Goal: Task Accomplishment & Management: Manage account settings

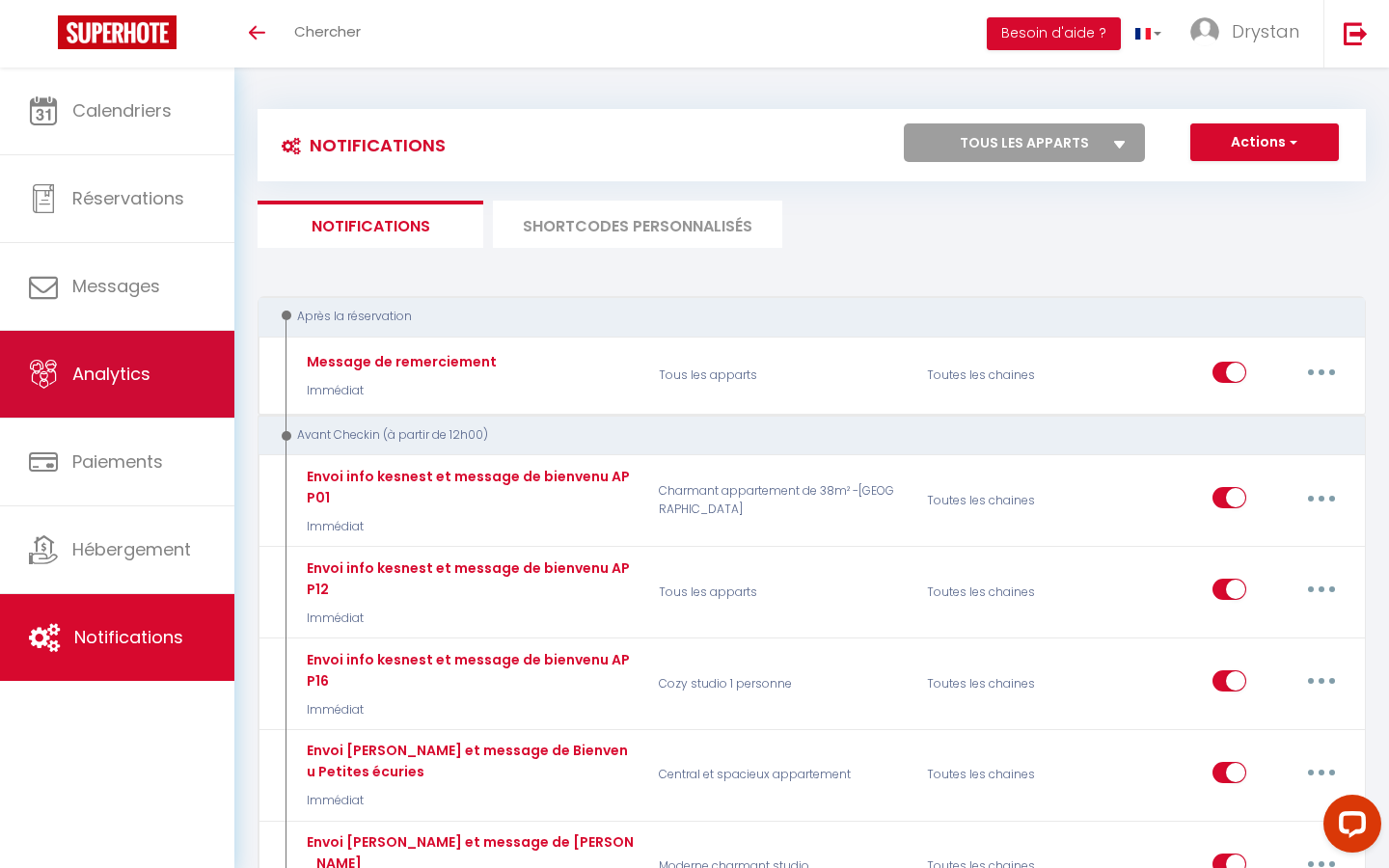
click at [59, 334] on link "Analytics" at bounding box center [117, 374] width 235 height 87
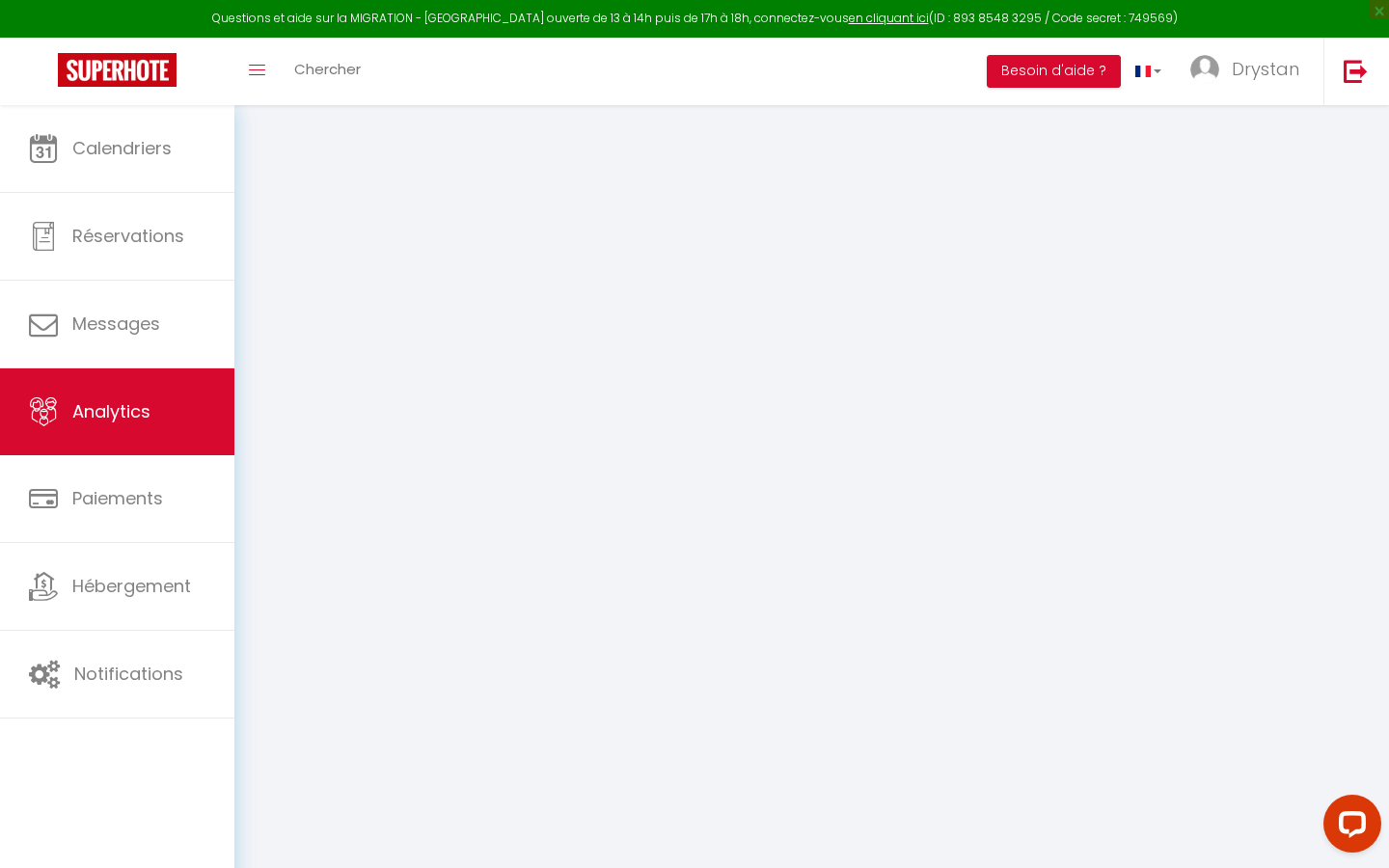
select select "2025"
select select "8"
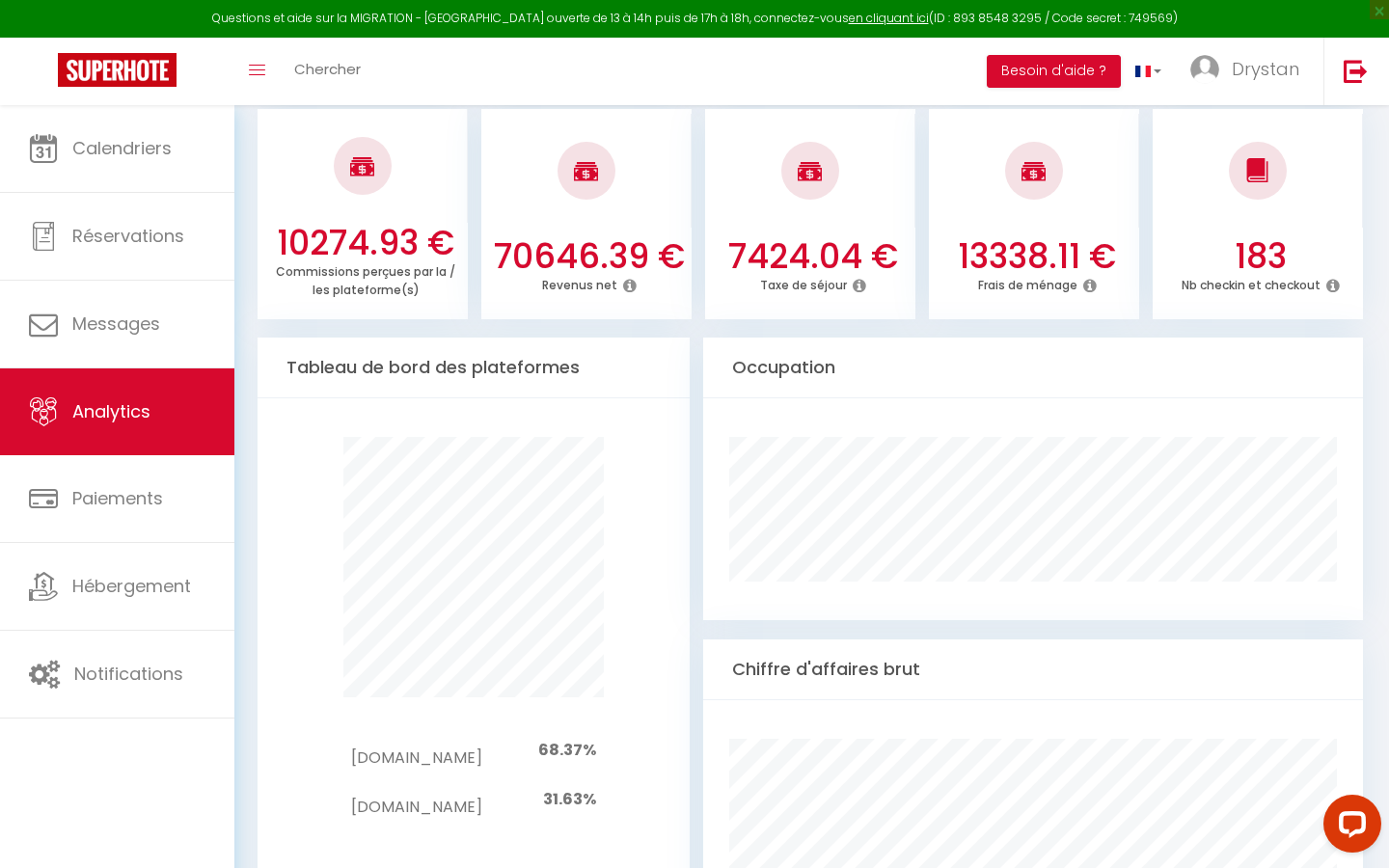
scroll to position [841, 0]
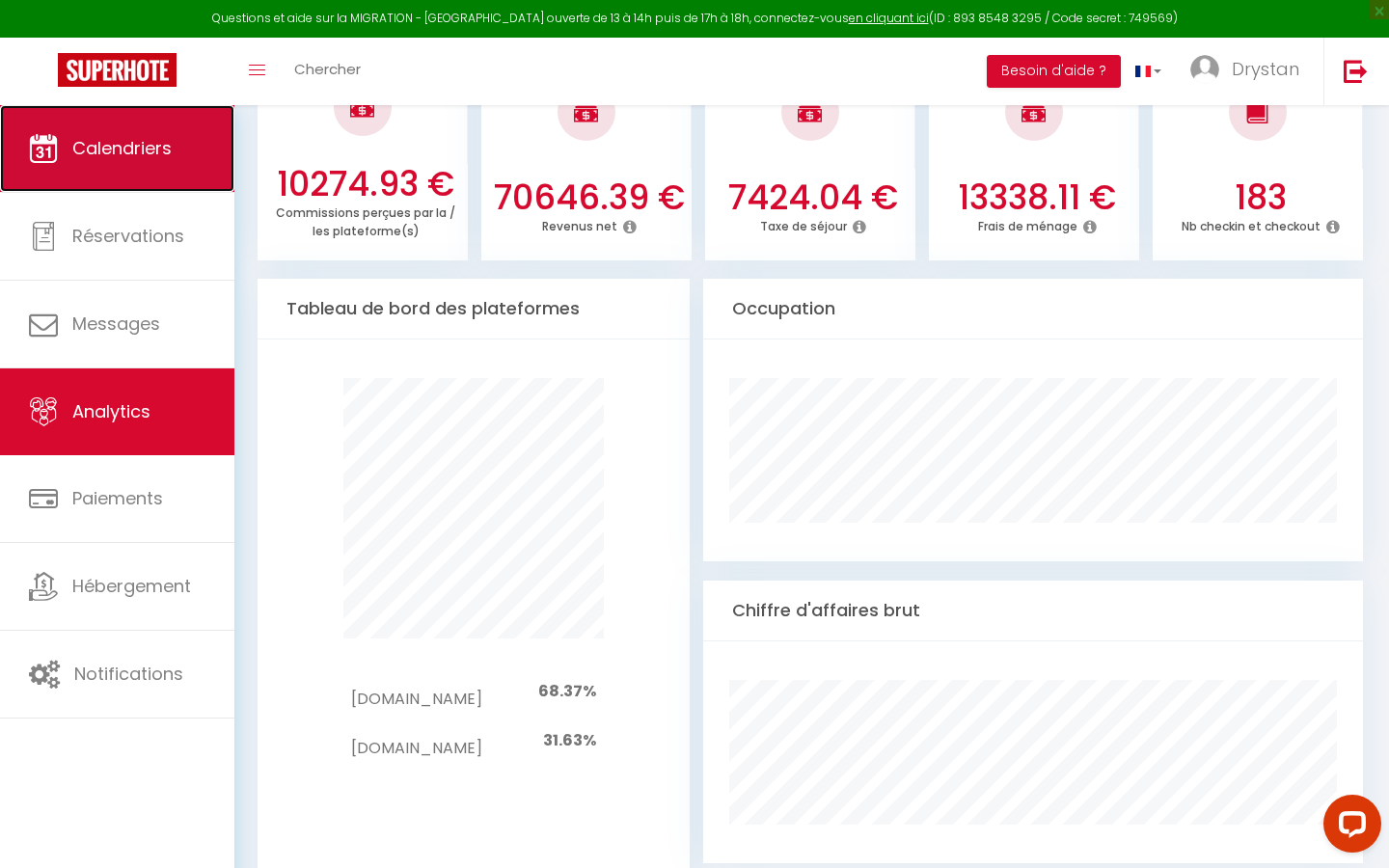
click at [180, 159] on link "Calendriers" at bounding box center [117, 149] width 235 height 87
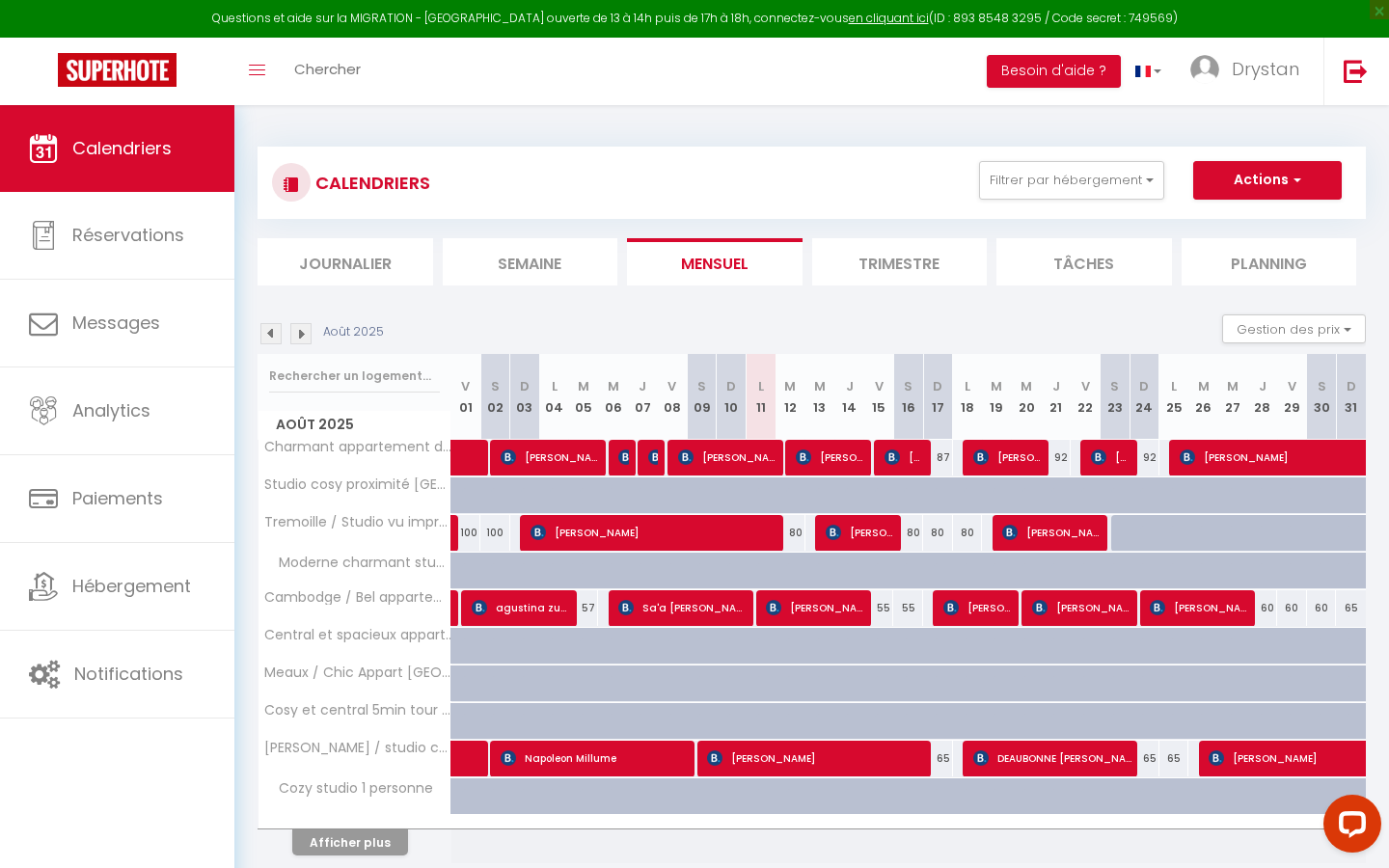
scroll to position [106, 0]
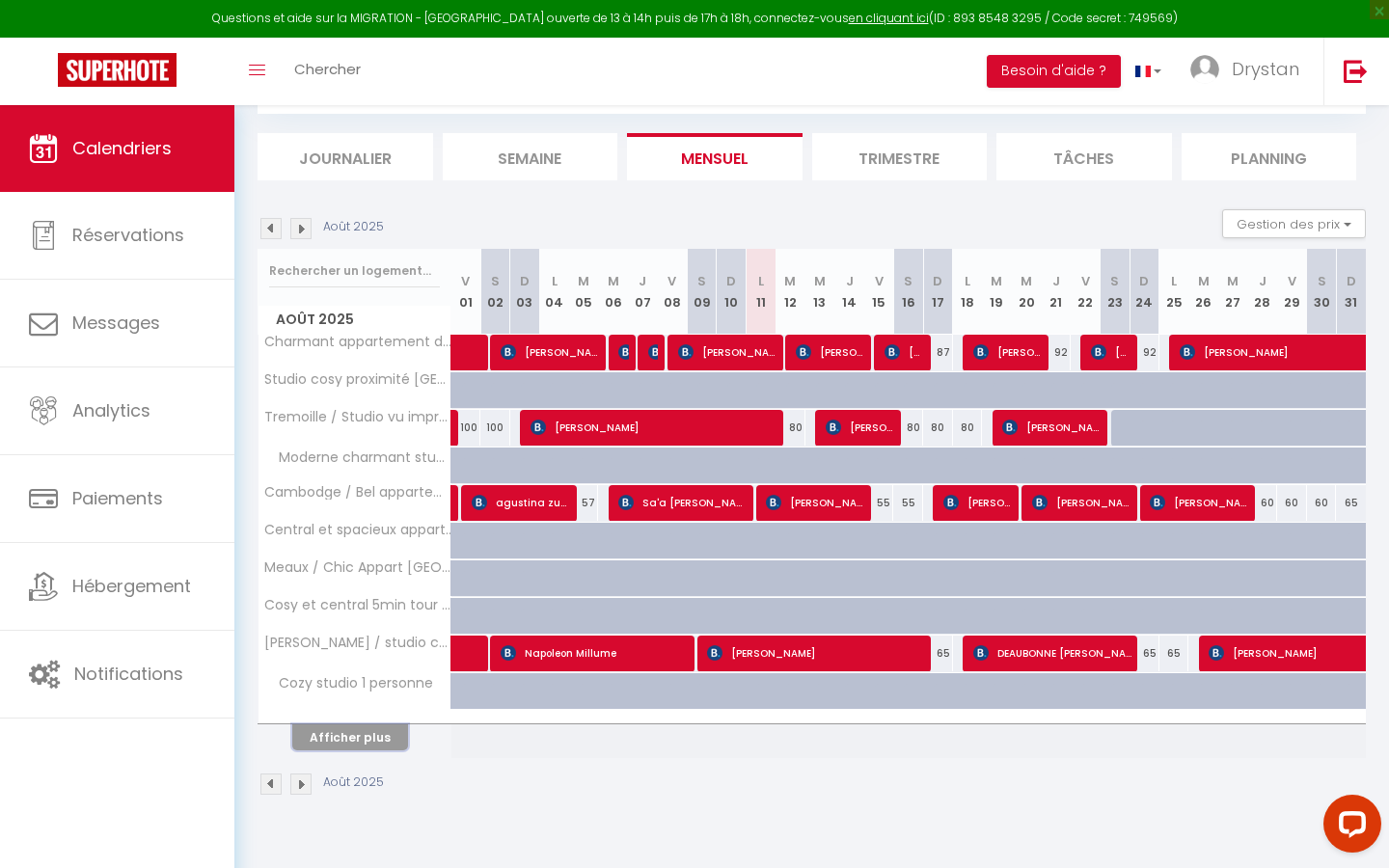
click at [310, 494] on button "Afficher plus" at bounding box center [349, 737] width 115 height 26
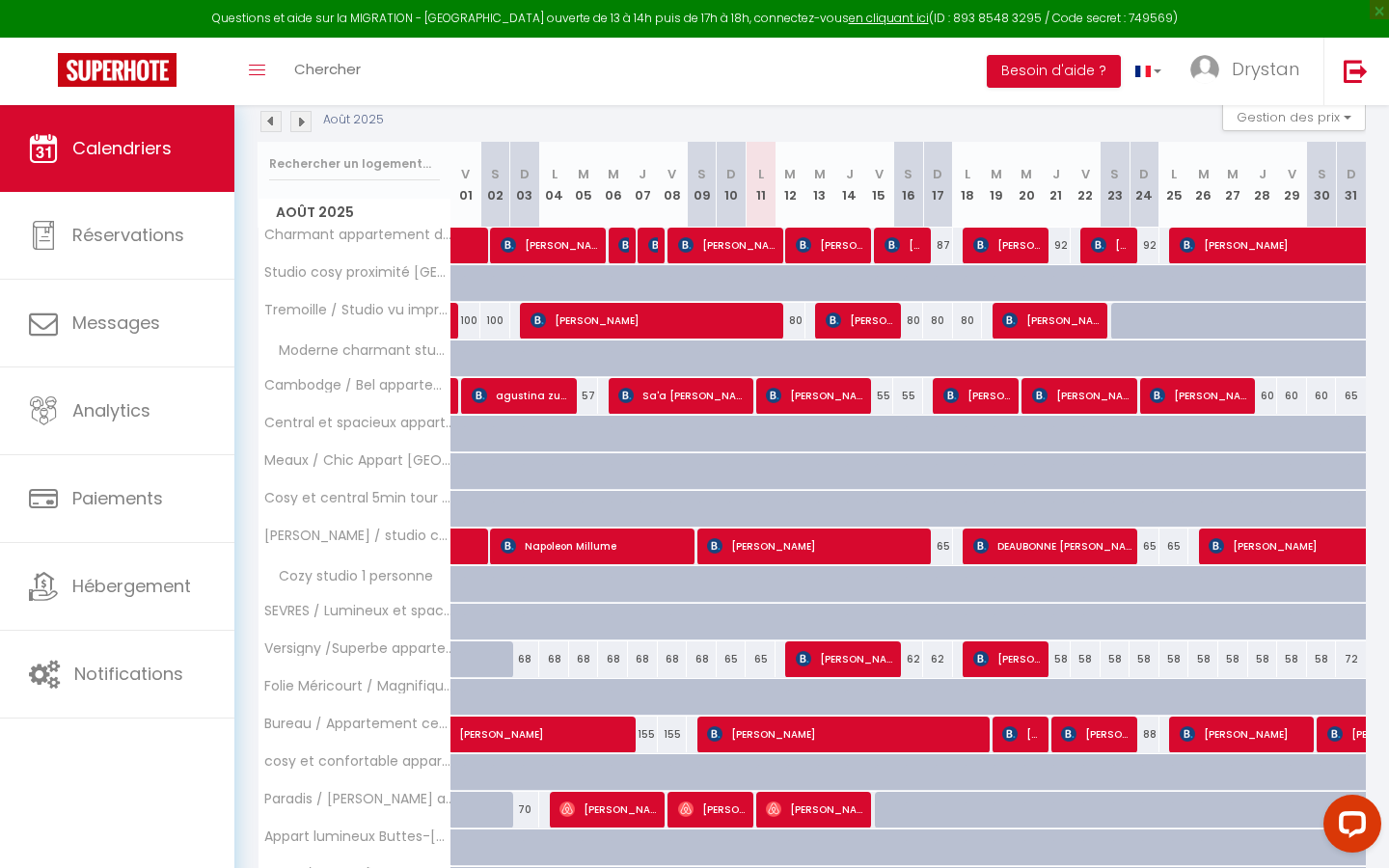
scroll to position [217, 0]
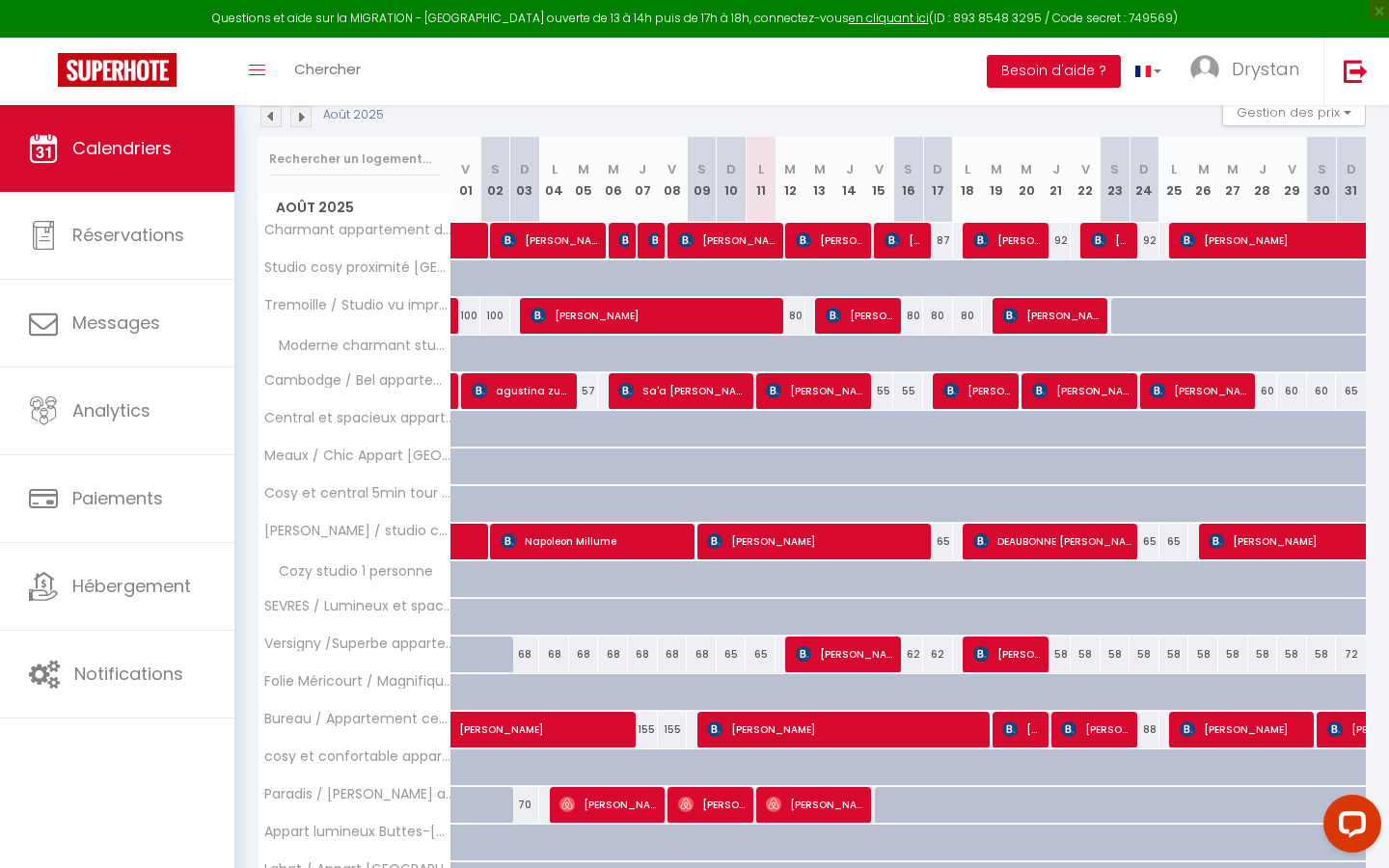
click at [680, 494] on div "58" at bounding box center [1056, 654] width 30 height 36
type input "58"
type input "[DEMOGRAPHIC_DATA][DATE]"
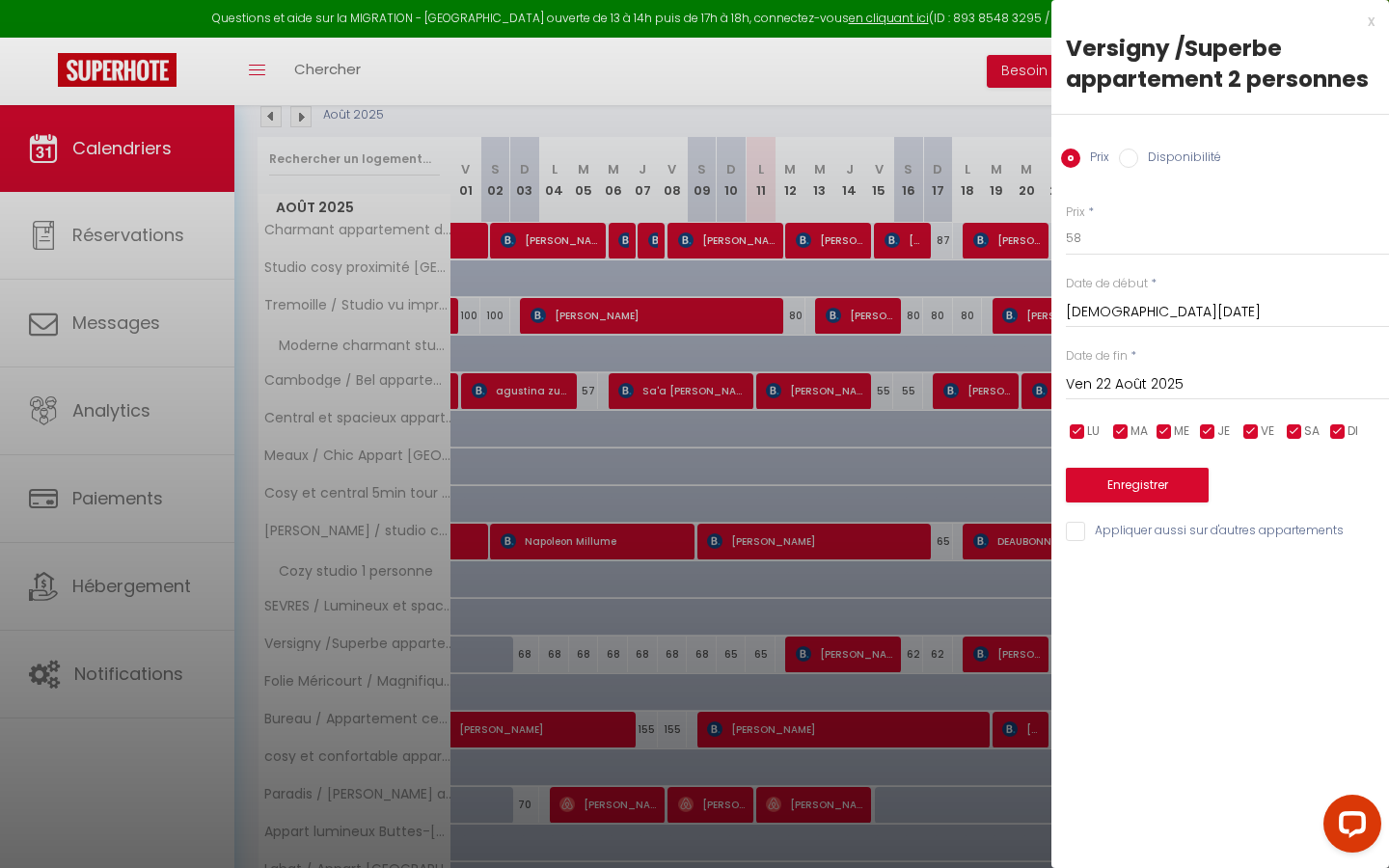
click at [680, 401] on div "Prix * 58 Statut * Disponible Indisponible Date de début * [DATE] < [DATE] > Di…" at bounding box center [1220, 362] width 337 height 365
click at [680, 384] on input "Ven 22 Août 2025" at bounding box center [1227, 384] width 324 height 25
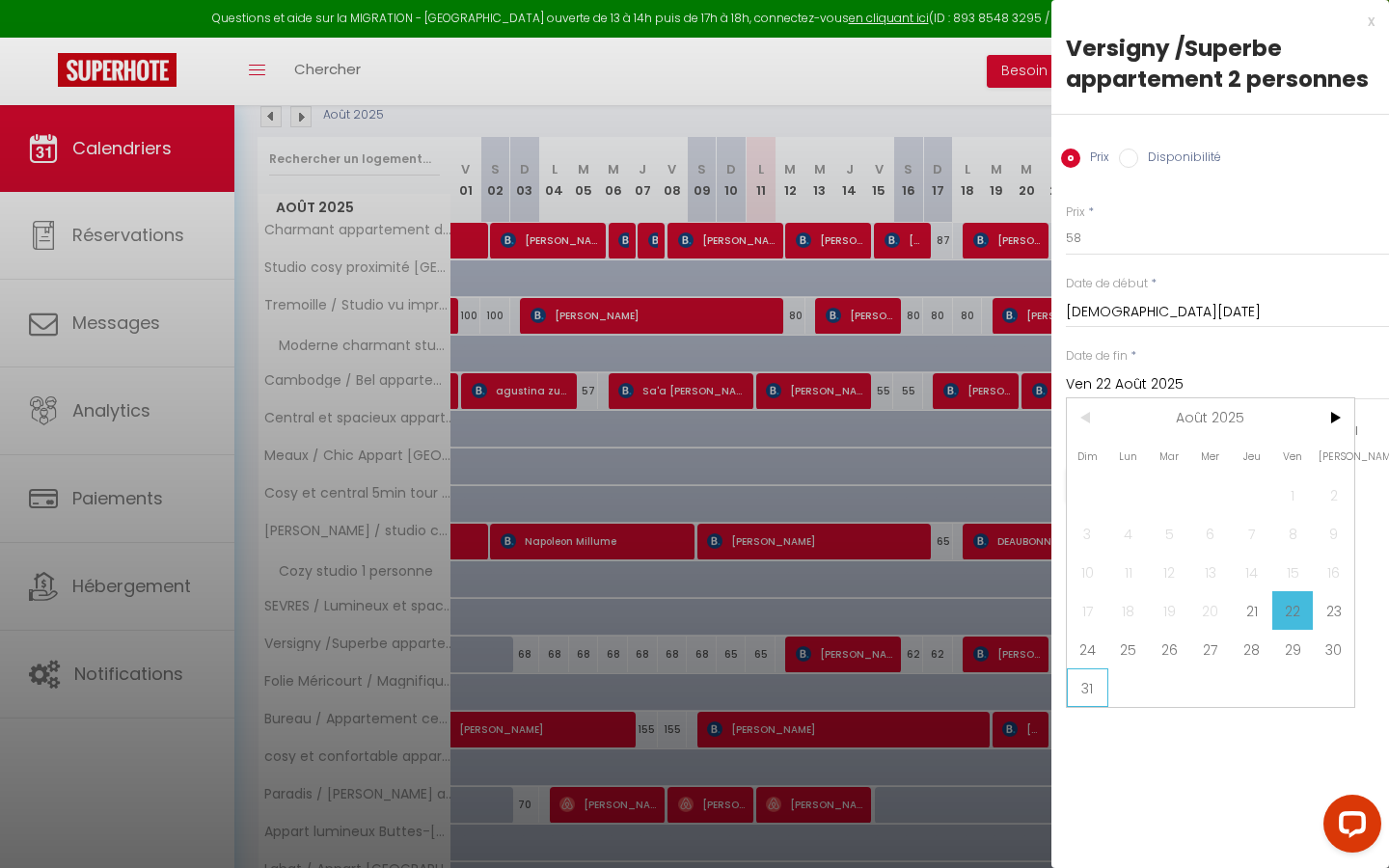
click at [680, 494] on span "31" at bounding box center [1087, 687] width 41 height 38
type input "Dim 31 Août 2025"
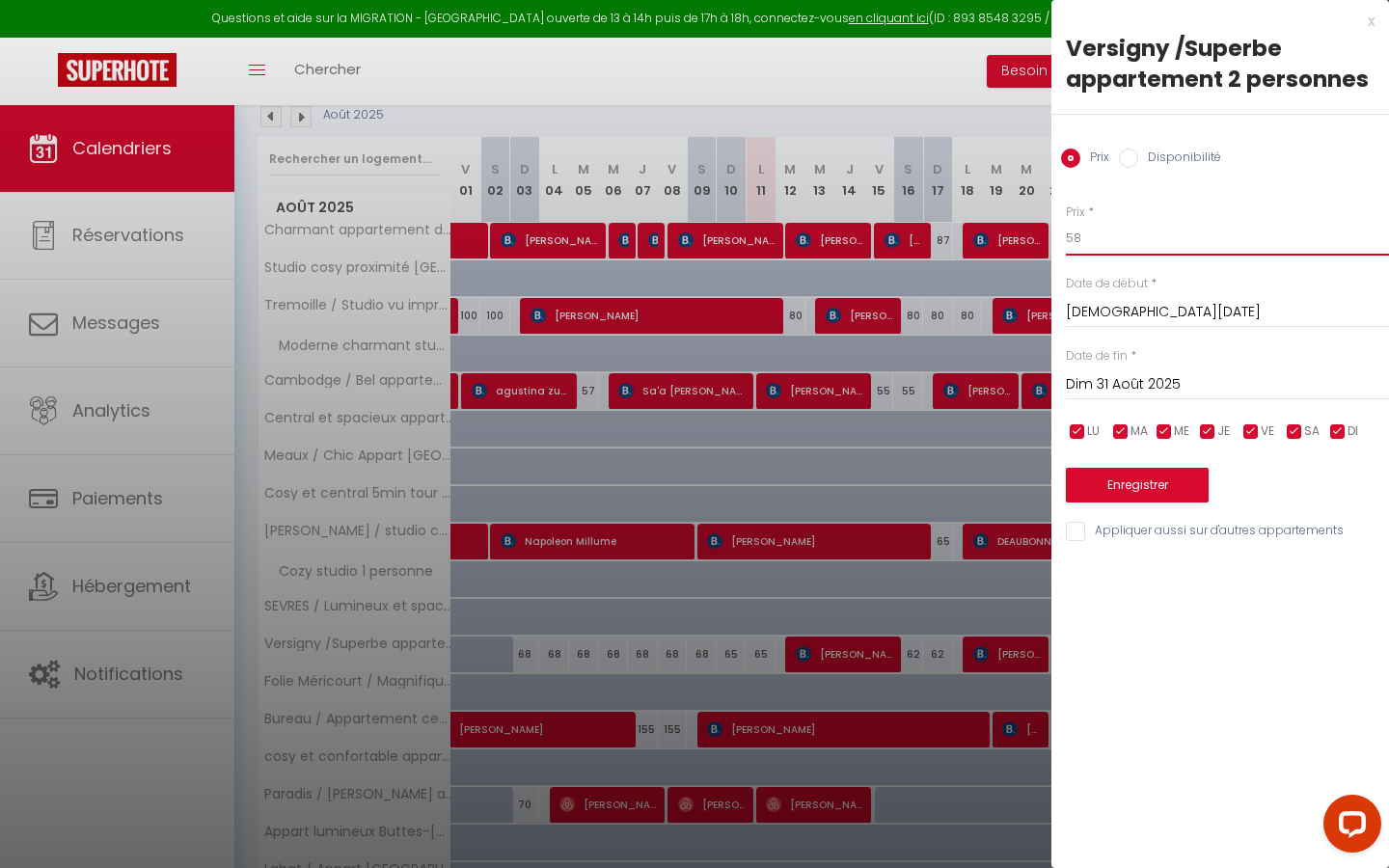
click at [680, 243] on input "58" at bounding box center [1227, 238] width 324 height 35
type input "55"
click at [680, 476] on button "Enregistrer" at bounding box center [1136, 484] width 143 height 35
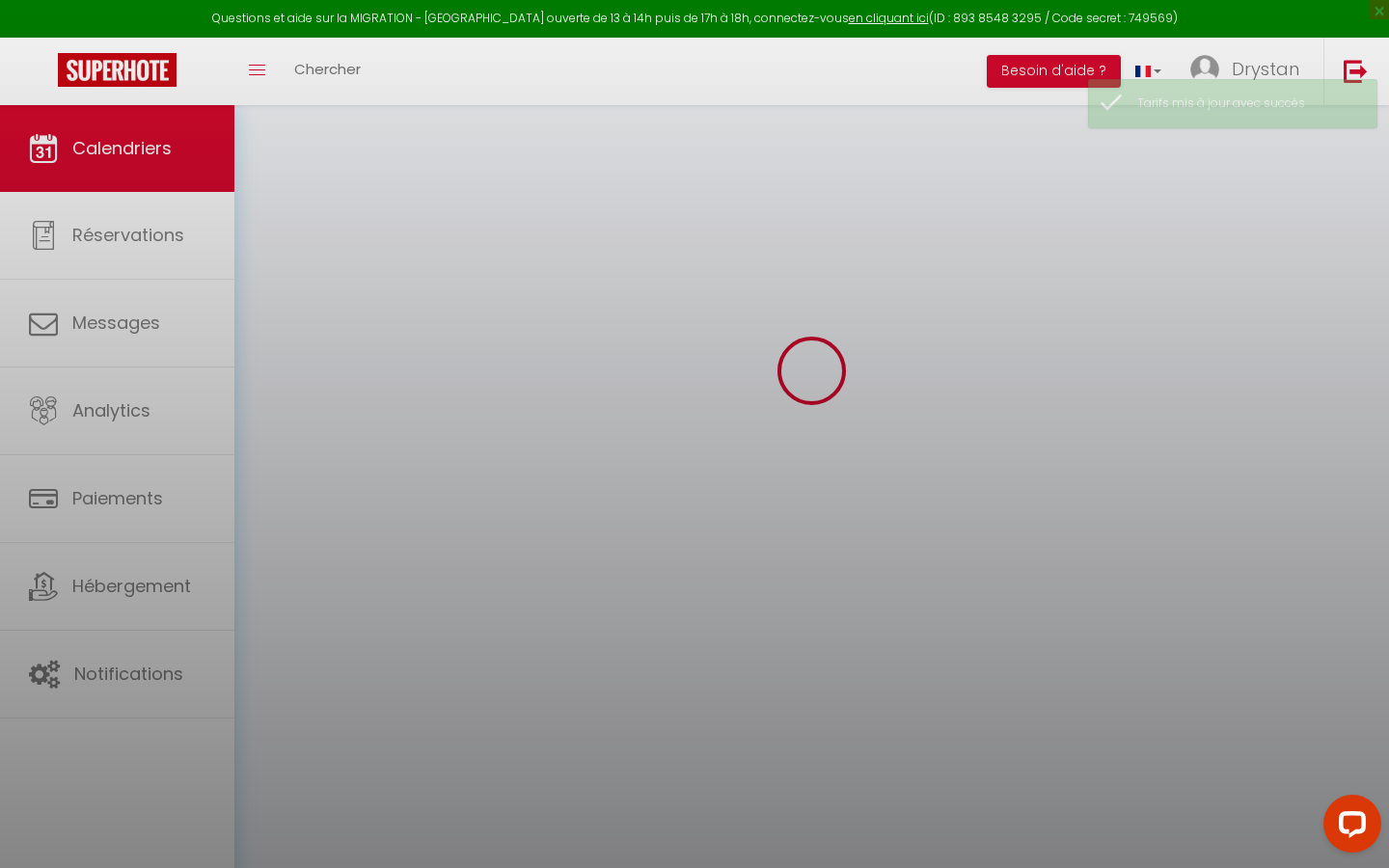
scroll to position [106, 0]
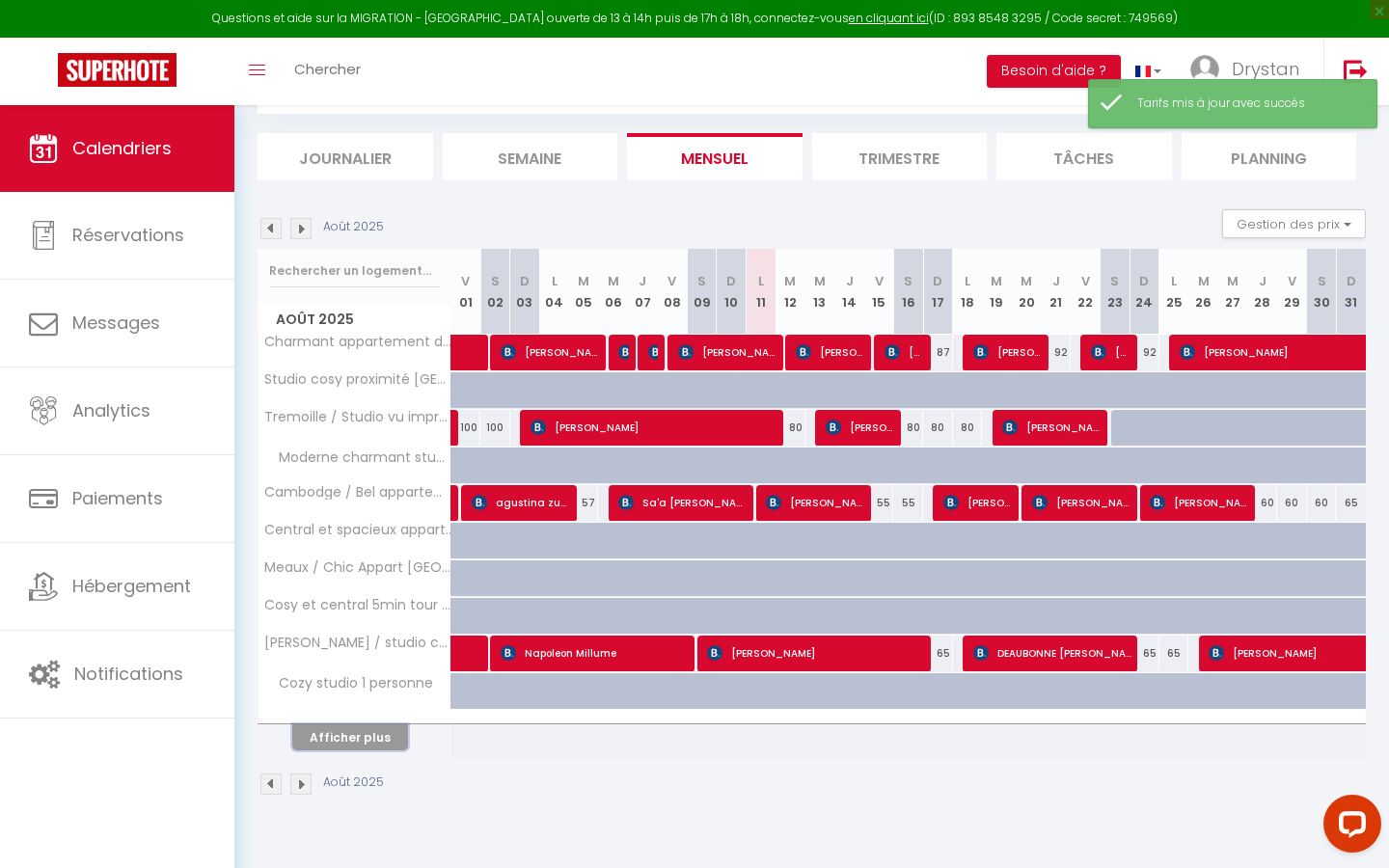
click at [381, 494] on button "Afficher plus" at bounding box center [349, 737] width 115 height 26
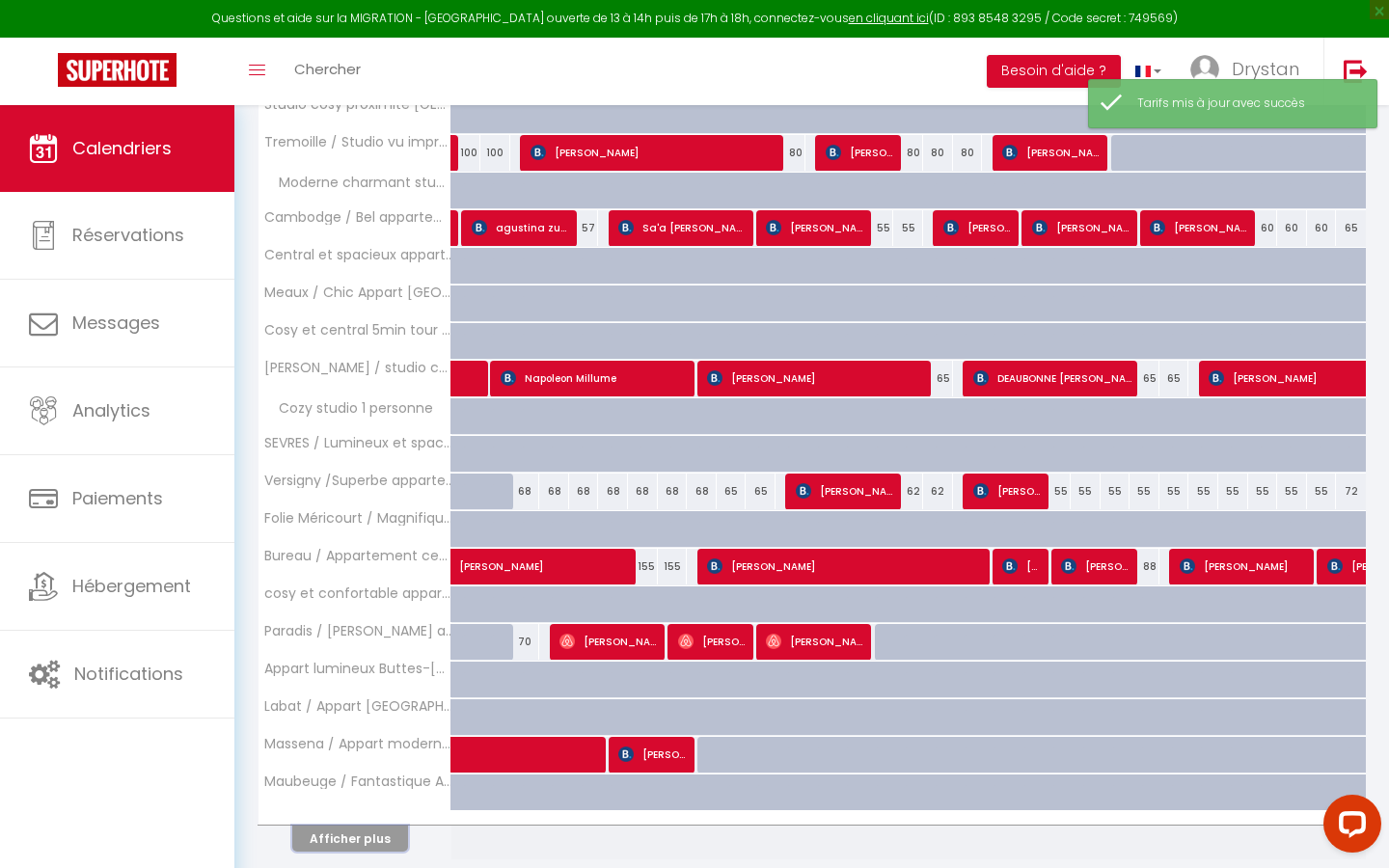
scroll to position [451, 0]
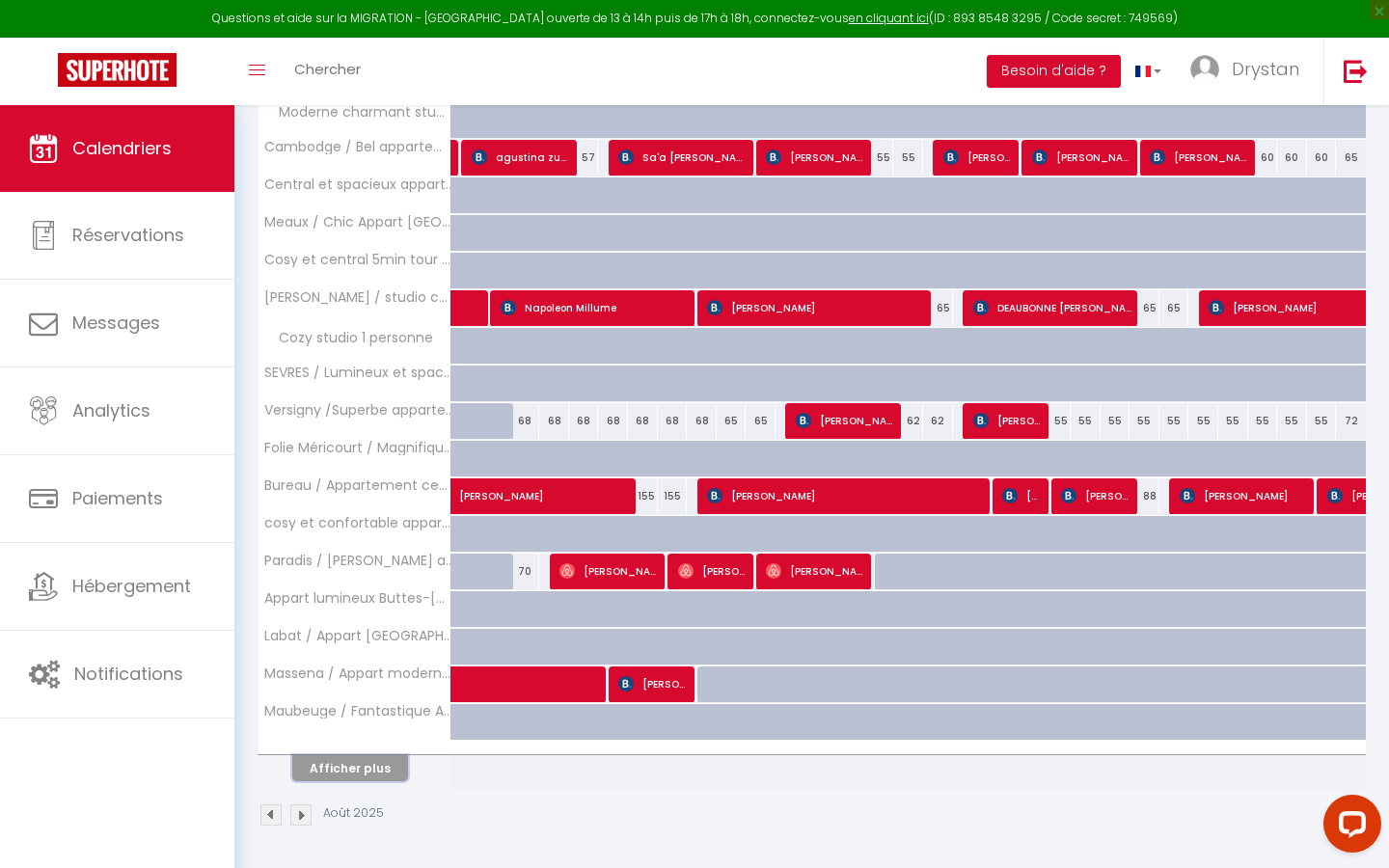
click at [349, 494] on button "Afficher plus" at bounding box center [349, 768] width 115 height 26
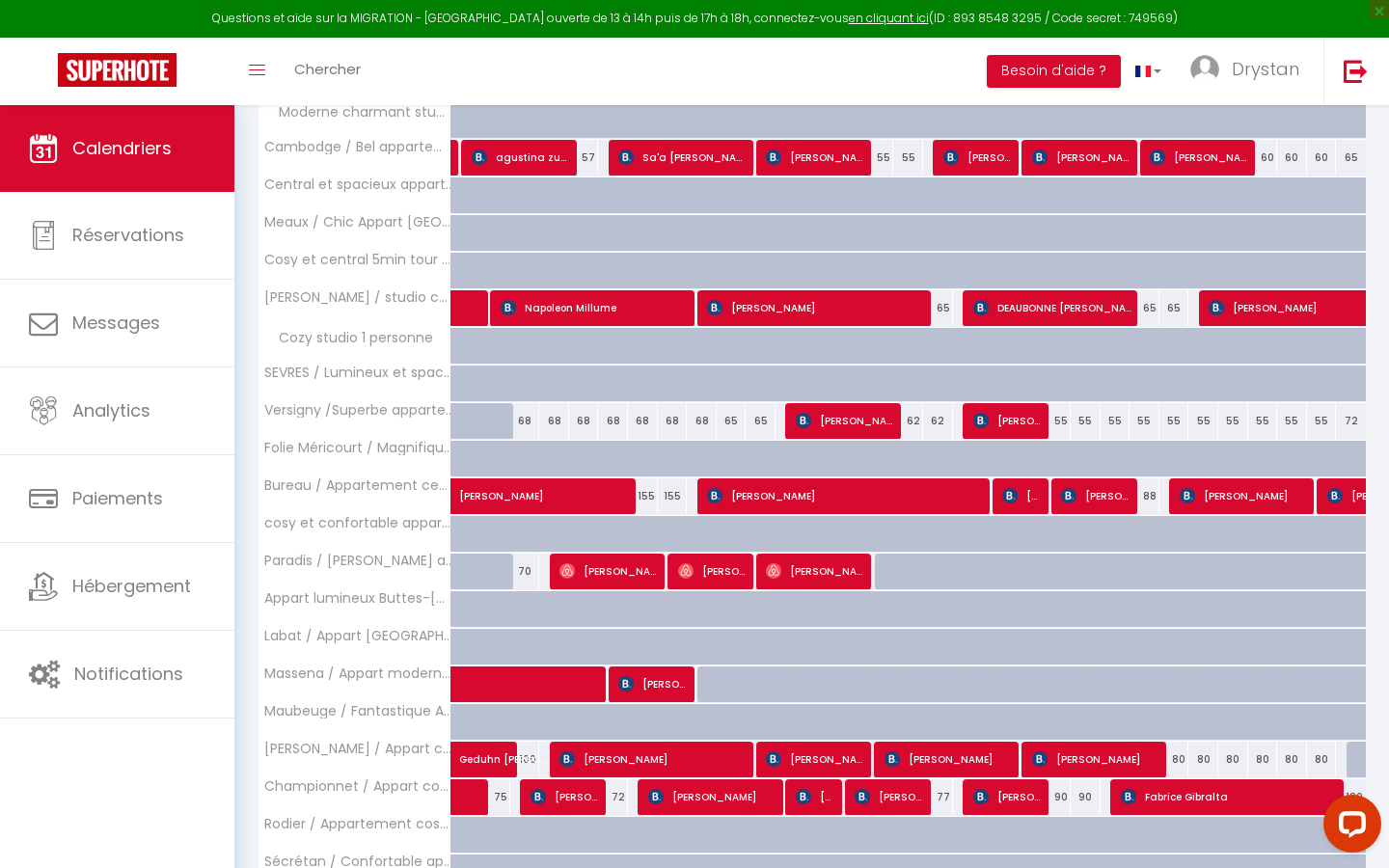
scroll to position [635, 0]
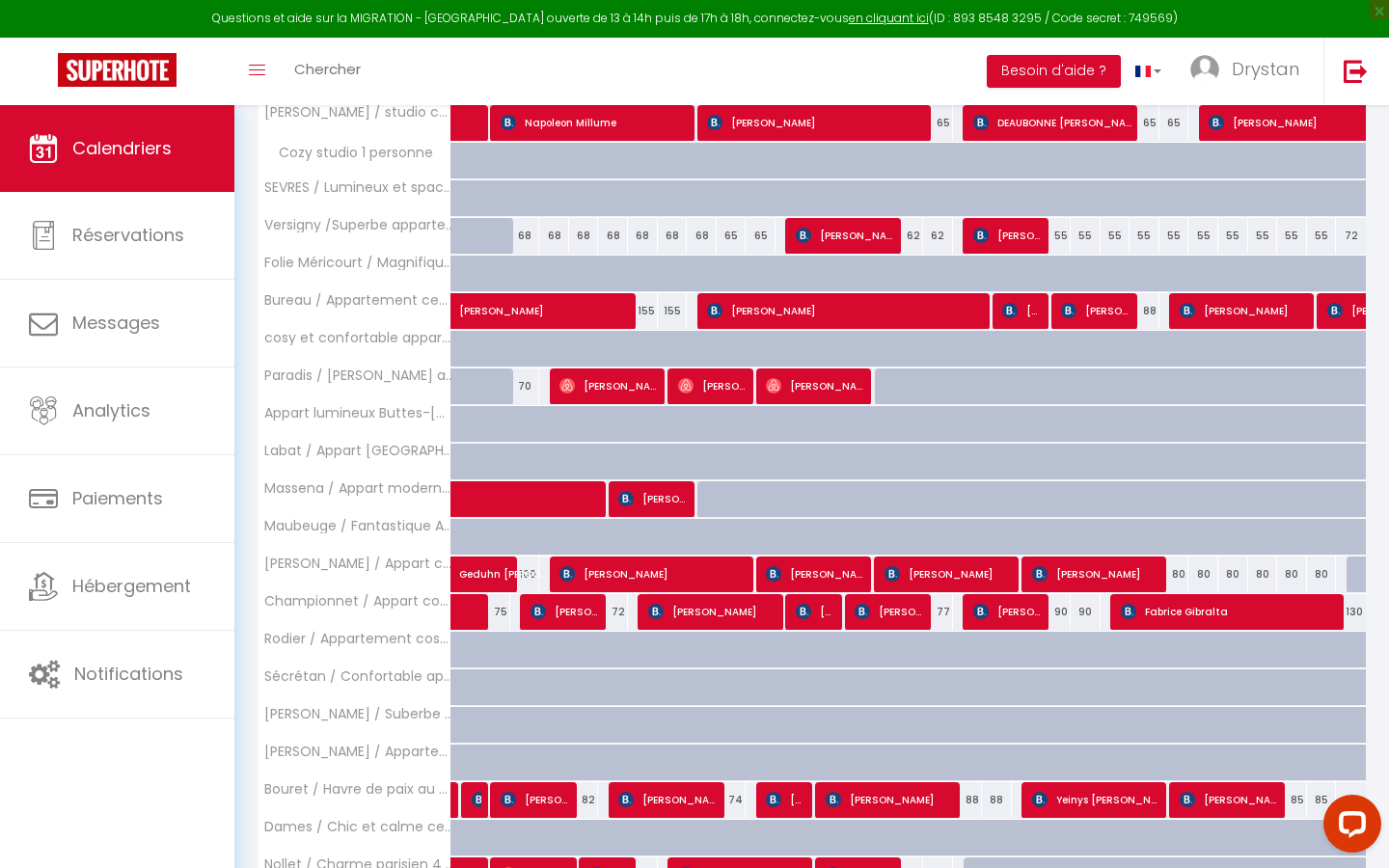
click at [680, 494] on div "80" at bounding box center [1322, 574] width 30 height 36
type input "80"
type input "[DATE]"
type input "Dim 31 Août 2025"
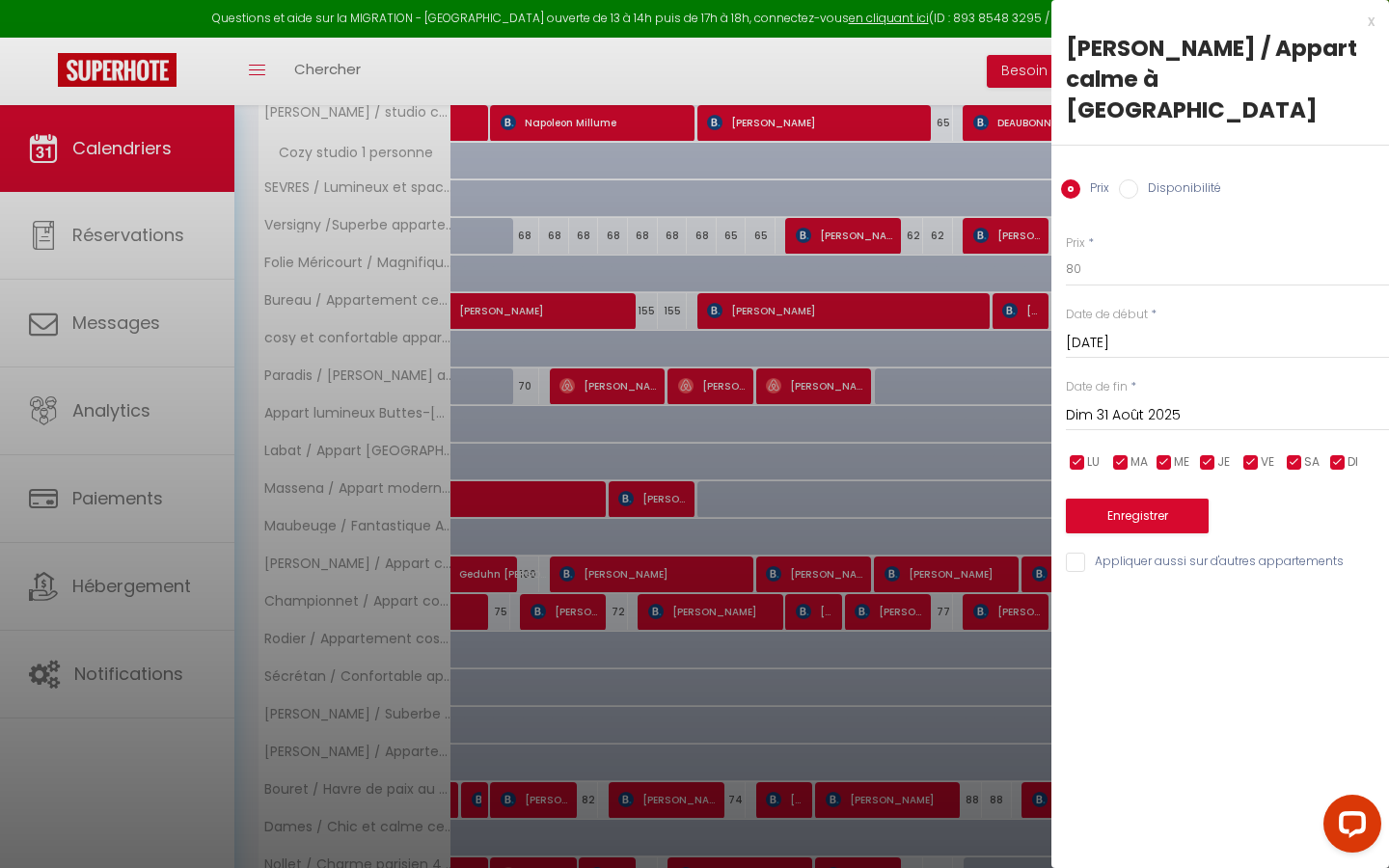
click at [680, 325] on div "[DATE] < [DATE] > Dim Lun Mar Mer Jeu Ven Sam 1 2 3 4 5 6 7 8 9 10 11 12 13 14 …" at bounding box center [1227, 341] width 324 height 35
click at [680, 330] on input "[DATE]" at bounding box center [1227, 342] width 324 height 25
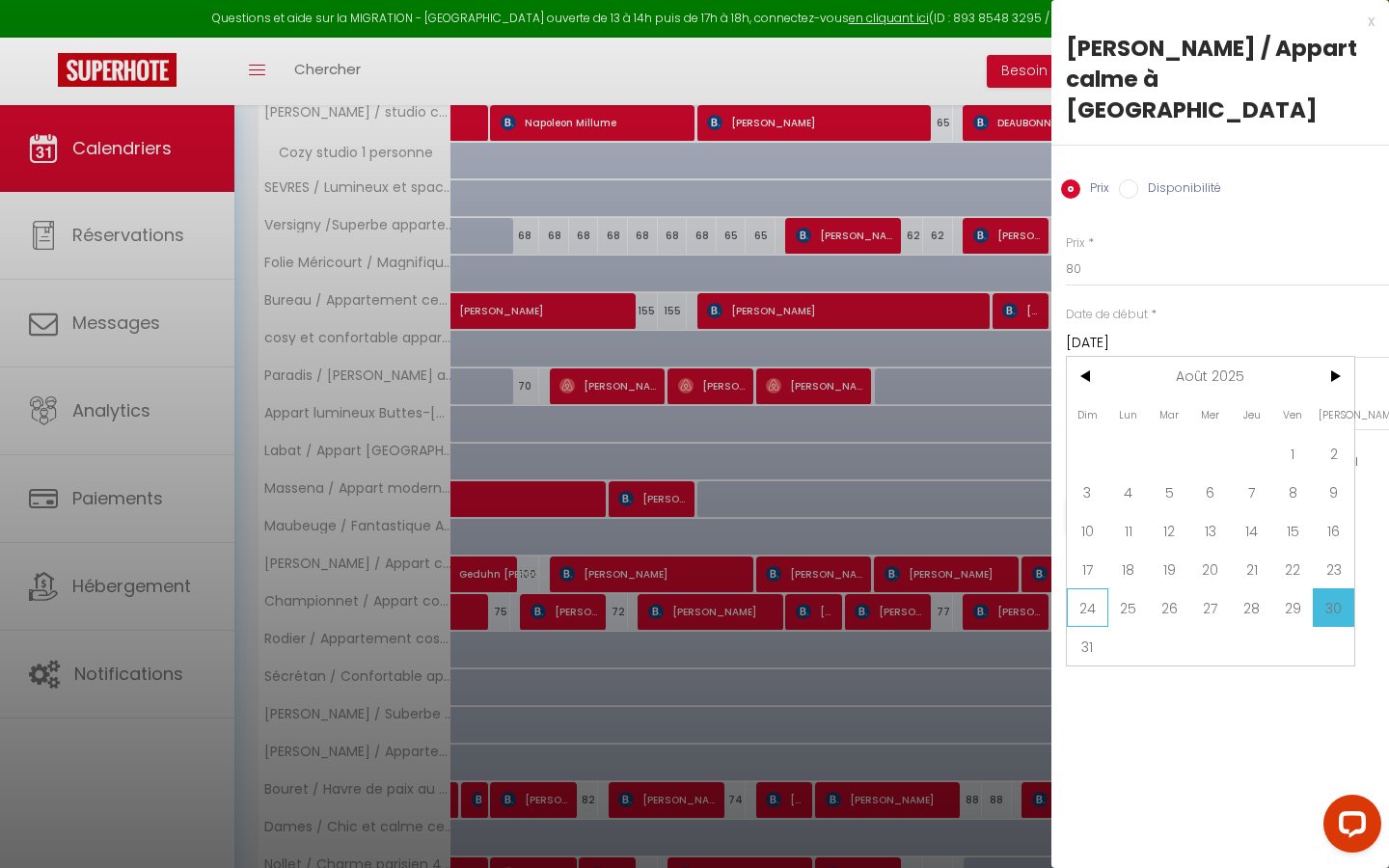
click at [680, 494] on span "24" at bounding box center [1087, 607] width 41 height 38
type input "Dim 24 Août 2025"
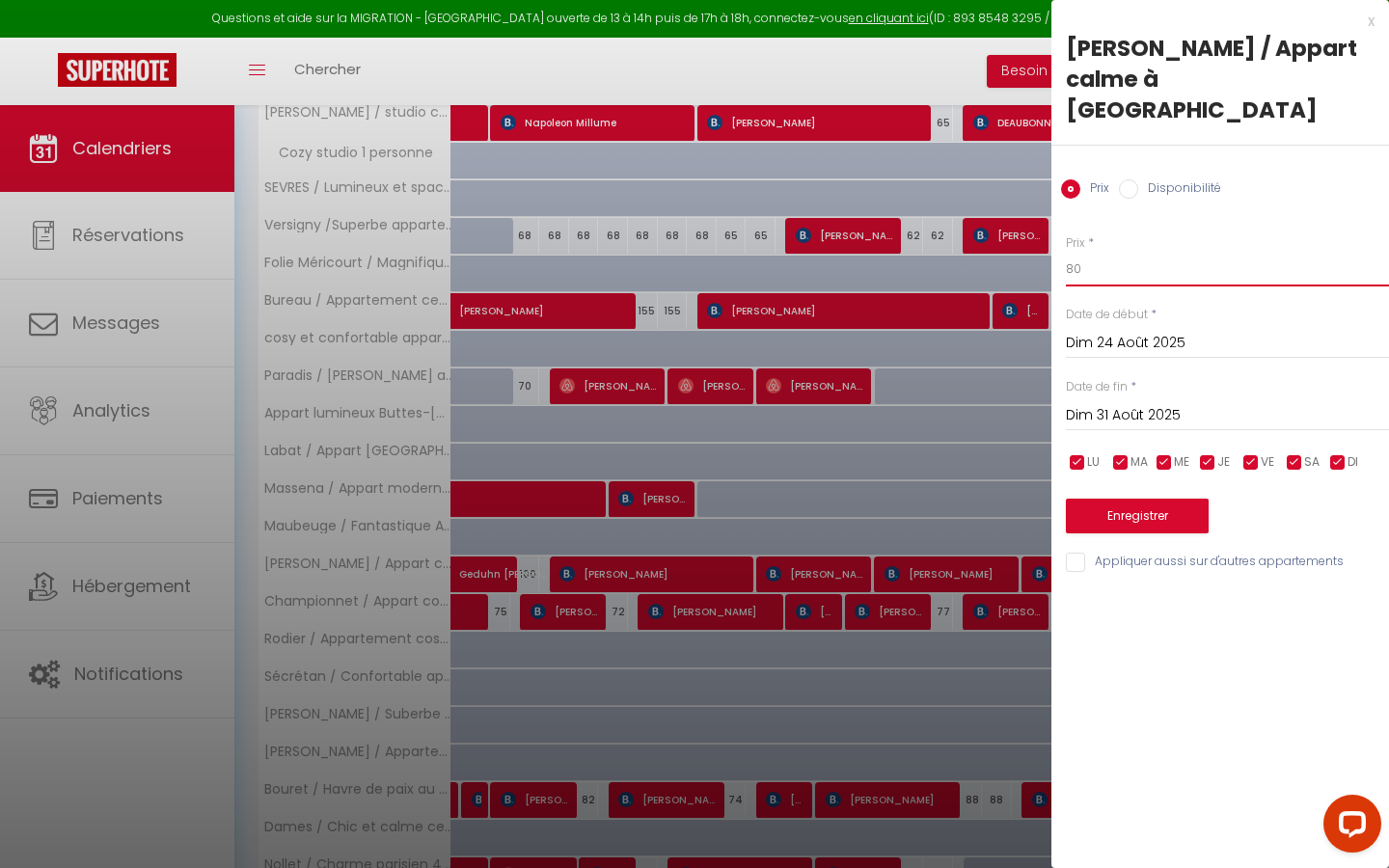
click at [680, 252] on input "80" at bounding box center [1227, 268] width 324 height 35
type input "8"
type input "75"
click at [680, 494] on button "Enregistrer" at bounding box center [1136, 515] width 143 height 35
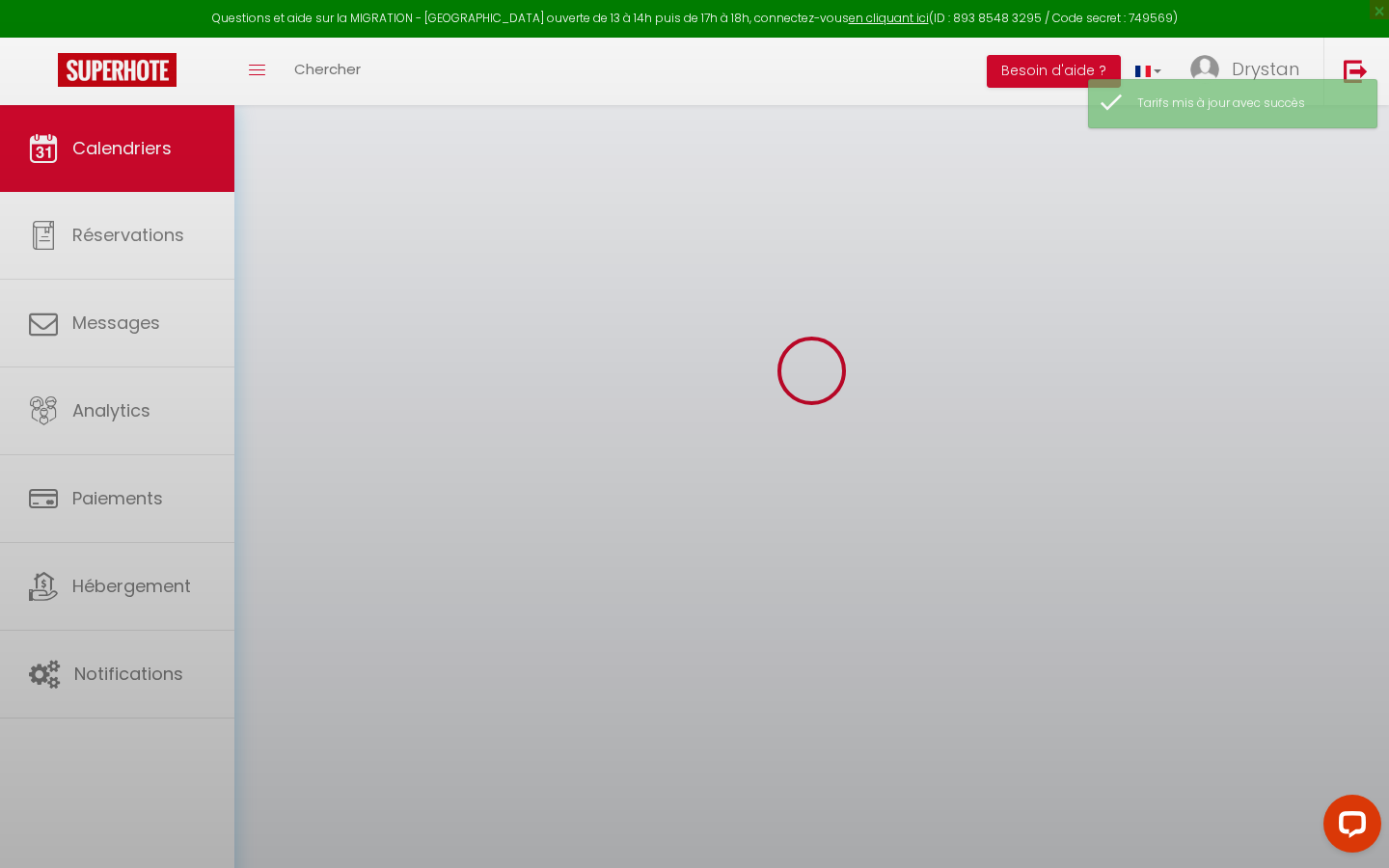
scroll to position [106, 0]
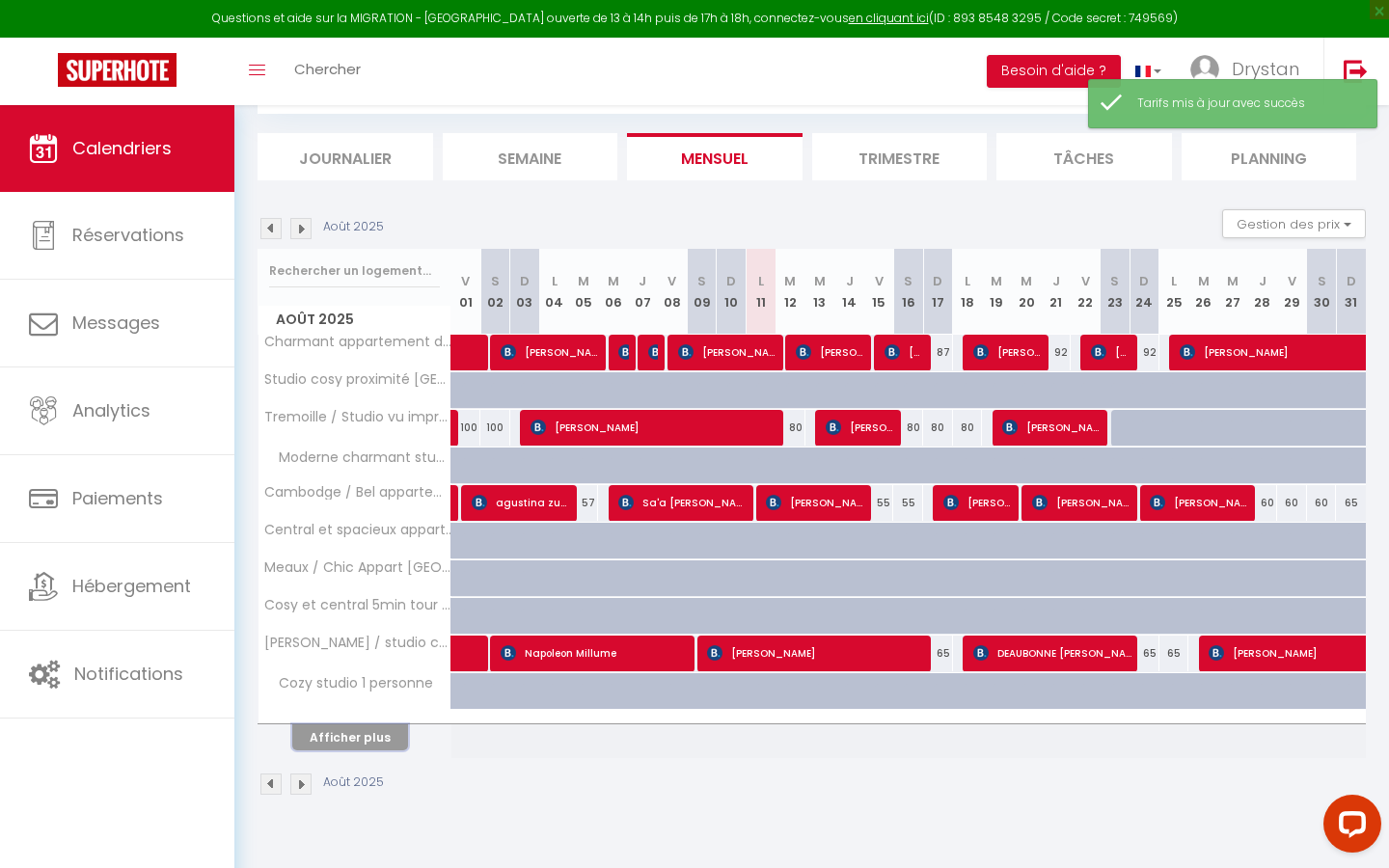
click at [353, 494] on button "Afficher plus" at bounding box center [349, 737] width 115 height 26
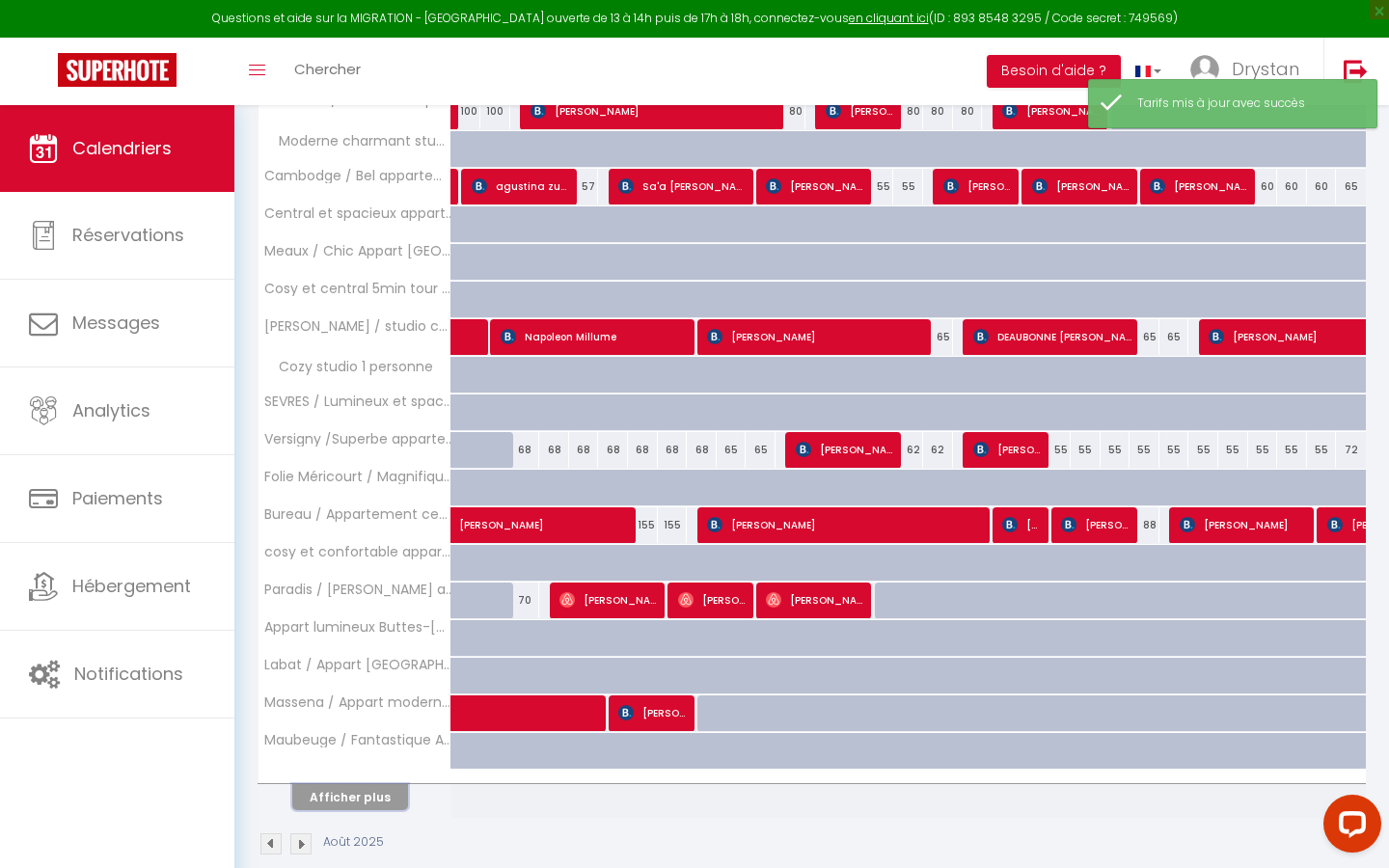
scroll to position [451, 0]
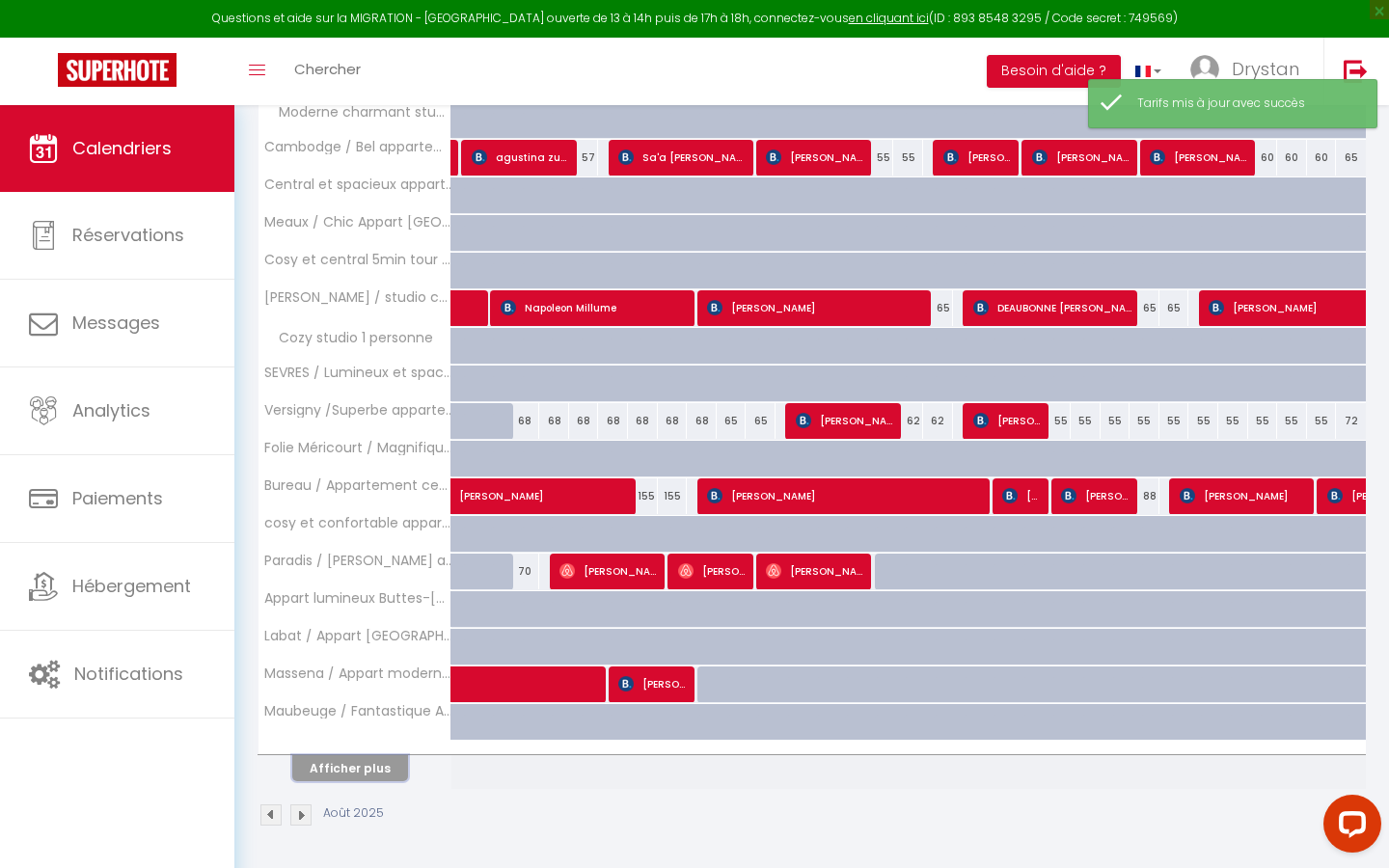
click at [343, 494] on button "Afficher plus" at bounding box center [349, 768] width 115 height 26
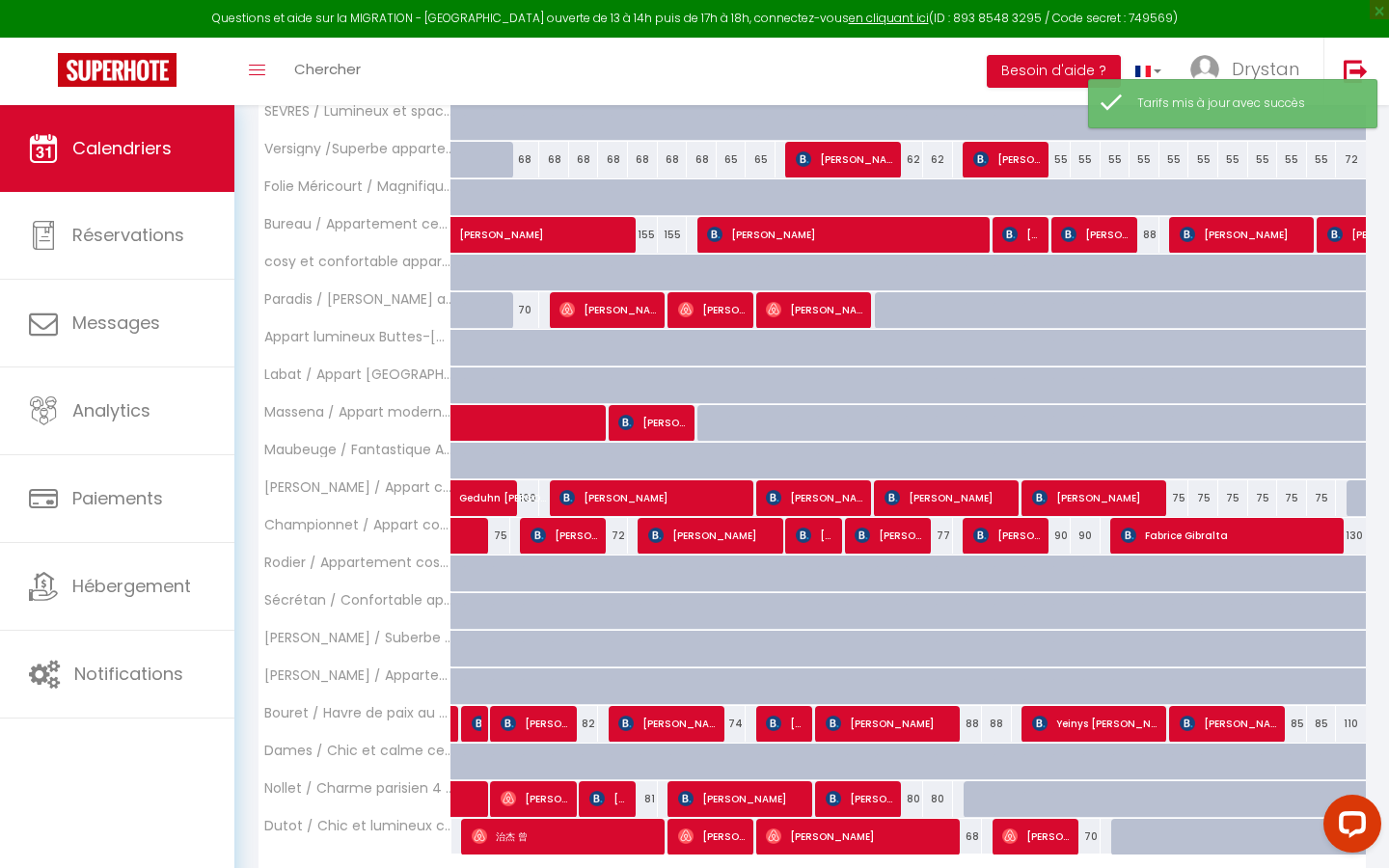
scroll to position [827, 0]
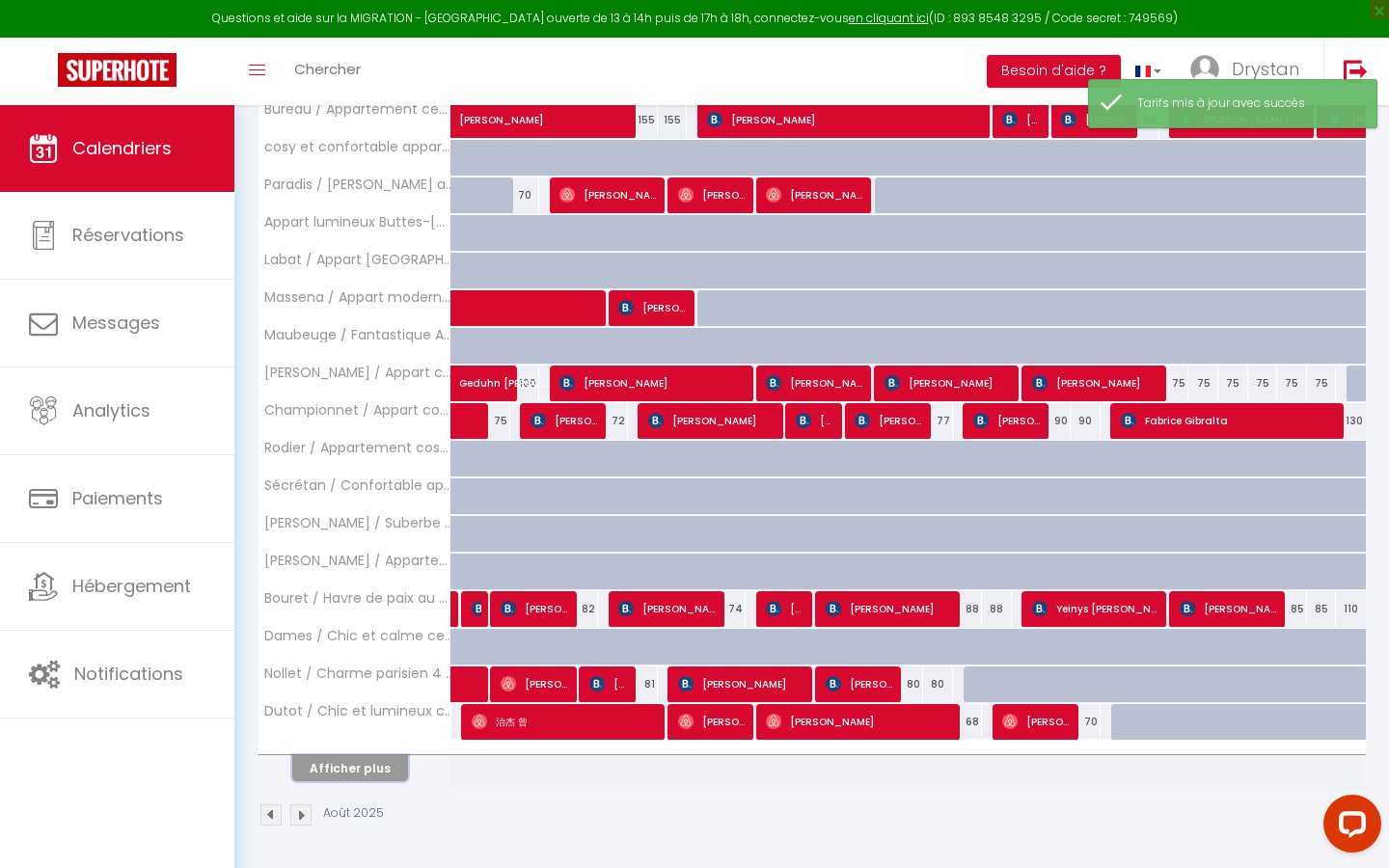
click at [343, 494] on button "Afficher plus" at bounding box center [349, 768] width 115 height 26
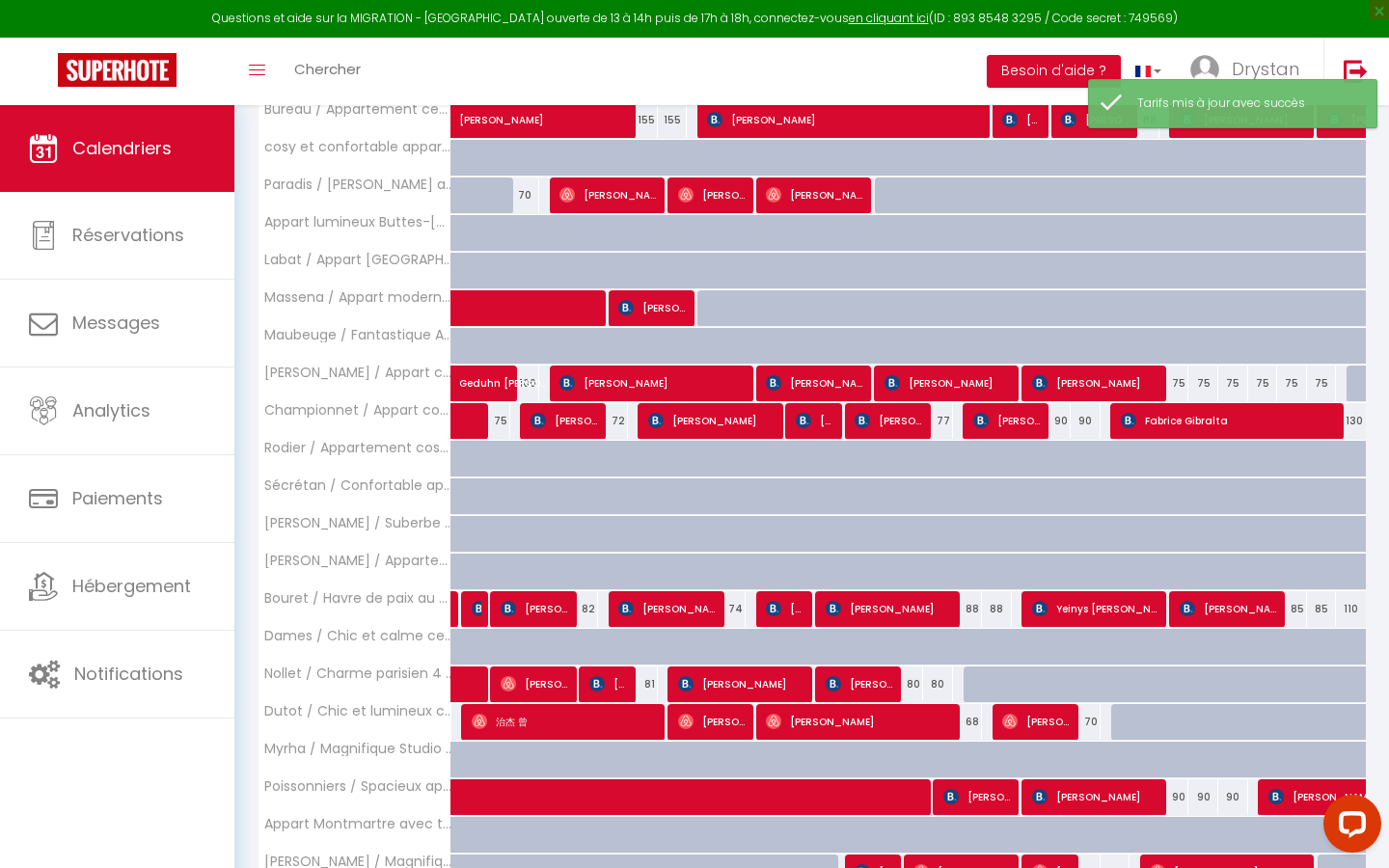
scroll to position [1202, 0]
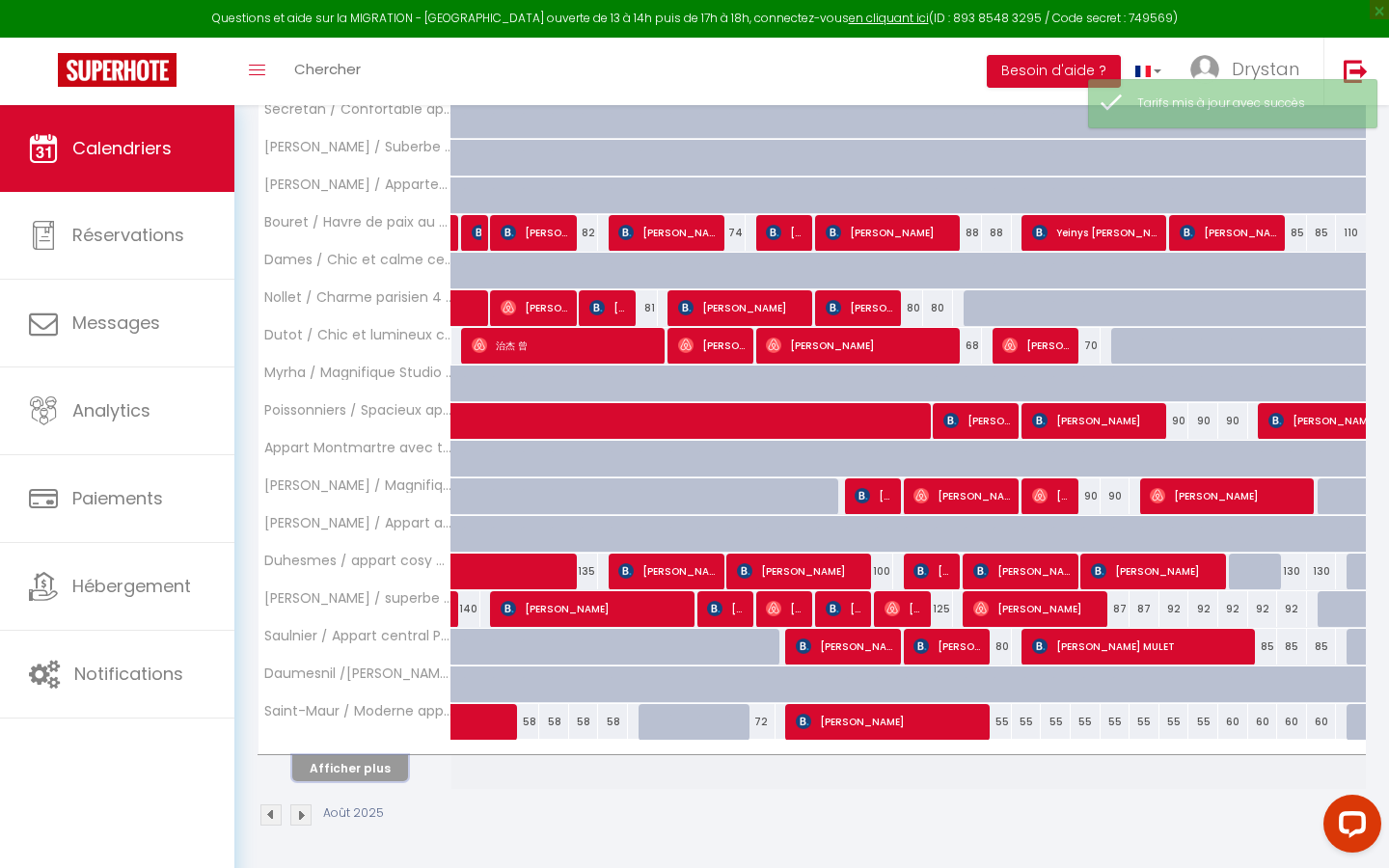
click at [343, 494] on button "Afficher plus" at bounding box center [349, 768] width 115 height 26
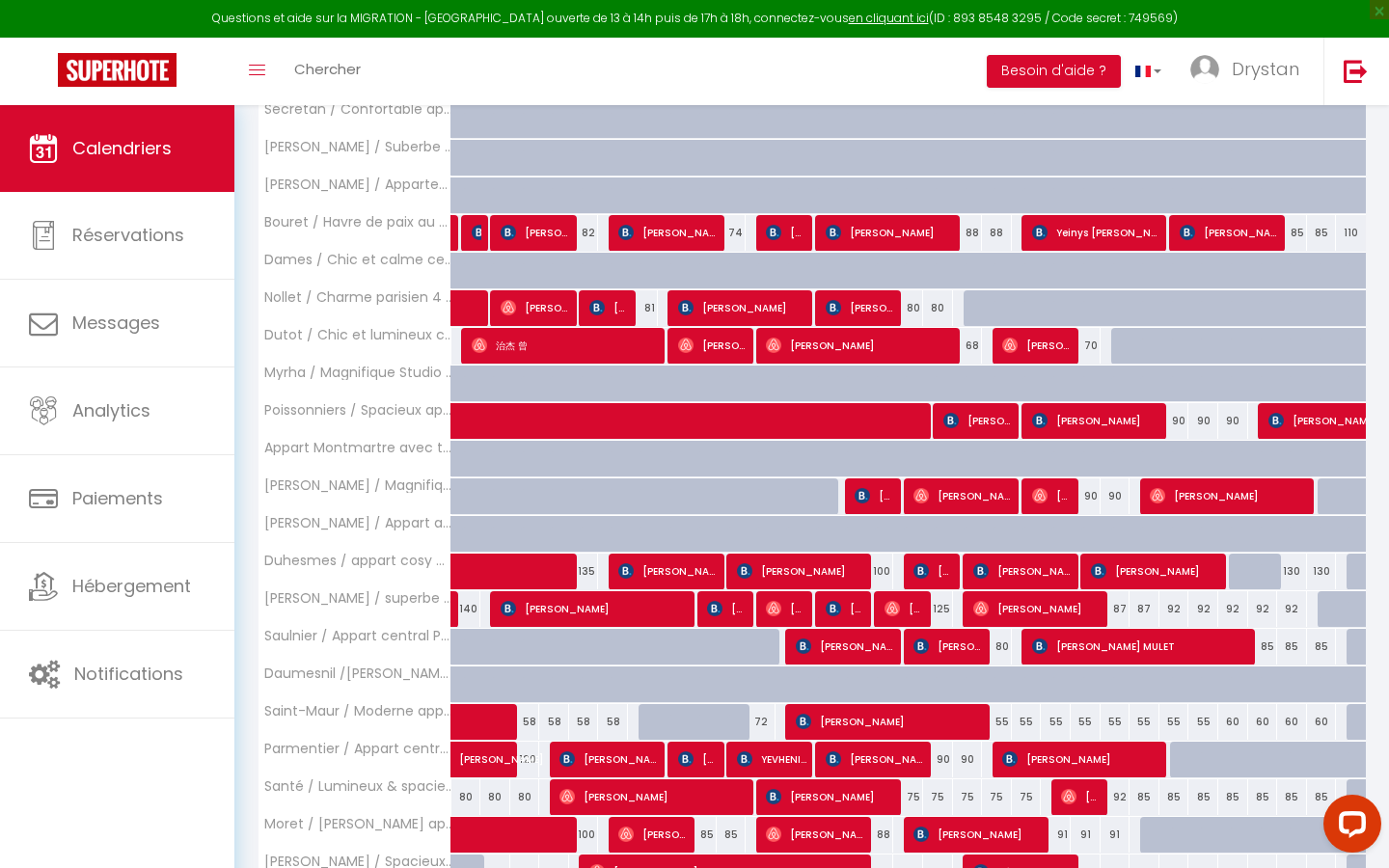
click at [680, 494] on div "92" at bounding box center [1292, 609] width 30 height 36
type input "92"
type input "Ven 29 Août 2025"
type input "[DATE]"
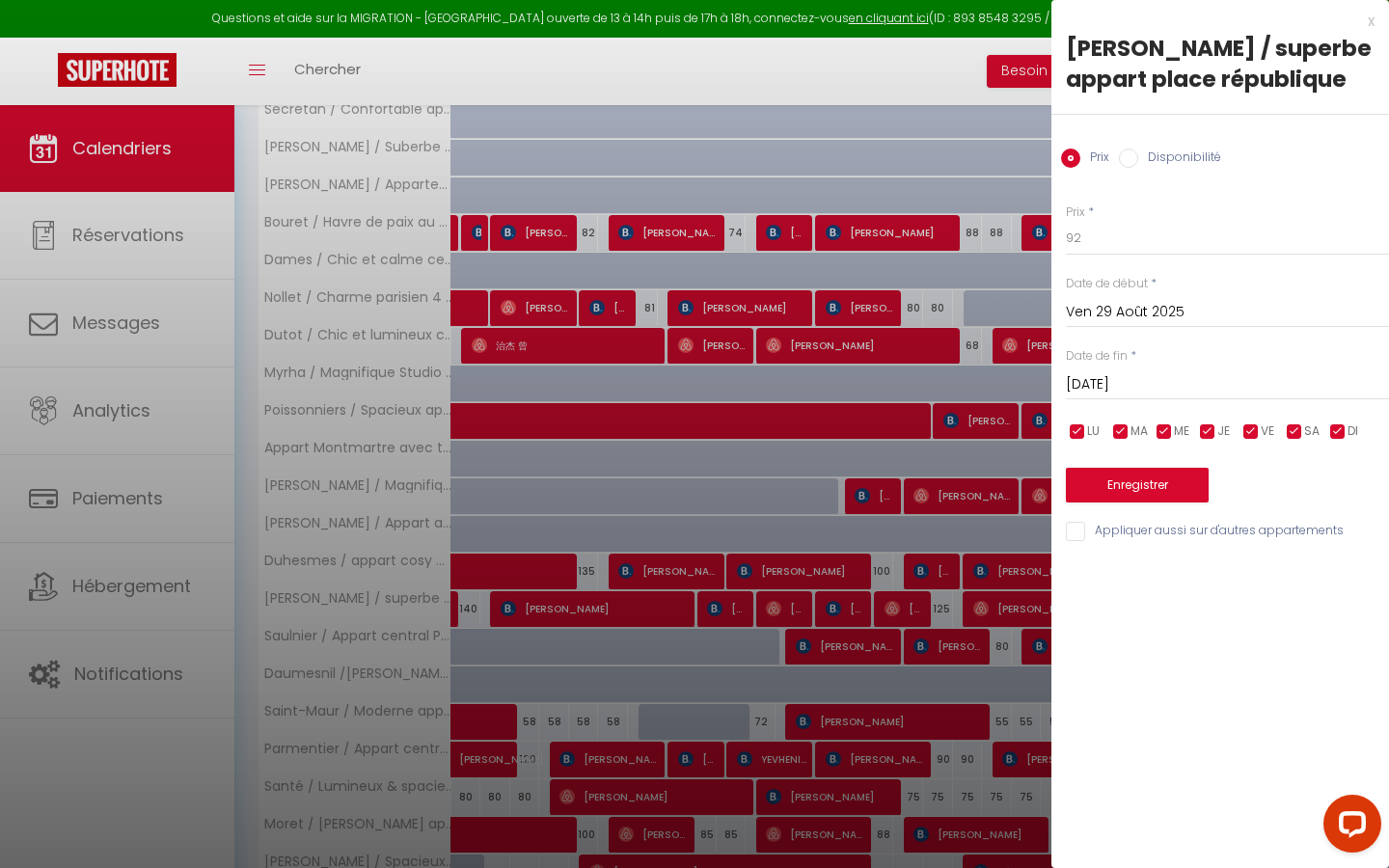
click at [680, 327] on div "Prix * 92 Statut * Disponible Indisponible Date de début * [DATE] < [DATE] > Di…" at bounding box center [1220, 362] width 337 height 365
click at [680, 300] on input "Ven 29 Août 2025" at bounding box center [1227, 312] width 324 height 25
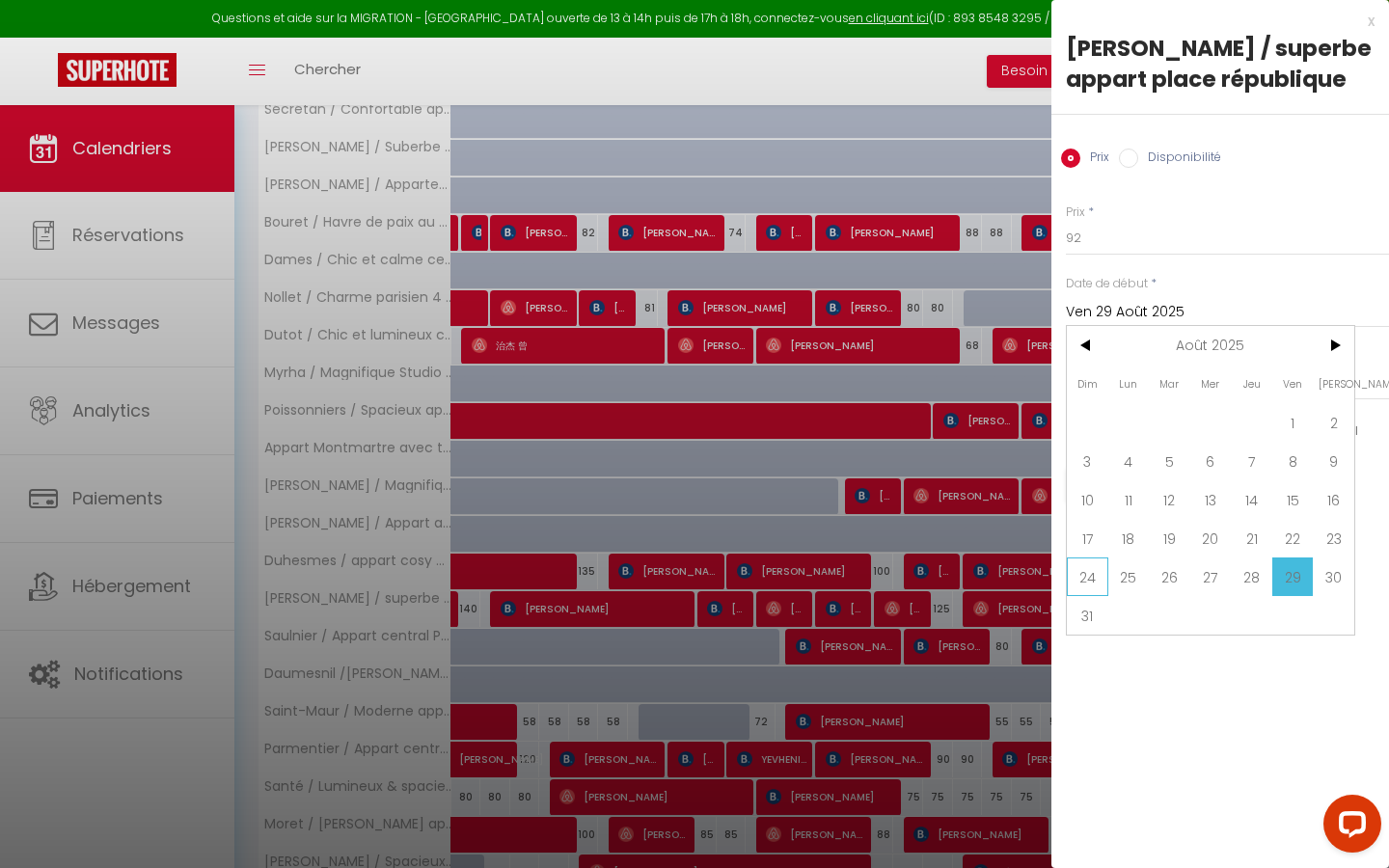
click at [680, 494] on span "24" at bounding box center [1087, 576] width 41 height 38
type input "Dim 24 Août 2025"
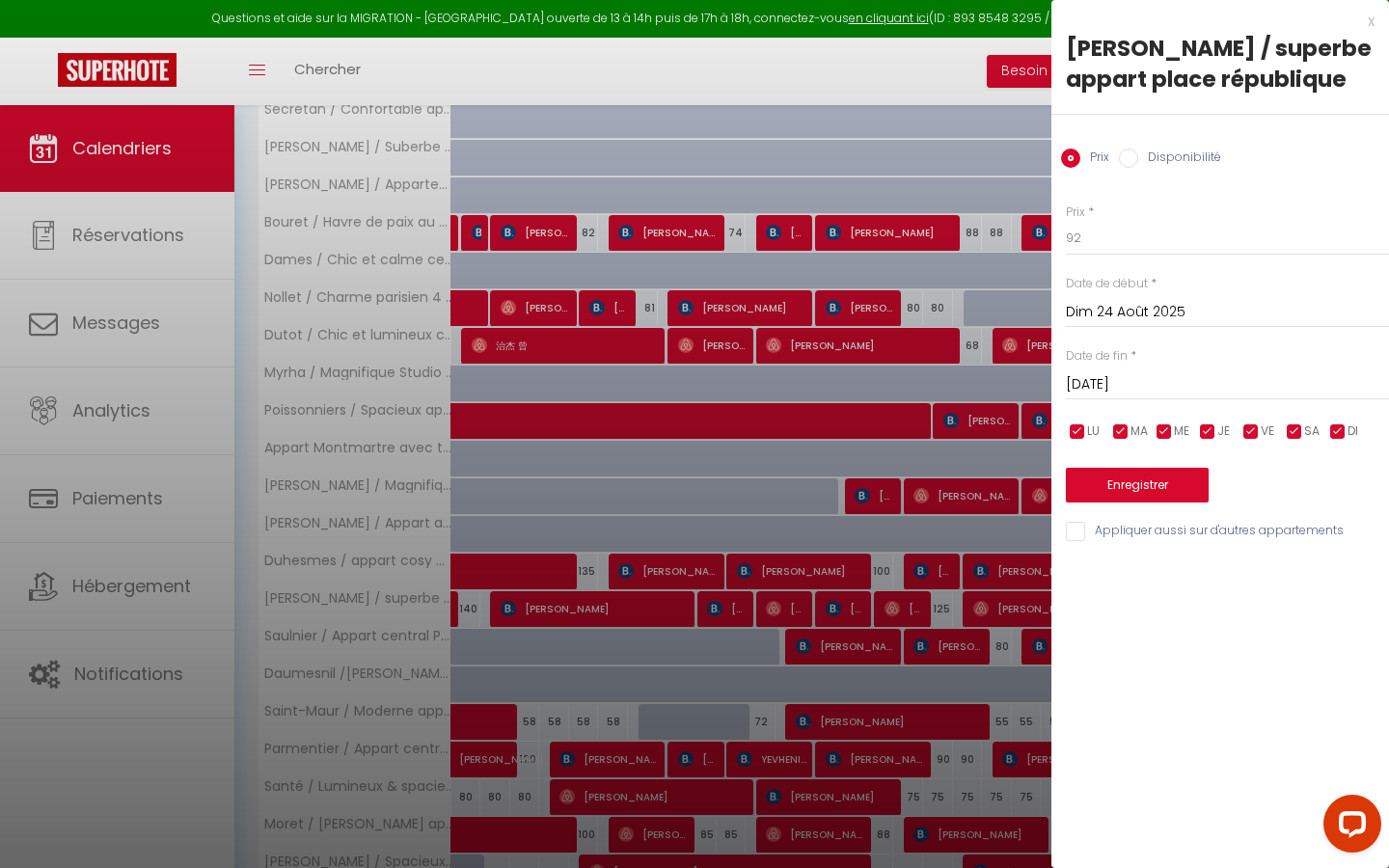
click at [680, 320] on input "Dim 24 Août 2025" at bounding box center [1227, 312] width 324 height 25
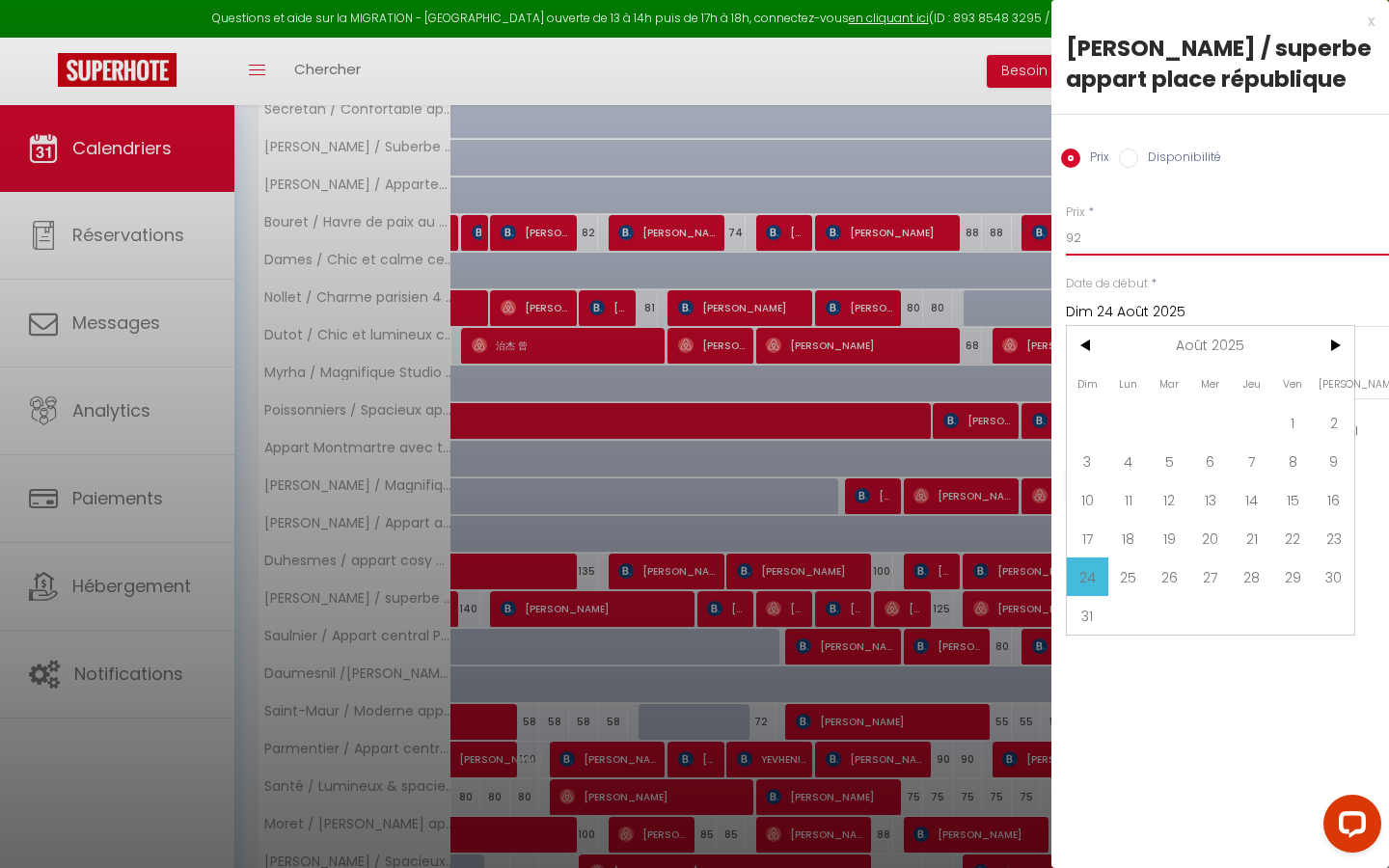
click at [680, 243] on input "92" at bounding box center [1227, 238] width 324 height 35
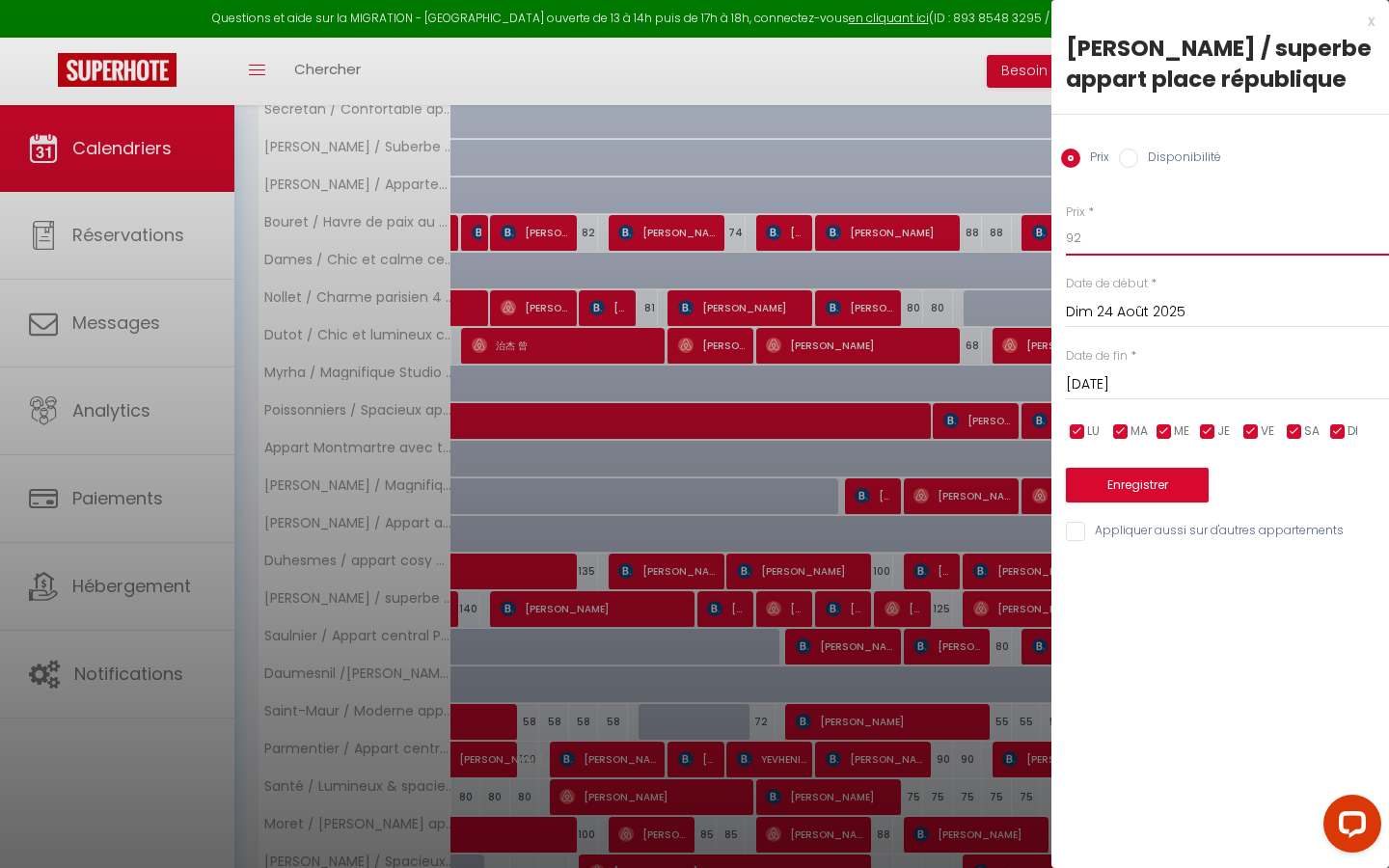
type input "9"
type input "82"
click at [680, 494] on button "Enregistrer" at bounding box center [1136, 484] width 143 height 35
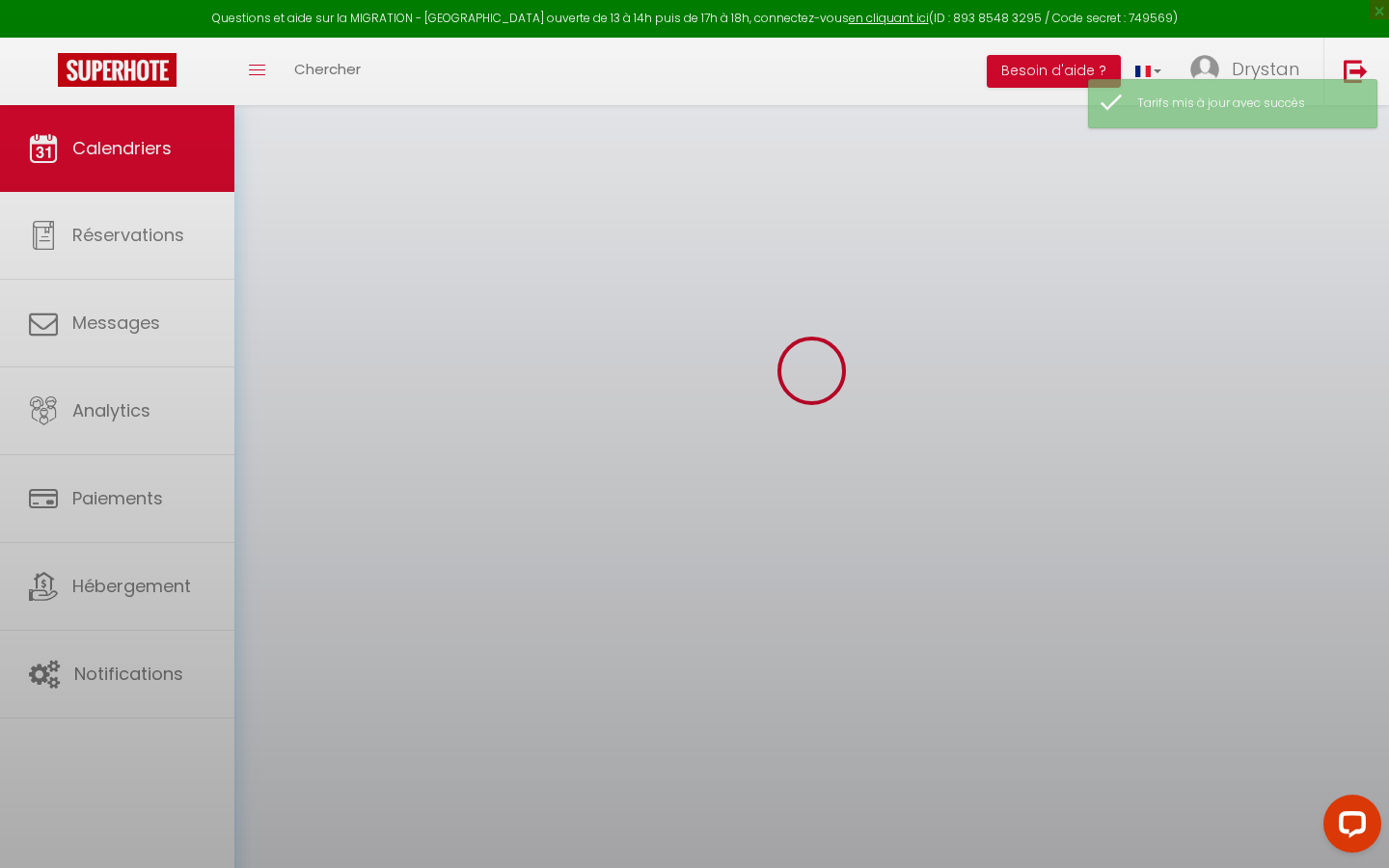
scroll to position [106, 0]
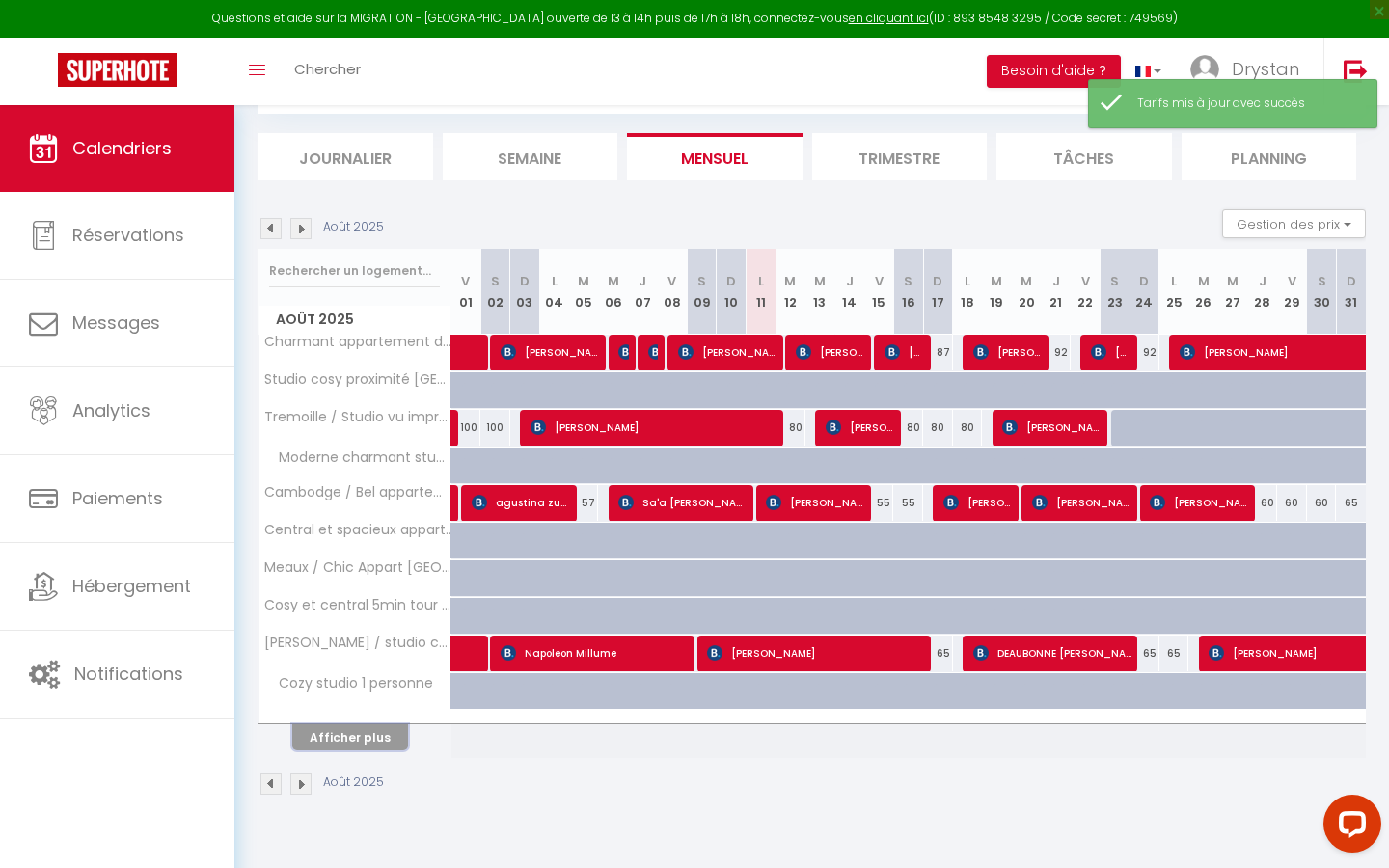
click at [332, 494] on button "Afficher plus" at bounding box center [349, 737] width 115 height 26
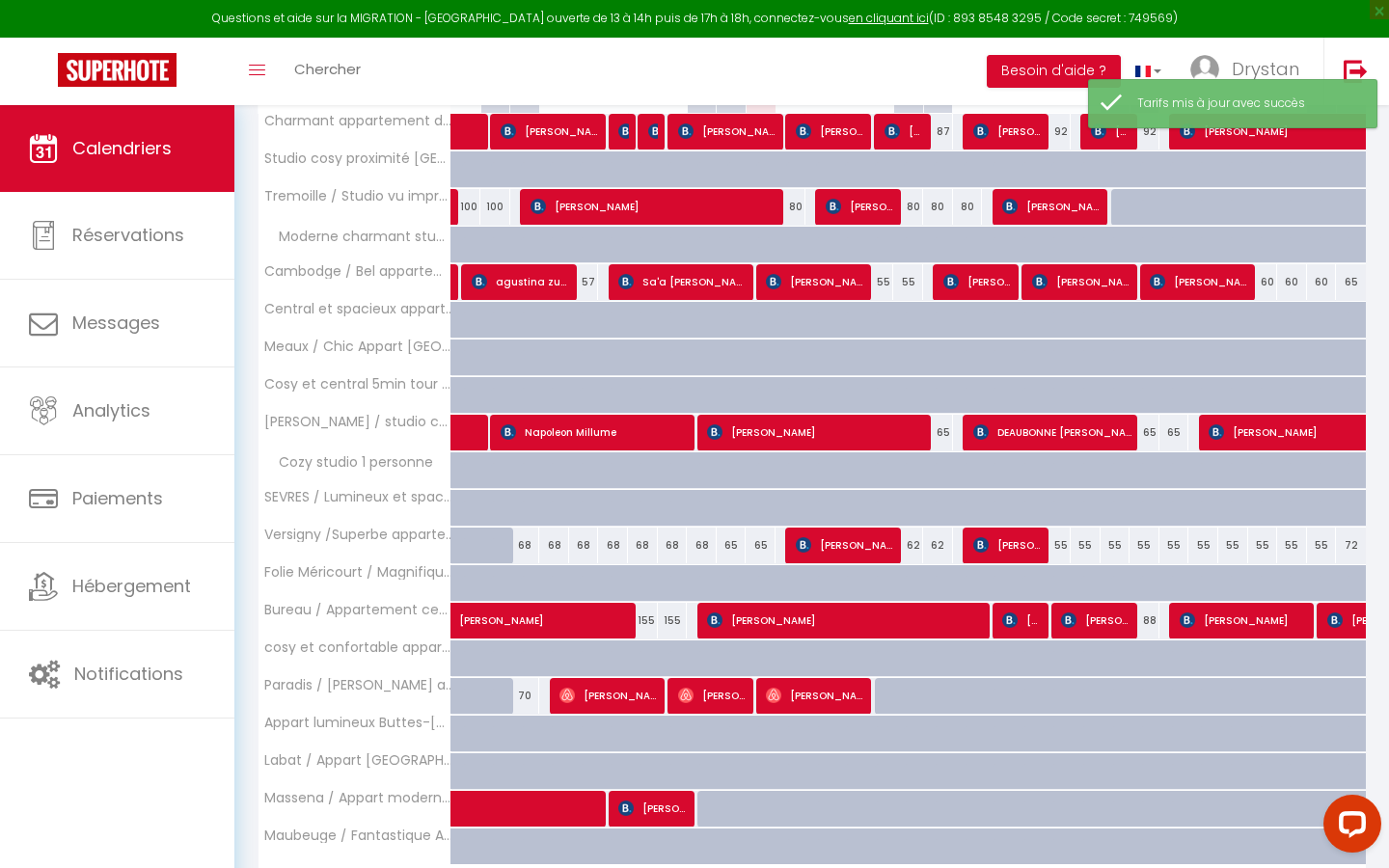
scroll to position [451, 0]
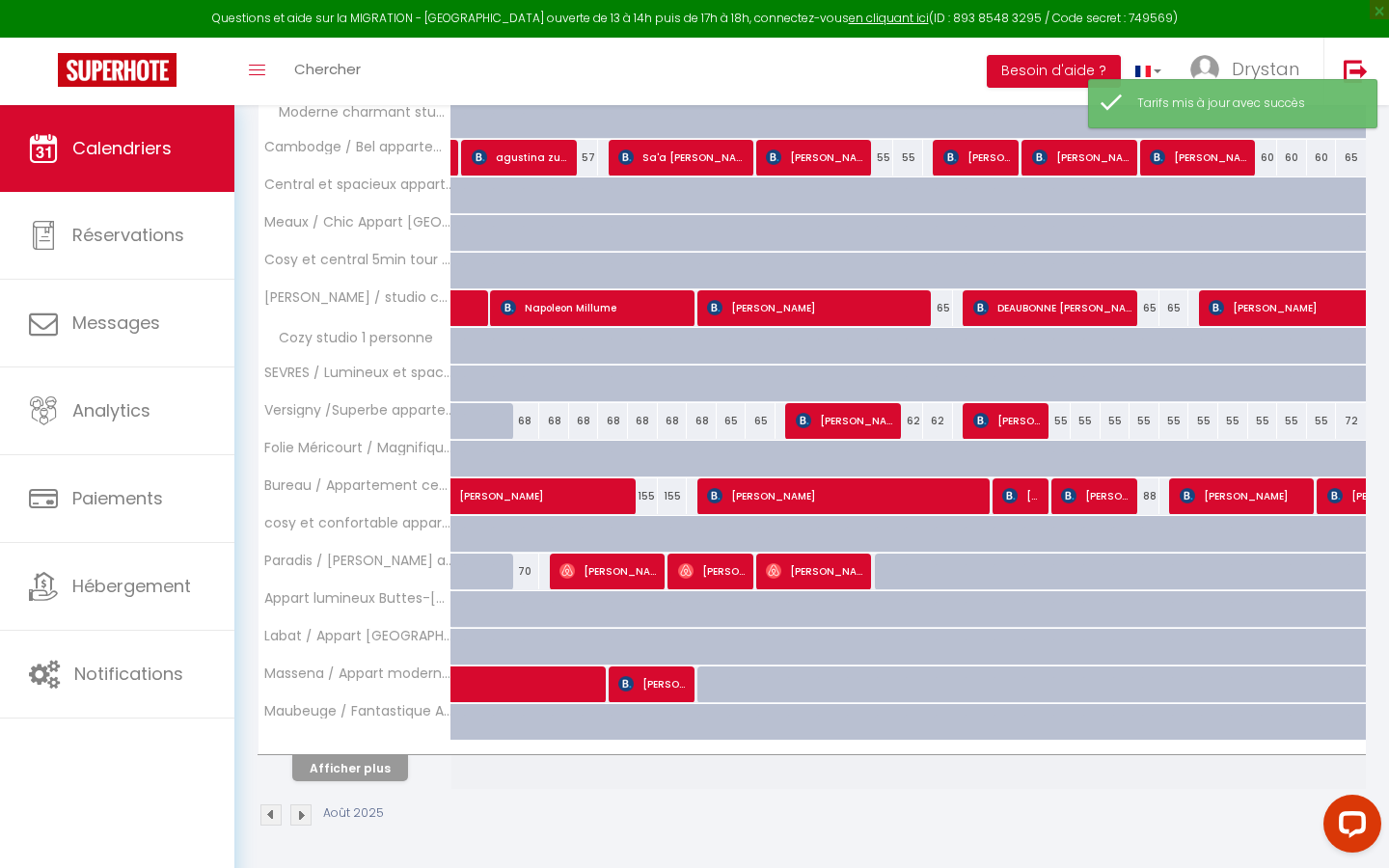
click at [332, 494] on div at bounding box center [355, 748] width 193 height 13
click at [330, 494] on button "Afficher plus" at bounding box center [349, 768] width 115 height 26
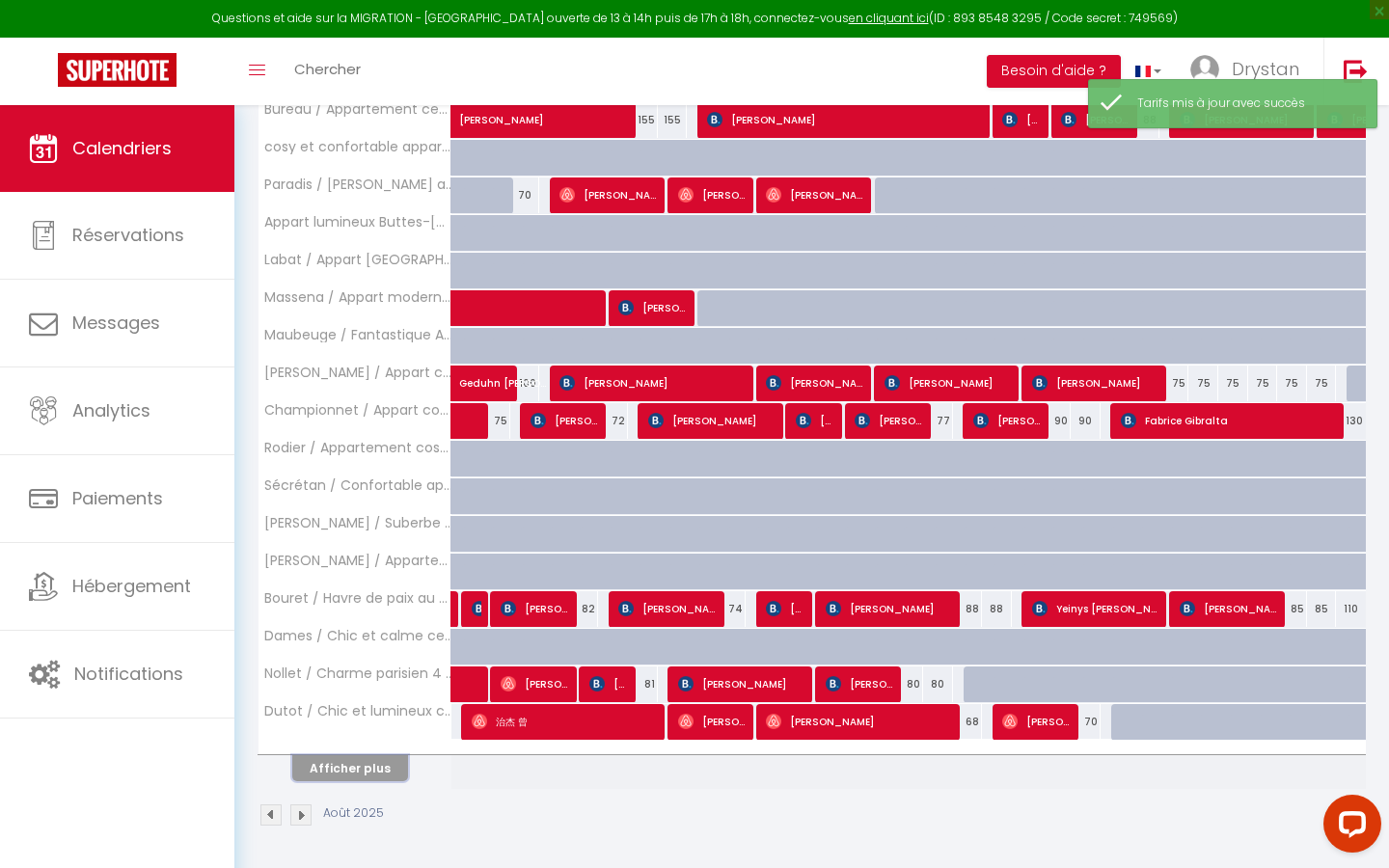
click at [330, 494] on button "Afficher plus" at bounding box center [349, 768] width 115 height 26
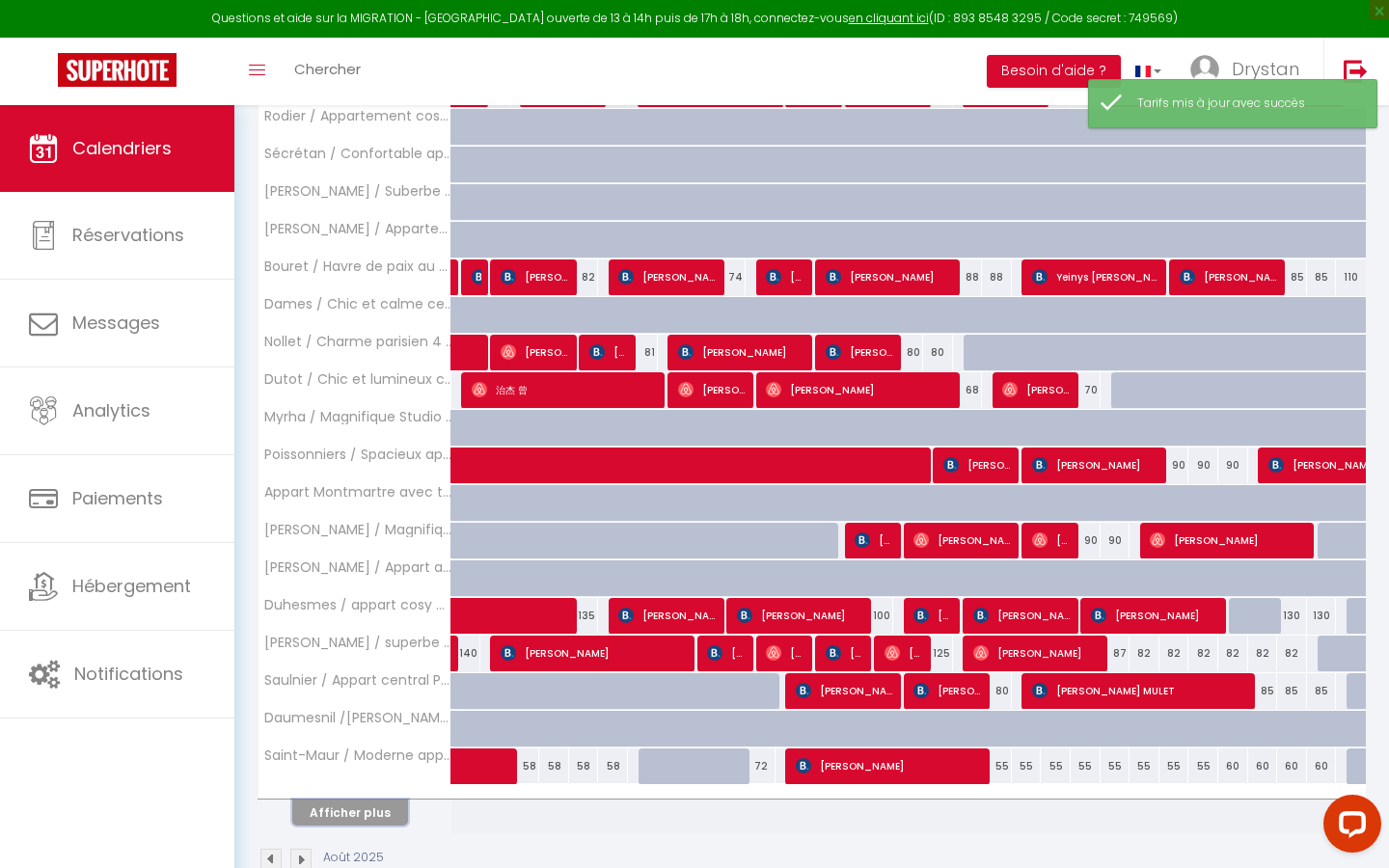
scroll to position [1202, 0]
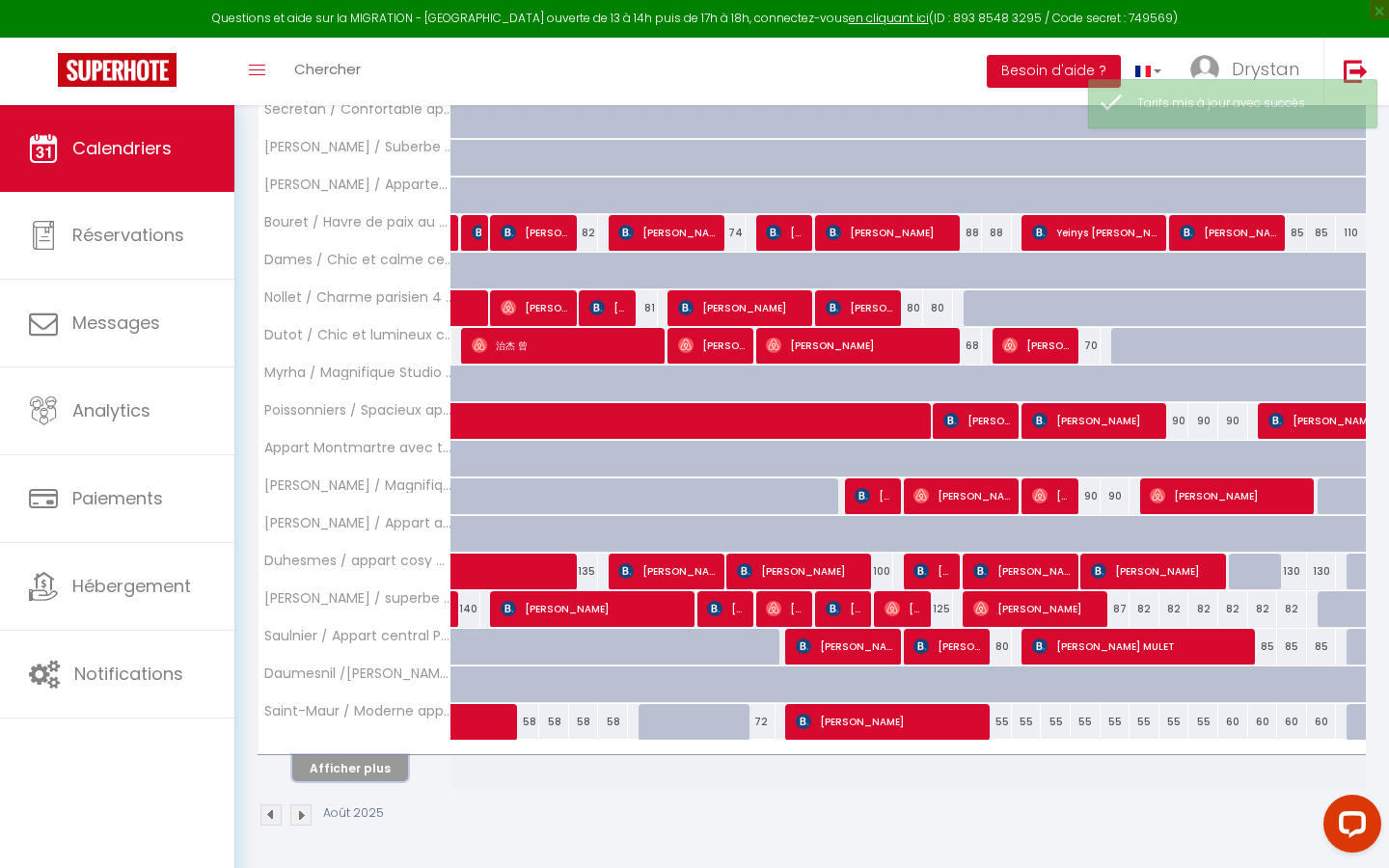
click at [330, 494] on button "Afficher plus" at bounding box center [349, 768] width 115 height 26
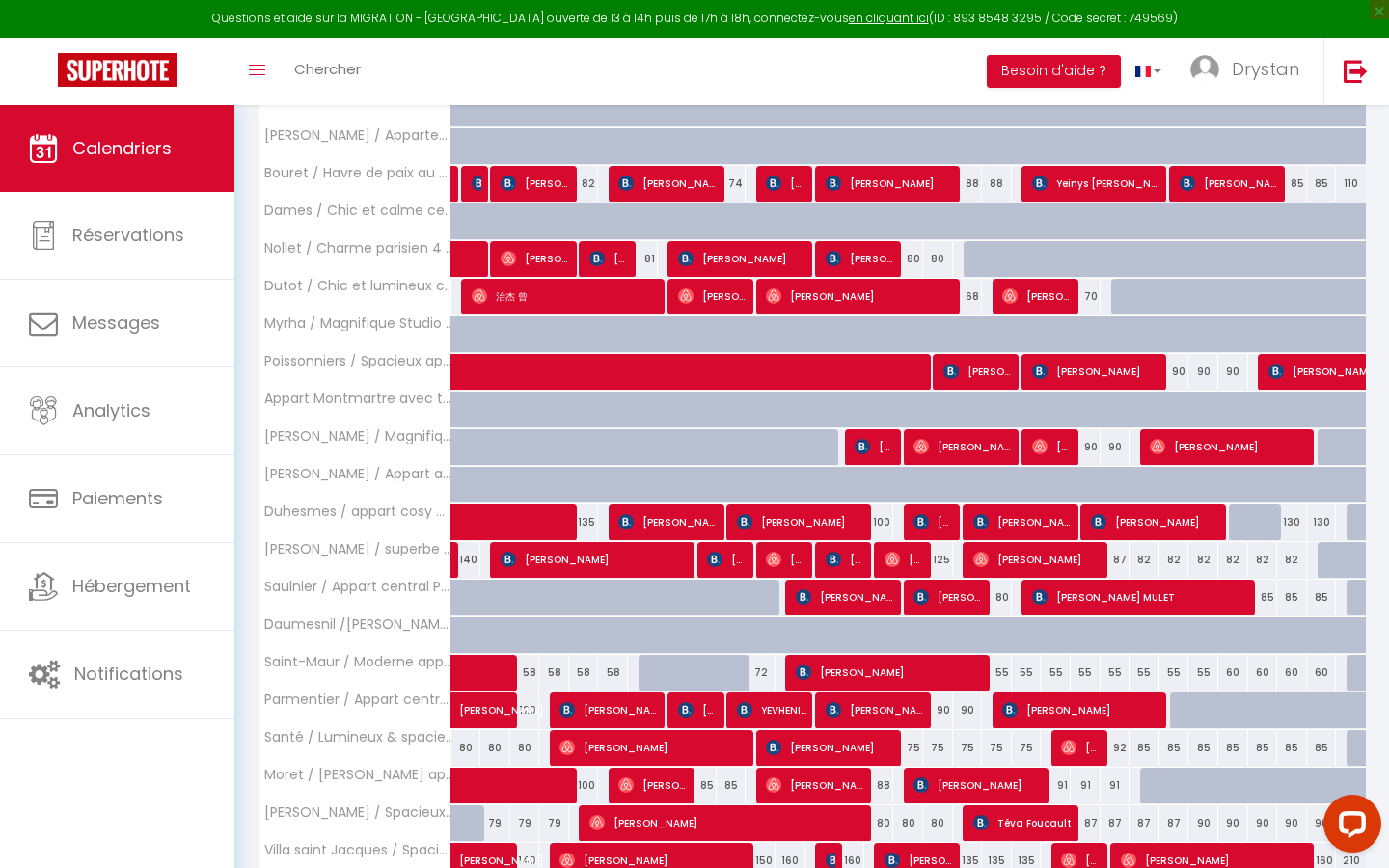
scroll to position [1254, 0]
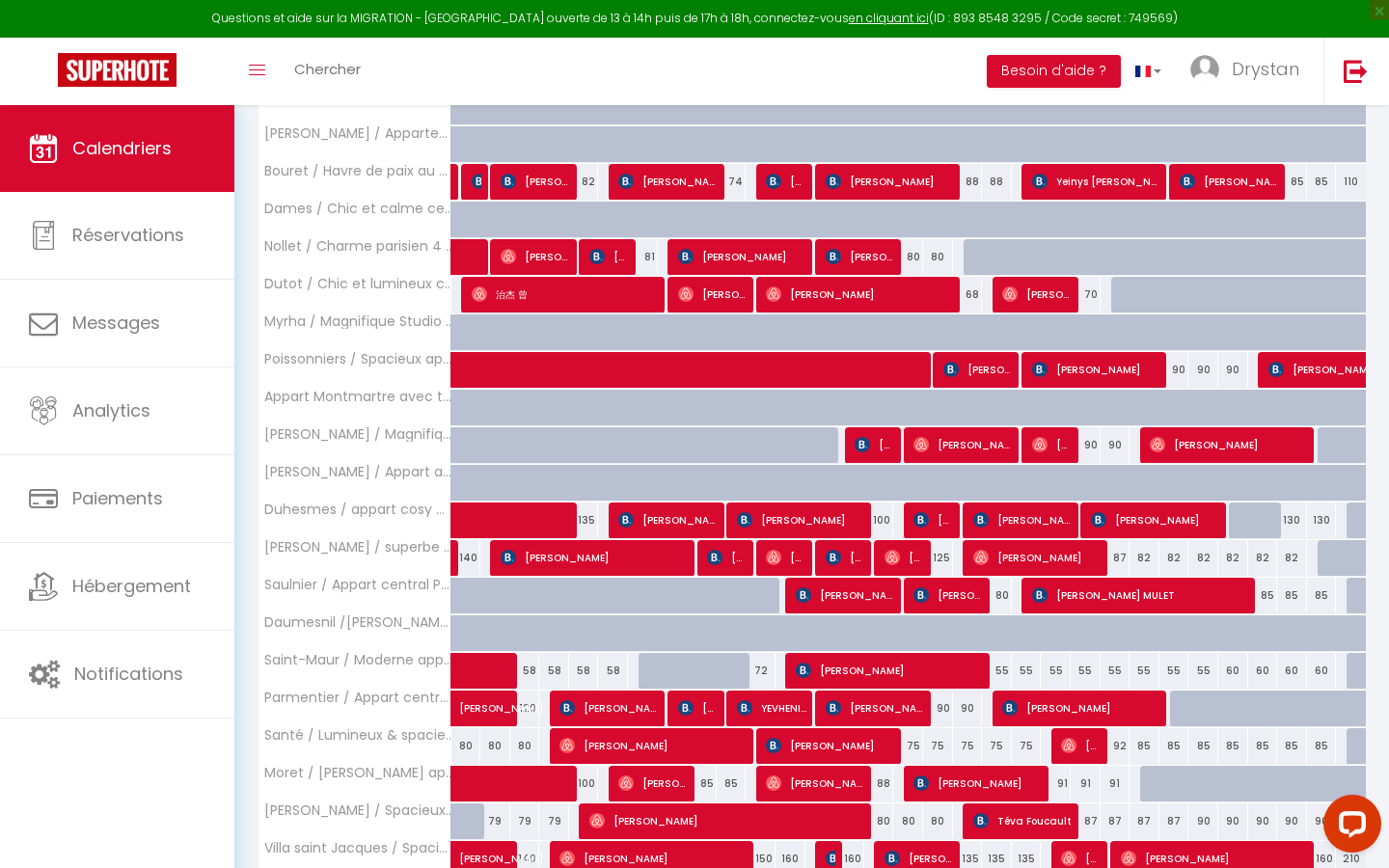
click at [680, 494] on div "87" at bounding box center [1116, 558] width 30 height 36
type input "87"
type input "Sam 23 Août 2025"
type input "Dim 24 Août 2025"
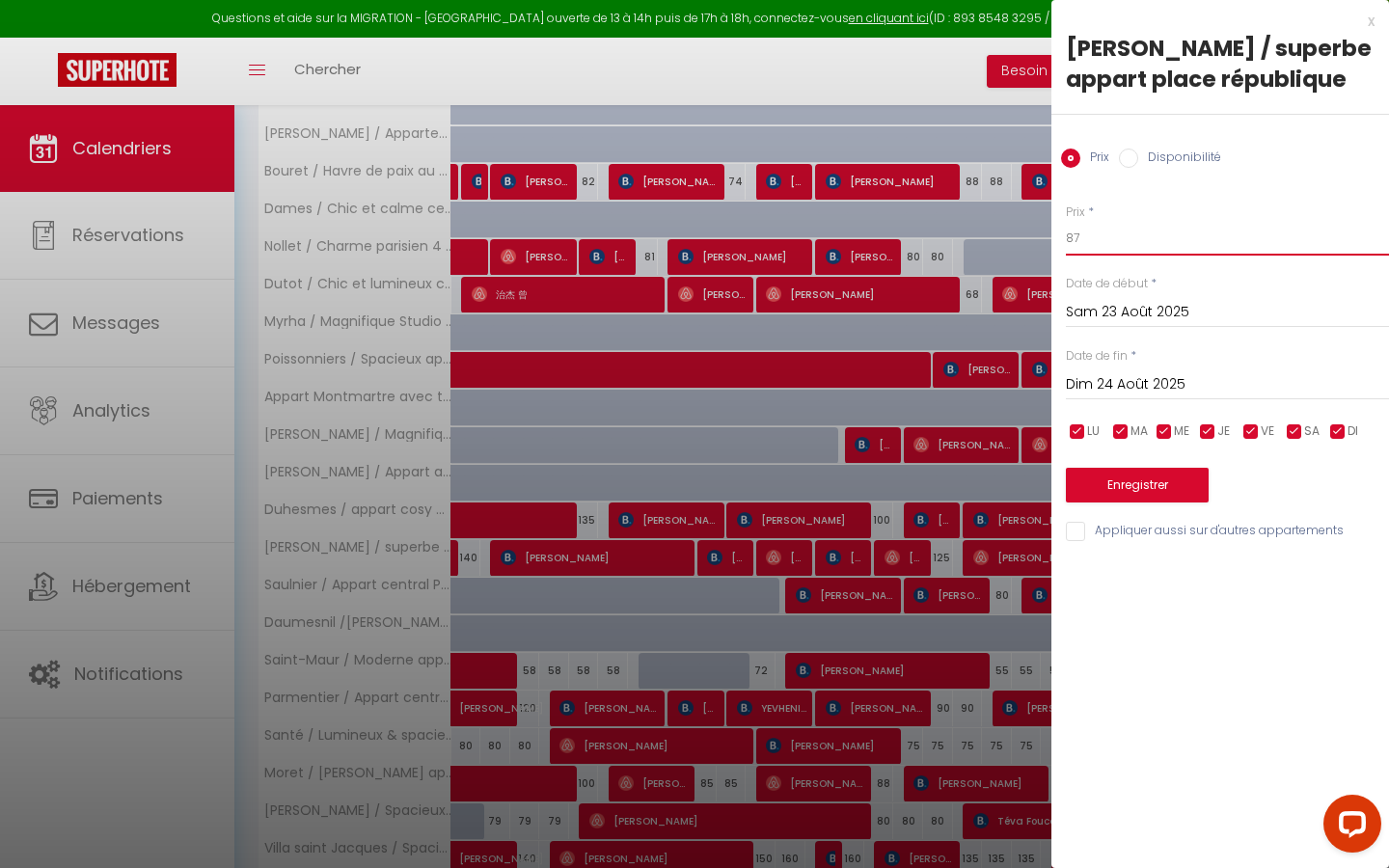
click at [680, 224] on input "87" at bounding box center [1227, 238] width 324 height 35
type input "82"
click at [680, 478] on button "Enregistrer" at bounding box center [1136, 484] width 143 height 35
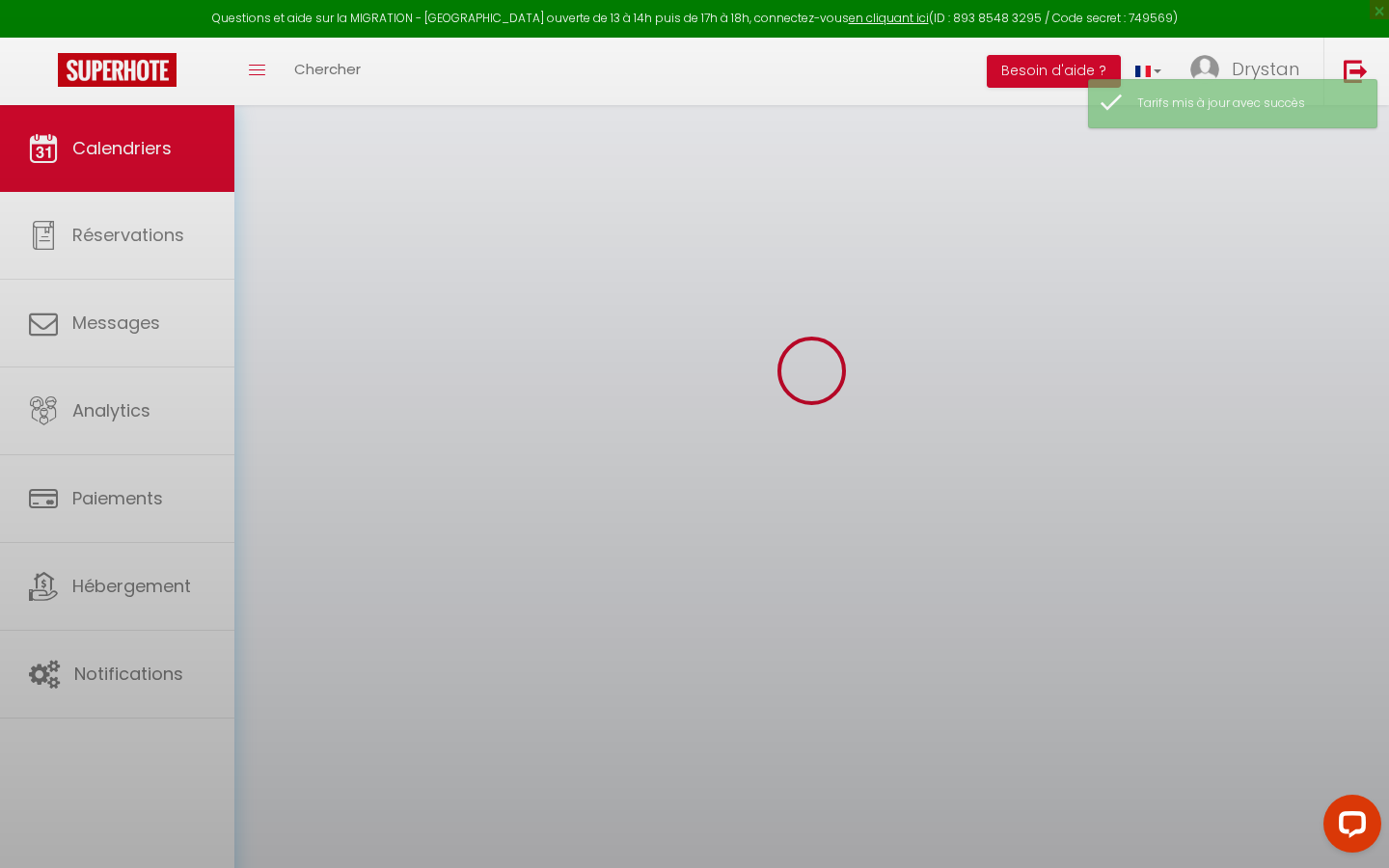
scroll to position [106, 0]
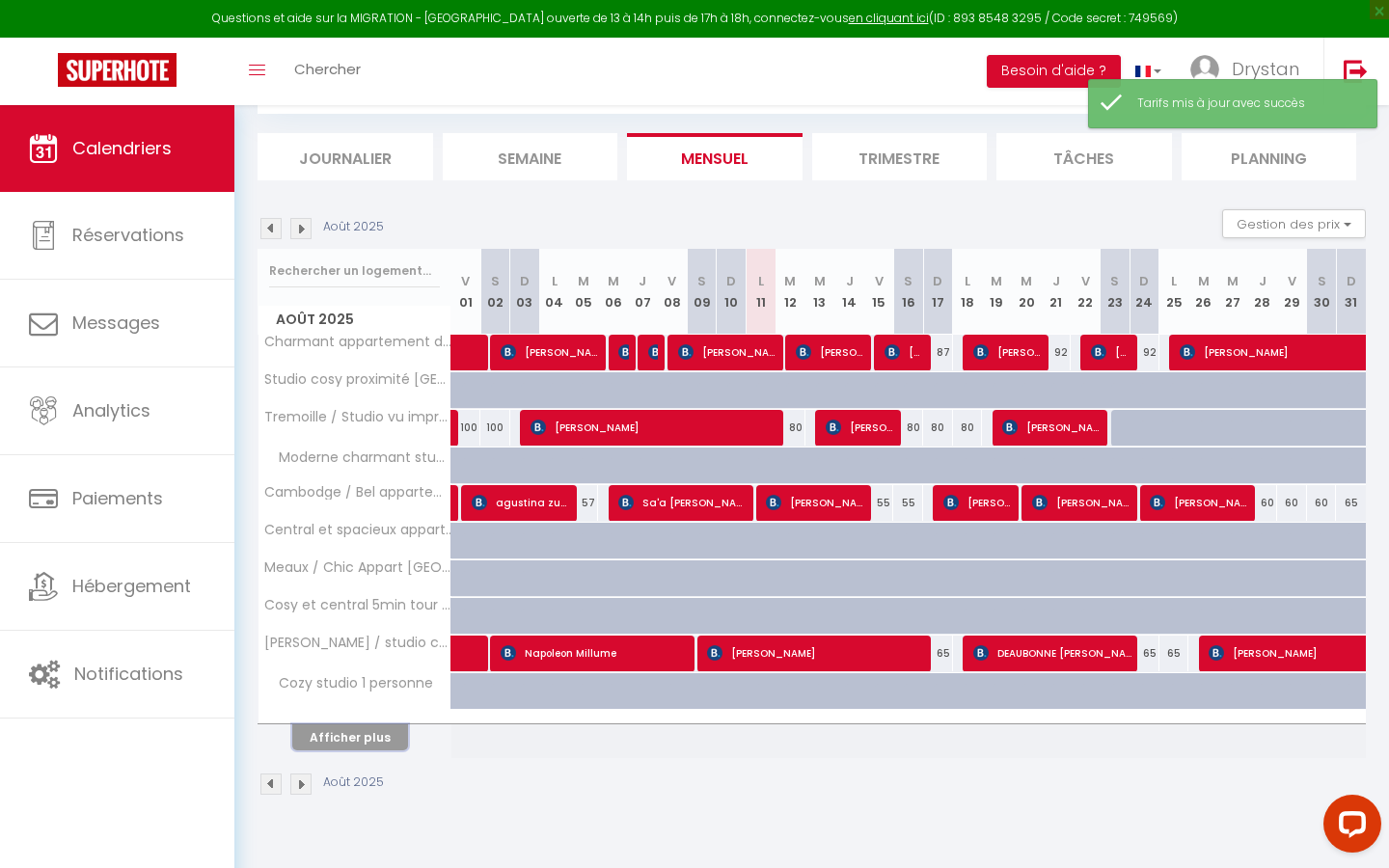
click at [358, 494] on button "Afficher plus" at bounding box center [349, 737] width 115 height 26
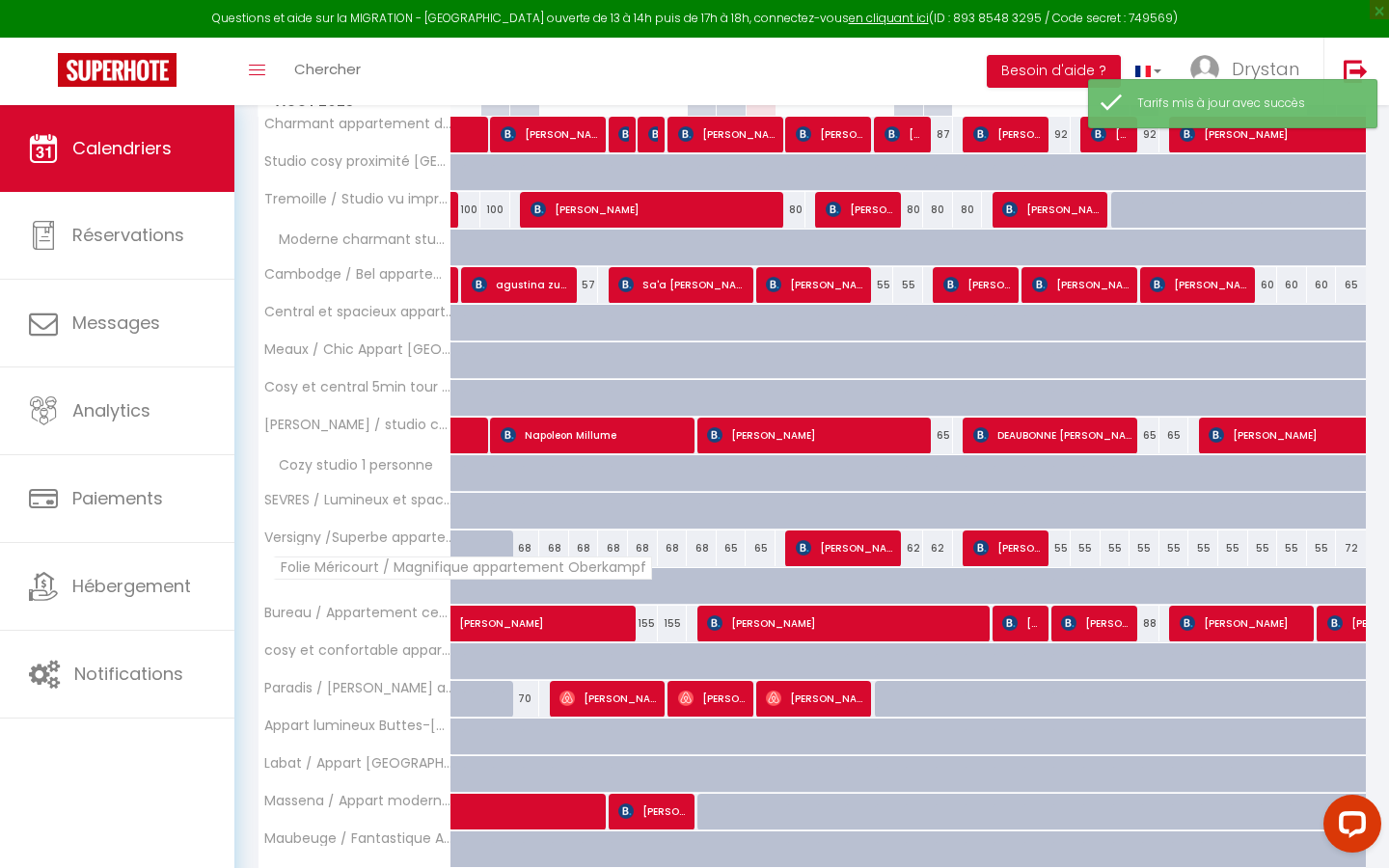
scroll to position [451, 0]
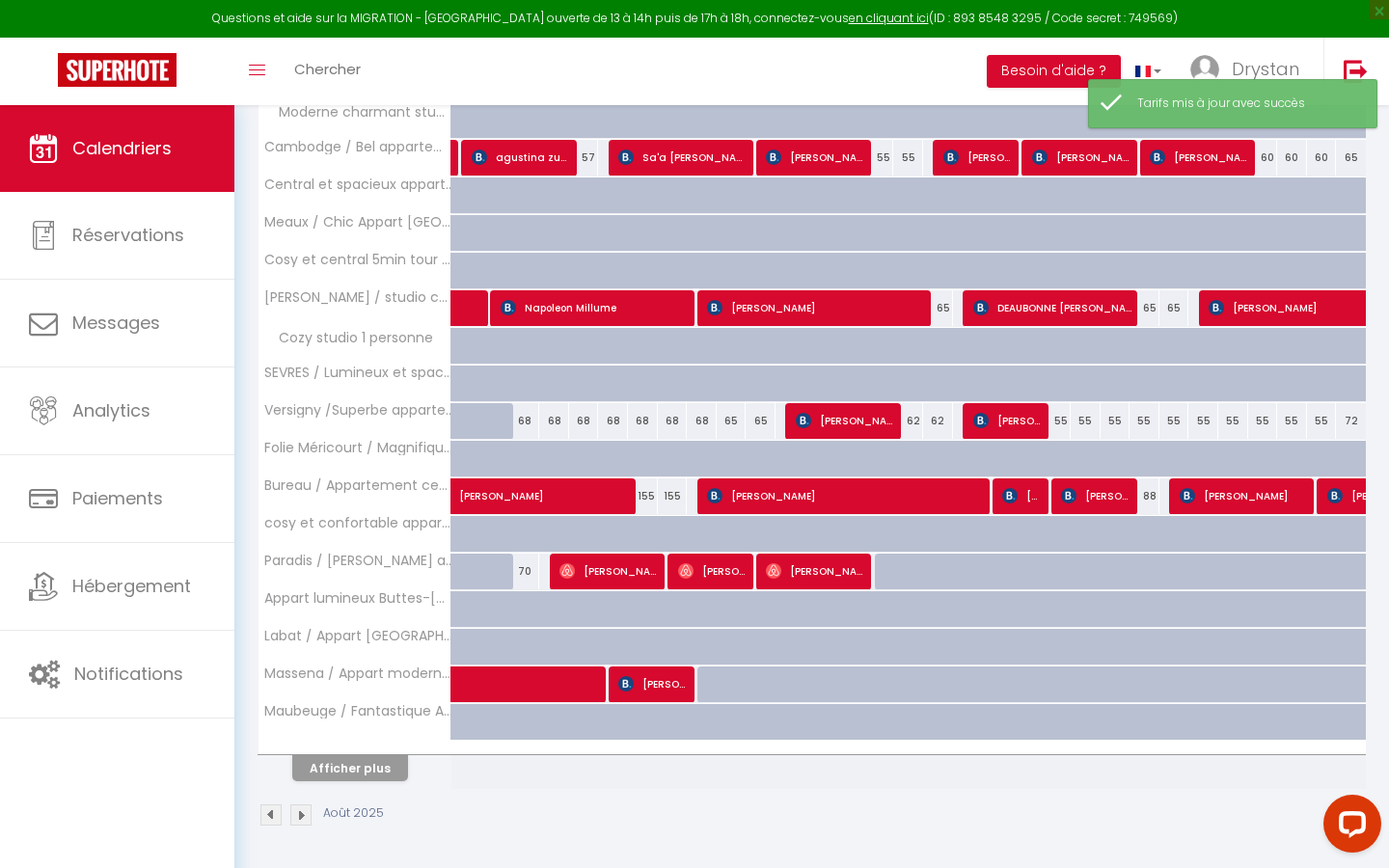
click at [352, 494] on div at bounding box center [355, 748] width 193 height 13
click at [344, 494] on button "Afficher plus" at bounding box center [349, 768] width 115 height 26
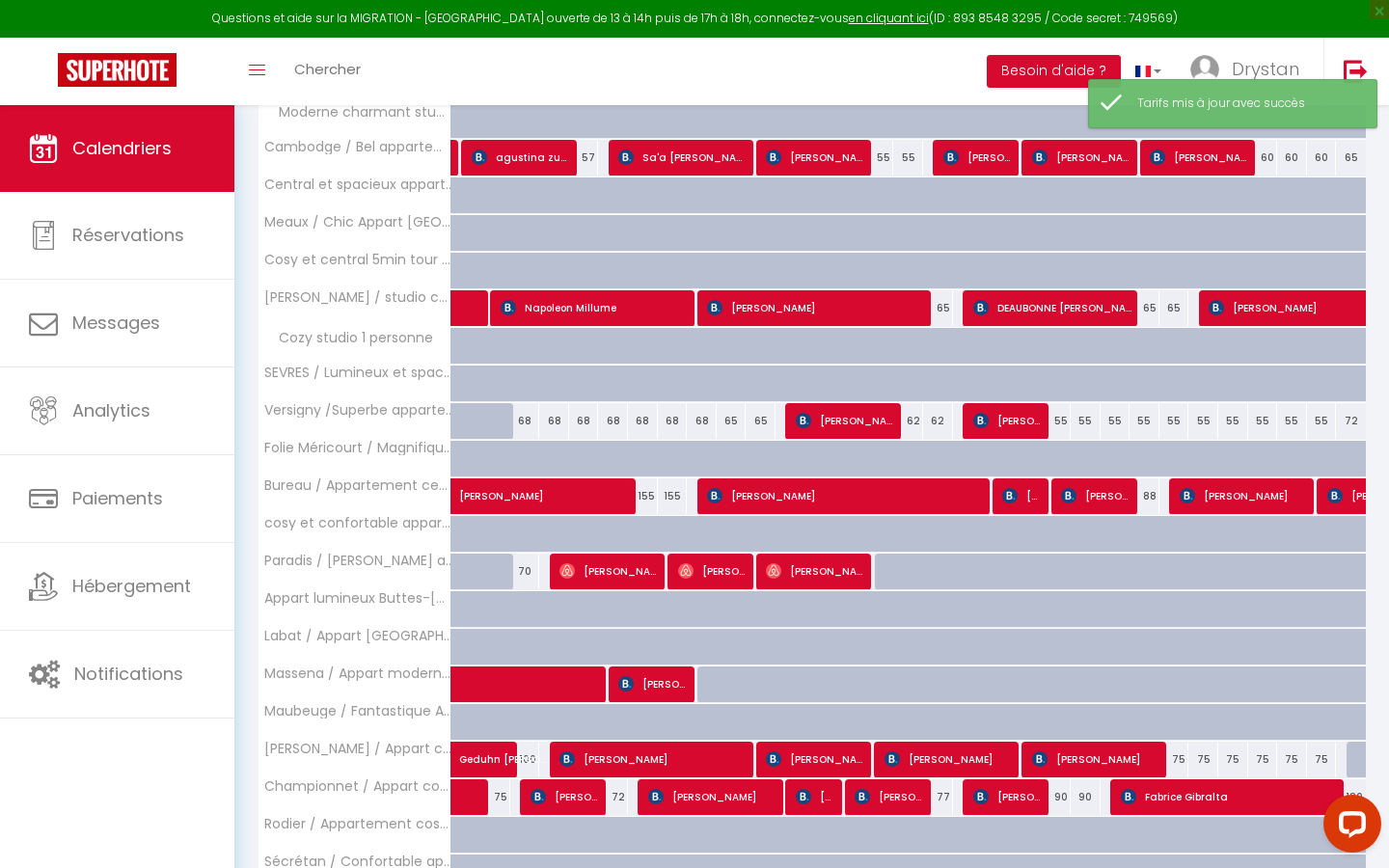
scroll to position [827, 0]
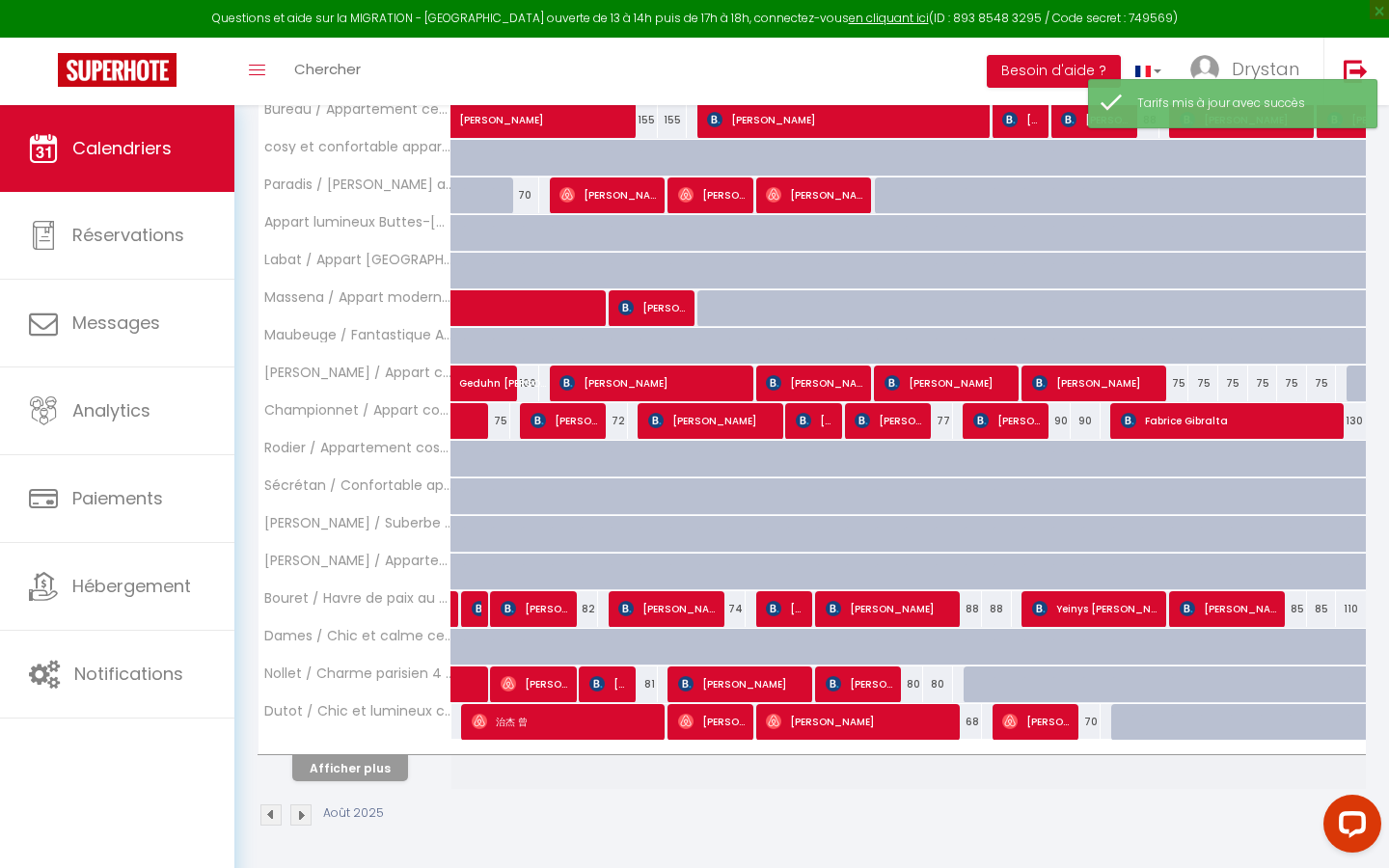
click at [344, 494] on th "Afficher plus" at bounding box center [355, 764] width 193 height 48
click at [344, 494] on button "Afficher plus" at bounding box center [349, 768] width 115 height 26
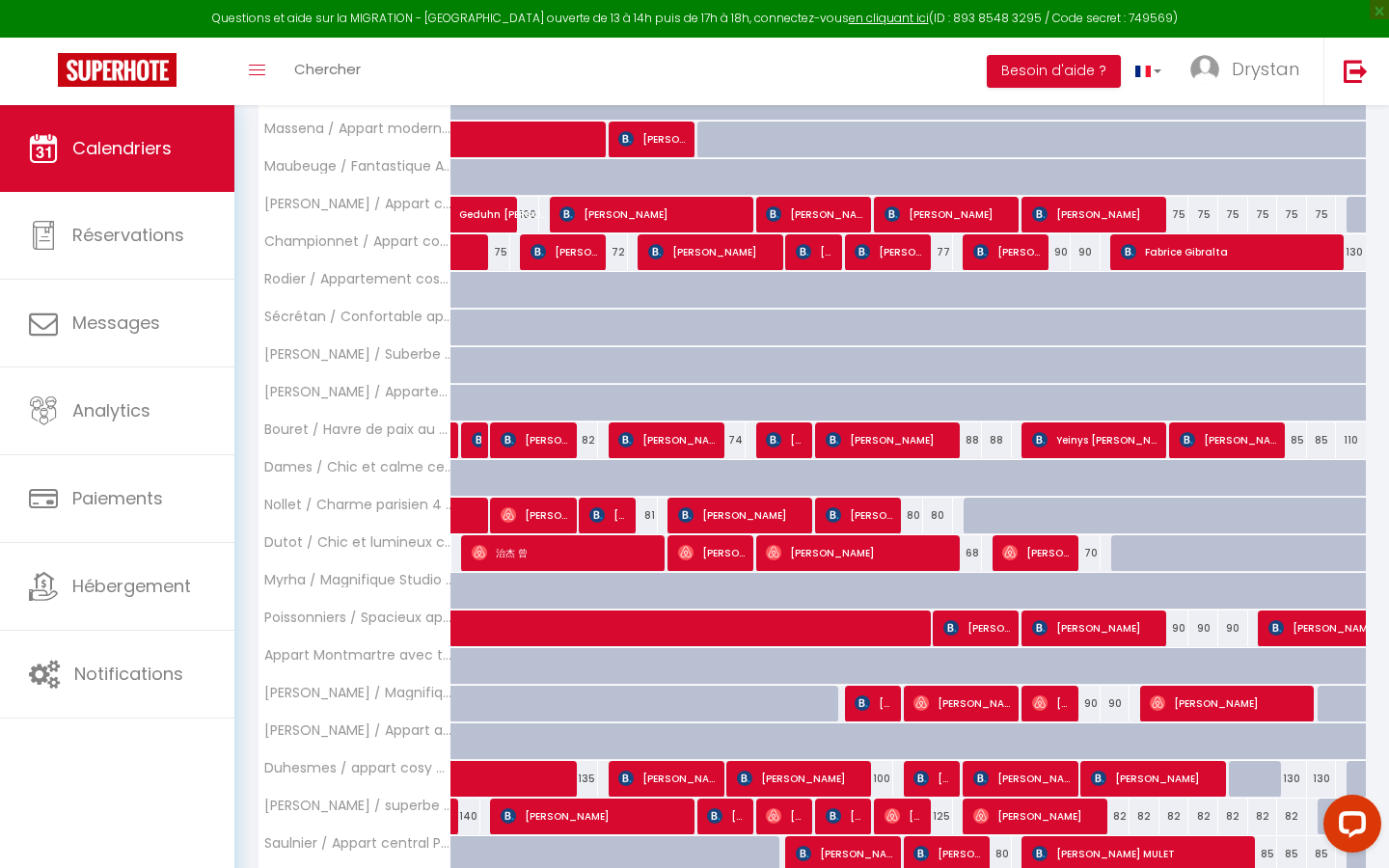
scroll to position [1004, 0]
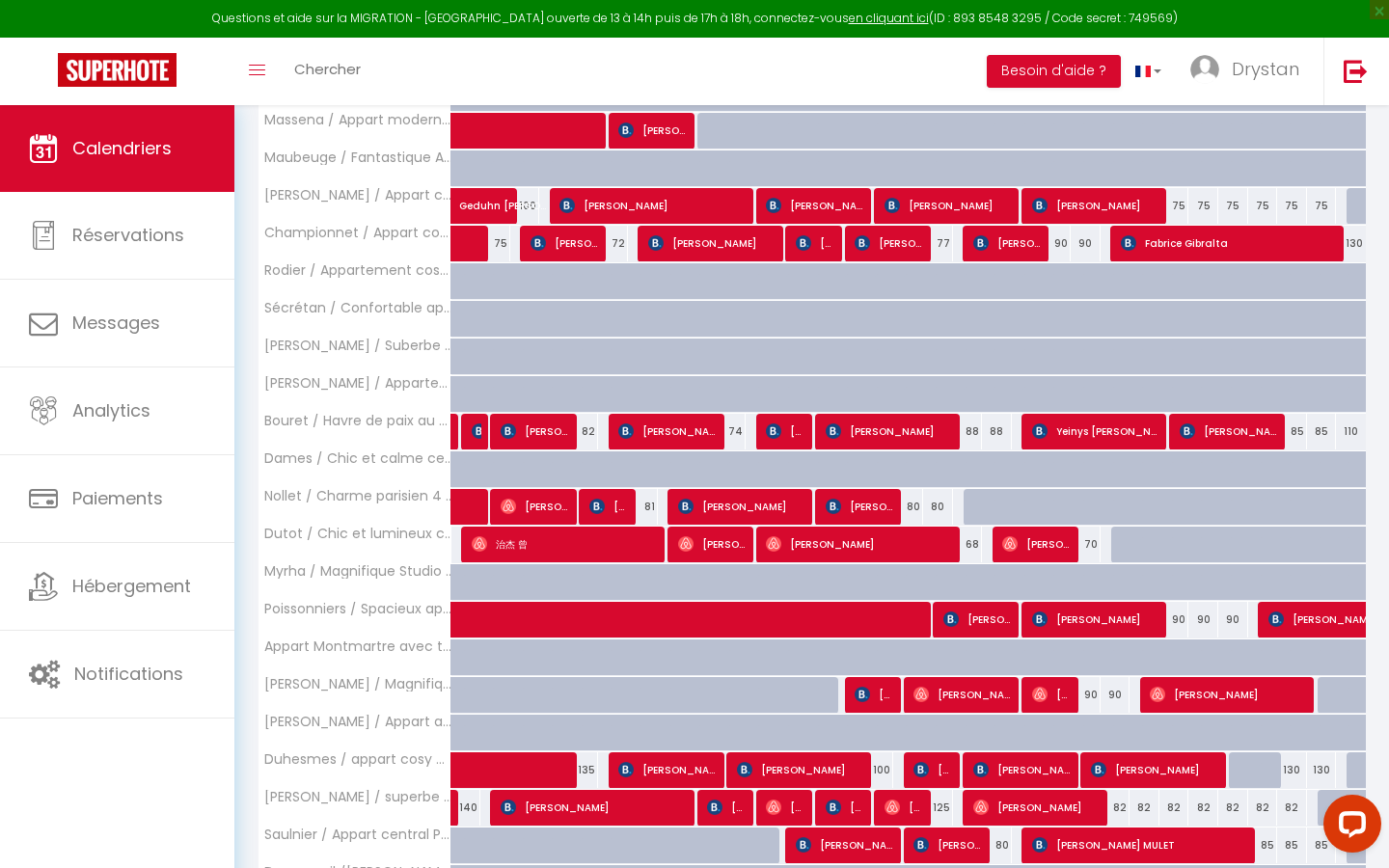
click at [680, 429] on div "110" at bounding box center [1351, 431] width 30 height 36
type input "110"
type input "Dim 31 Août 2025"
type input "Lun 01 Septembre 2025"
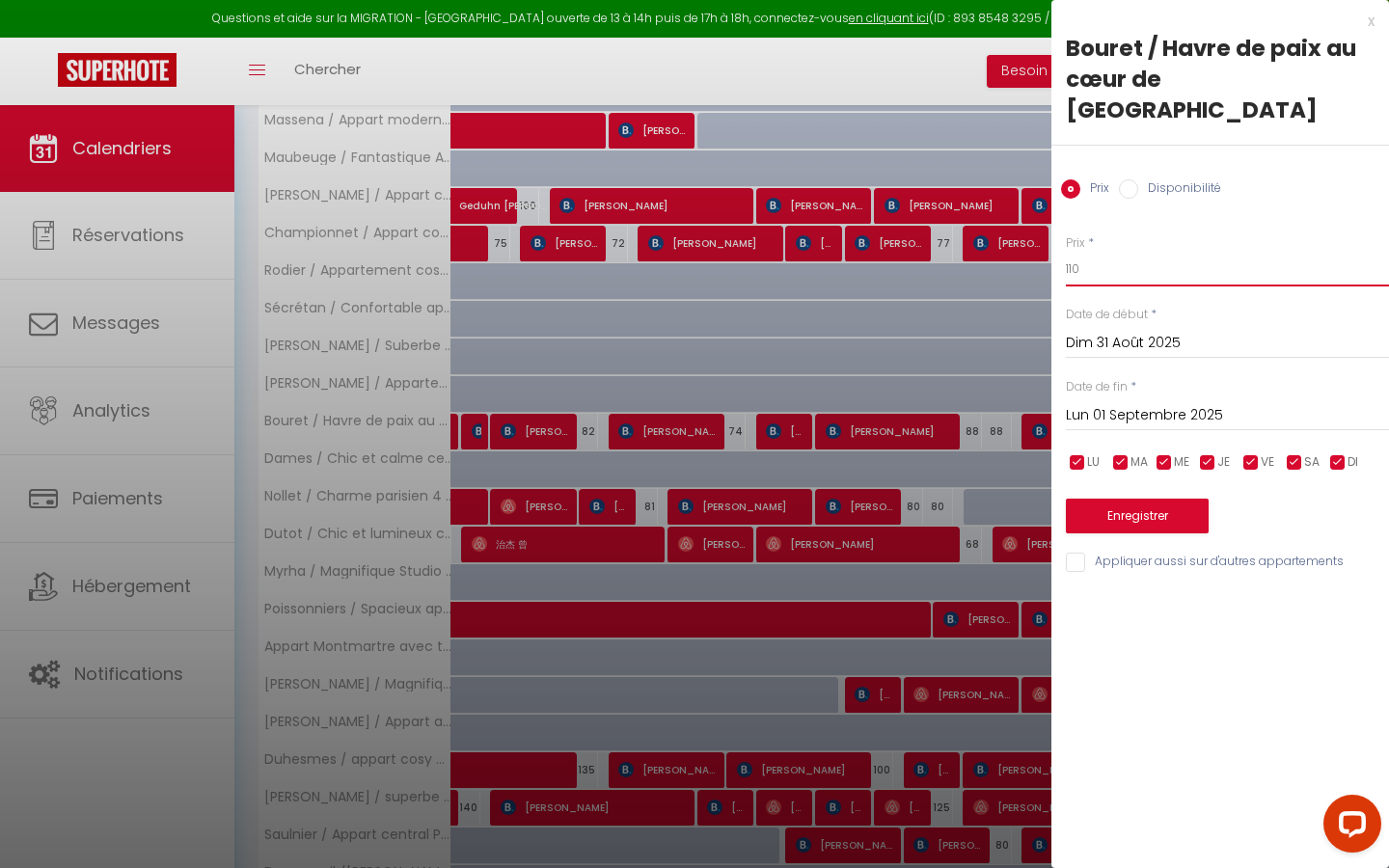
click at [680, 252] on input "110" at bounding box center [1227, 268] width 324 height 35
type input "1"
type input "80"
click at [680, 494] on button "Enregistrer" at bounding box center [1136, 515] width 143 height 35
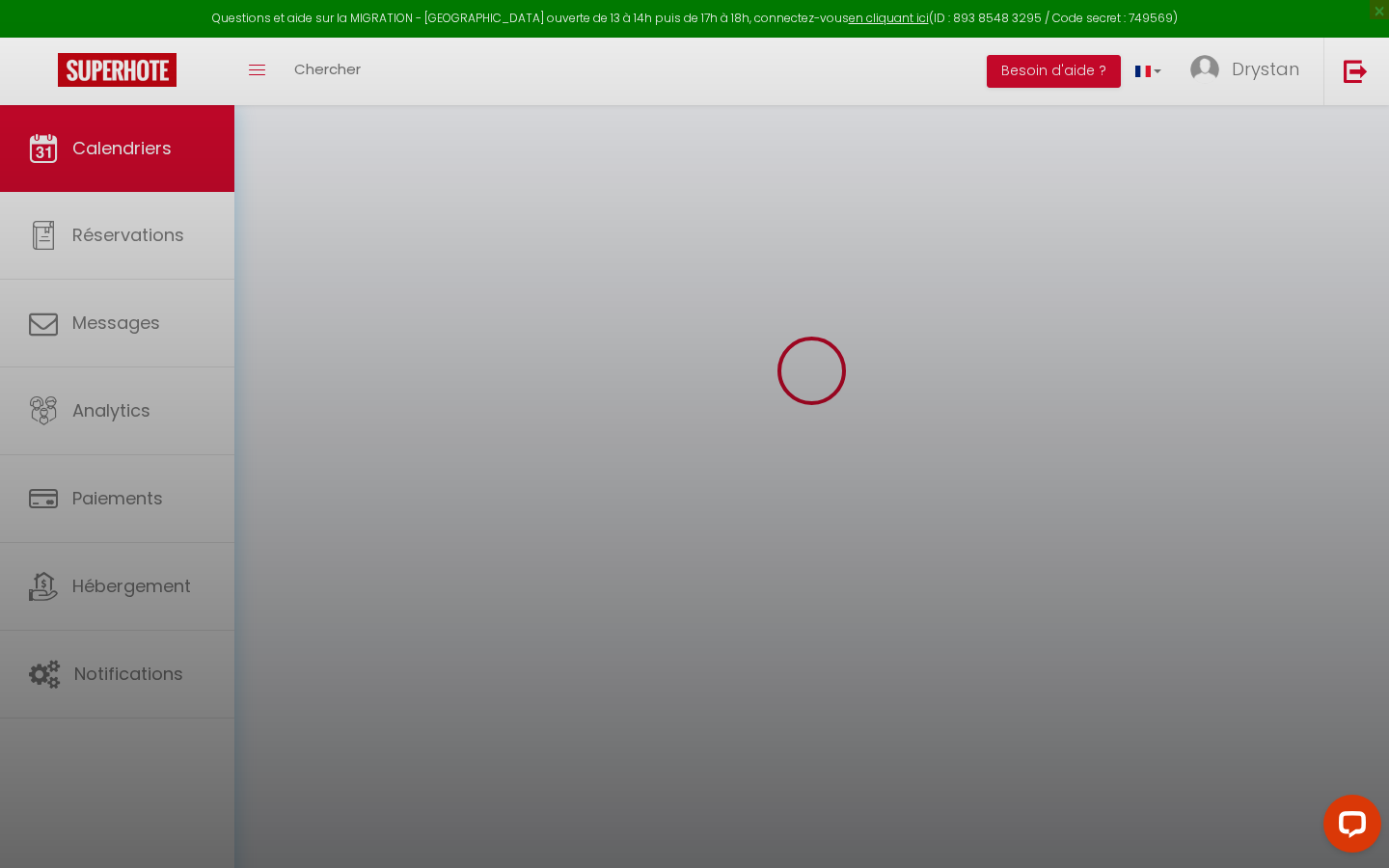
scroll to position [106, 0]
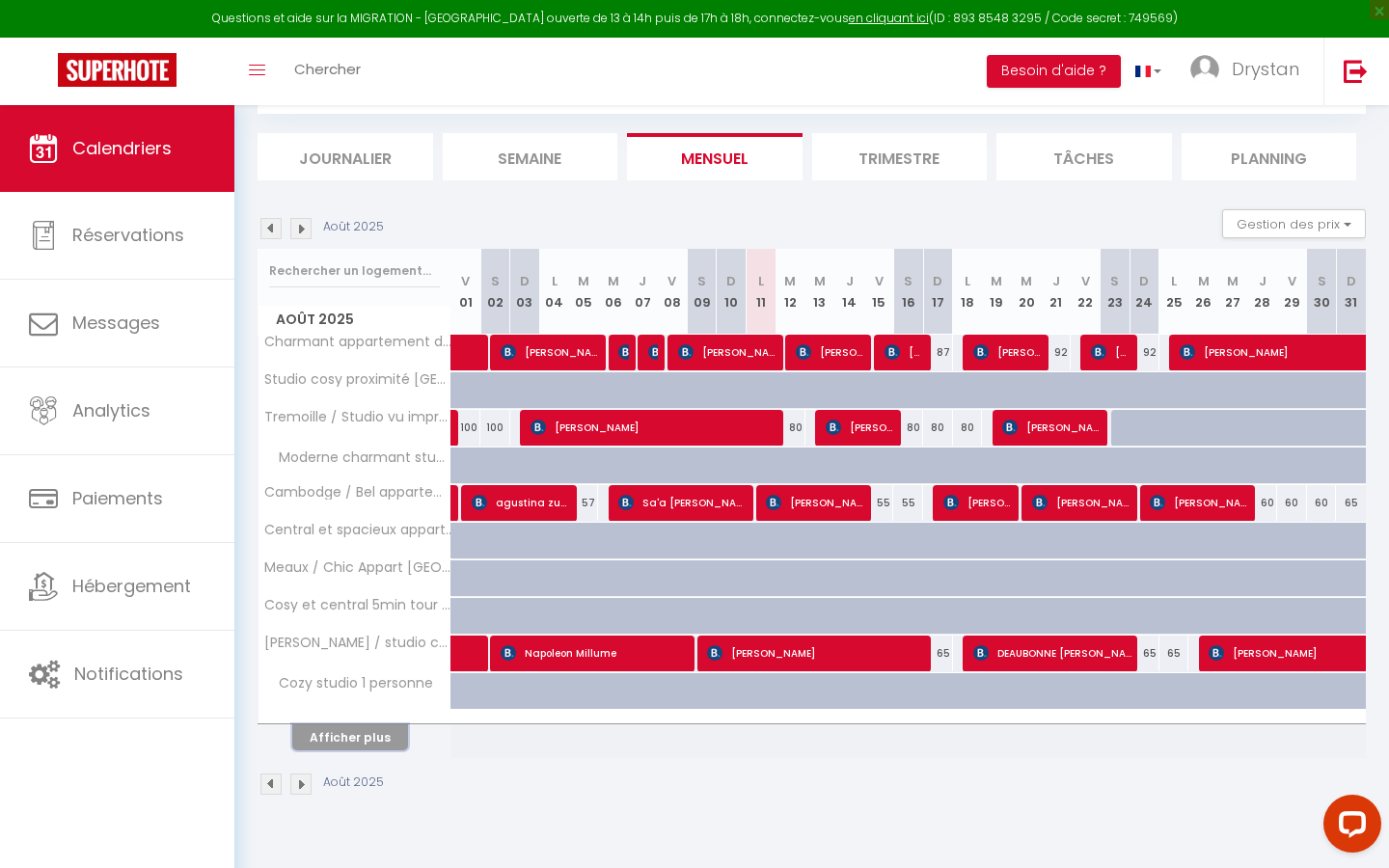
click at [333, 494] on button "Afficher plus" at bounding box center [349, 737] width 115 height 26
click at [333, 494] on tbody "Charmant appartement de 38m² -[GEOGRAPHIC_DATA] 130 [PERSON_NAME] 90 [PERSON_NA…" at bounding box center [812, 545] width 1108 height 424
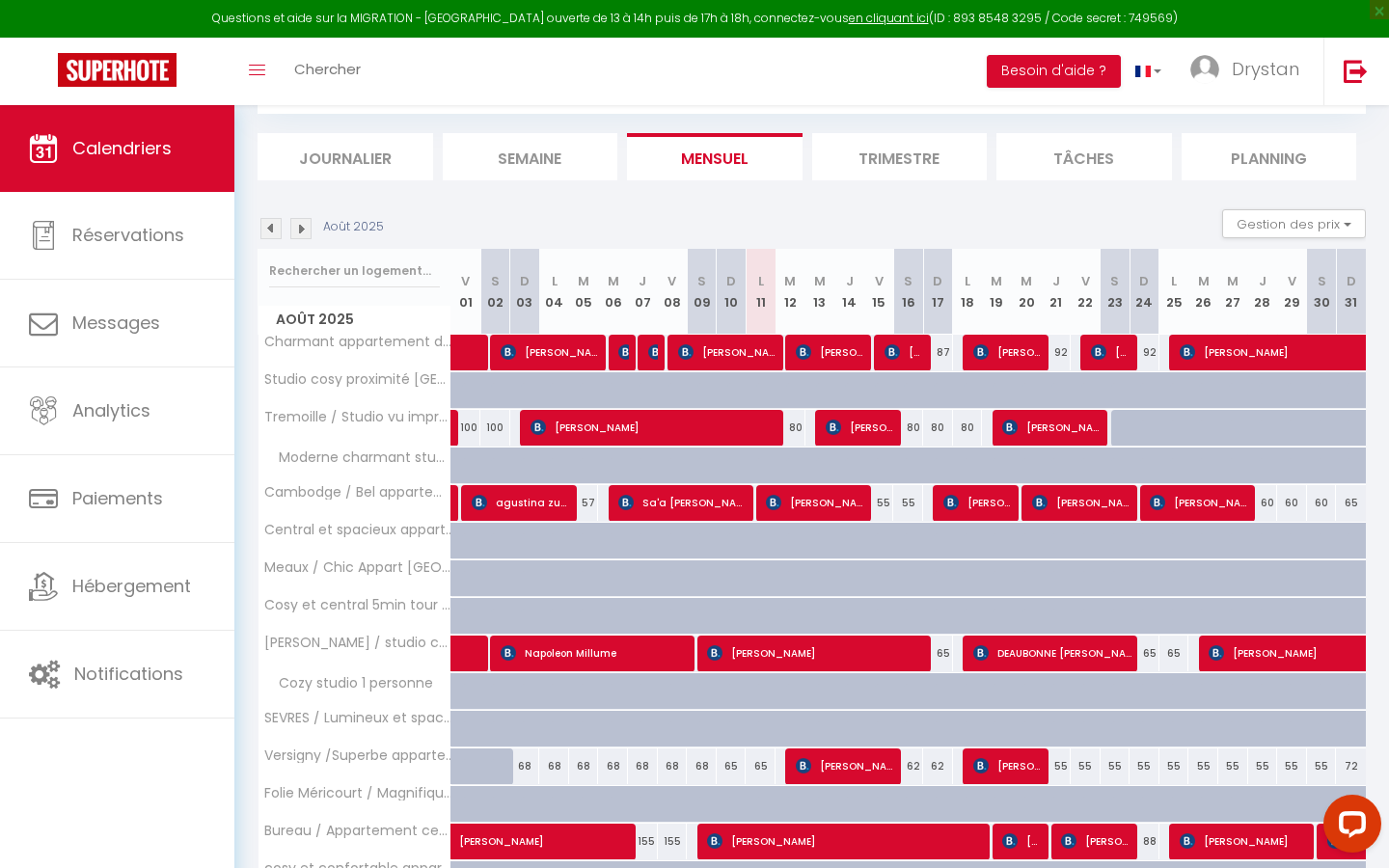
scroll to position [451, 0]
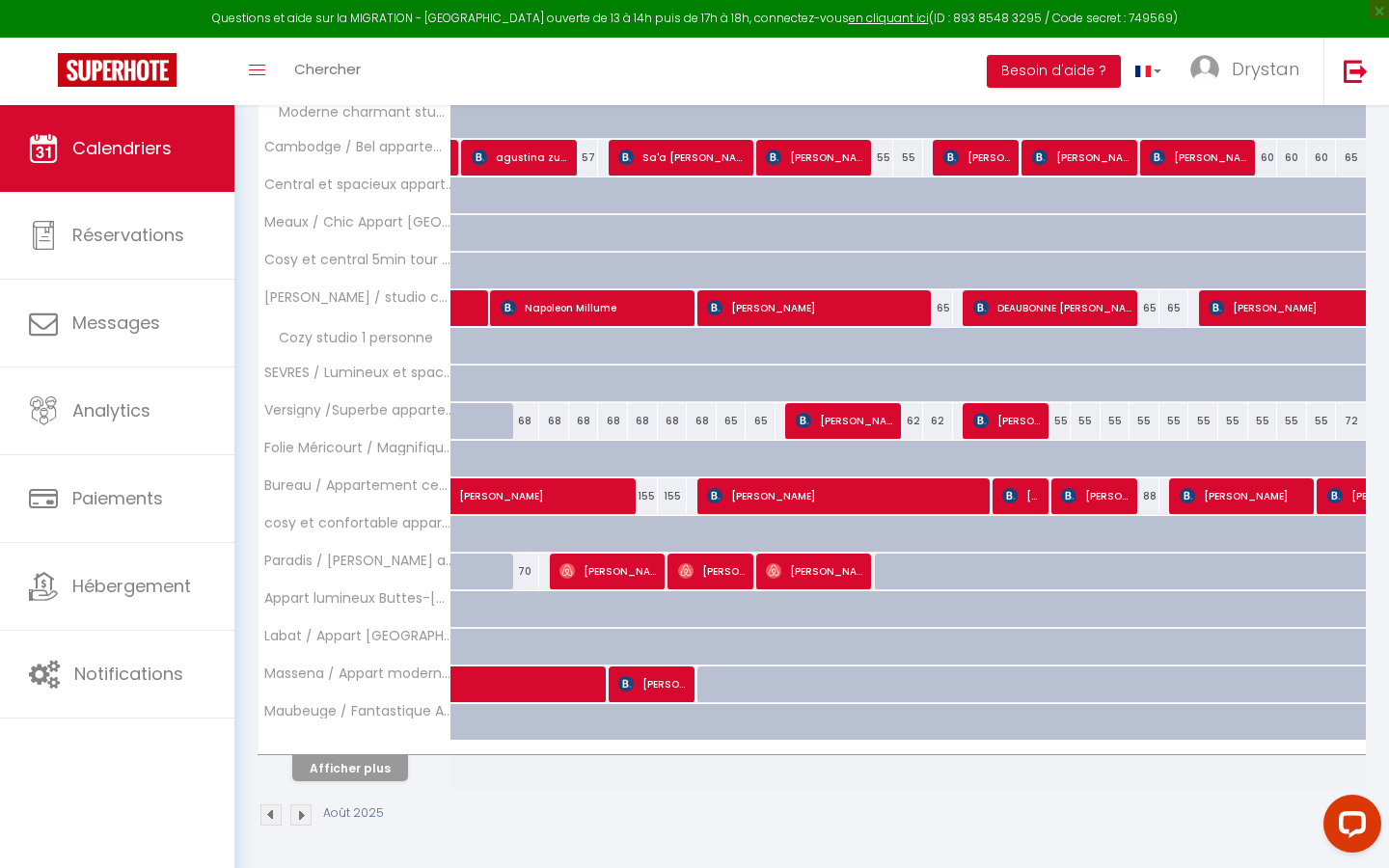
click at [333, 494] on div at bounding box center [355, 748] width 193 height 13
click at [333, 494] on button "Afficher plus" at bounding box center [349, 768] width 115 height 26
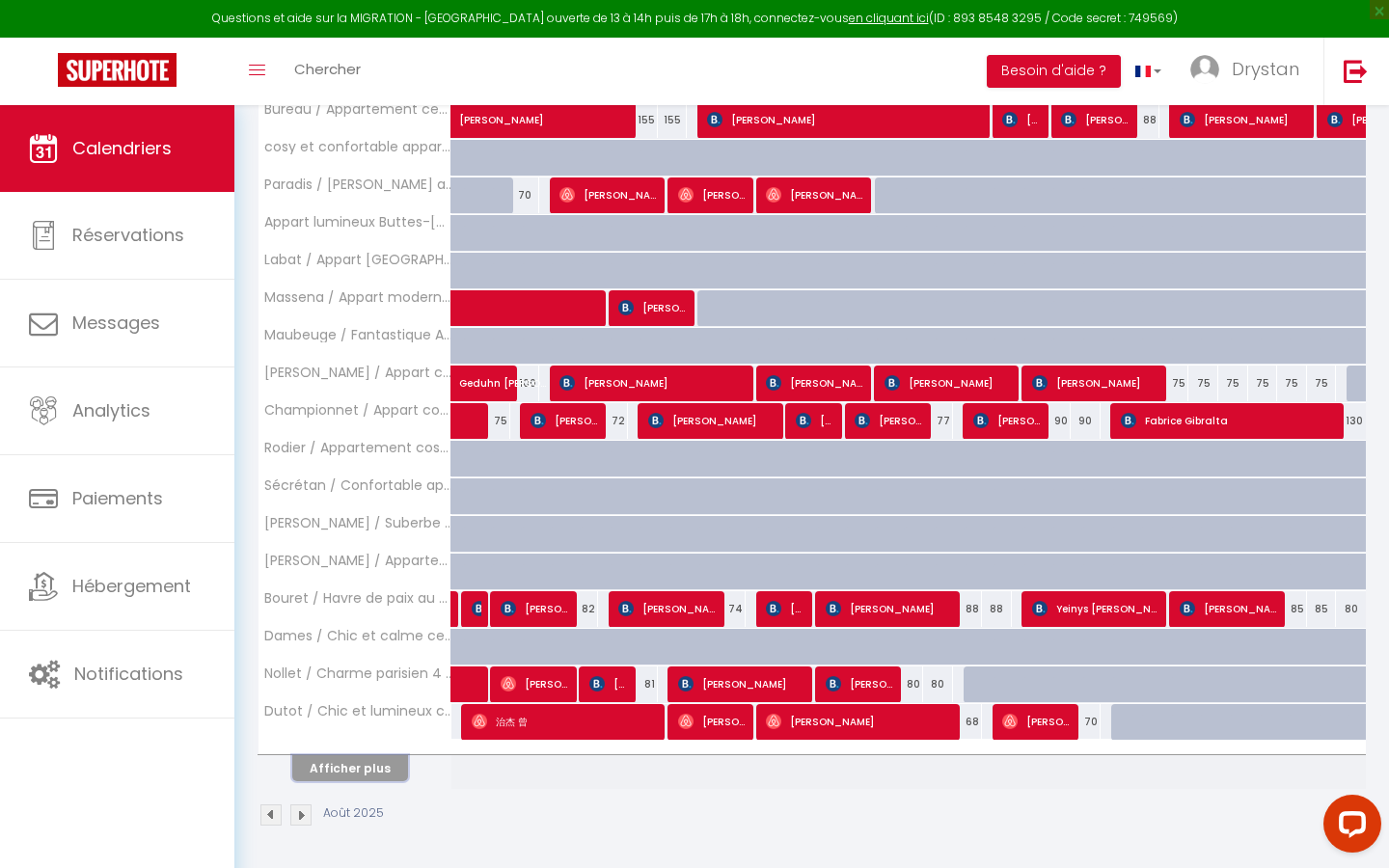
click at [333, 494] on button "Afficher plus" at bounding box center [349, 768] width 115 height 26
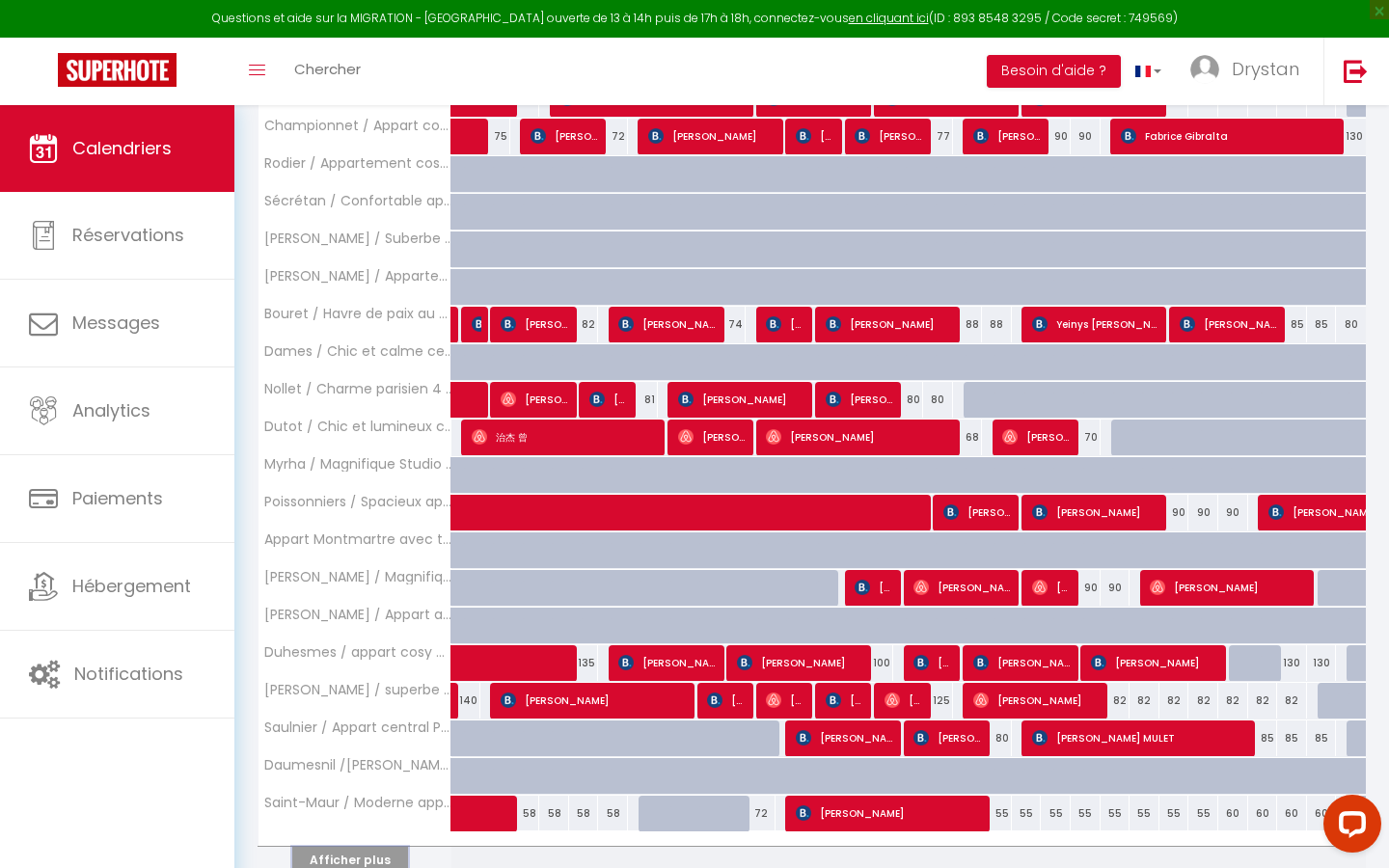
scroll to position [1202, 0]
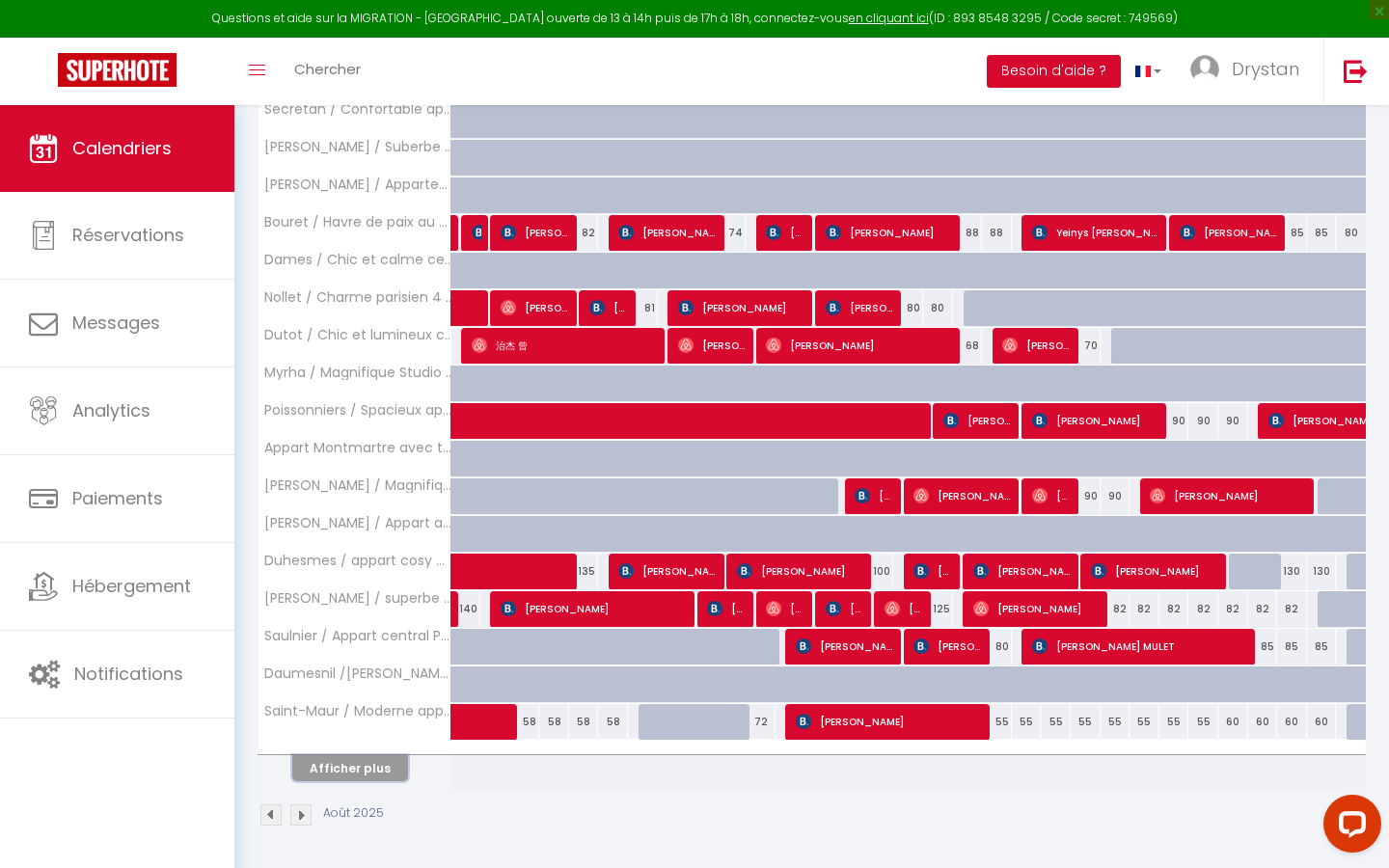
click at [333, 494] on button "Afficher plus" at bounding box center [349, 768] width 115 height 26
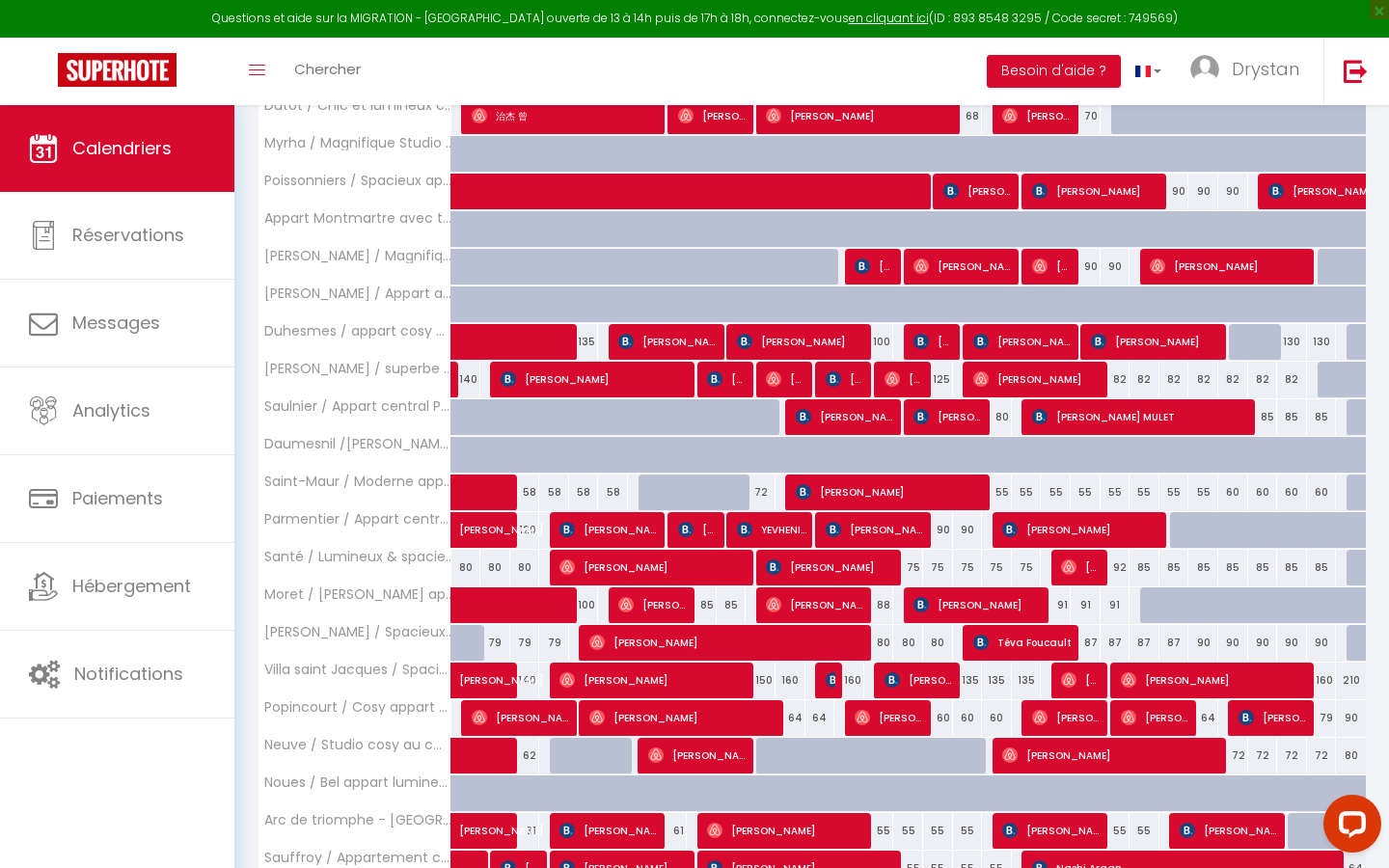
scroll to position [1456, 0]
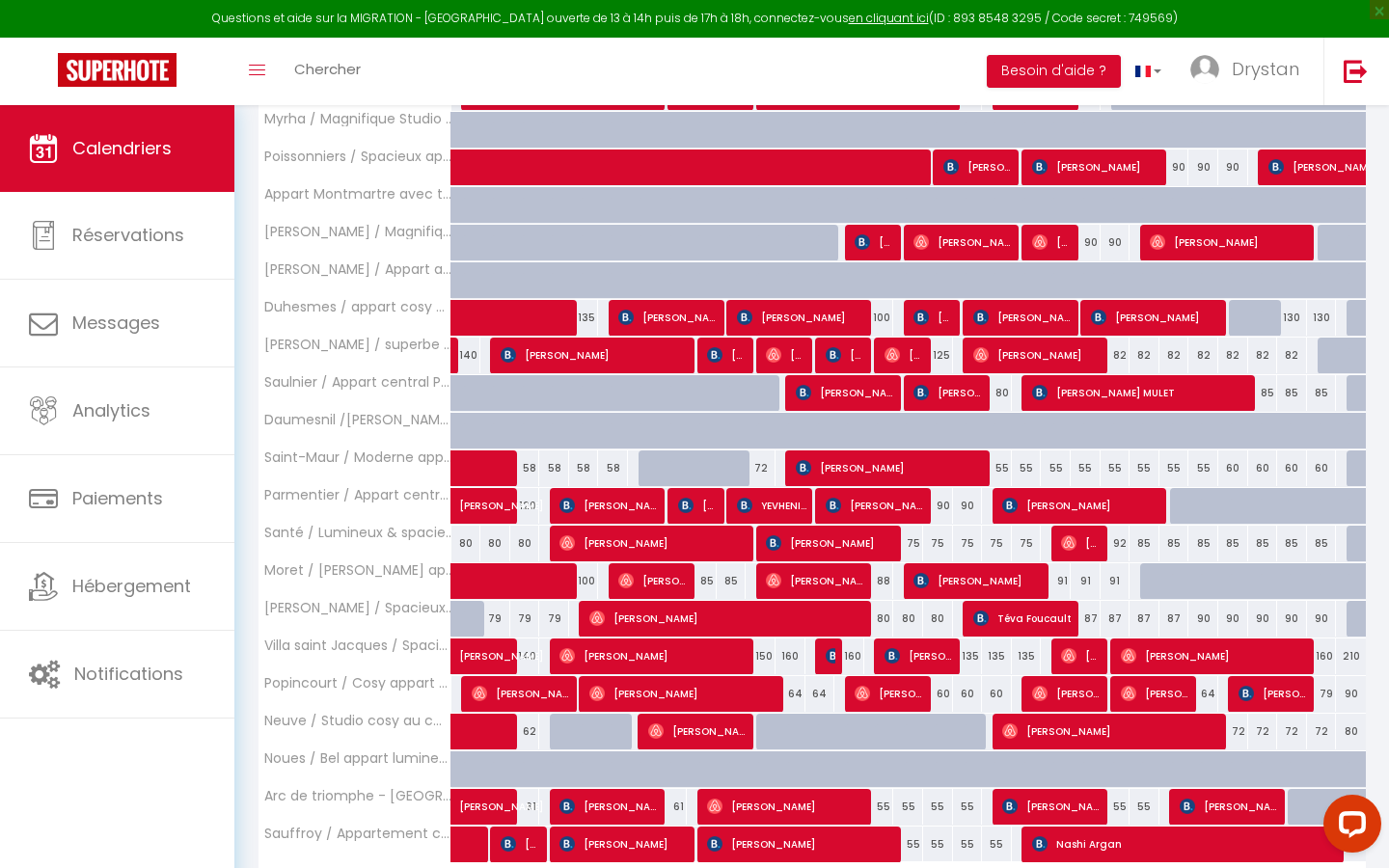
click at [680, 494] on div "87" at bounding box center [1085, 618] width 30 height 36
type input "87"
type input "Ven 22 Août 2025"
type input "Sam 23 Août 2025"
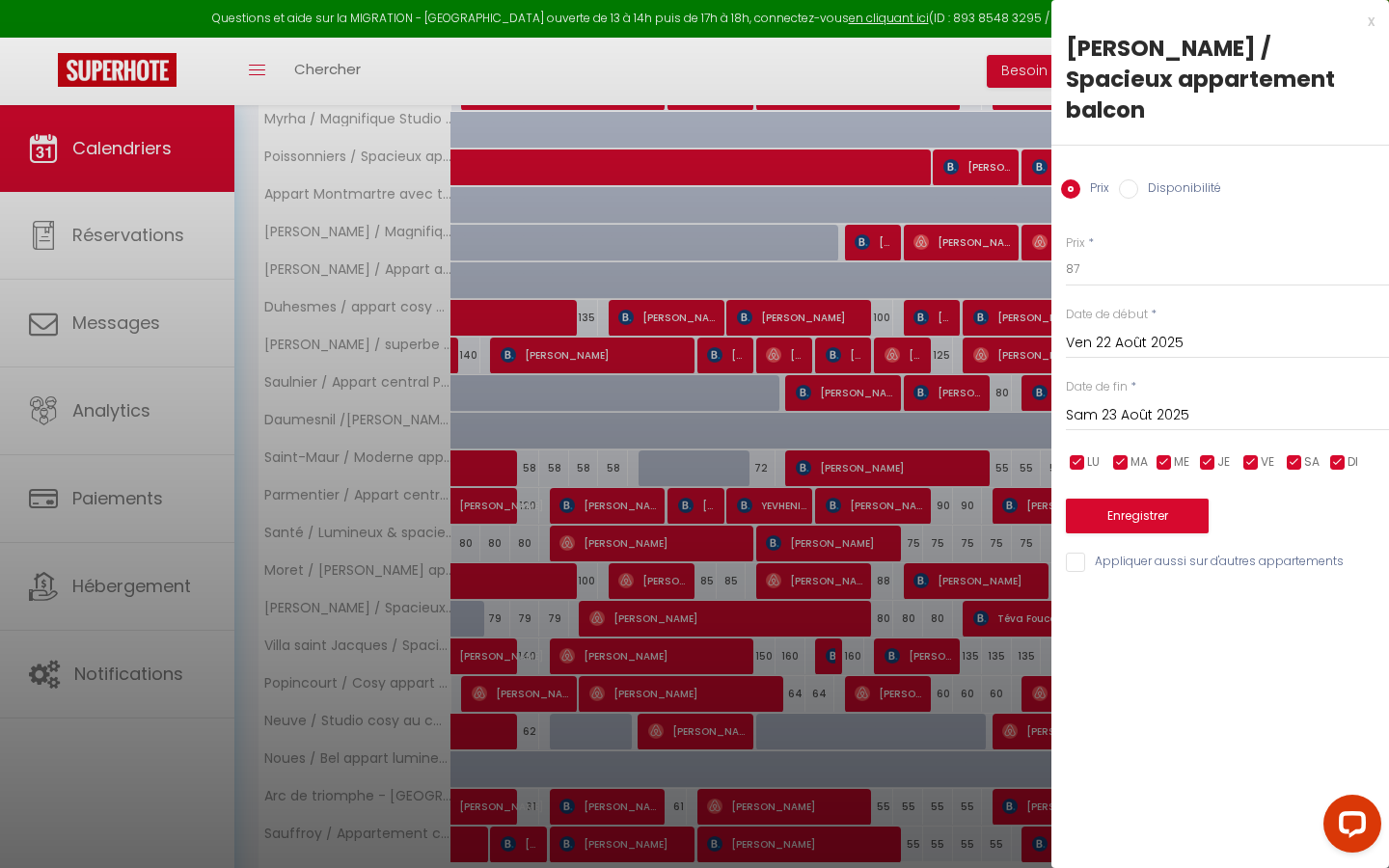
click at [680, 403] on div at bounding box center [694, 434] width 1389 height 868
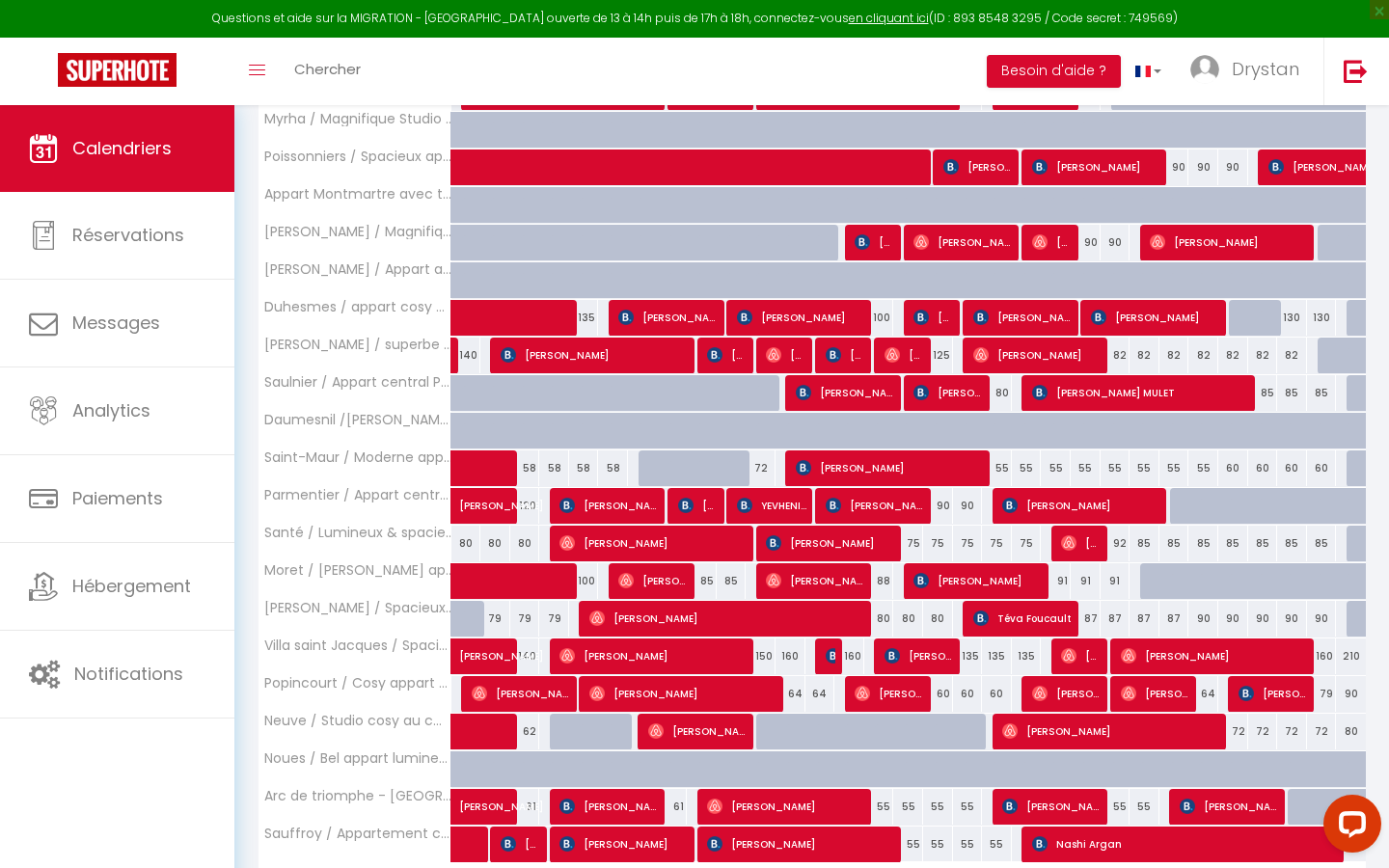
click at [680, 494] on div "80" at bounding box center [879, 618] width 30 height 36
type input "80"
type input "Ven 15 Août 2025"
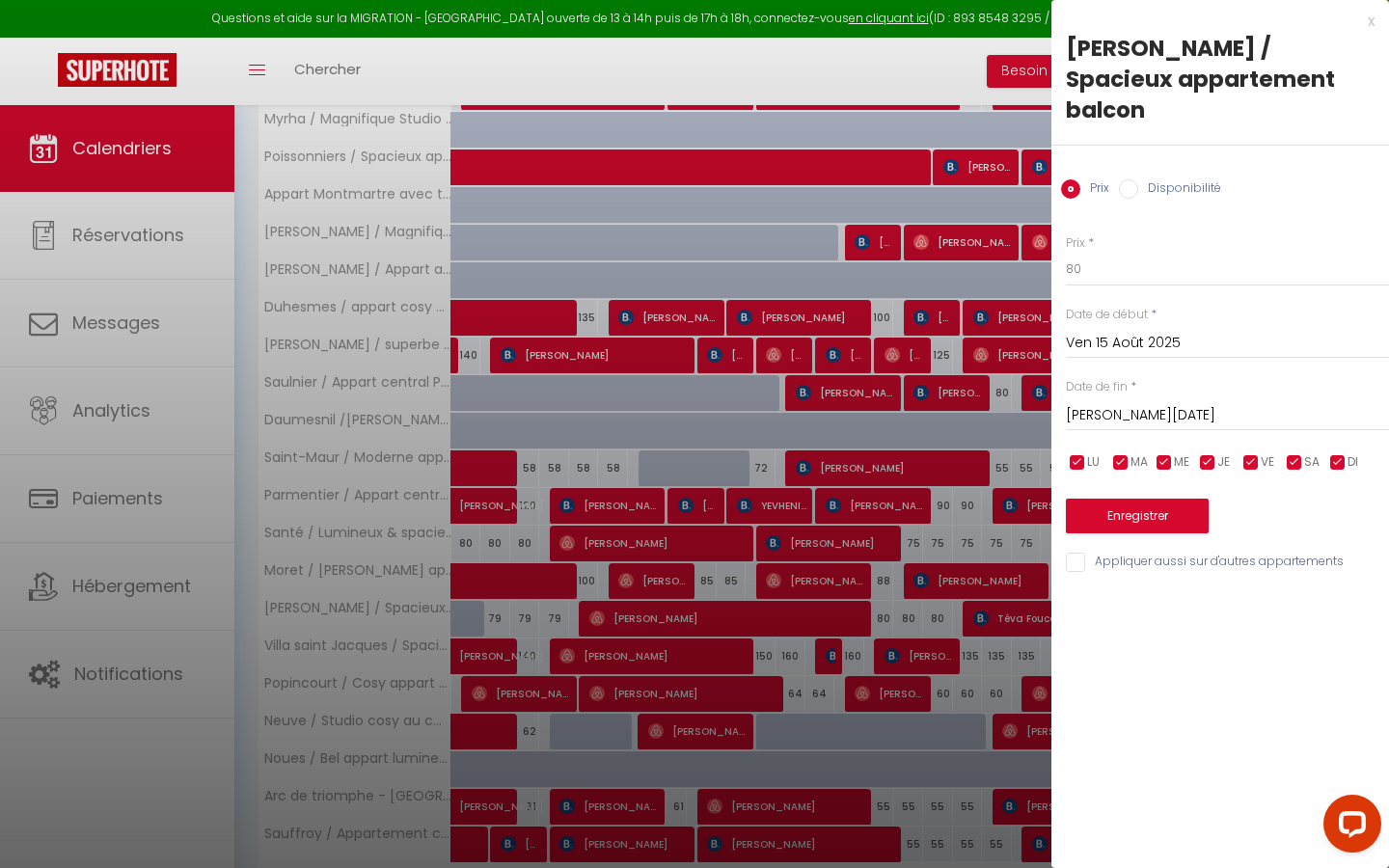
click at [680, 403] on input "[PERSON_NAME][DATE]" at bounding box center [1227, 415] width 324 height 25
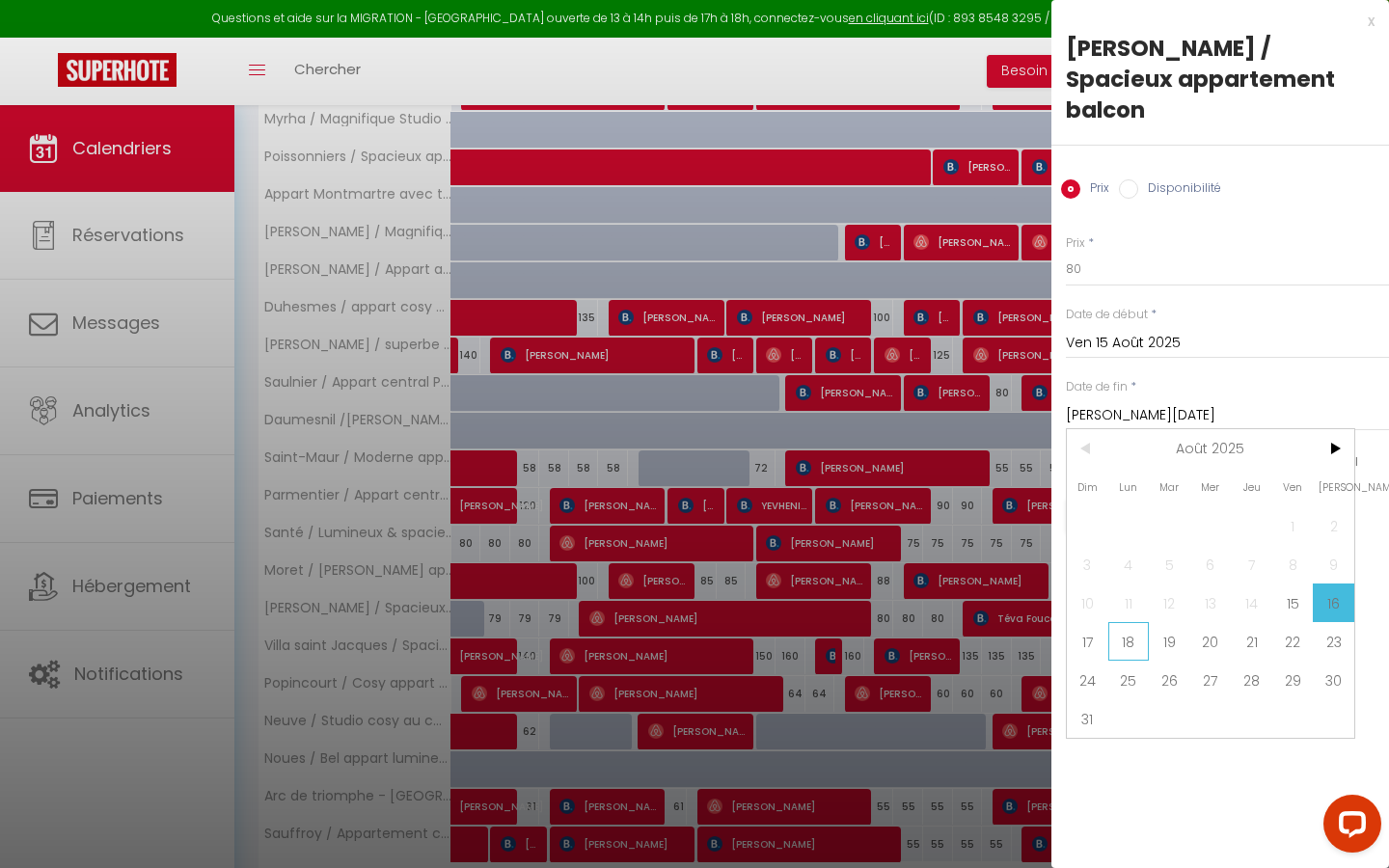
click at [680, 494] on span "18" at bounding box center [1129, 641] width 41 height 38
type input "Lun 18 Août 2025"
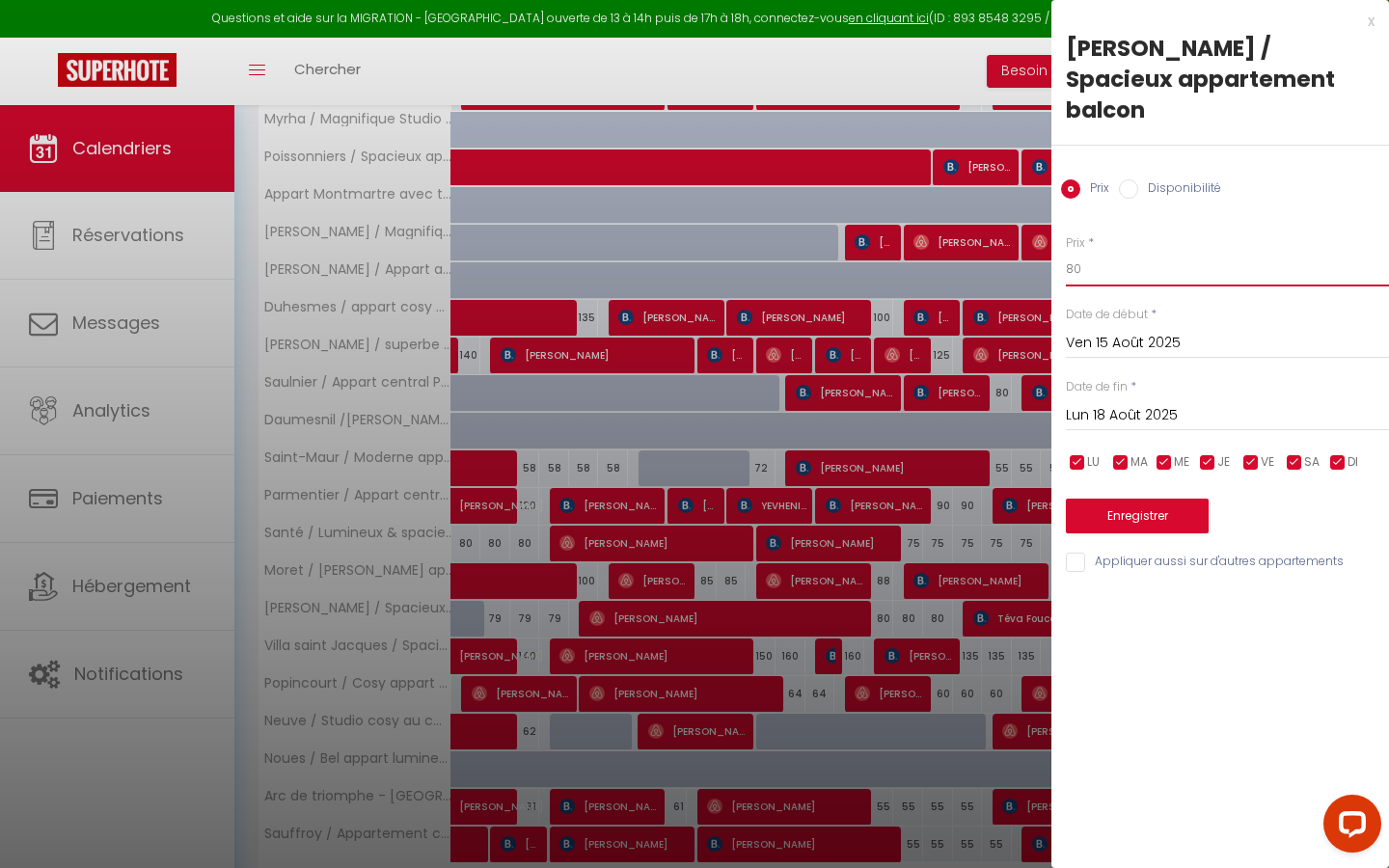
click at [680, 252] on input "80" at bounding box center [1227, 268] width 324 height 35
type input "8"
type input "75"
click at [680, 494] on button "Enregistrer" at bounding box center [1136, 515] width 143 height 35
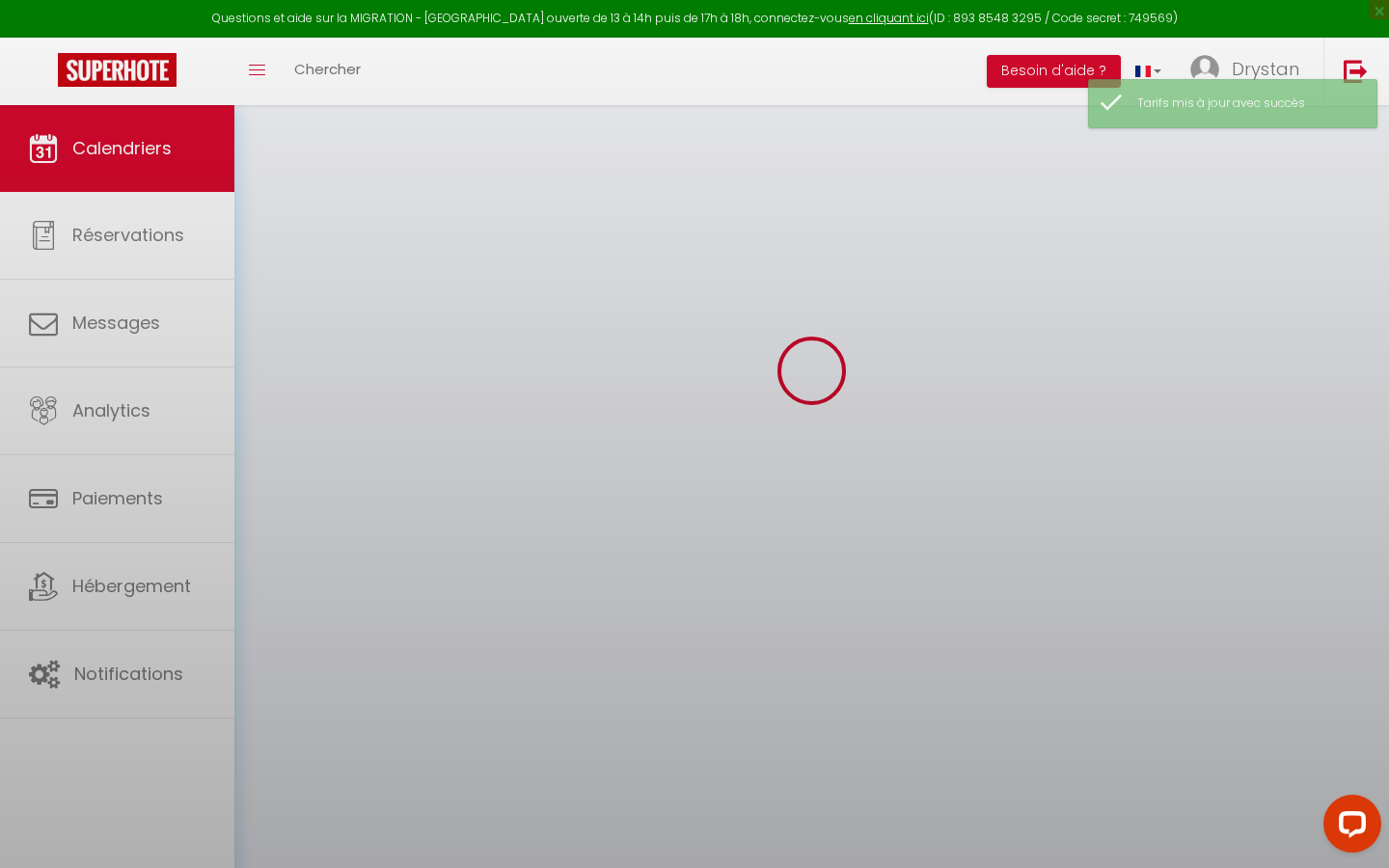
scroll to position [106, 0]
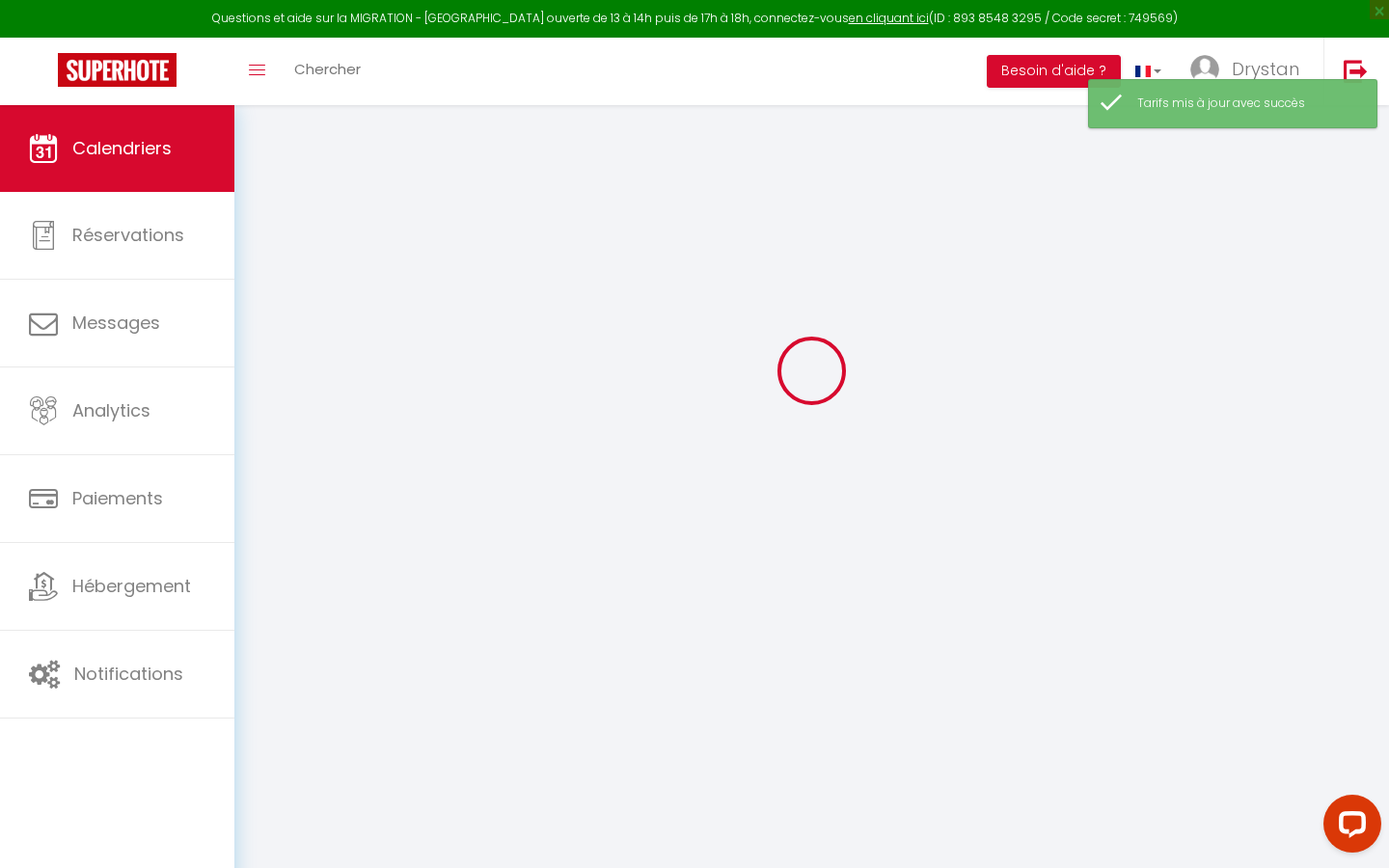
select select
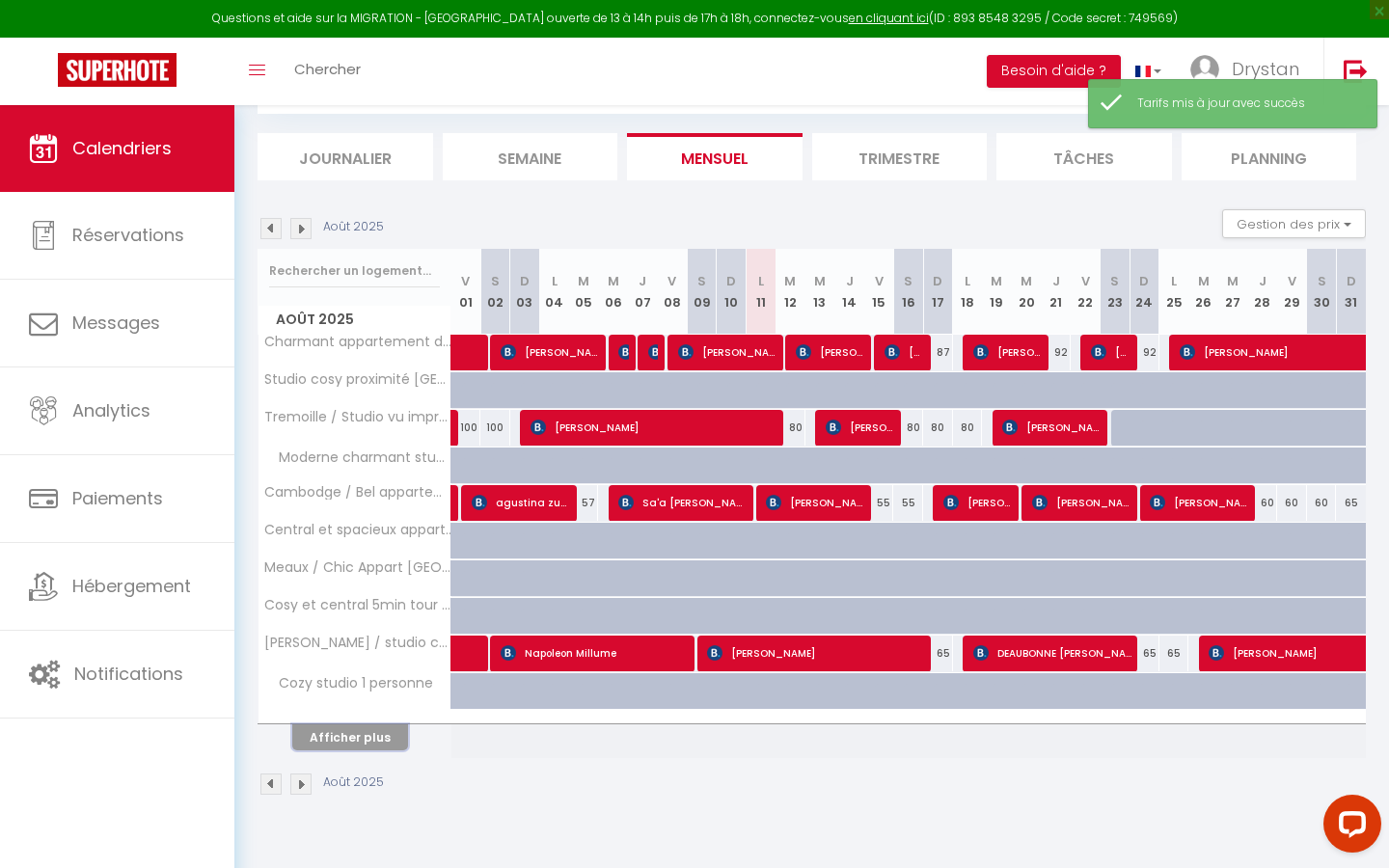
click at [376, 494] on button "Afficher plus" at bounding box center [349, 737] width 115 height 26
select select
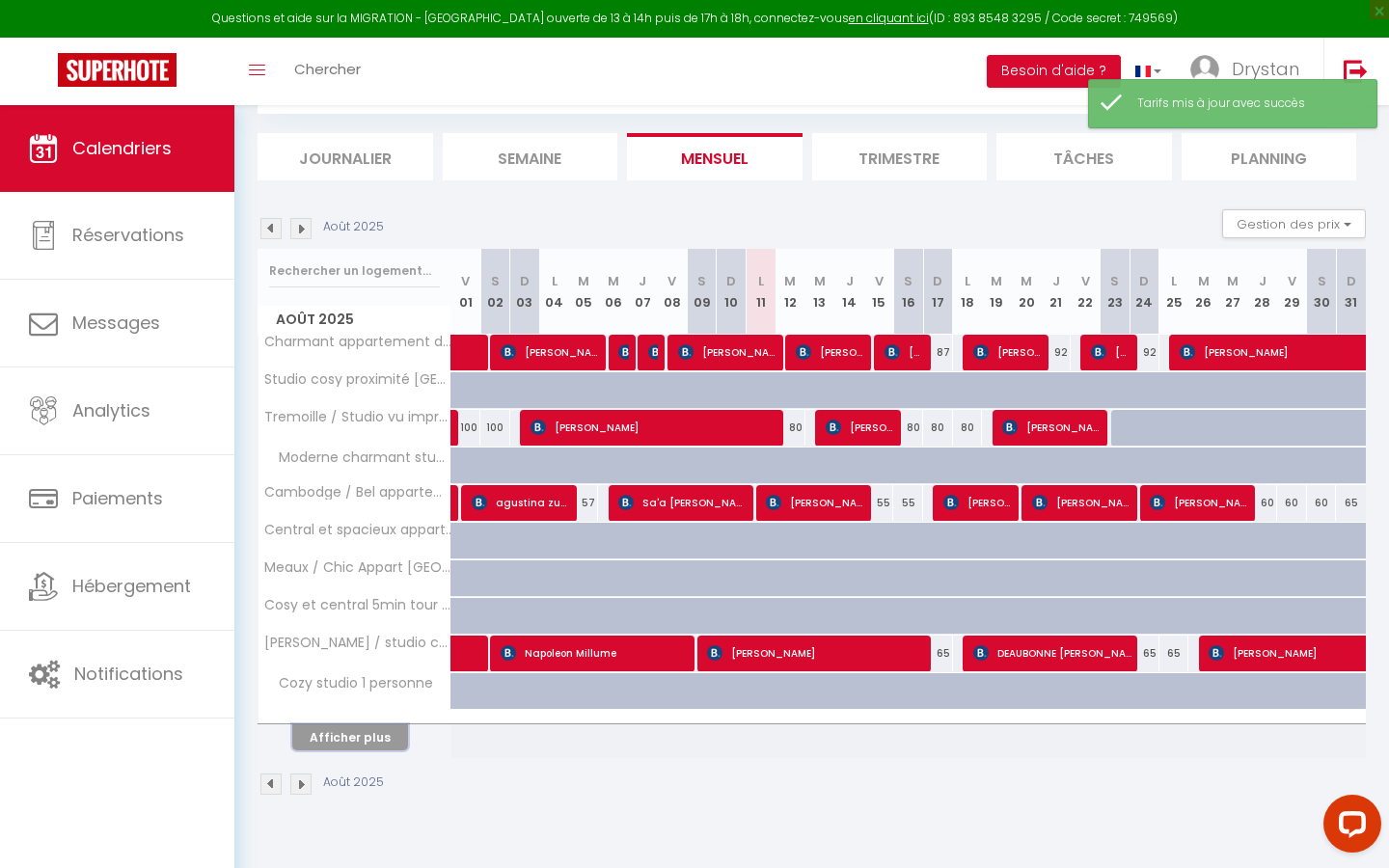
select select
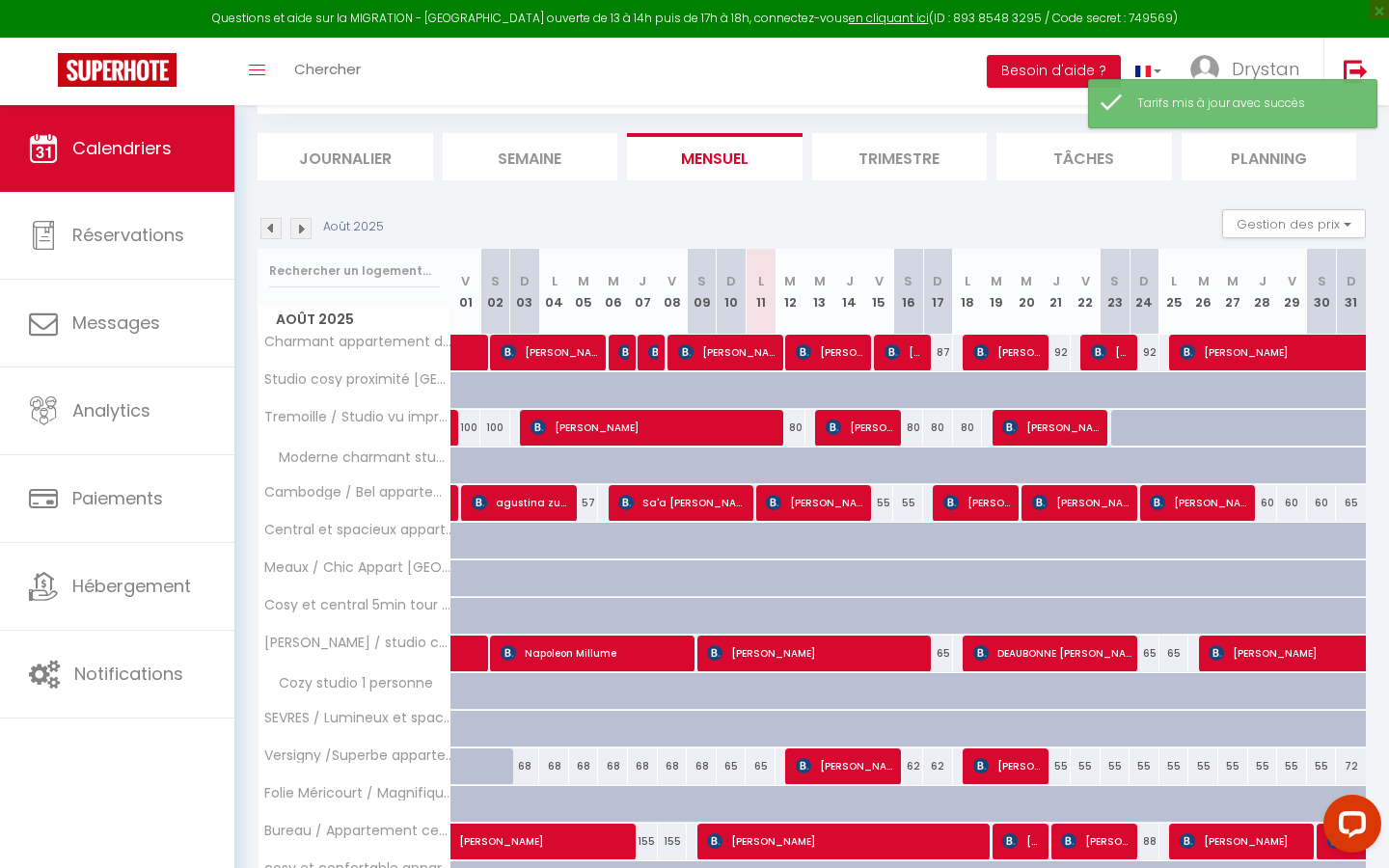
scroll to position [451, 0]
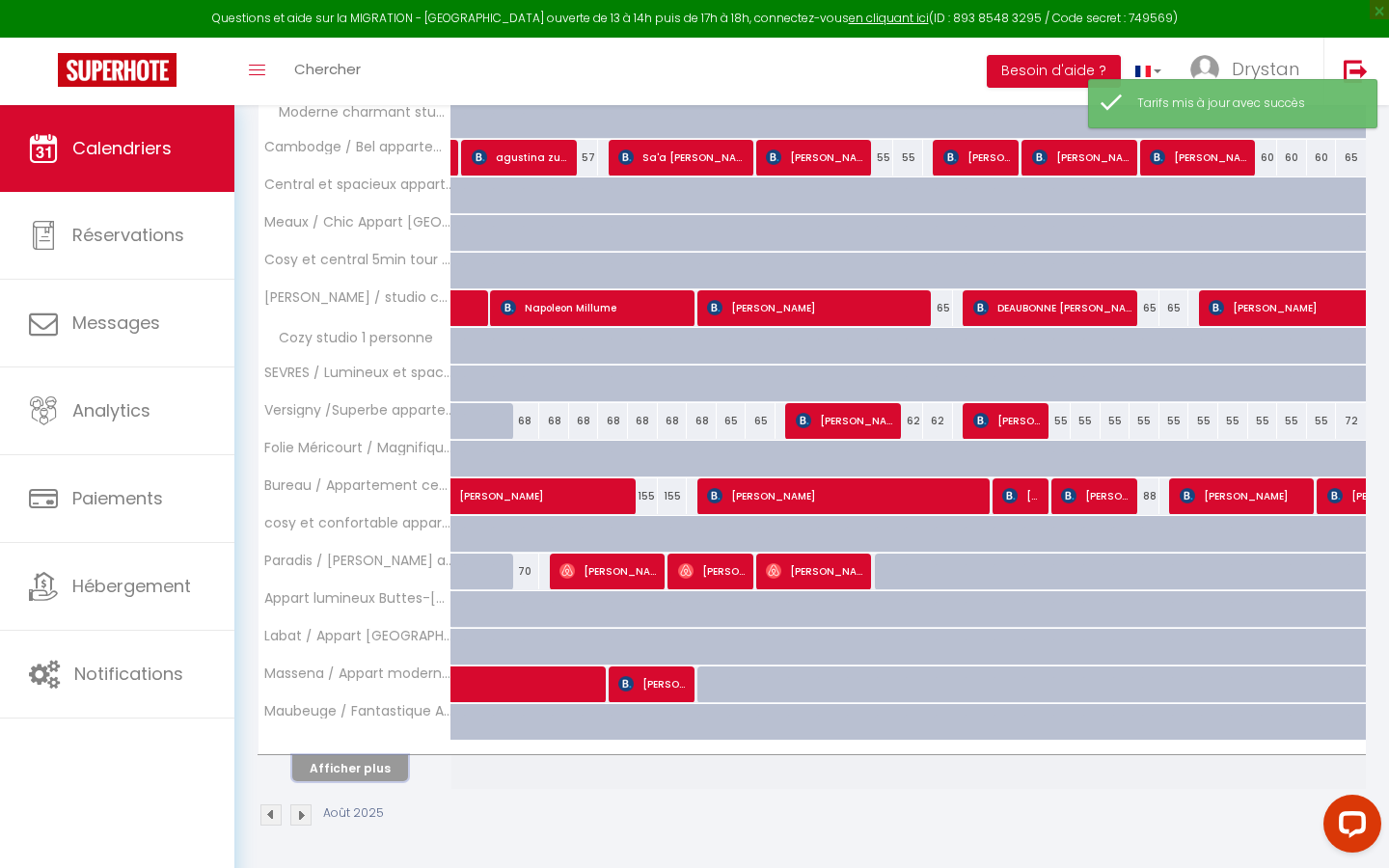
click at [359, 494] on button "Afficher plus" at bounding box center [349, 768] width 115 height 26
select select
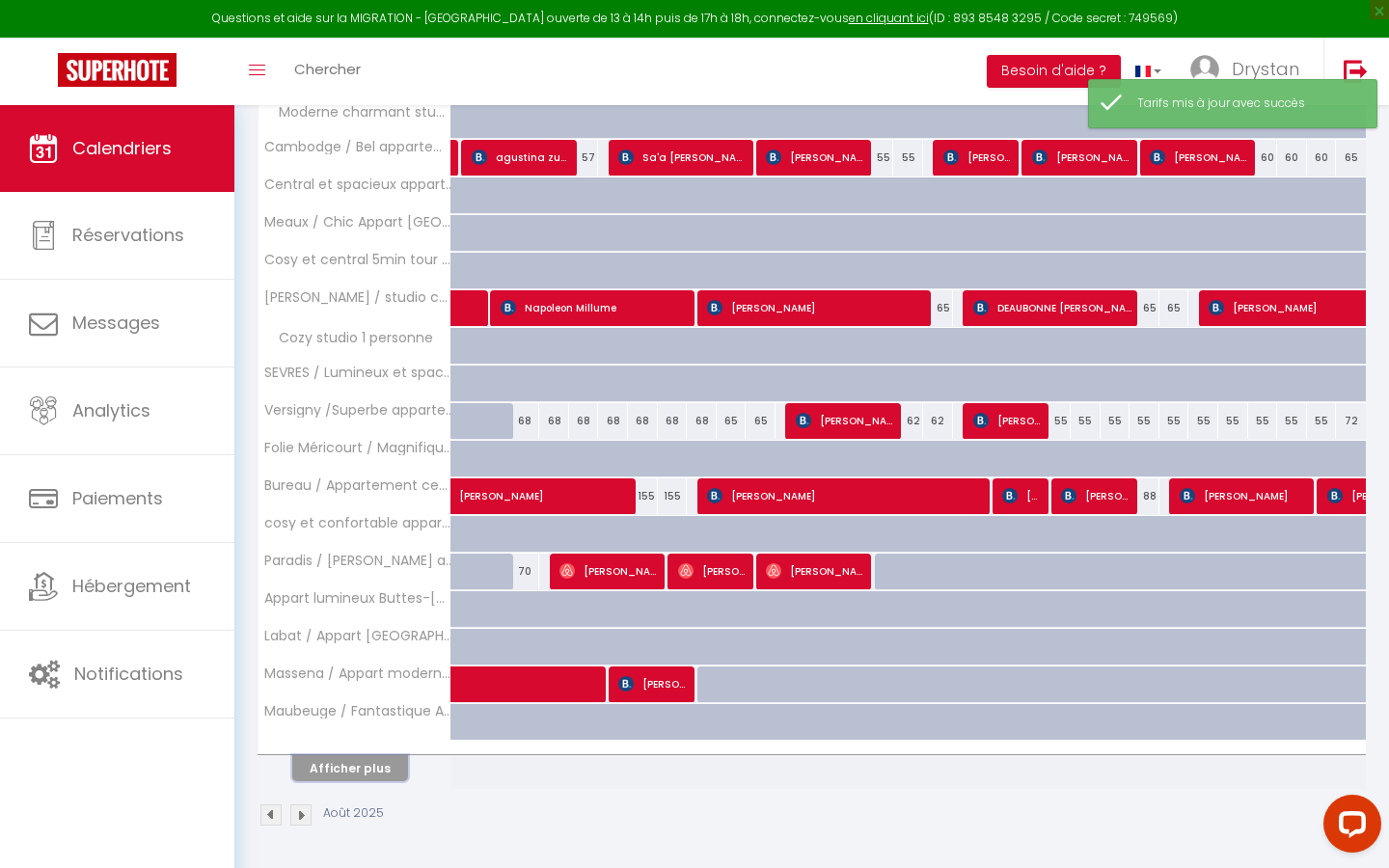
select select
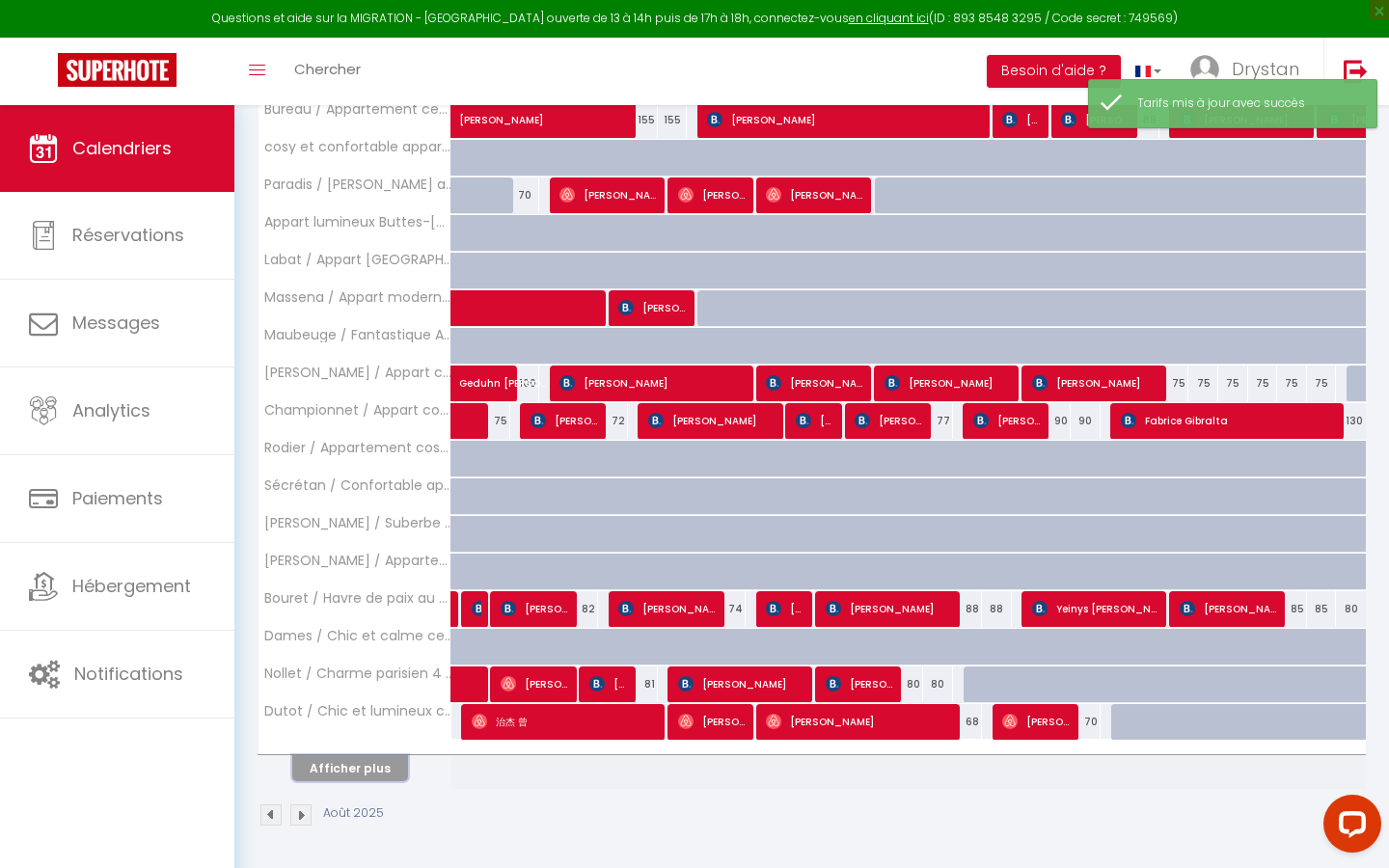
click at [359, 494] on button "Afficher plus" at bounding box center [349, 768] width 115 height 26
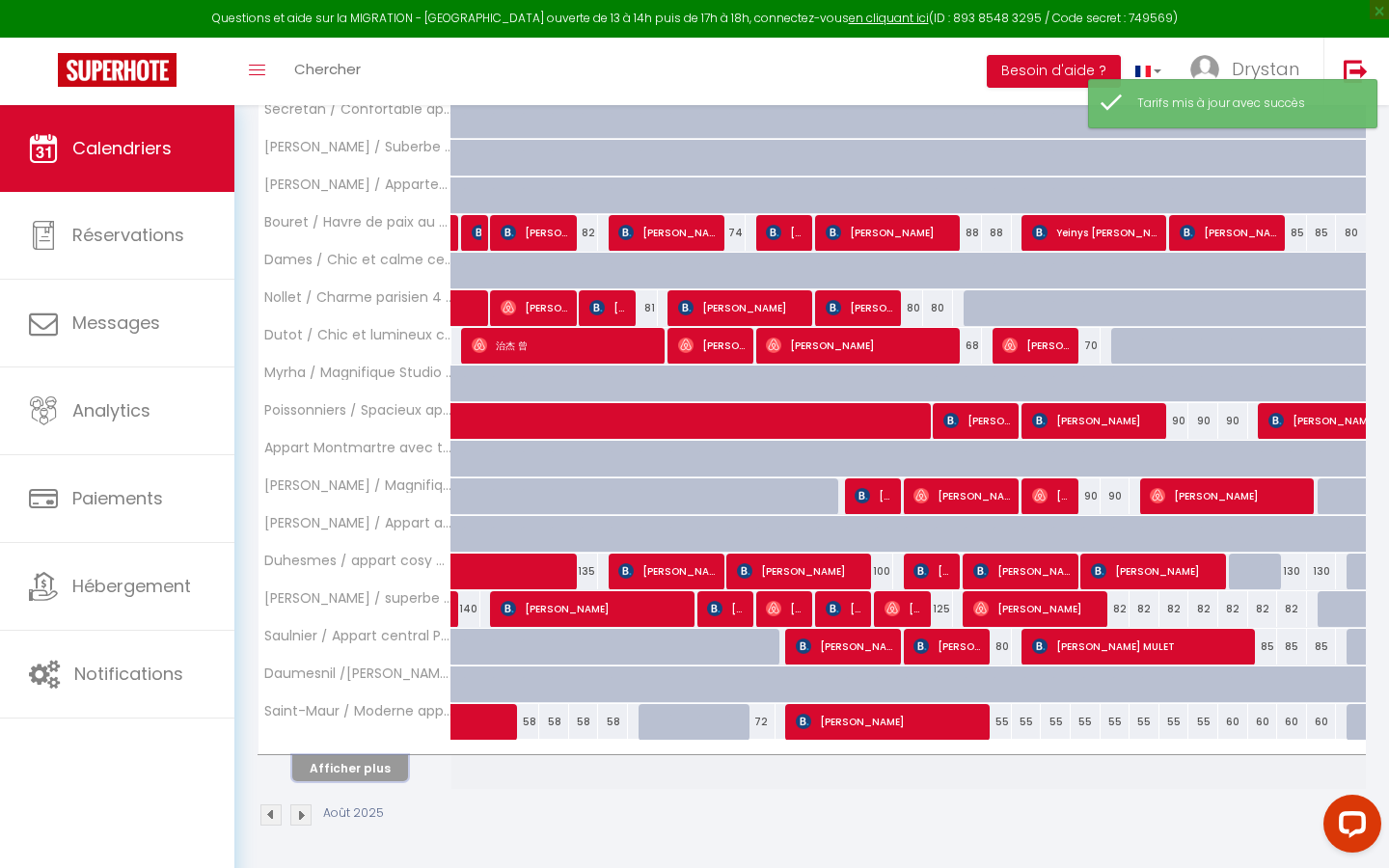
click at [359, 494] on button "Afficher plus" at bounding box center [349, 768] width 115 height 26
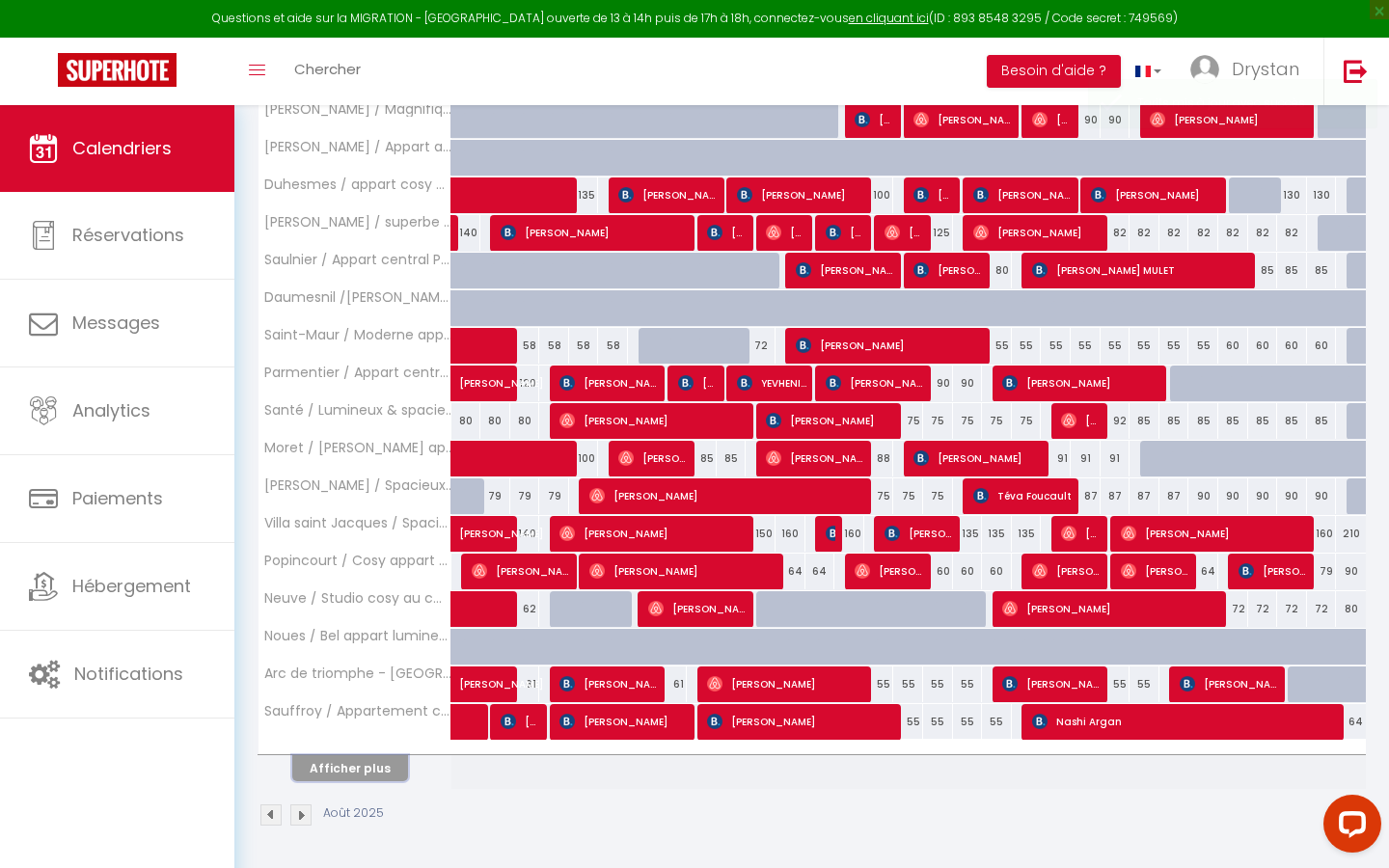
click at [359, 494] on button "Afficher plus" at bounding box center [349, 768] width 115 height 26
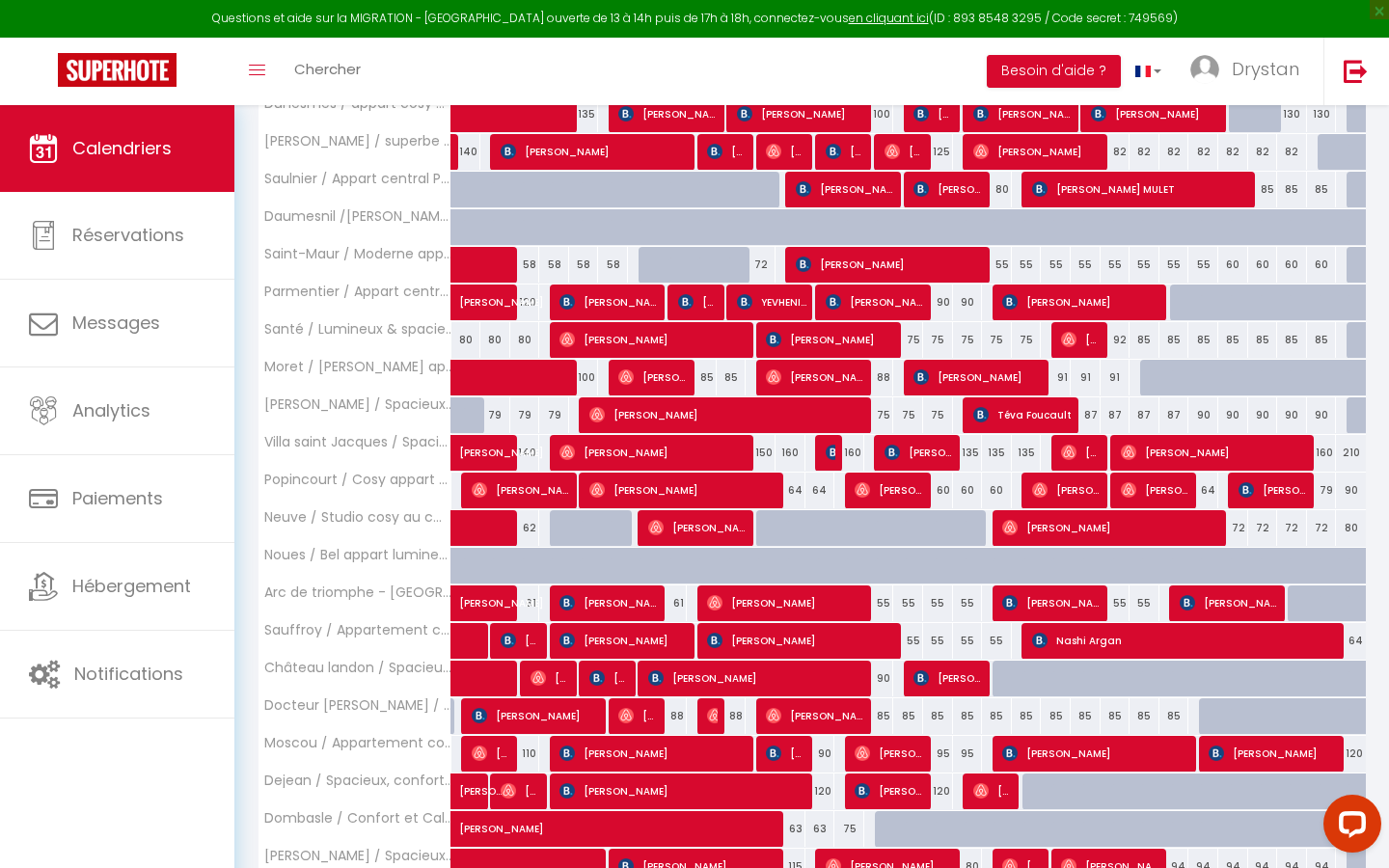
scroll to position [1955, 0]
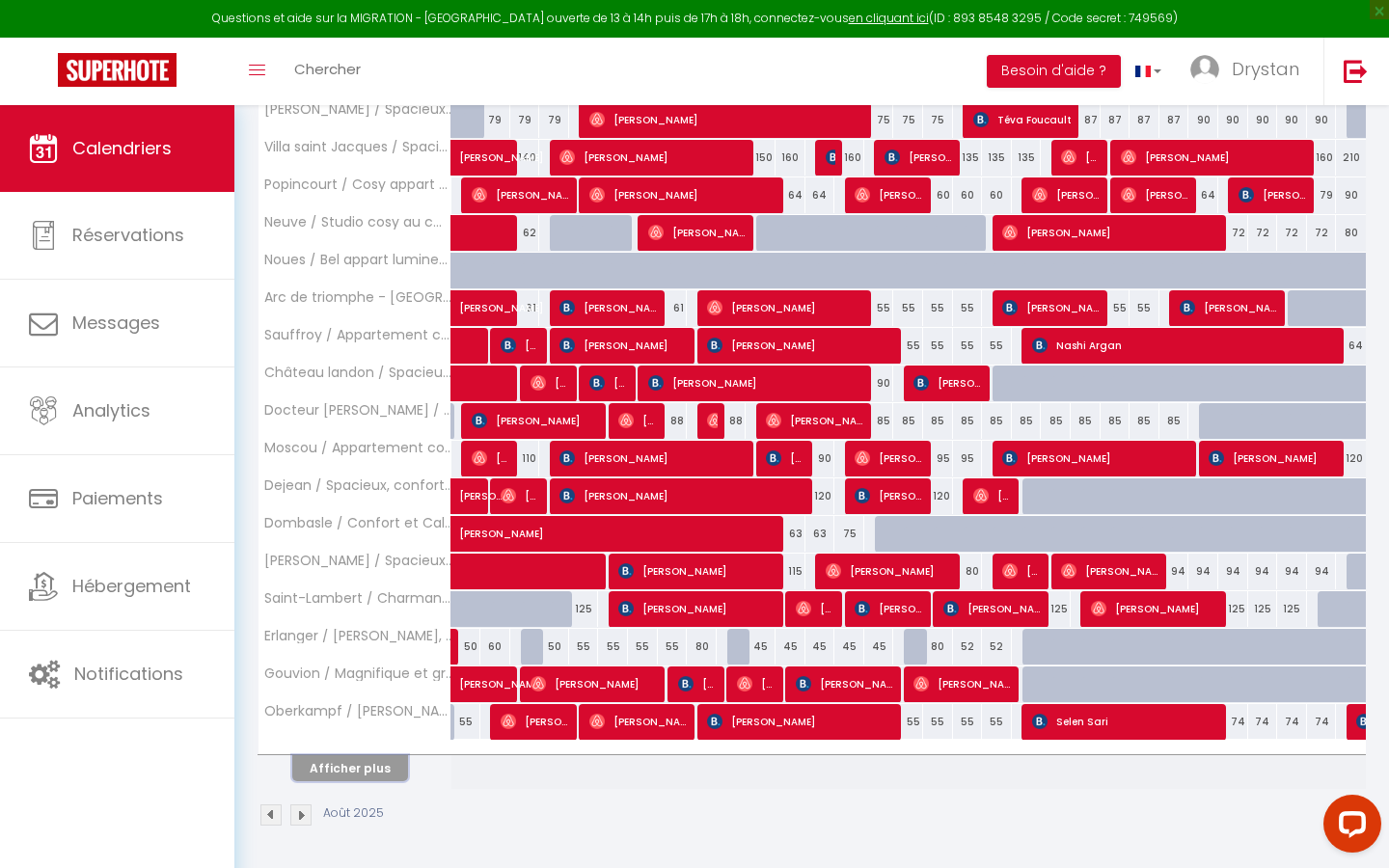
click at [359, 494] on button "Afficher plus" at bounding box center [349, 768] width 115 height 26
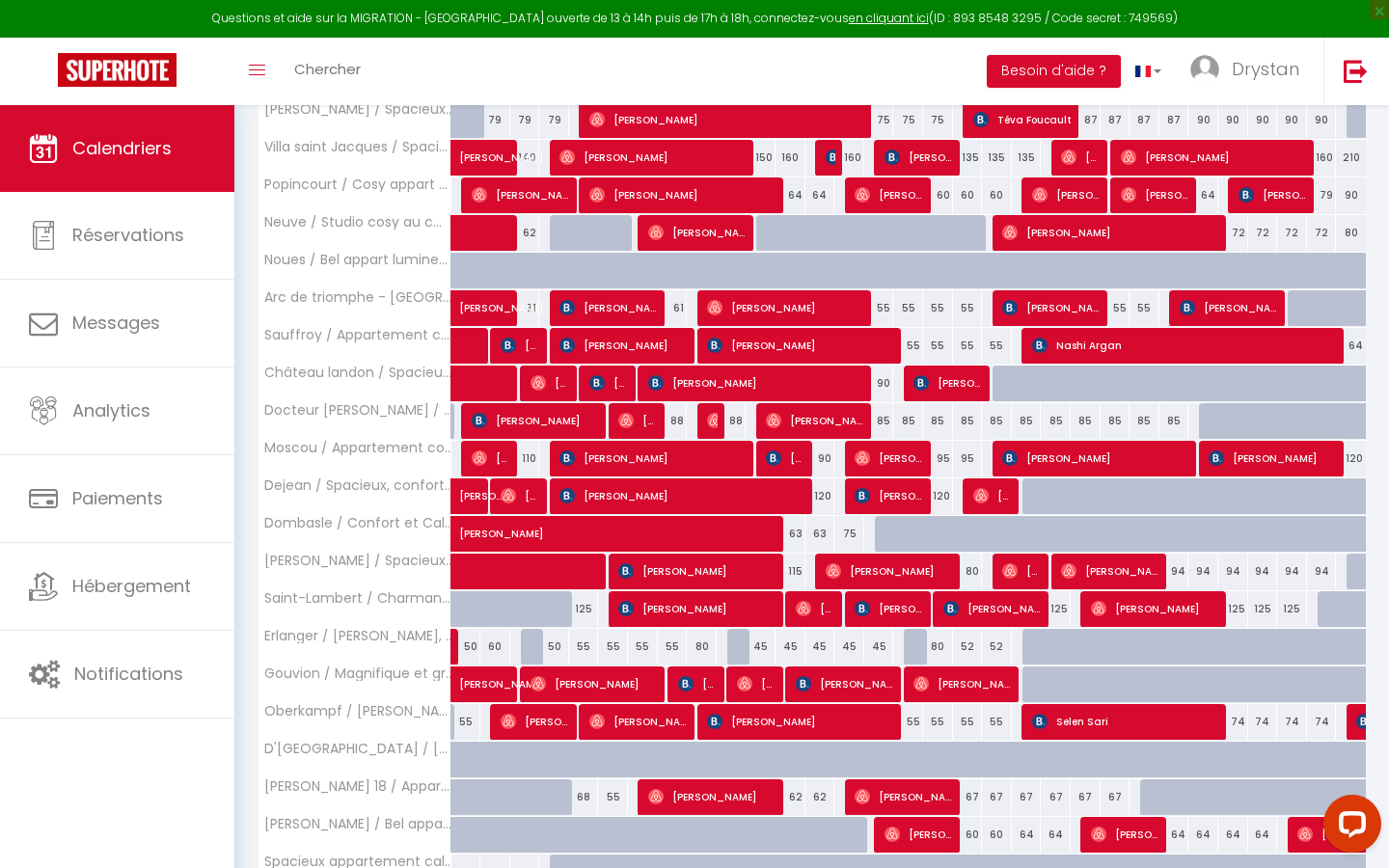
scroll to position [2134, 0]
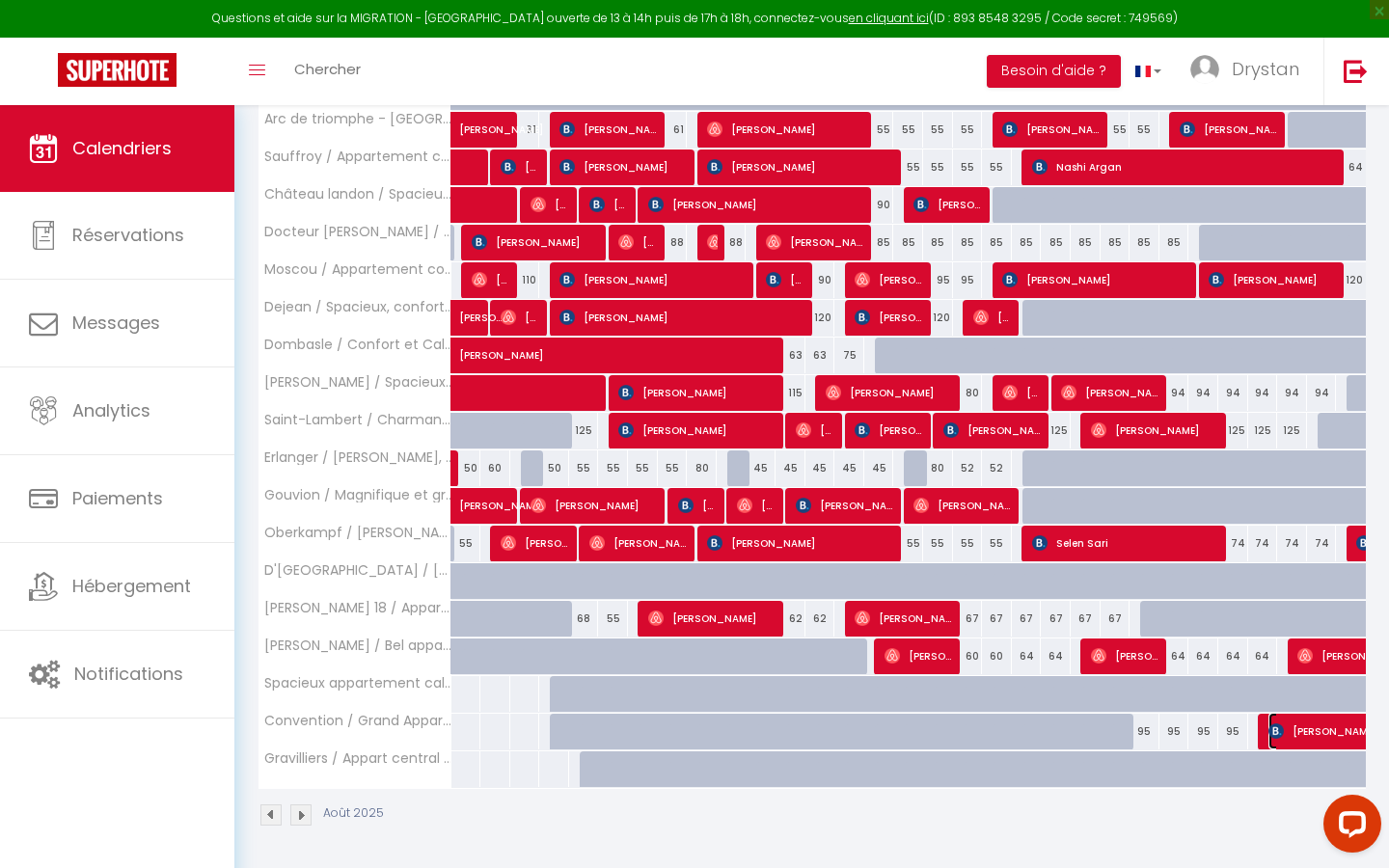
click at [680, 494] on span "[PERSON_NAME]" at bounding box center [1379, 731] width 222 height 36
select select "OK"
select select "KO"
select select "0"
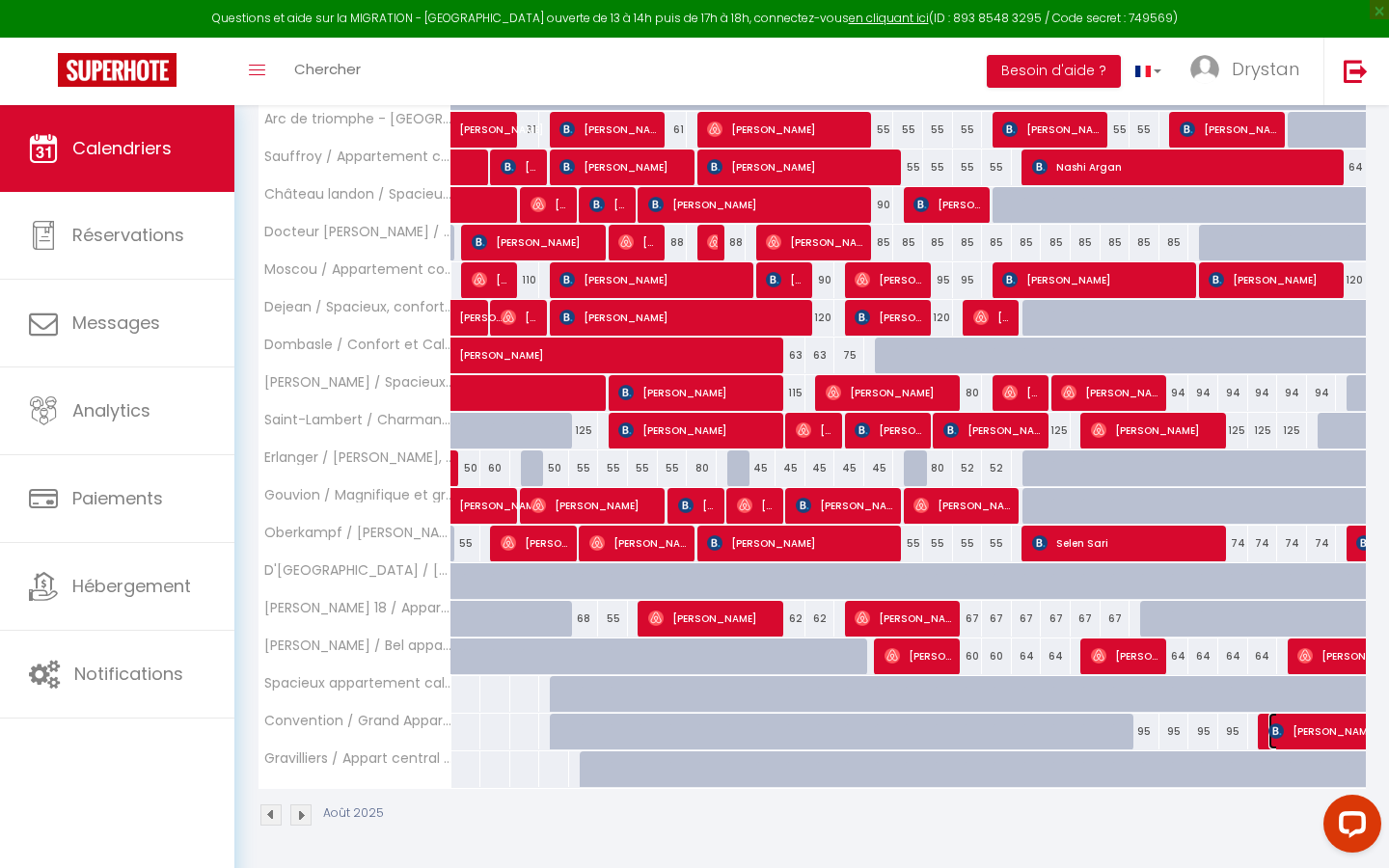
select select "1"
select select
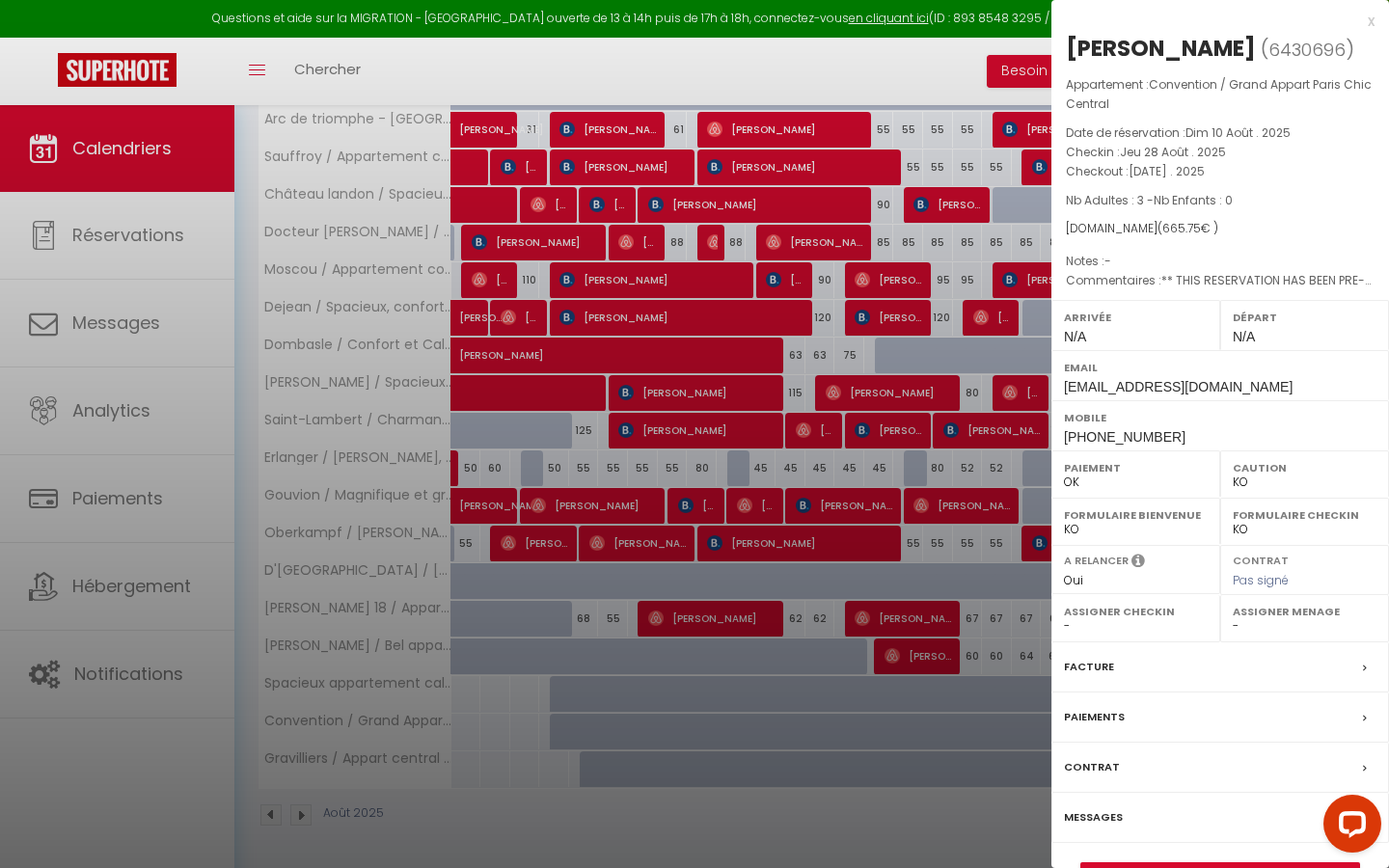
click at [680, 348] on div at bounding box center [694, 434] width 1389 height 868
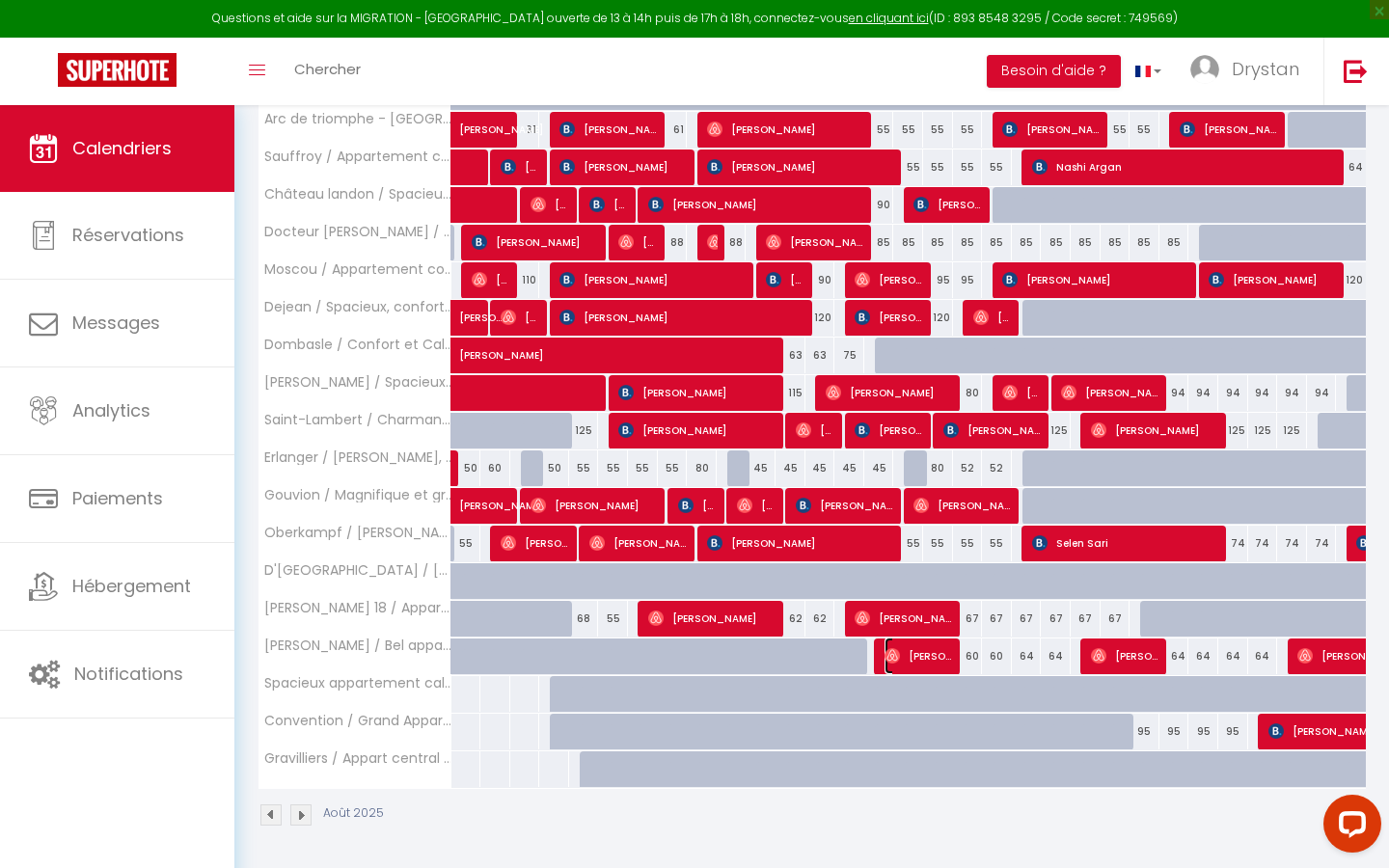
click at [680, 494] on span "[PERSON_NAME]" at bounding box center [919, 655] width 69 height 36
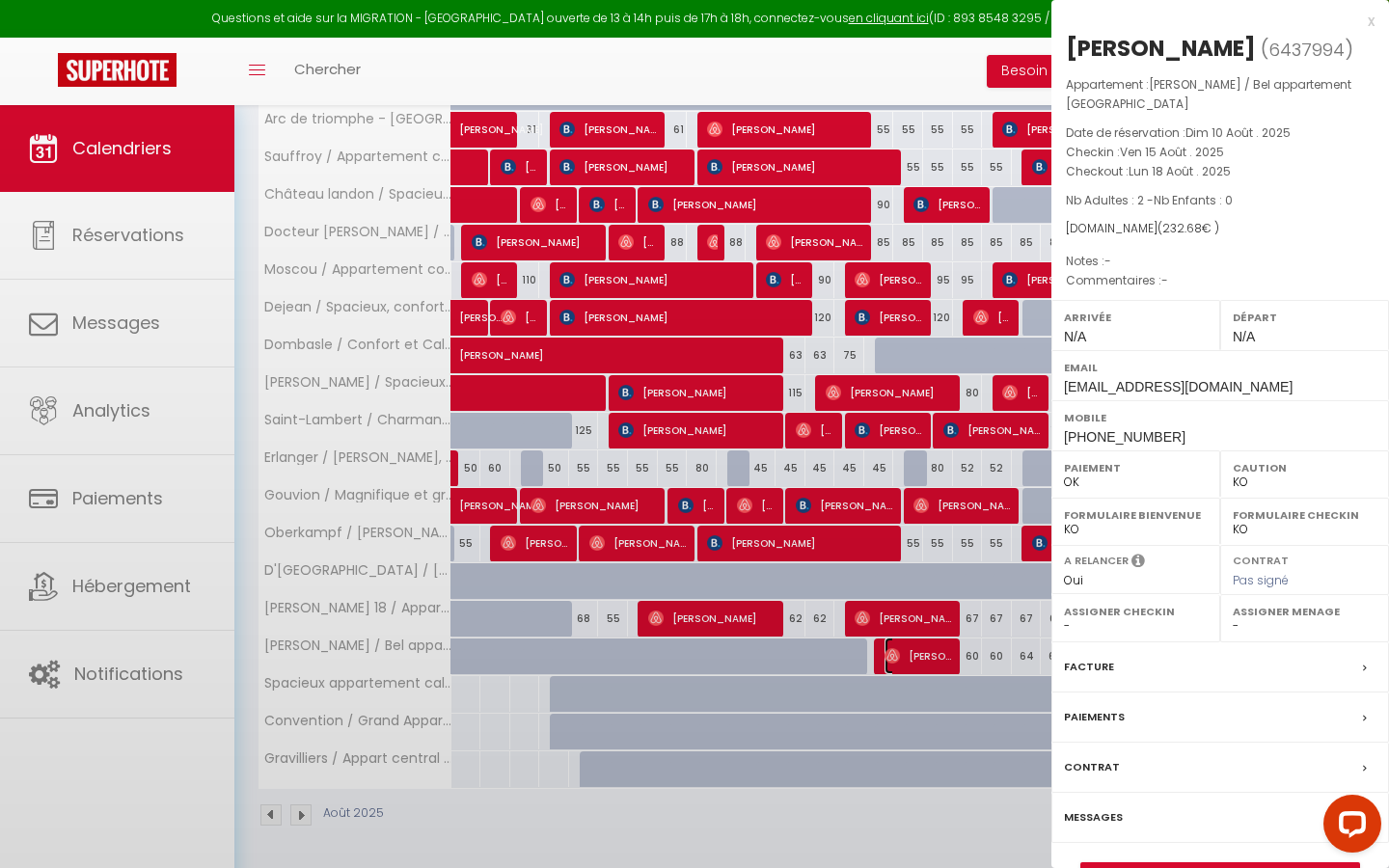
select select "OK"
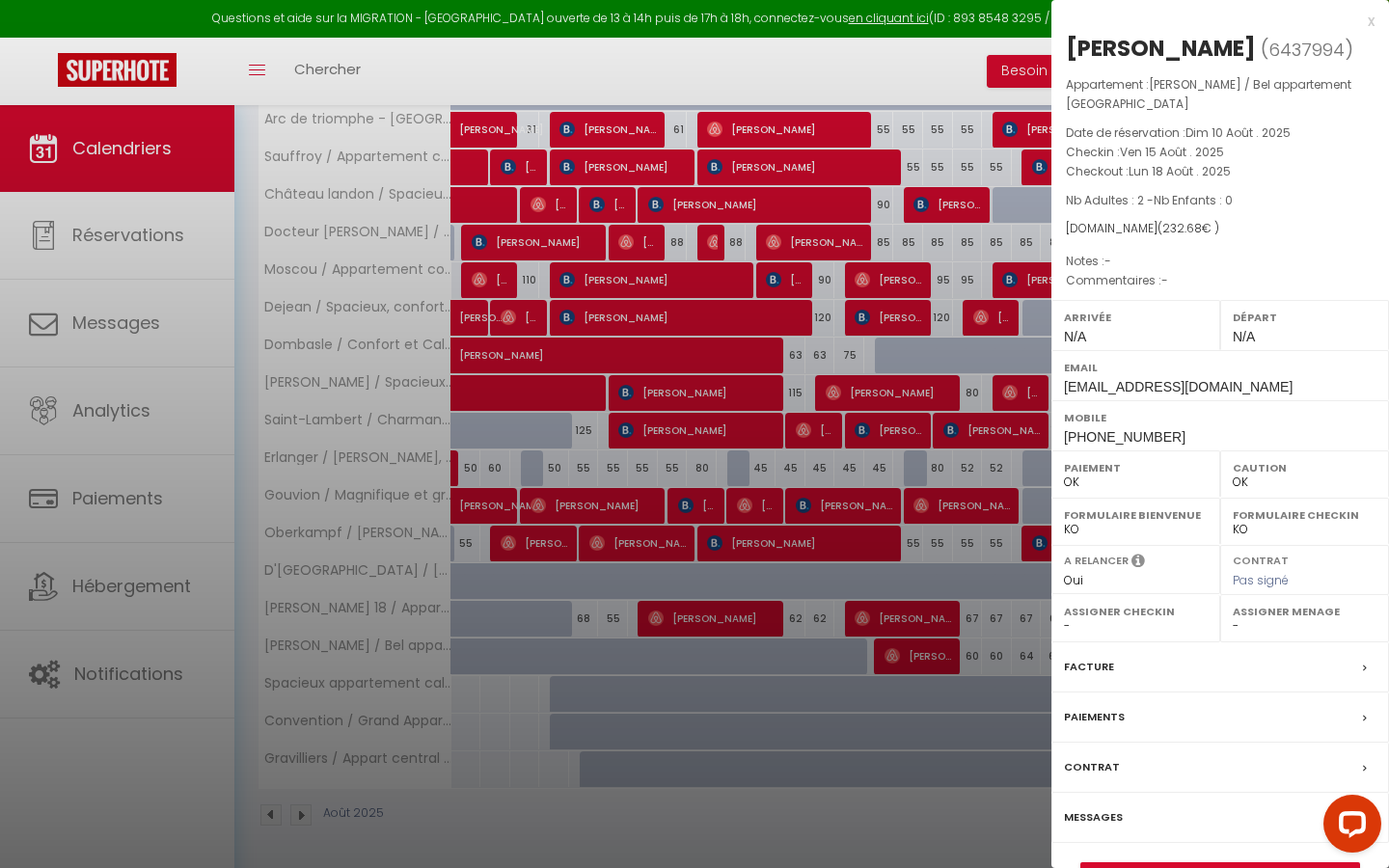
click at [680, 494] on div at bounding box center [694, 434] width 1389 height 868
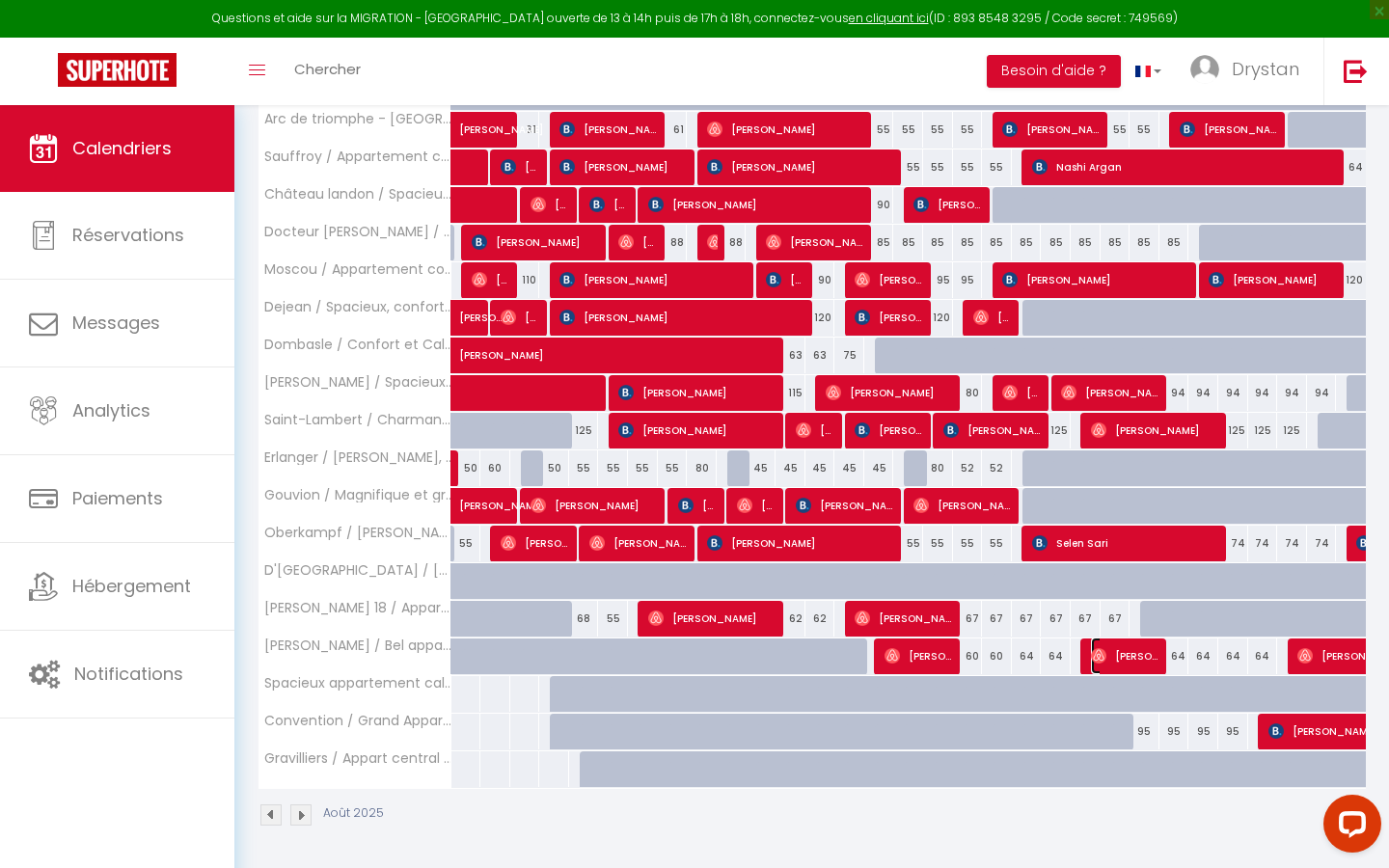
click at [680, 494] on span "[PERSON_NAME]" at bounding box center [1126, 655] width 69 height 36
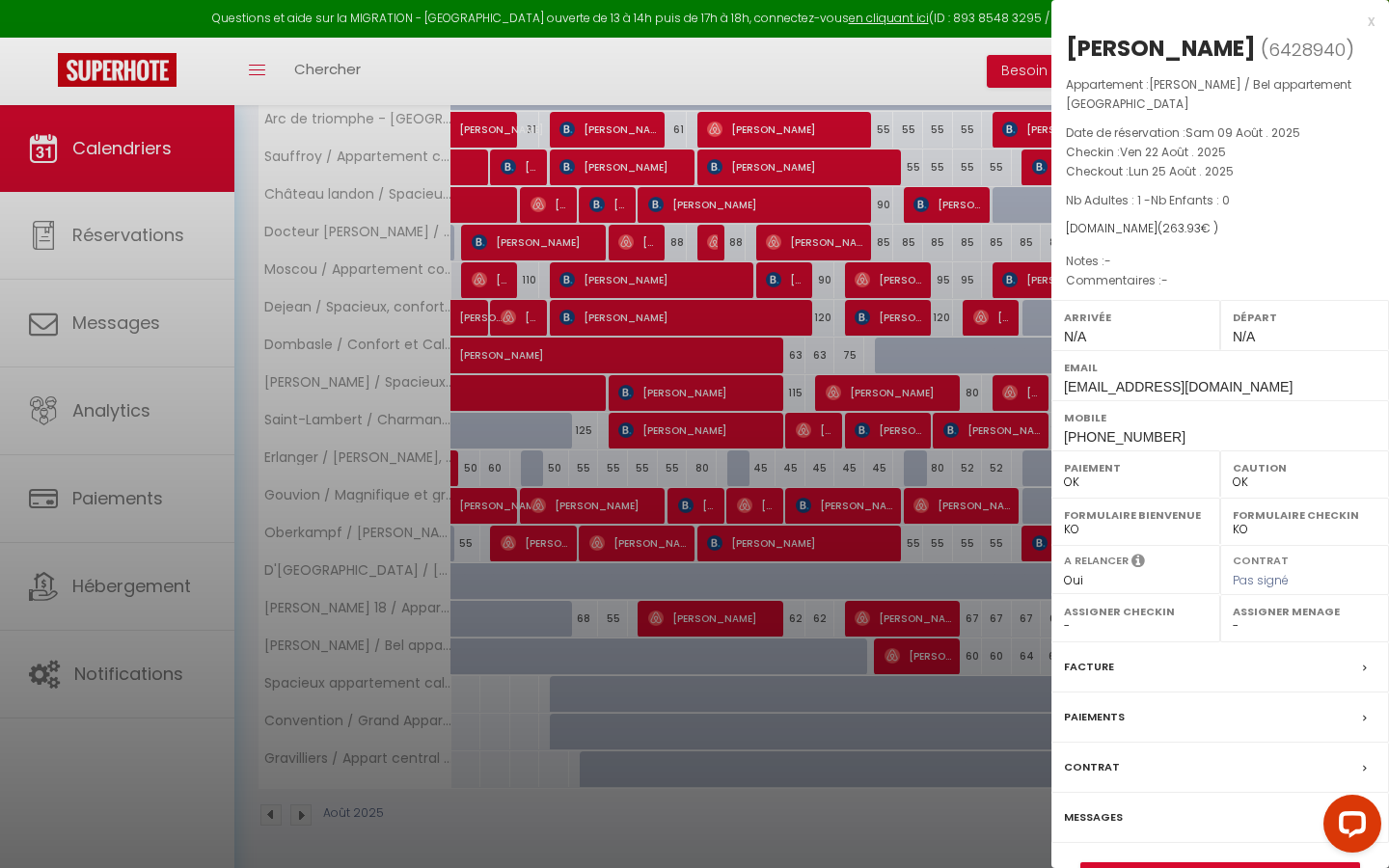
click at [680, 494] on div at bounding box center [694, 434] width 1389 height 868
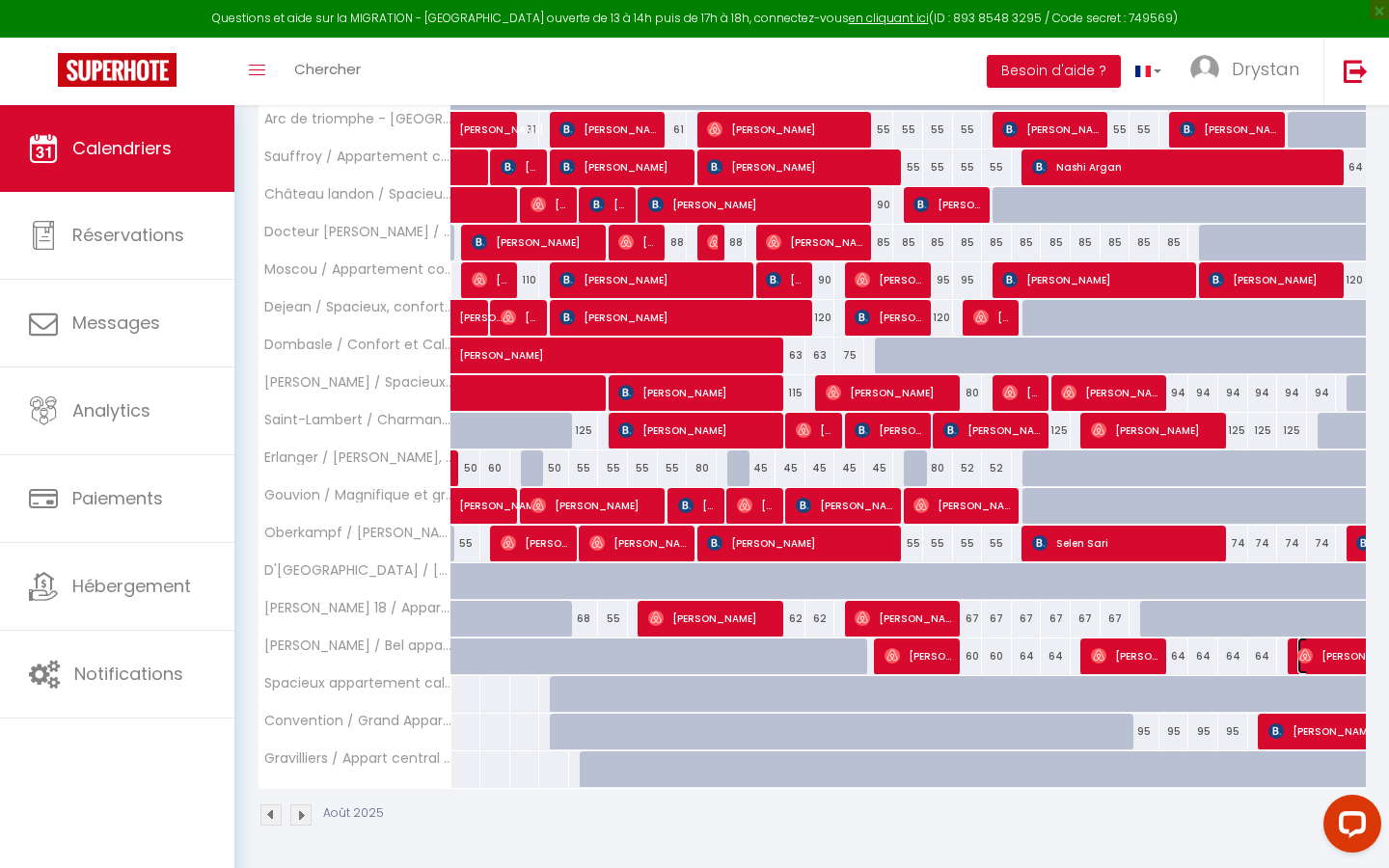
click at [680, 494] on span "[PERSON_NAME]" at bounding box center [1408, 655] width 222 height 36
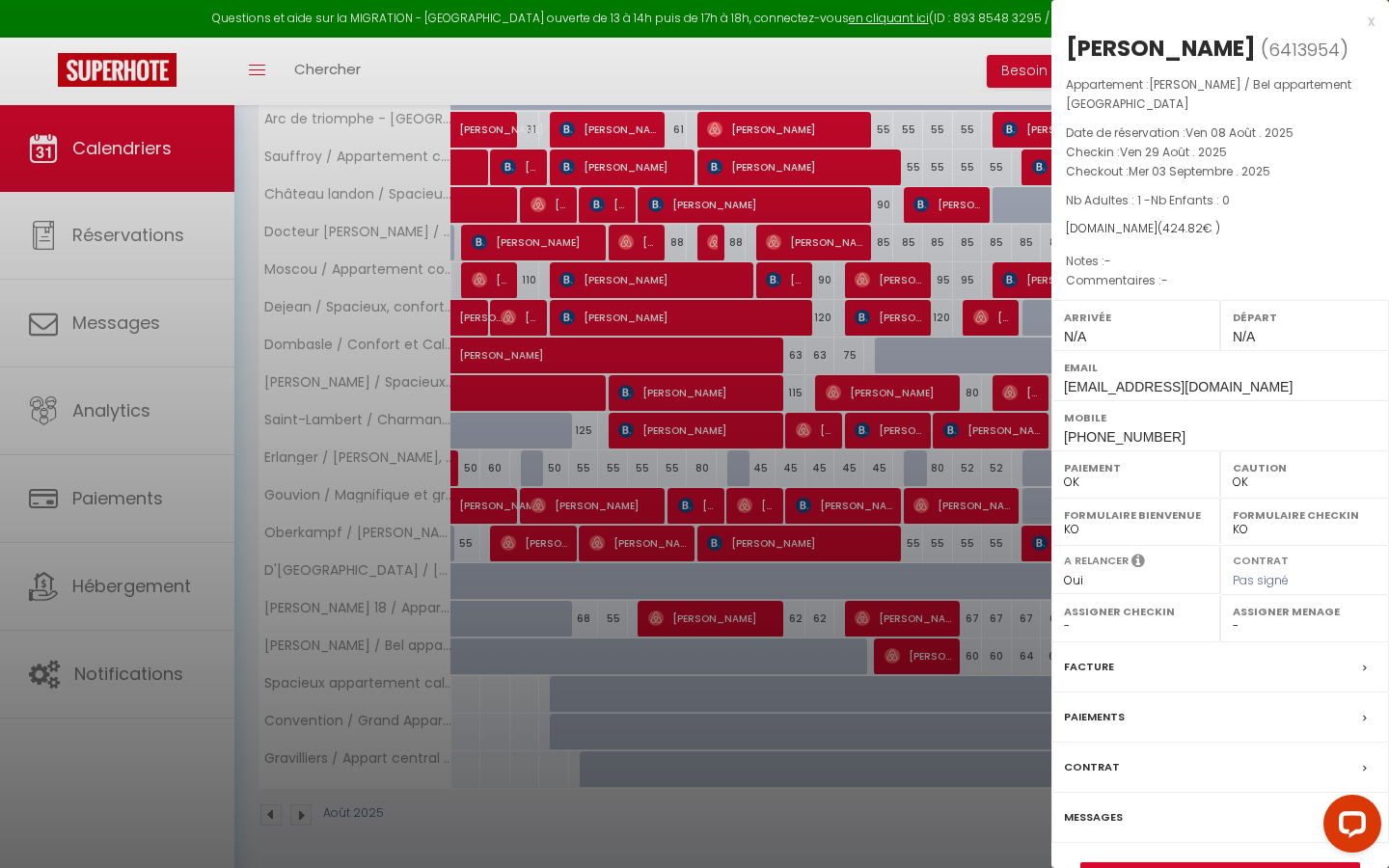
click at [680, 494] on div at bounding box center [694, 434] width 1389 height 868
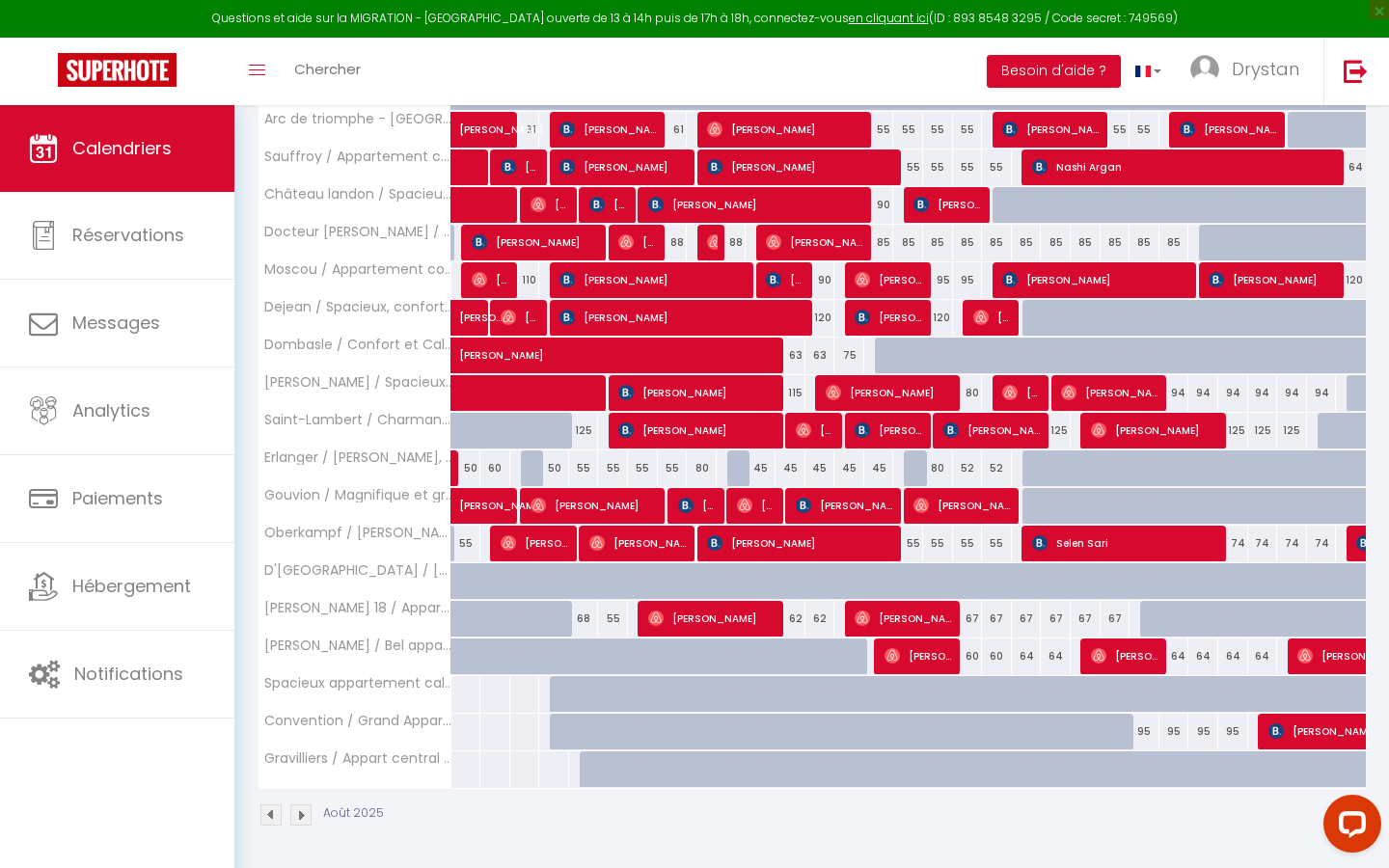
click at [680, 494] on div "67" at bounding box center [968, 618] width 30 height 36
type input "67"
type input "Lun 18 Août 2025"
type input "[DATE]"
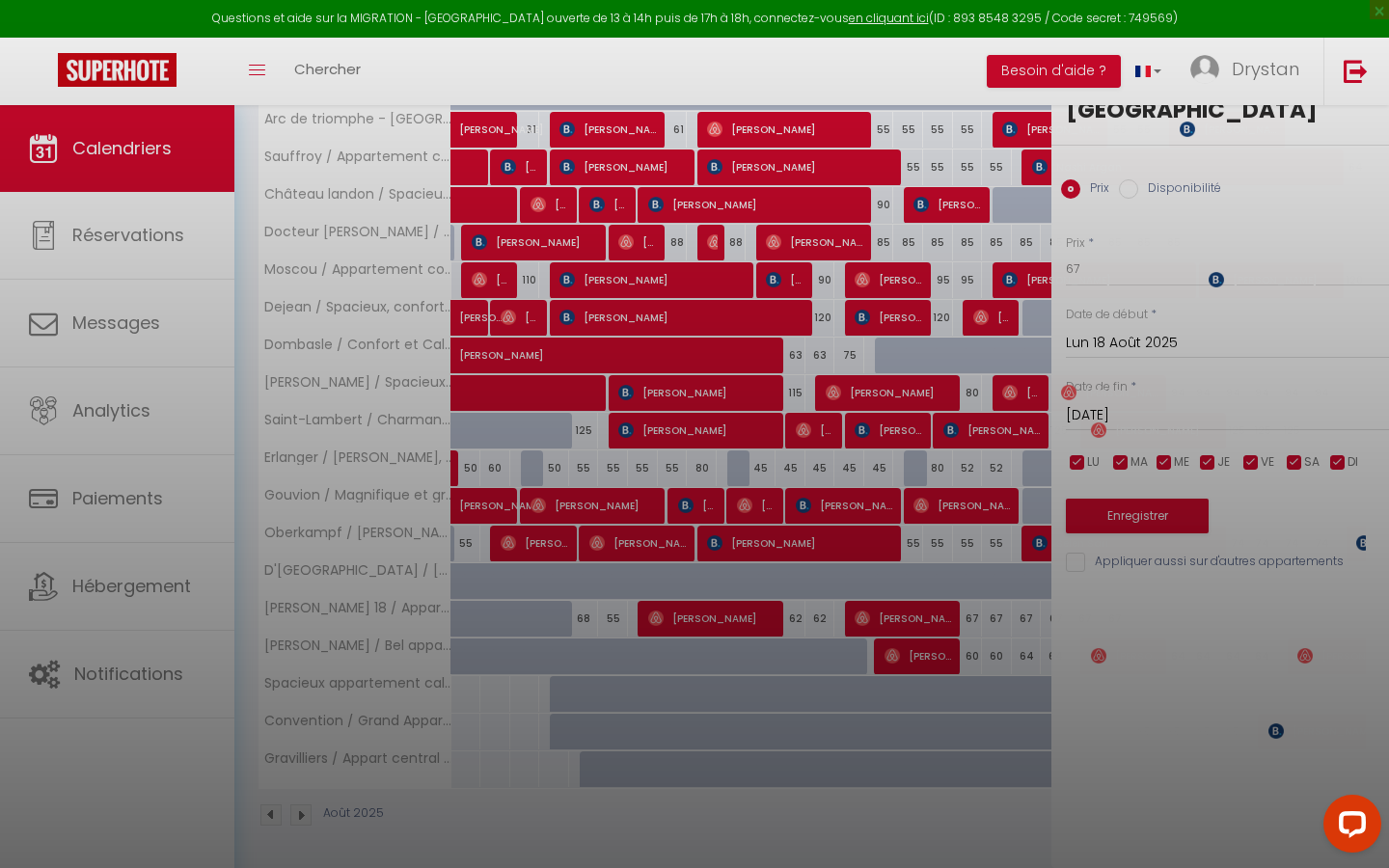
click at [680, 494] on div at bounding box center [694, 434] width 1389 height 868
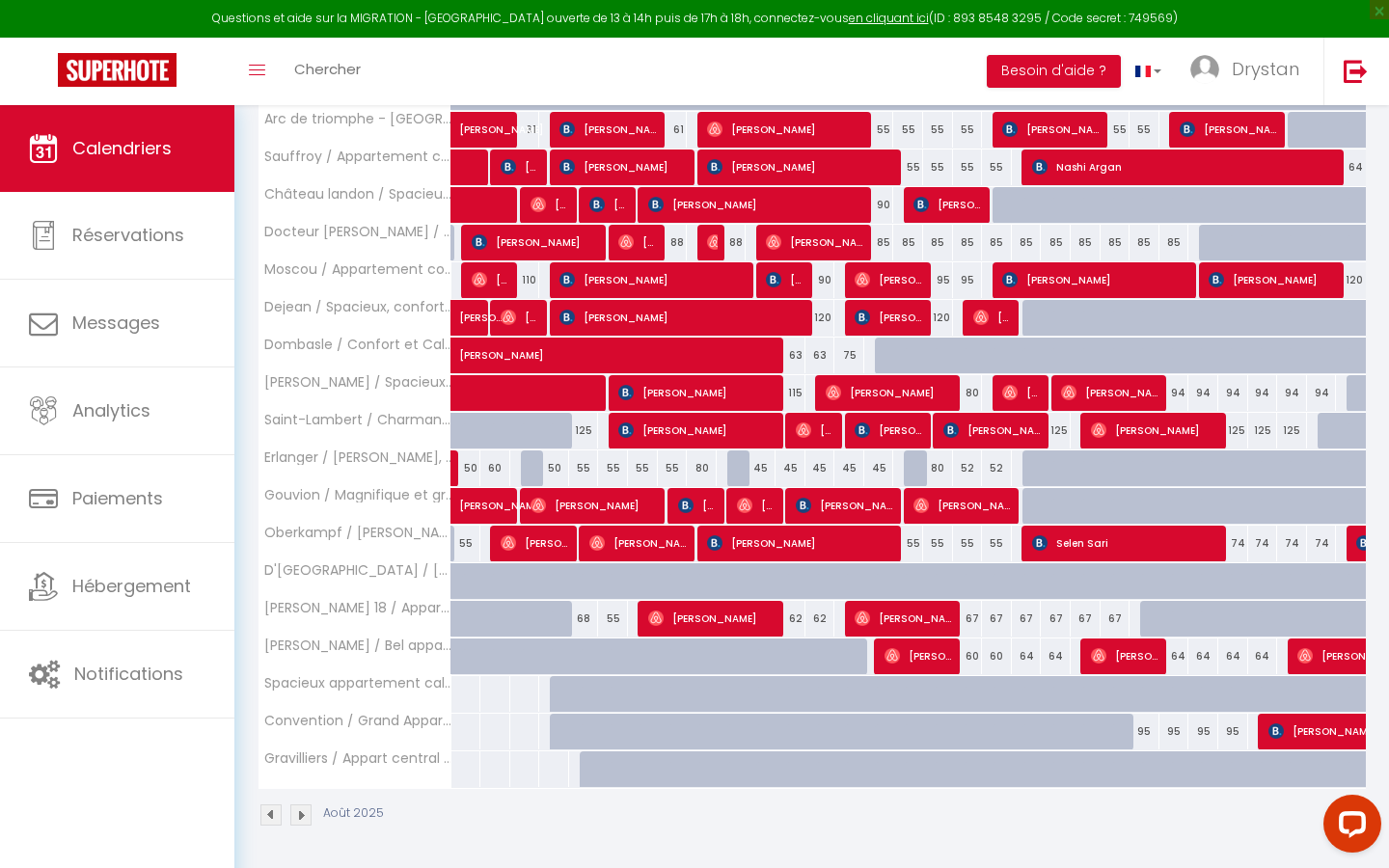
click at [680, 494] on div "67" at bounding box center [1116, 618] width 30 height 36
type input "67"
type input "Sam 23 Août 2025"
type input "Dim 24 Août 2025"
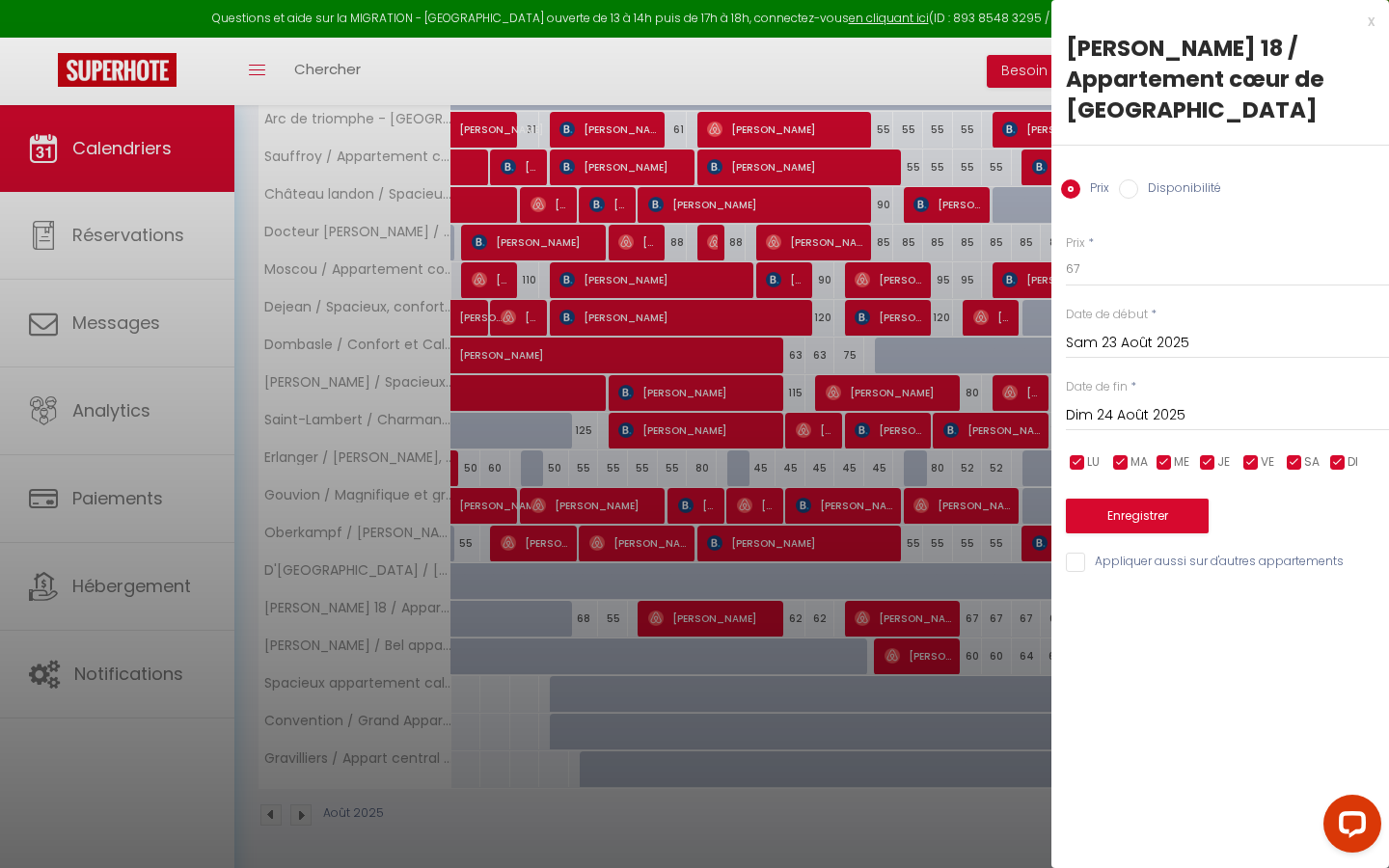
click at [680, 330] on input "Sam 23 Août 2025" at bounding box center [1227, 342] width 324 height 25
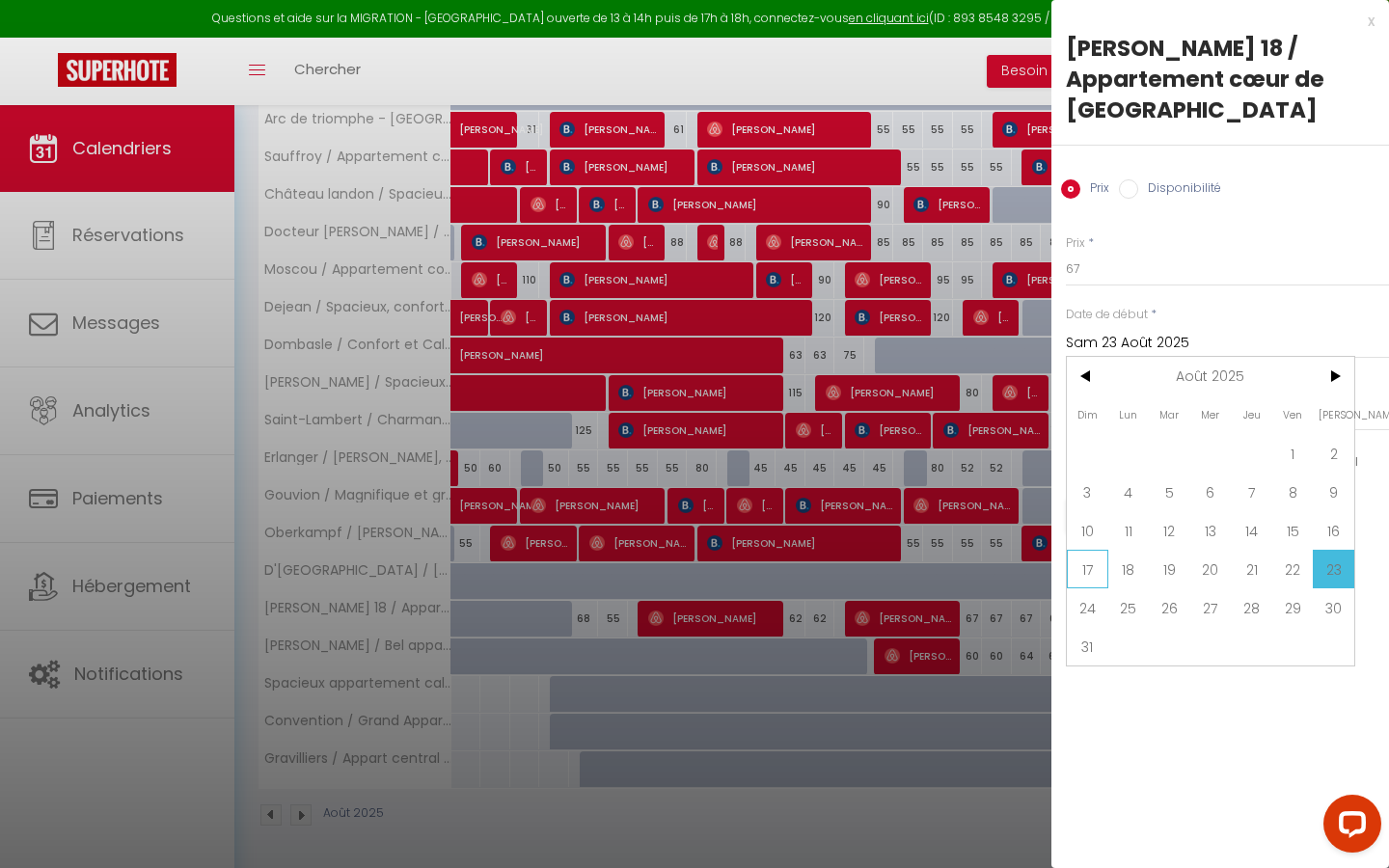
click at [680, 494] on span "17" at bounding box center [1087, 568] width 41 height 38
type input "Dim 17 Août 2025"
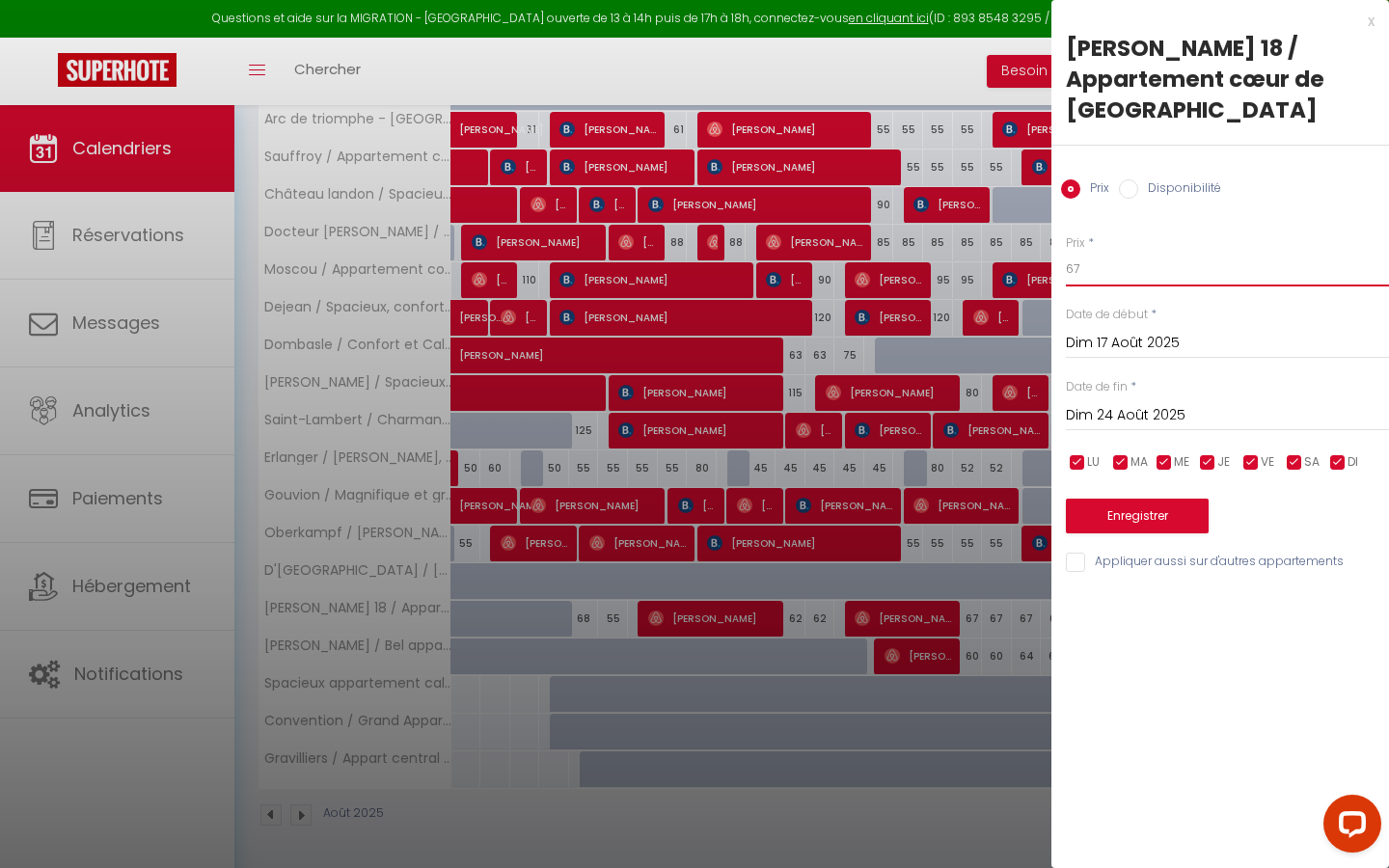
click at [680, 252] on input "67" at bounding box center [1227, 268] width 324 height 35
type input "60"
click at [680, 494] on button "Enregistrer" at bounding box center [1136, 515] width 143 height 35
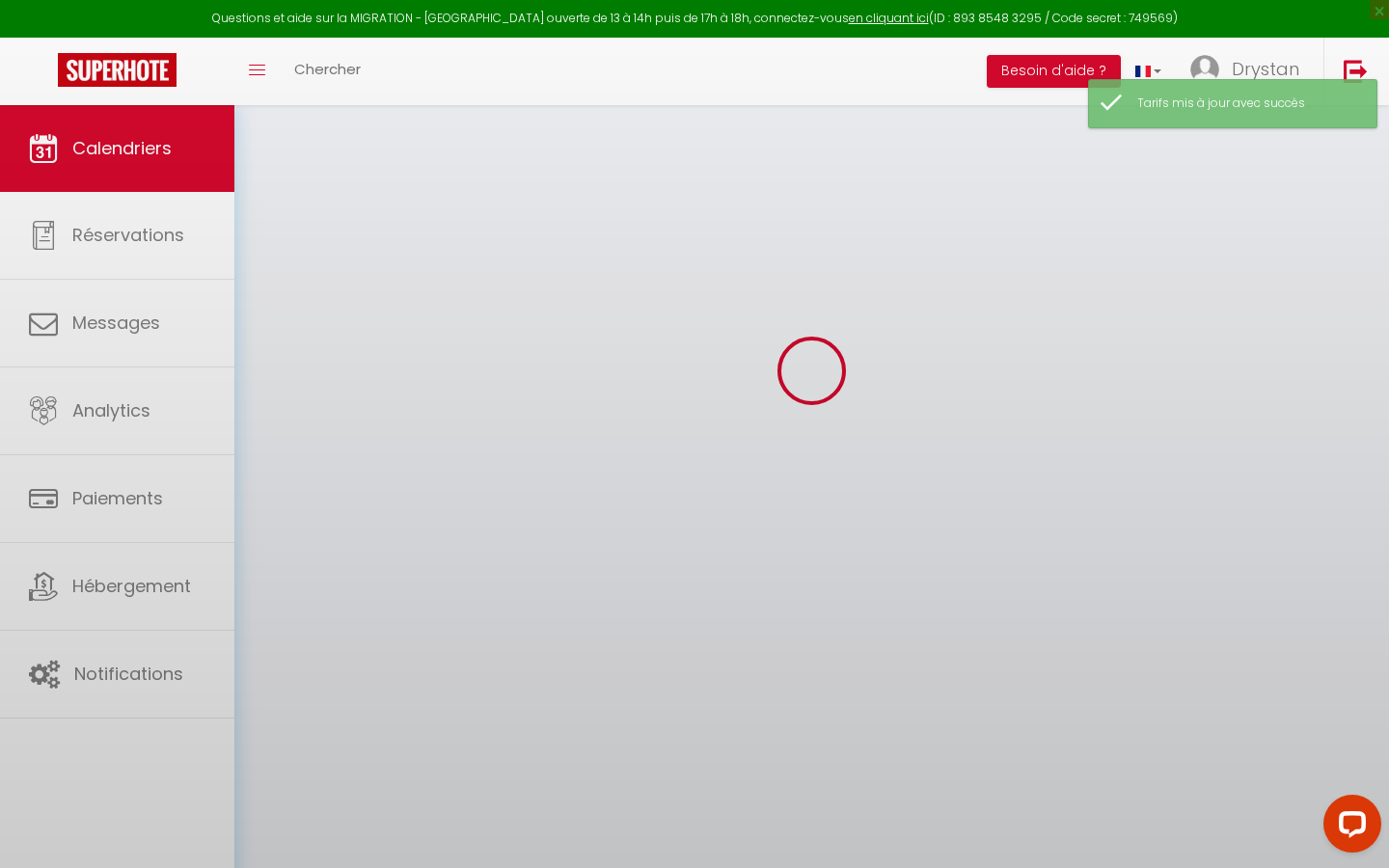
scroll to position [106, 0]
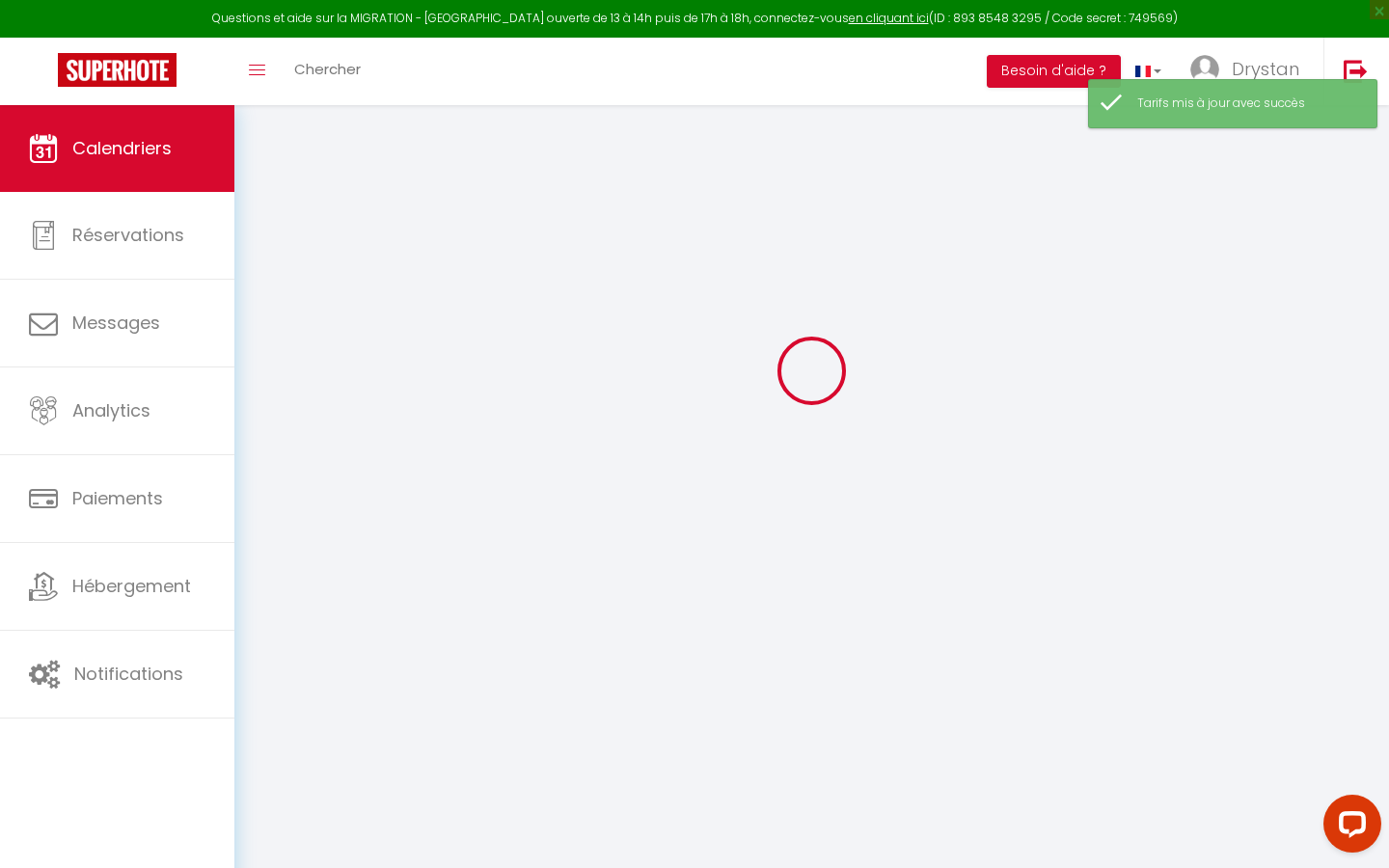
select select "0"
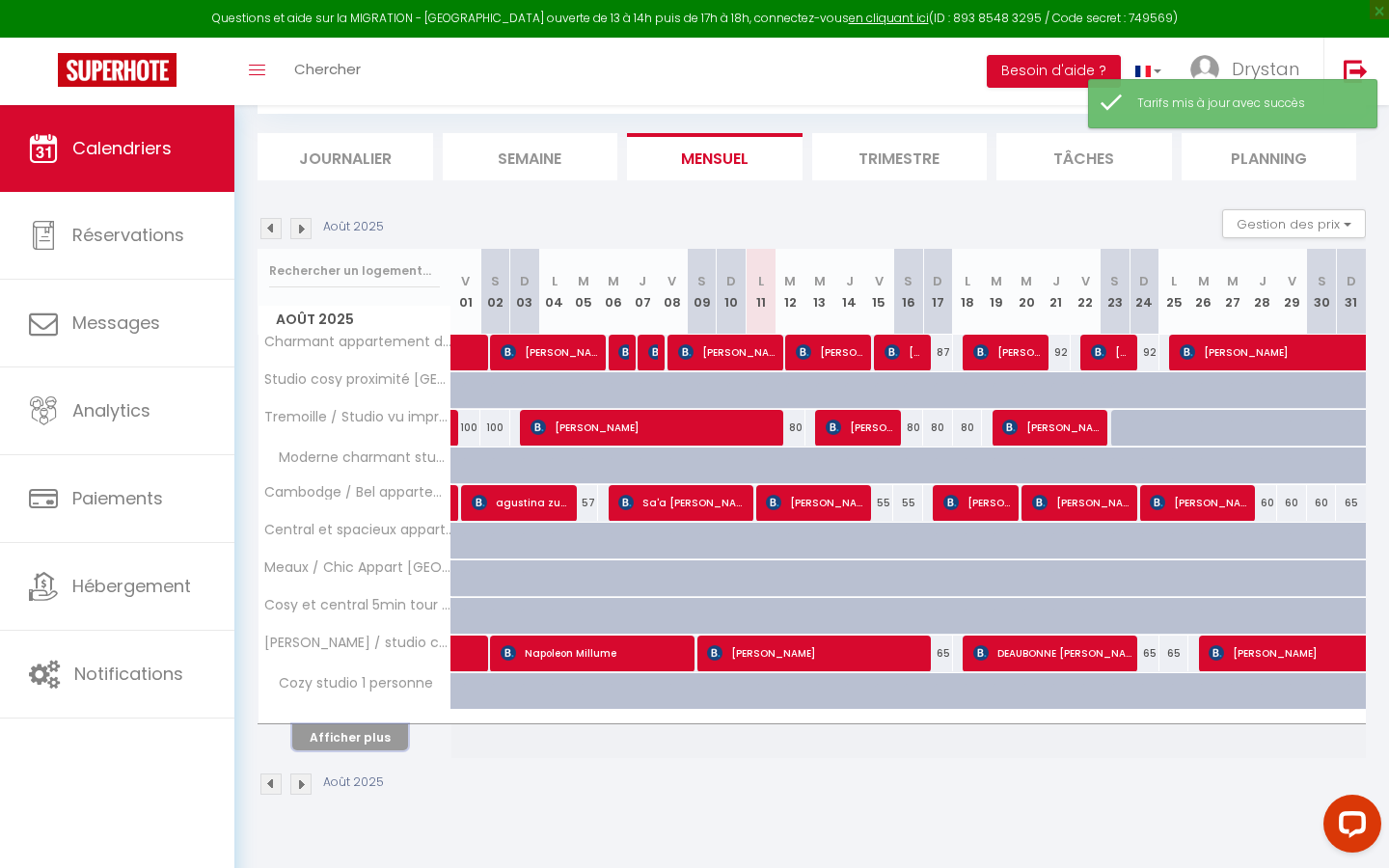
click at [321, 494] on button "Afficher plus" at bounding box center [349, 737] width 115 height 26
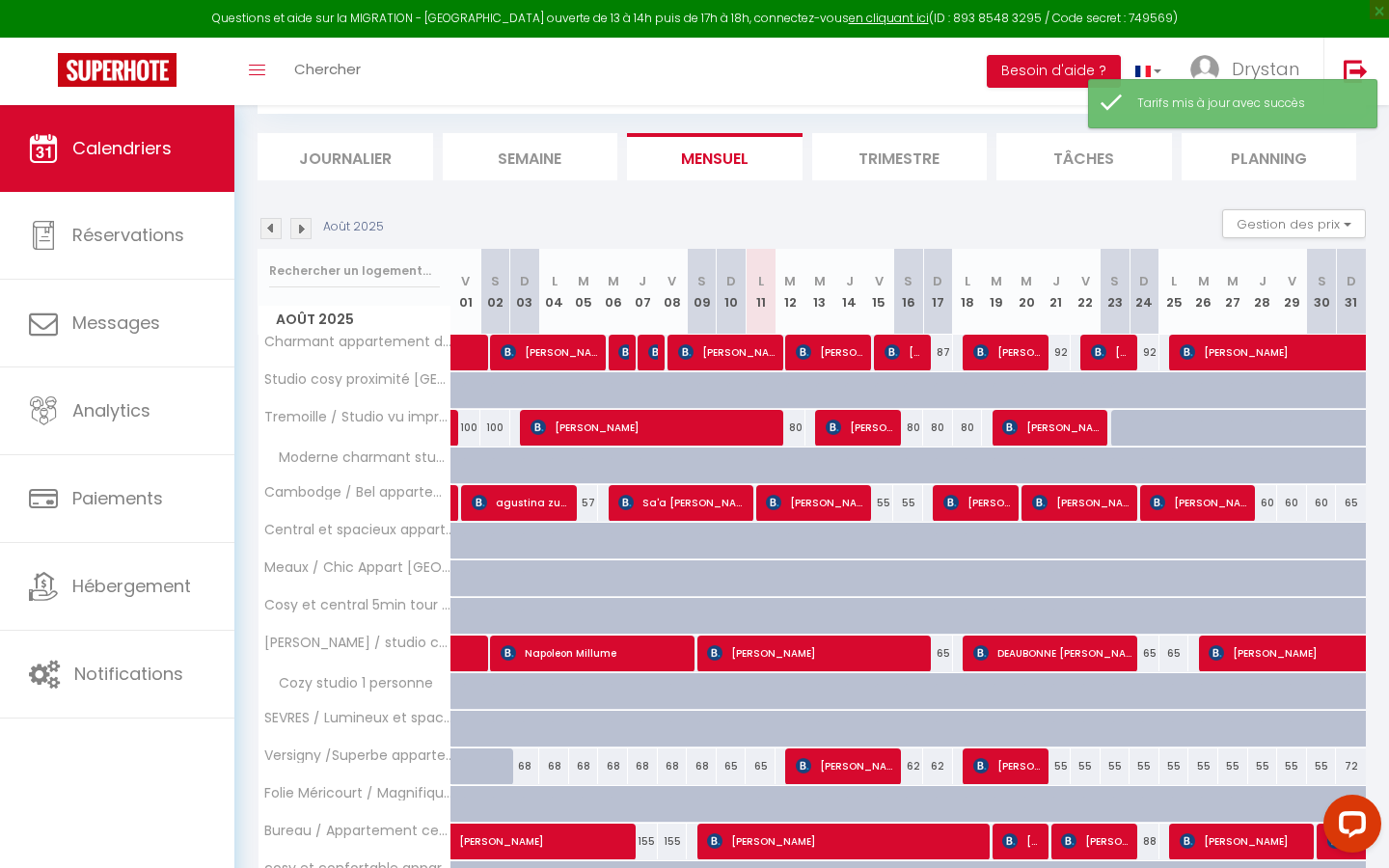
scroll to position [451, 0]
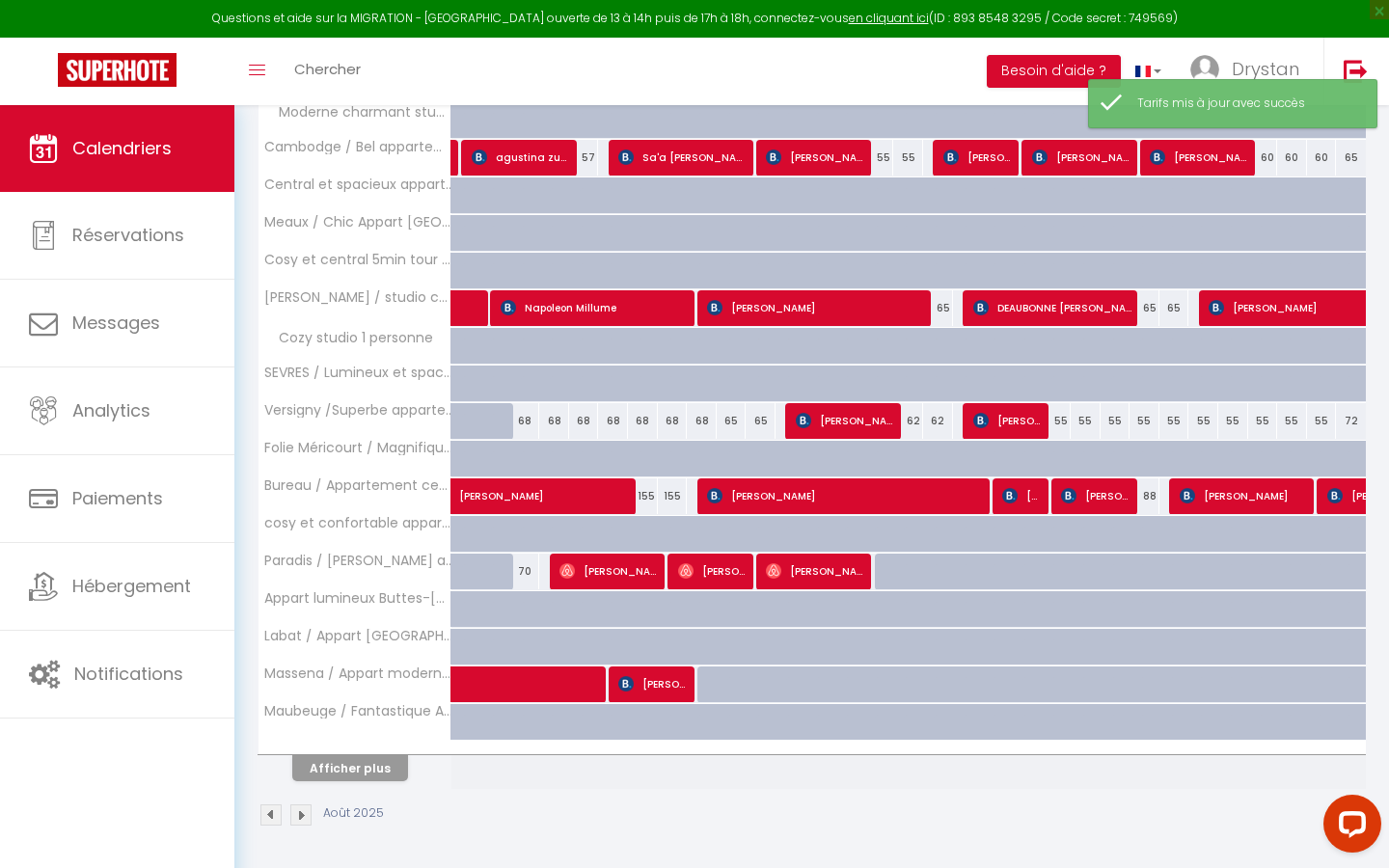
click at [321, 494] on div at bounding box center [355, 748] width 193 height 13
click at [333, 494] on button "Afficher plus" at bounding box center [349, 768] width 115 height 26
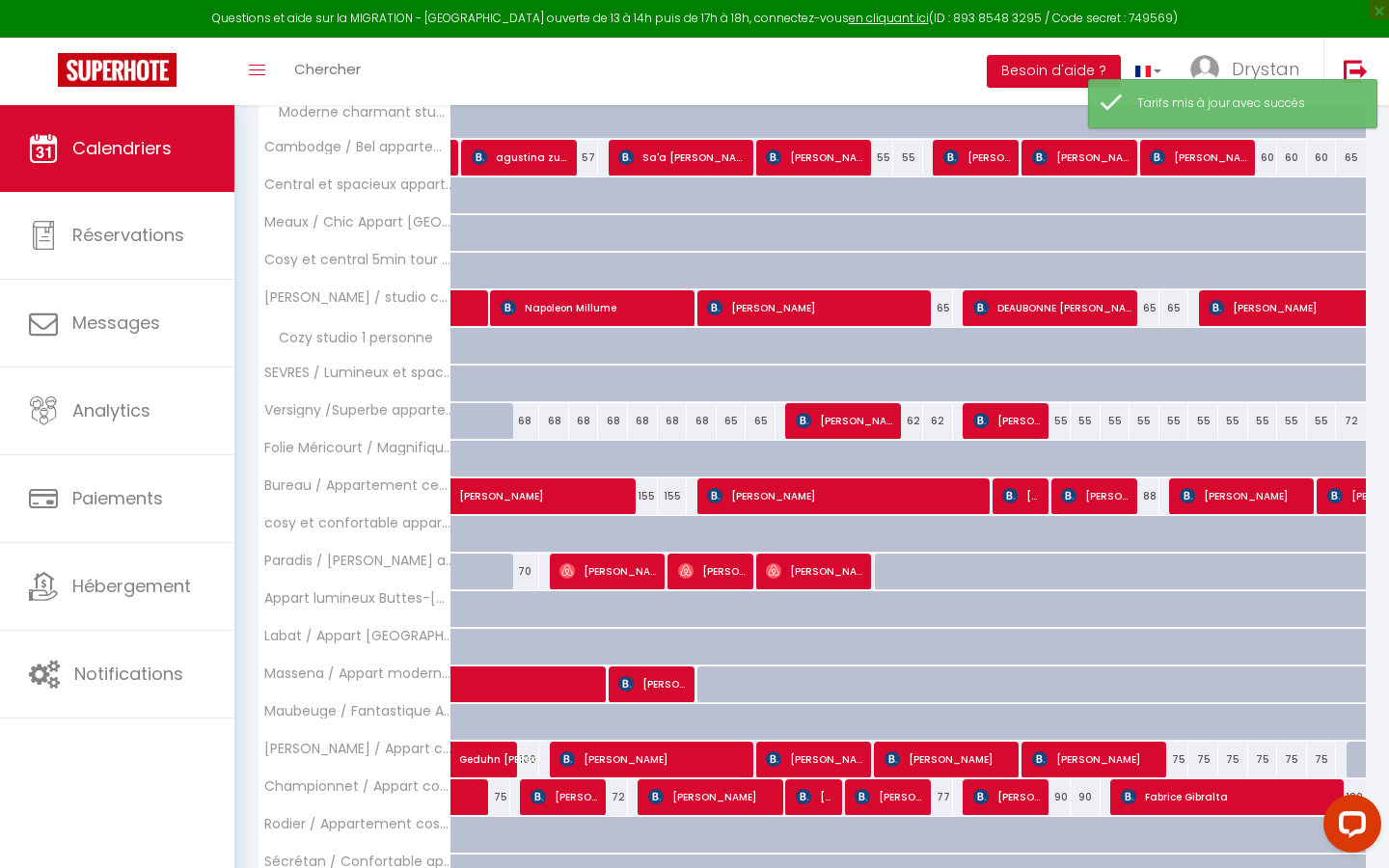
scroll to position [827, 0]
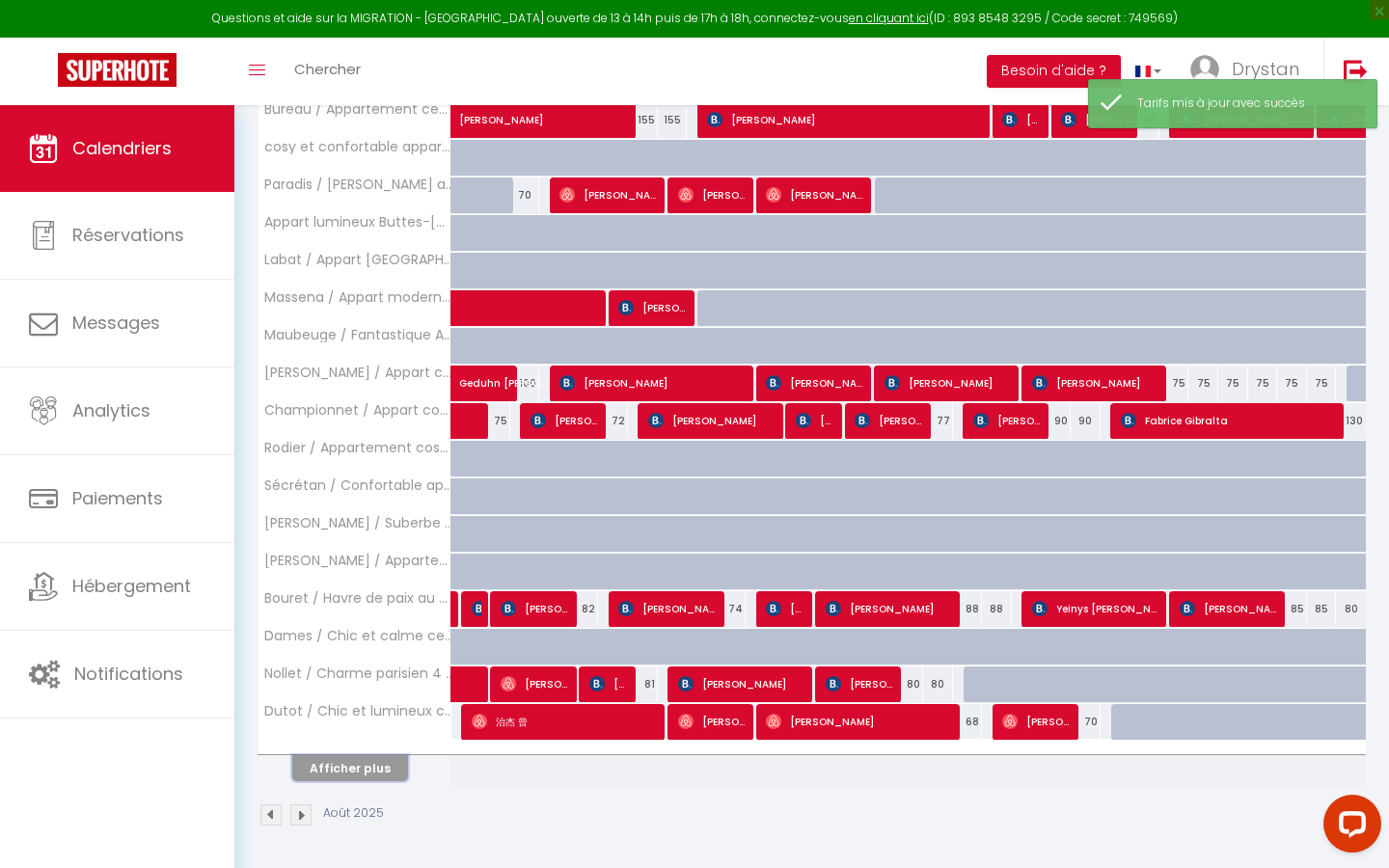
click at [333, 494] on button "Afficher plus" at bounding box center [349, 768] width 115 height 26
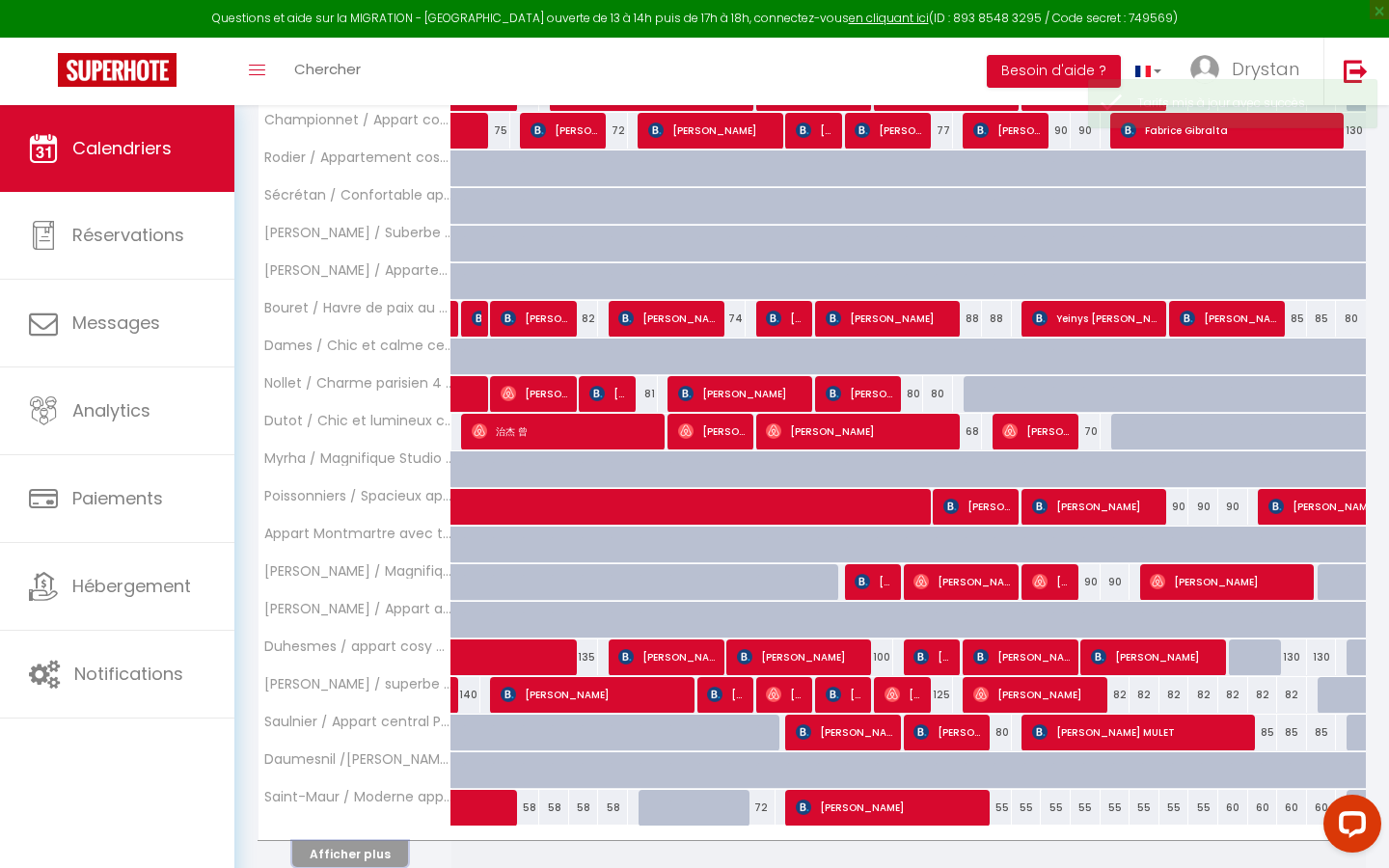
scroll to position [1202, 0]
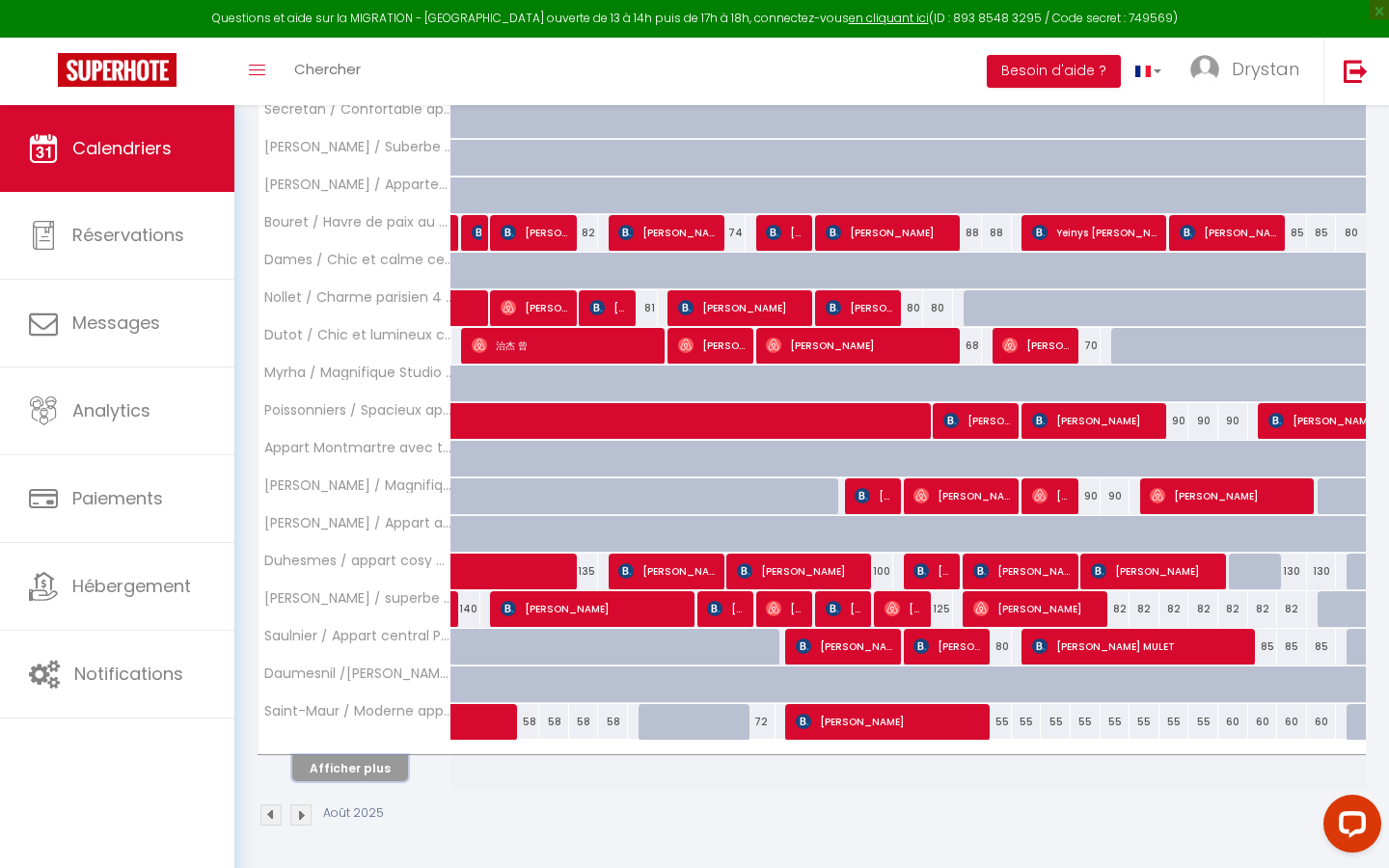
click at [333, 494] on button "Afficher plus" at bounding box center [349, 768] width 115 height 26
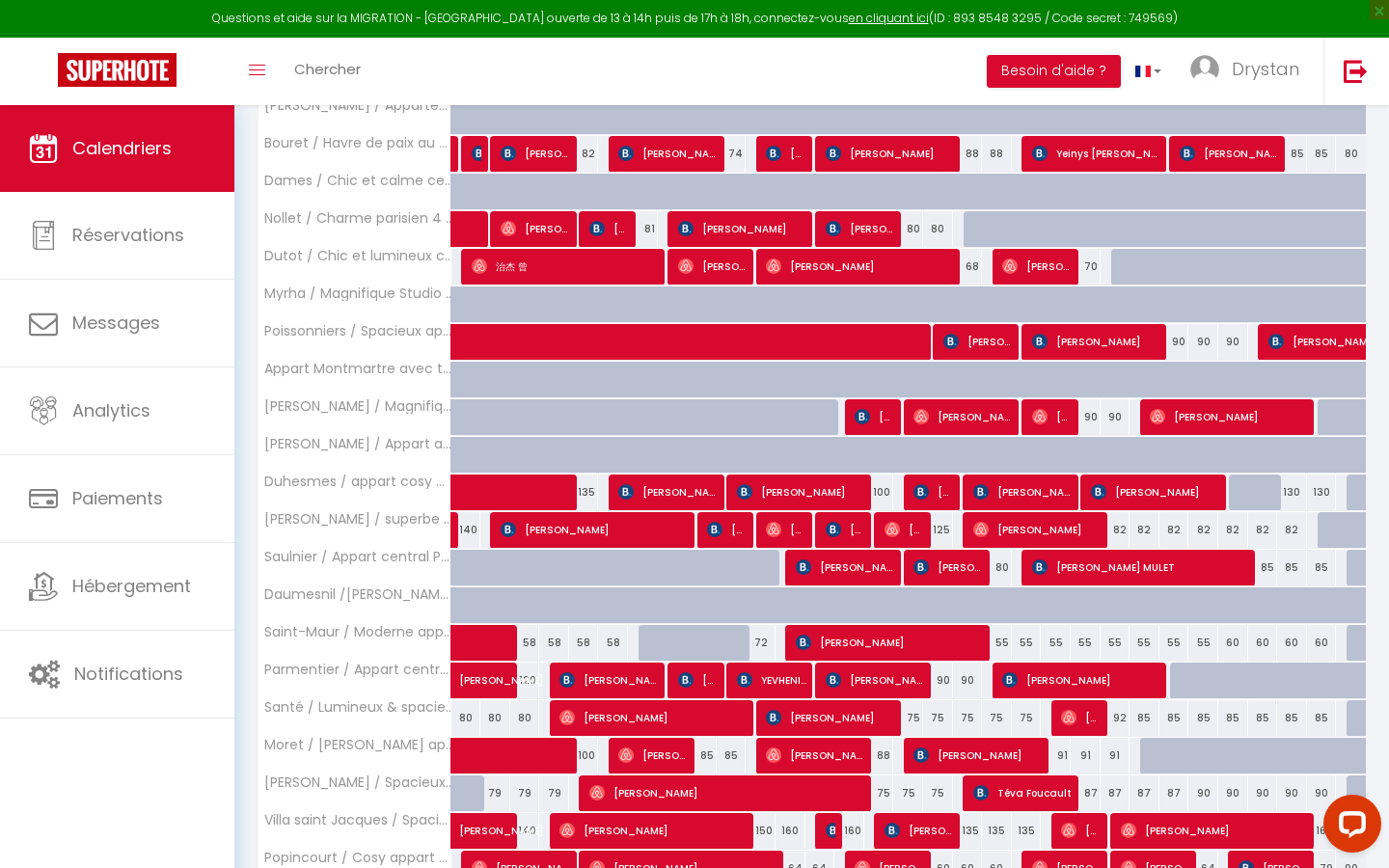
scroll to position [1307, 0]
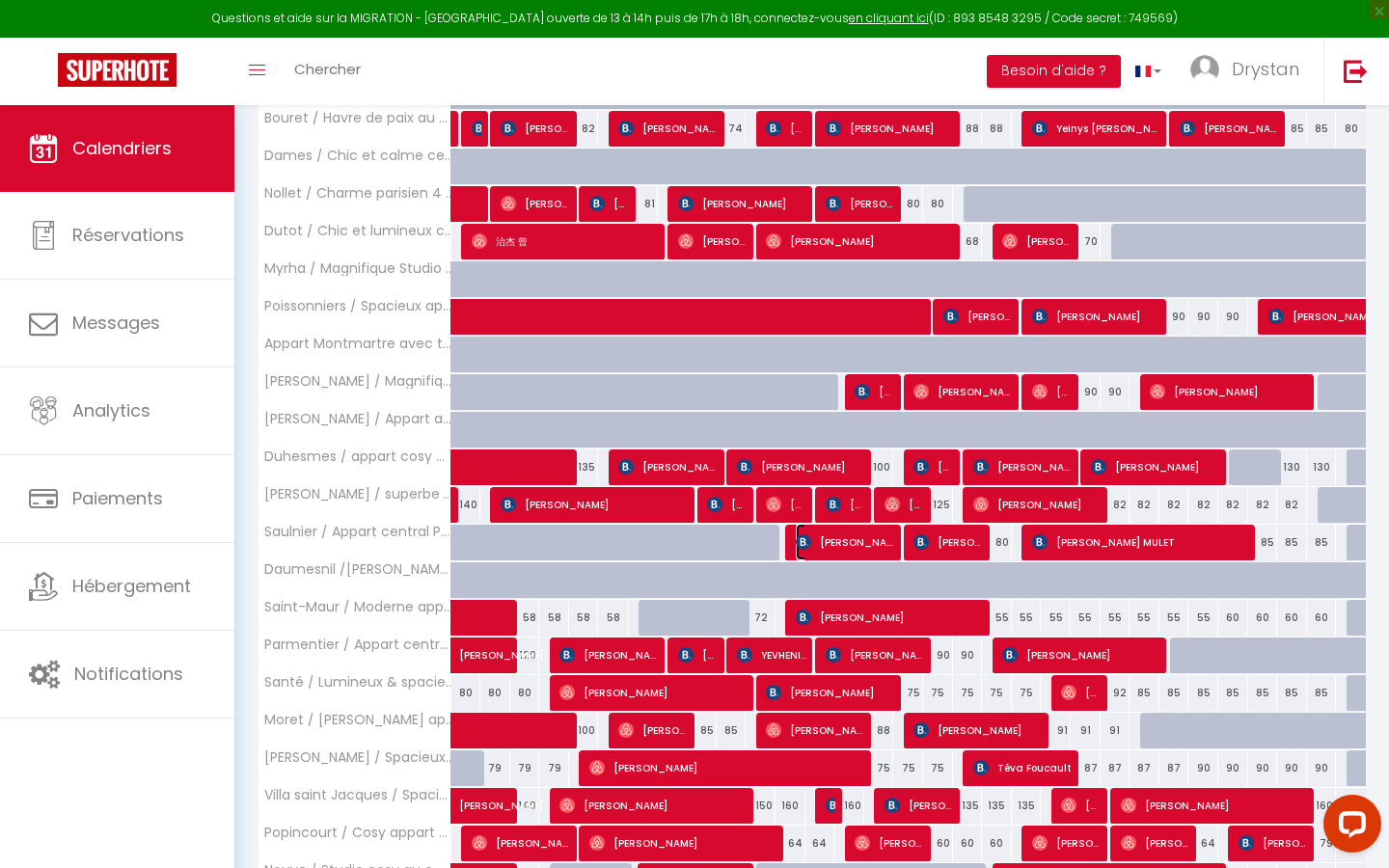
click at [680, 494] on span "[PERSON_NAME]" at bounding box center [845, 542] width 100 height 36
select select "KO"
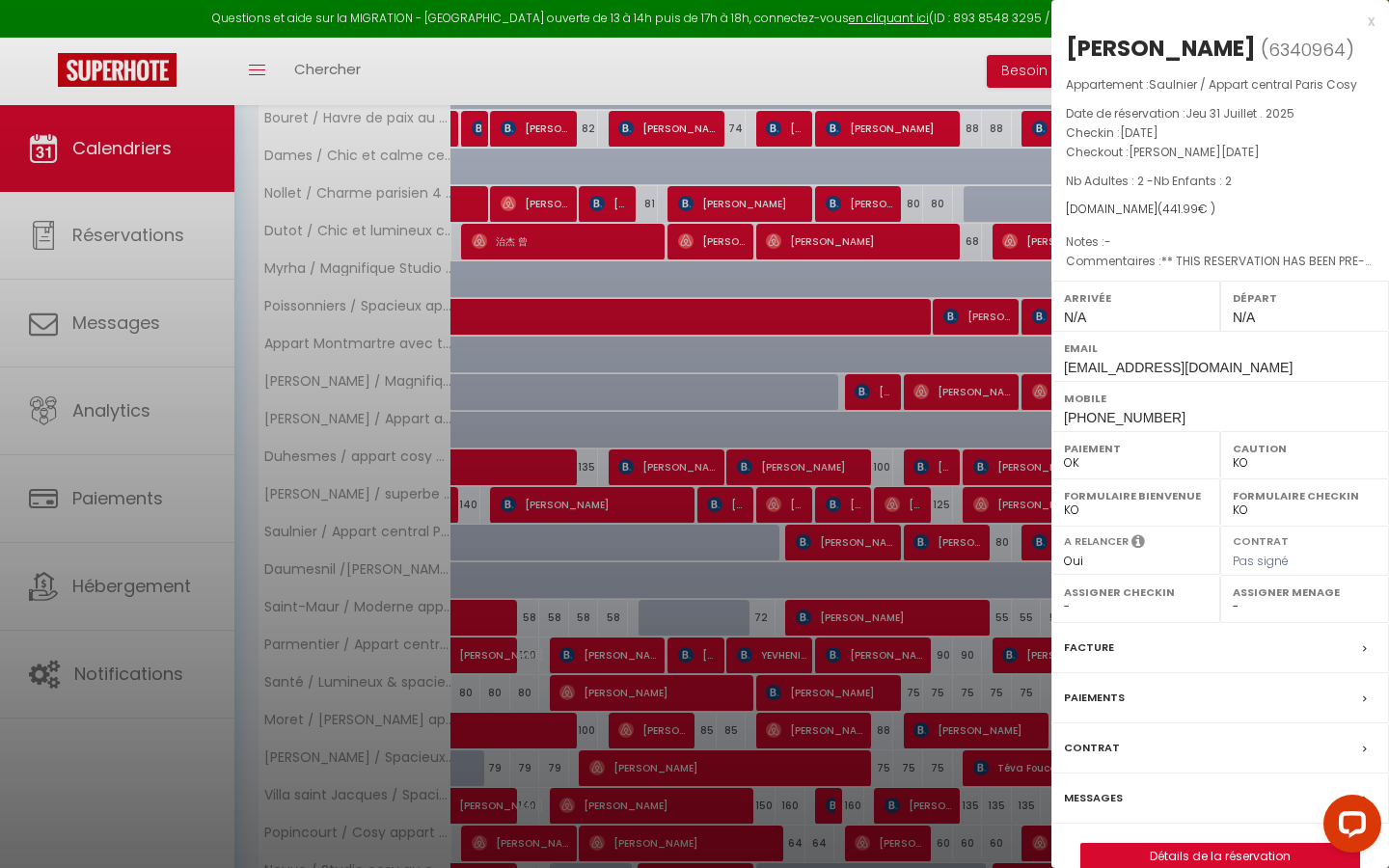
click at [680, 494] on div at bounding box center [694, 434] width 1389 height 868
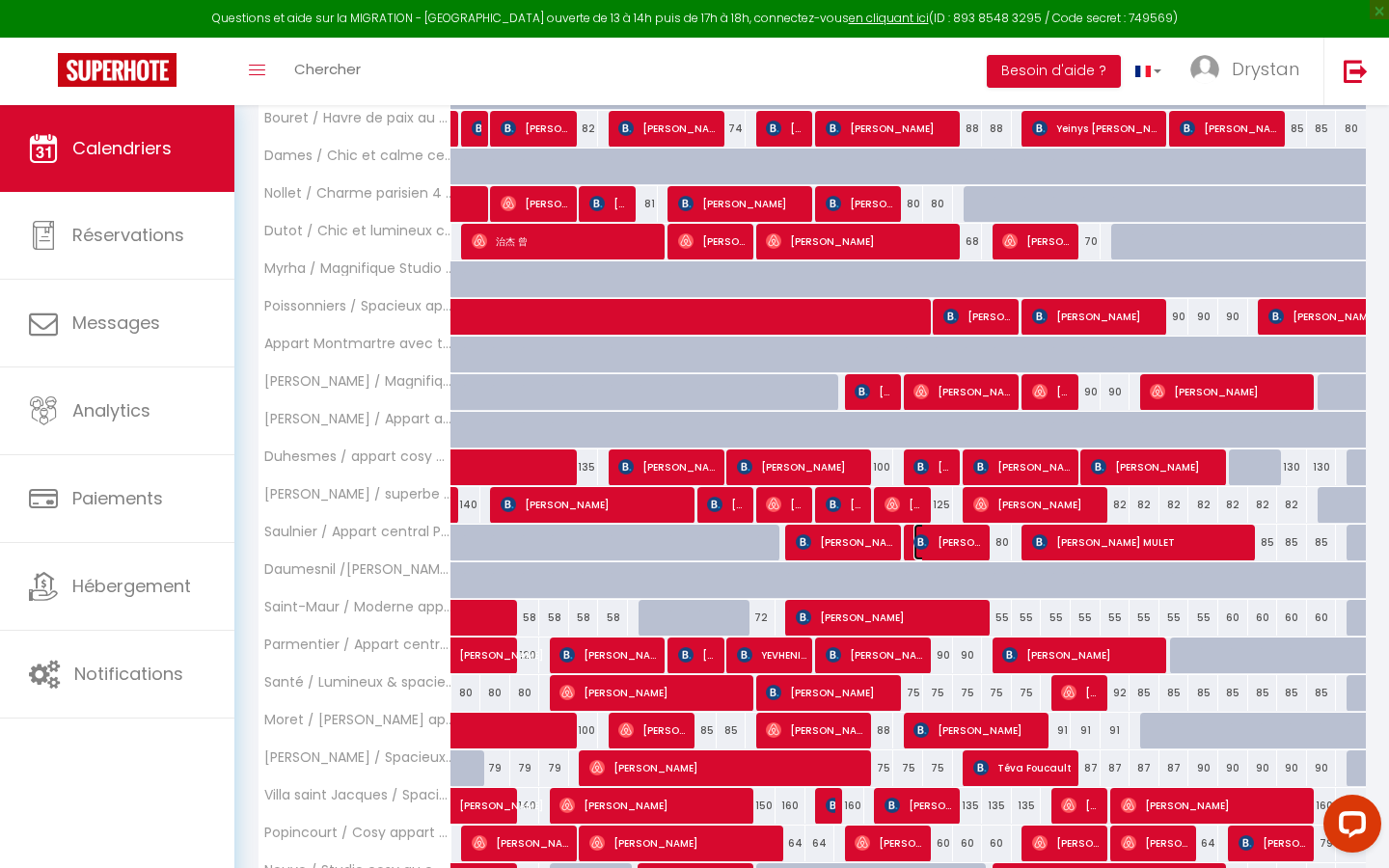
click at [680, 494] on span "[PERSON_NAME]" at bounding box center [948, 542] width 69 height 36
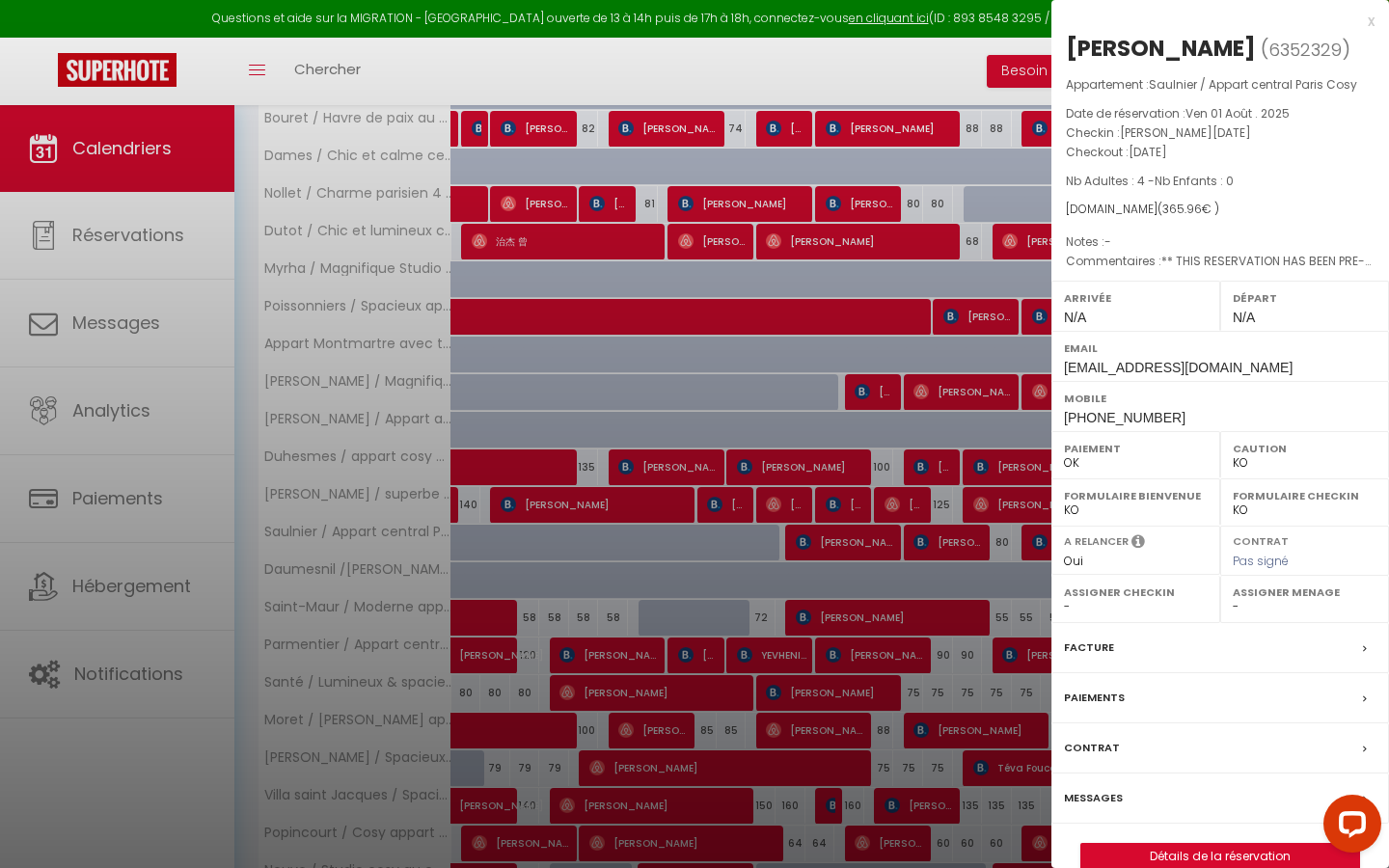
click at [680, 494] on div at bounding box center [694, 434] width 1389 height 868
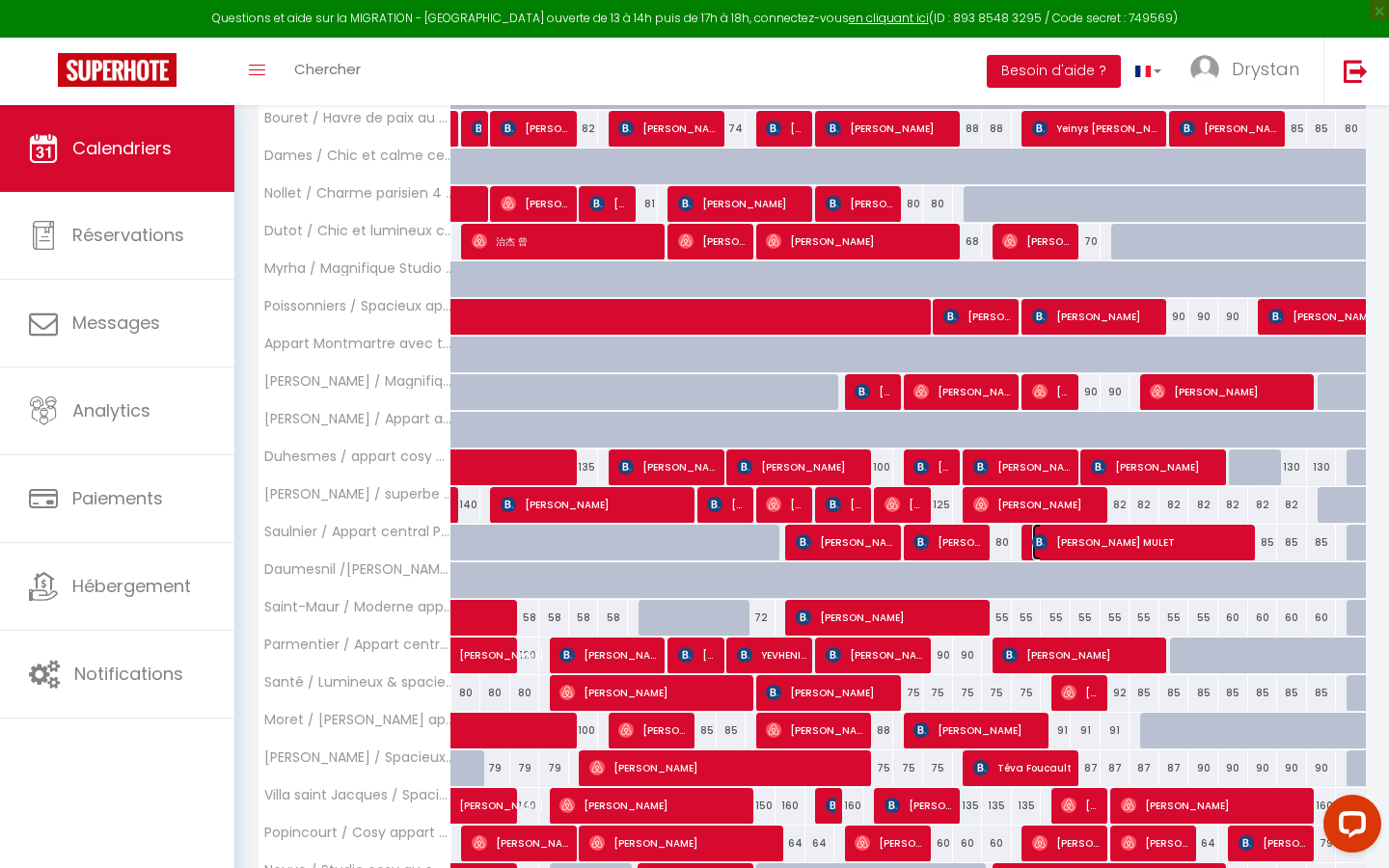
click at [680, 494] on span "[PERSON_NAME] MULET" at bounding box center [1141, 542] width 219 height 36
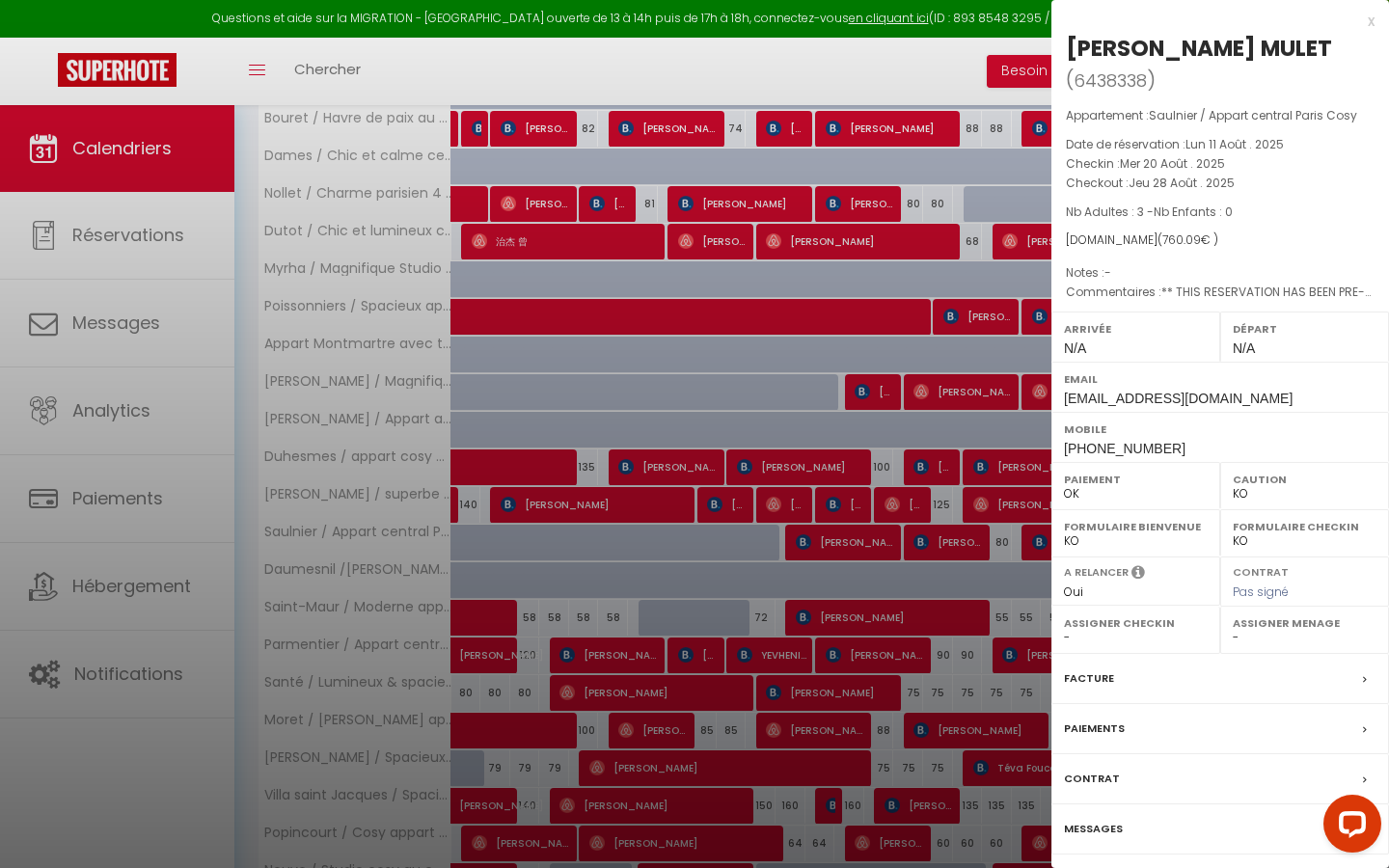
click at [680, 276] on div at bounding box center [694, 434] width 1389 height 868
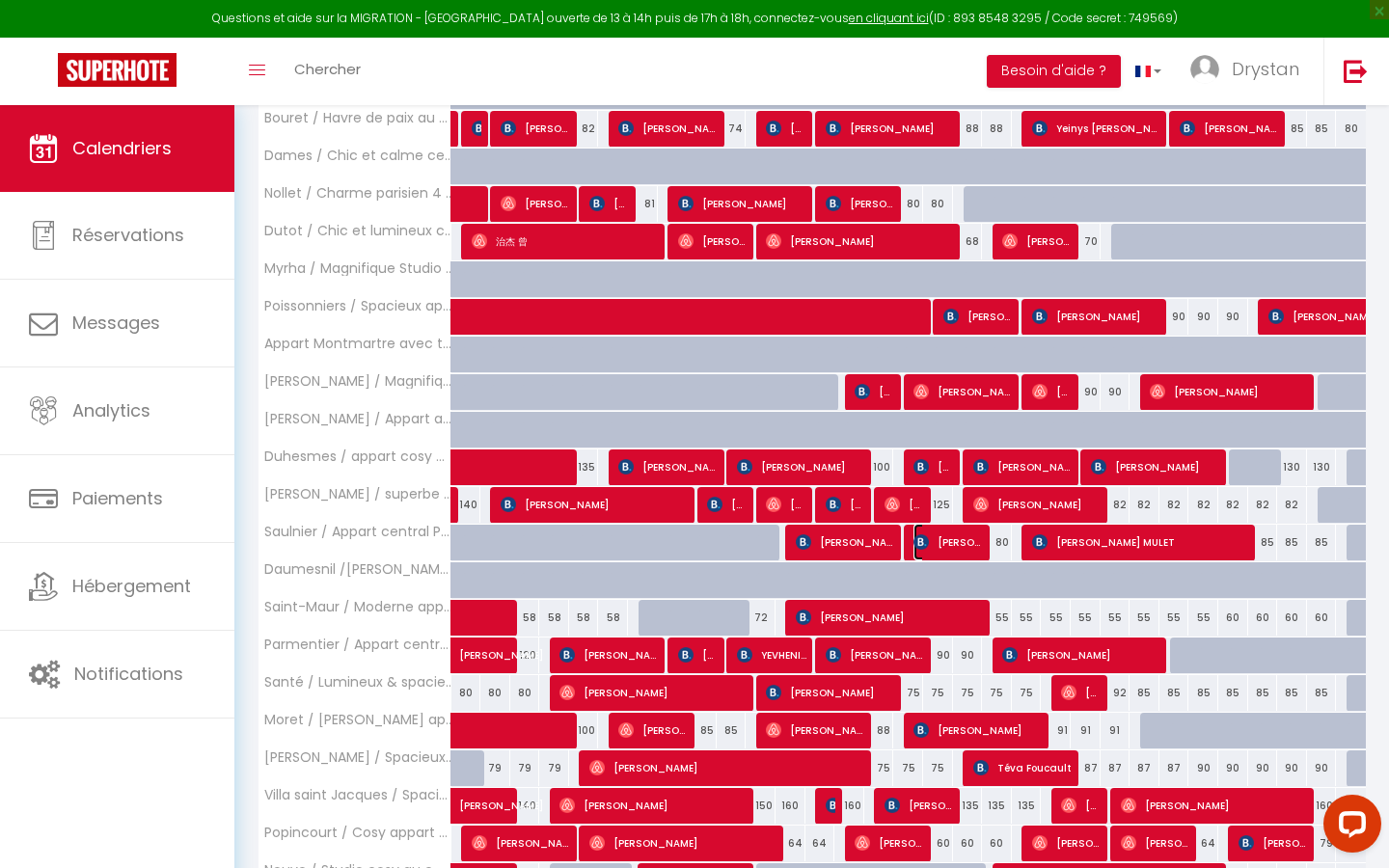
click at [680, 494] on span "[PERSON_NAME]" at bounding box center [948, 542] width 69 height 36
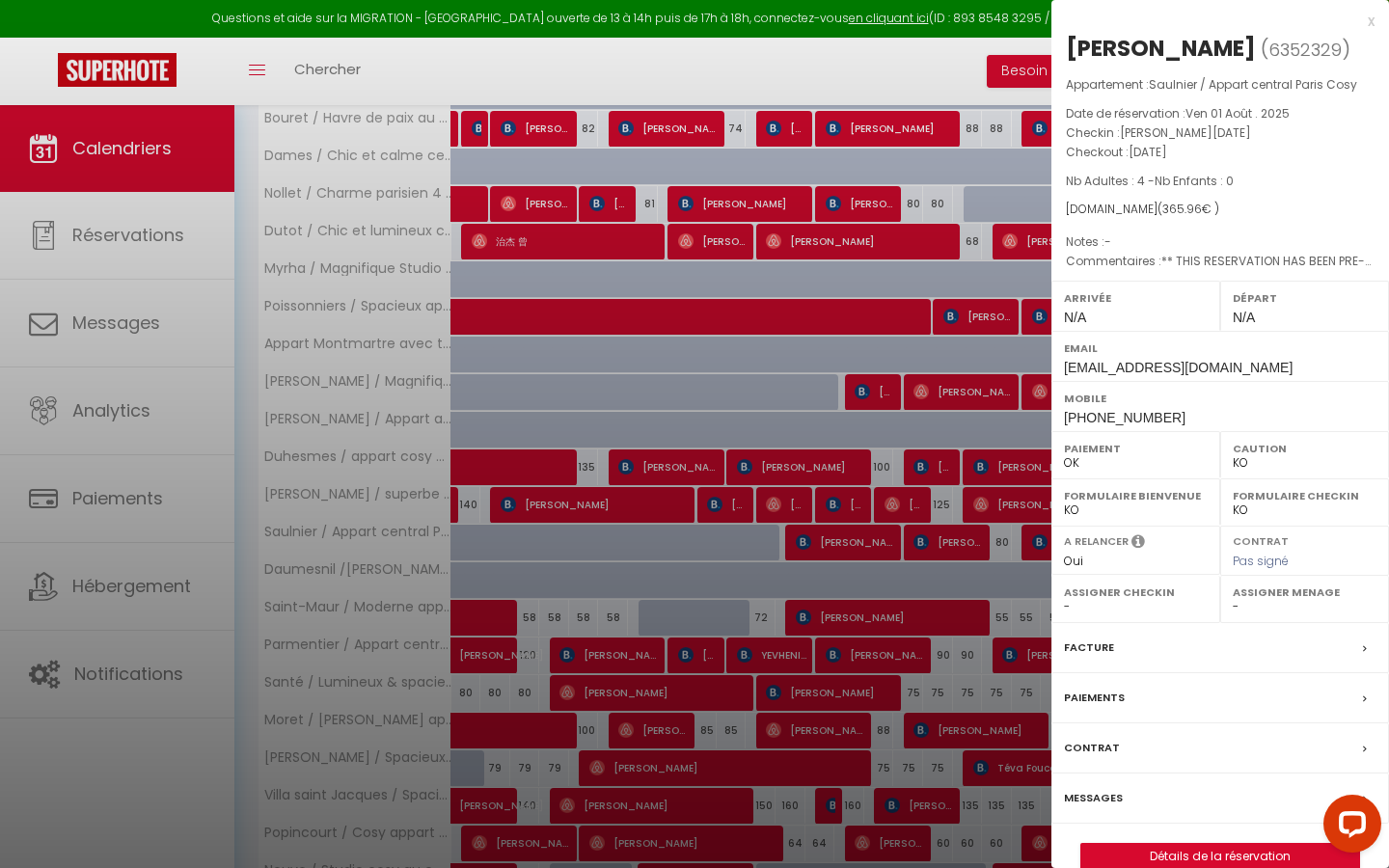
click at [680, 483] on div at bounding box center [694, 434] width 1389 height 868
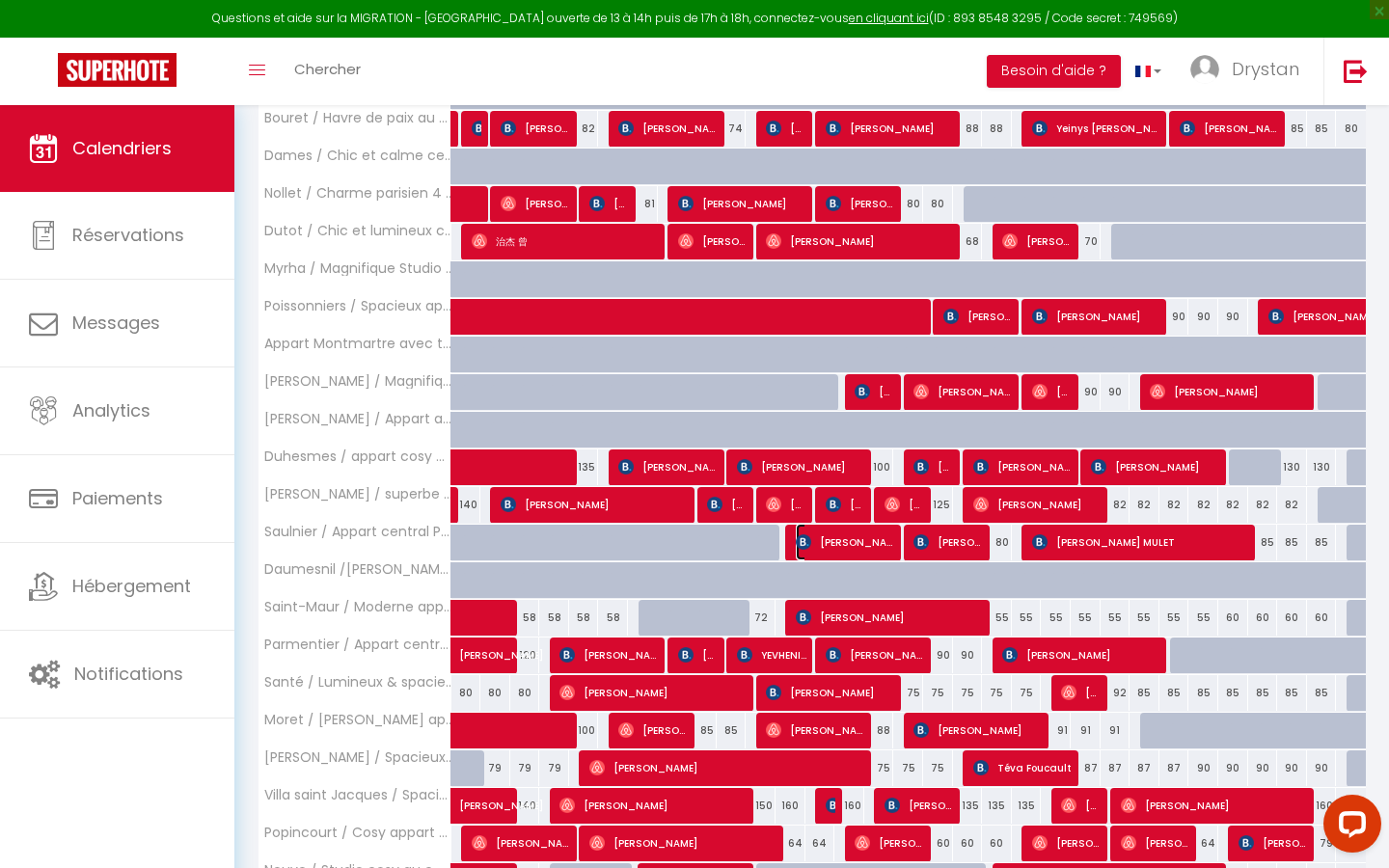
click at [680, 494] on span "[PERSON_NAME]" at bounding box center [845, 542] width 100 height 36
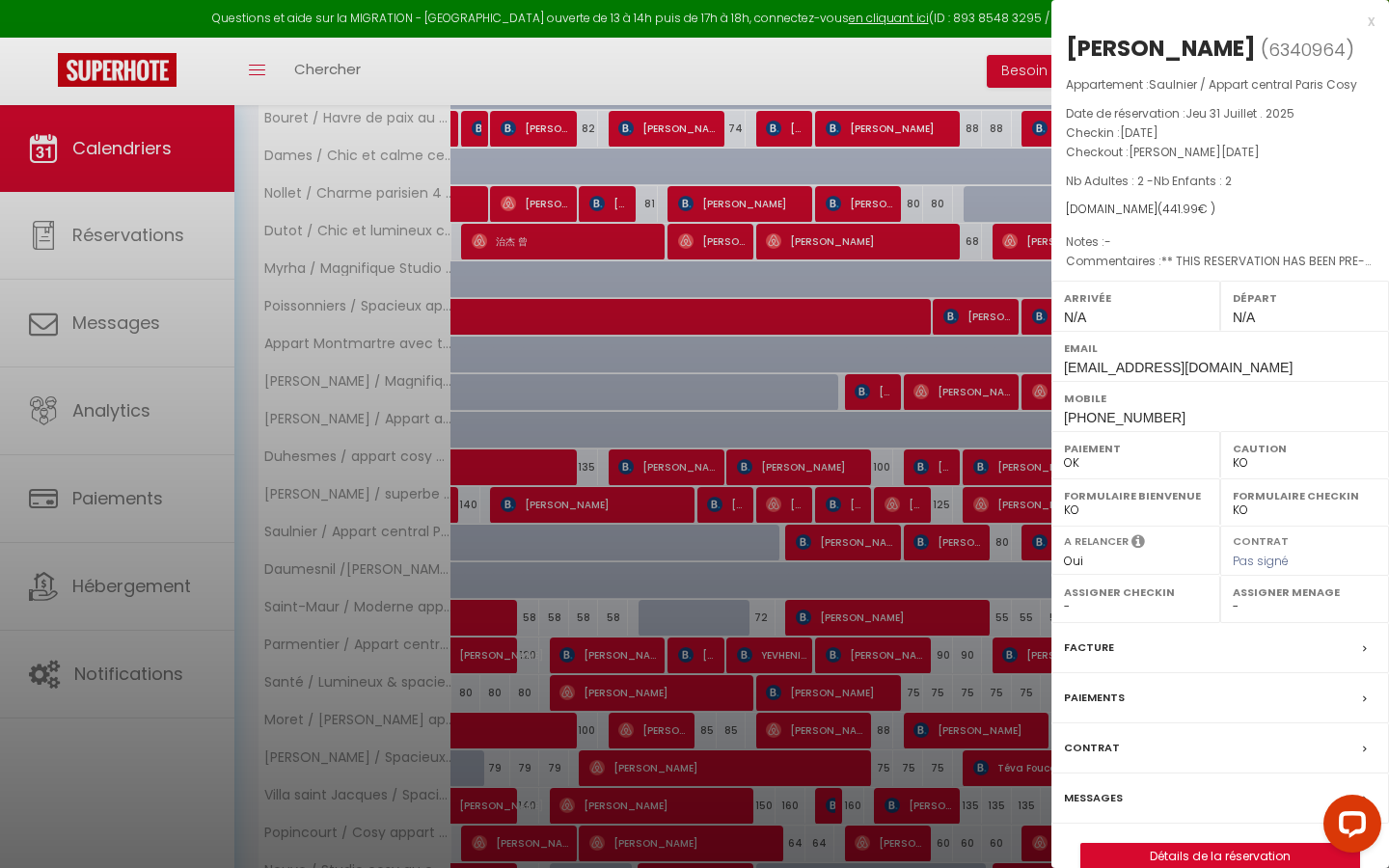
click at [680, 494] on div at bounding box center [694, 434] width 1389 height 868
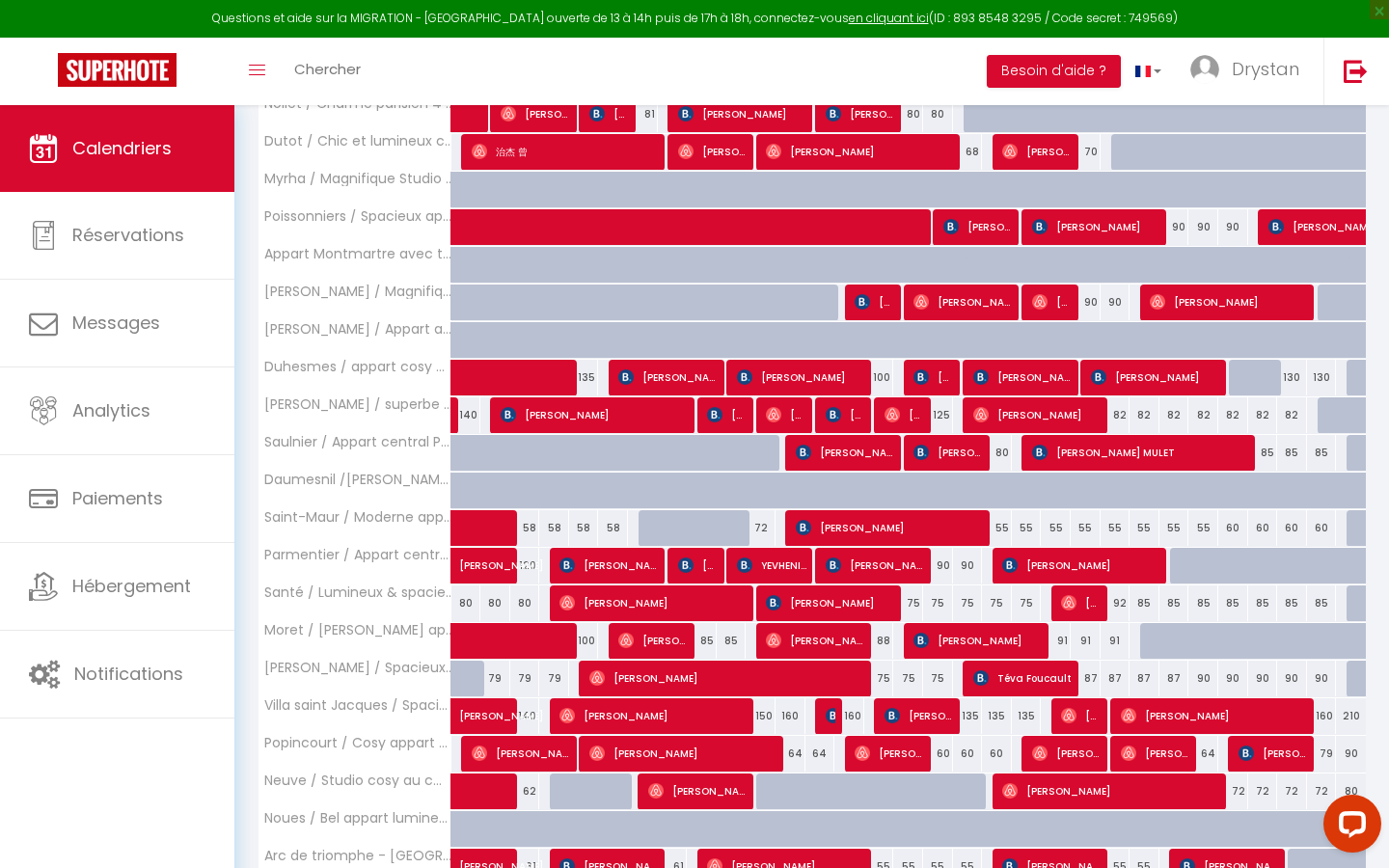
scroll to position [1410, 0]
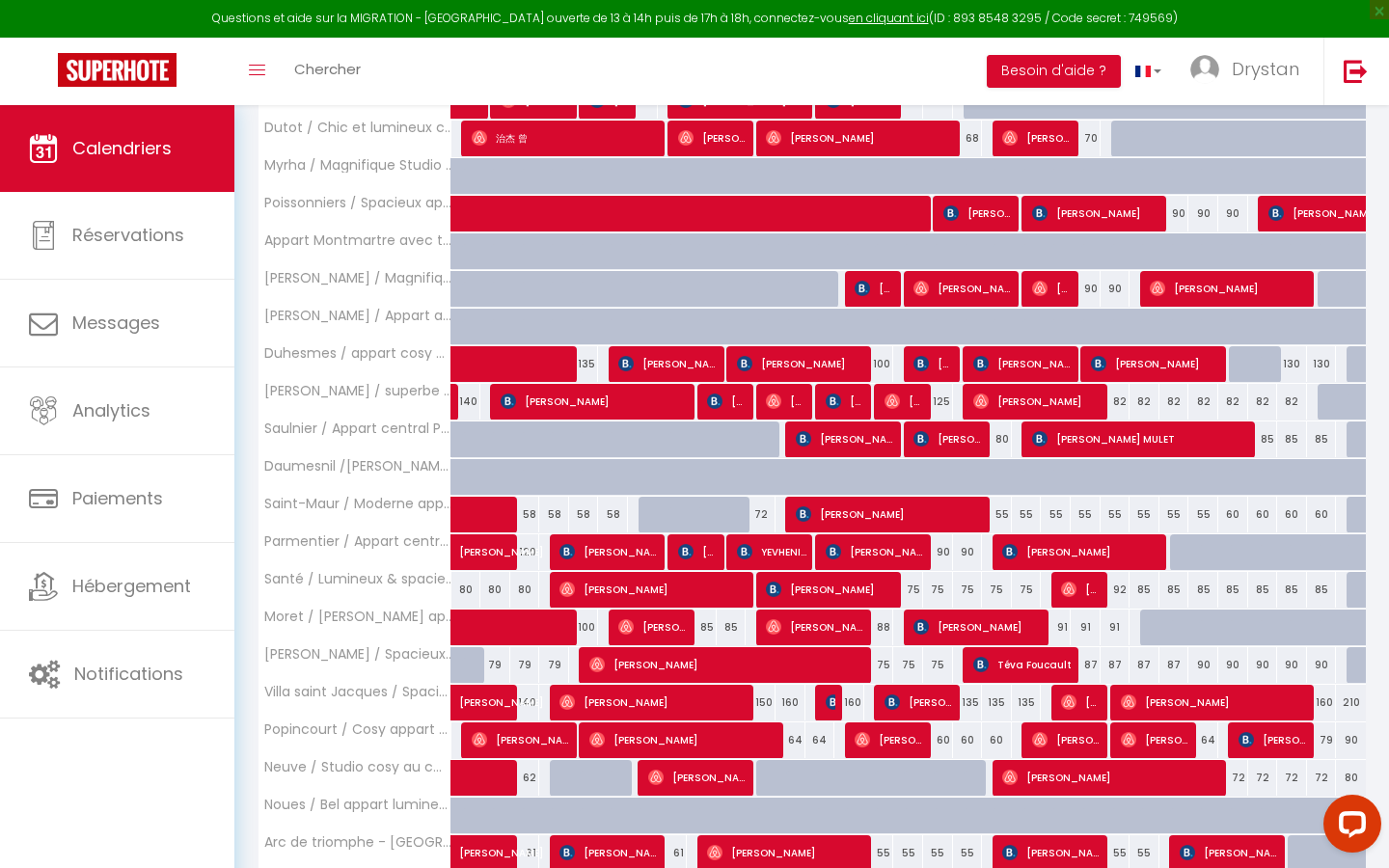
click at [680, 441] on div "85" at bounding box center [1322, 439] width 30 height 36
type input "85"
type input "[DATE]"
type input "Dim 31 Août 2025"
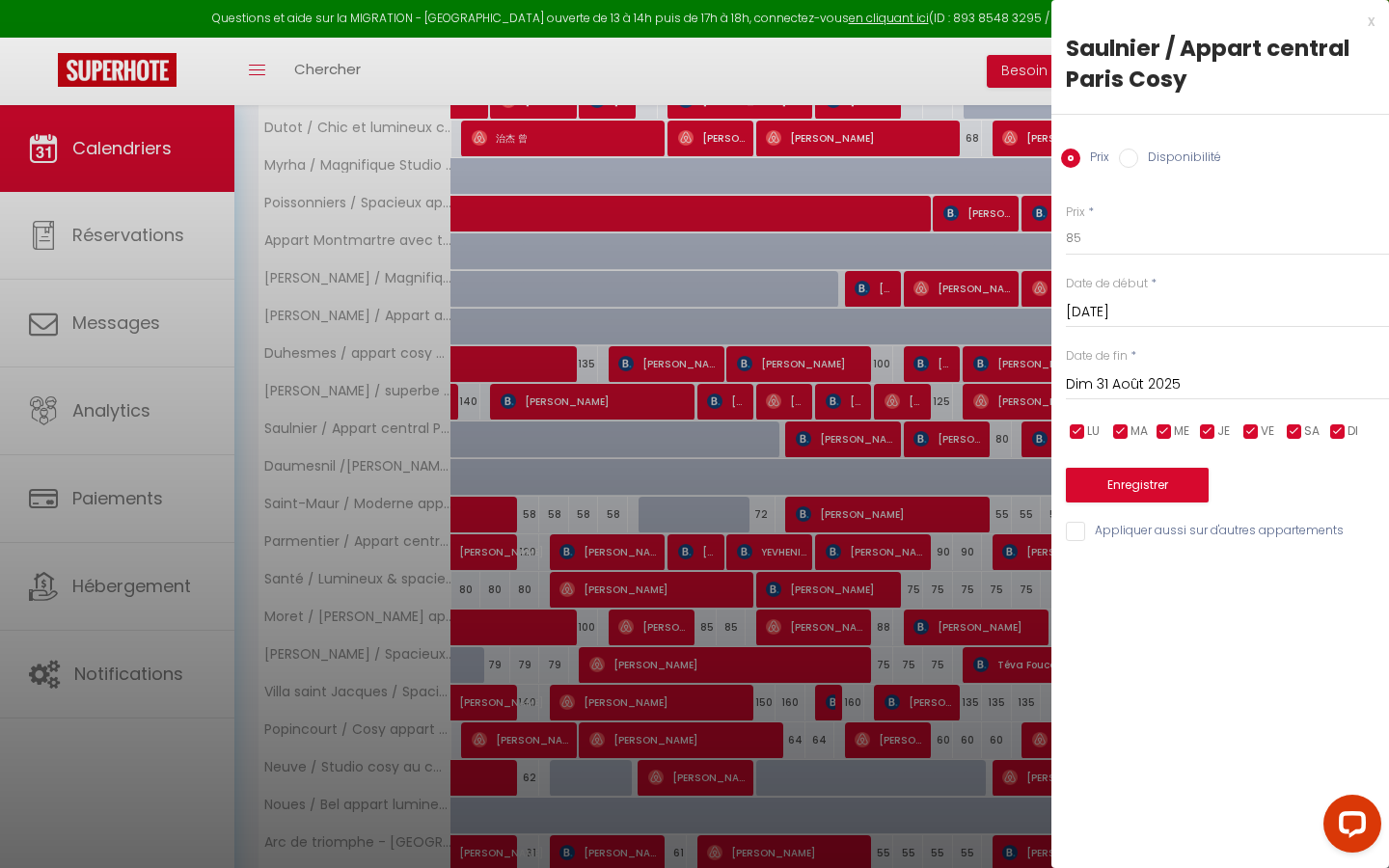
click at [680, 337] on div "Prix * 85 Statut * Disponible Indisponible Date de début * [DATE] < [DATE] > Di…" at bounding box center [1220, 362] width 337 height 365
click at [680, 318] on input "[DATE]" at bounding box center [1227, 312] width 324 height 25
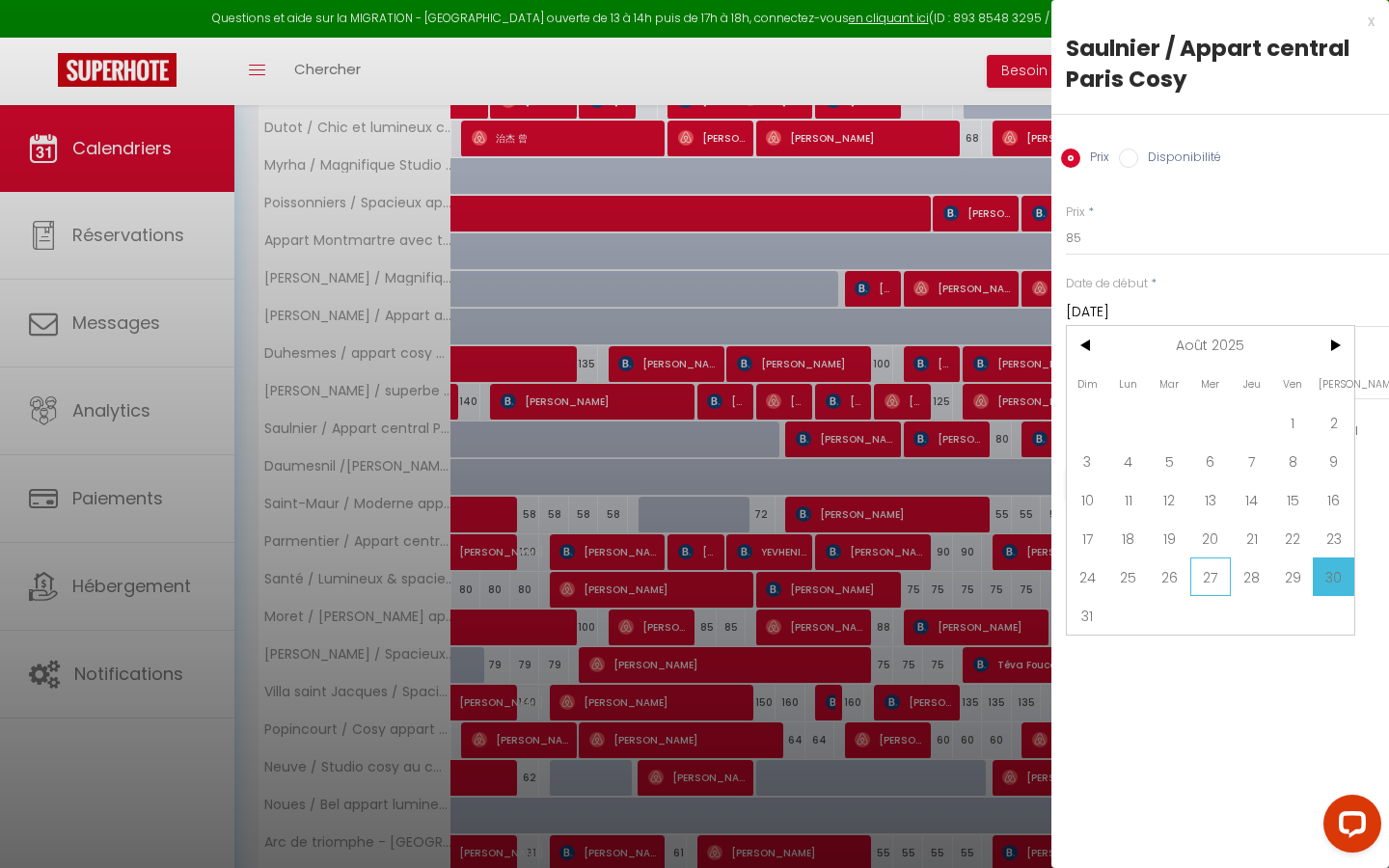
click at [680, 494] on span "27" at bounding box center [1211, 576] width 41 height 38
type input "Mer 27 Août 2025"
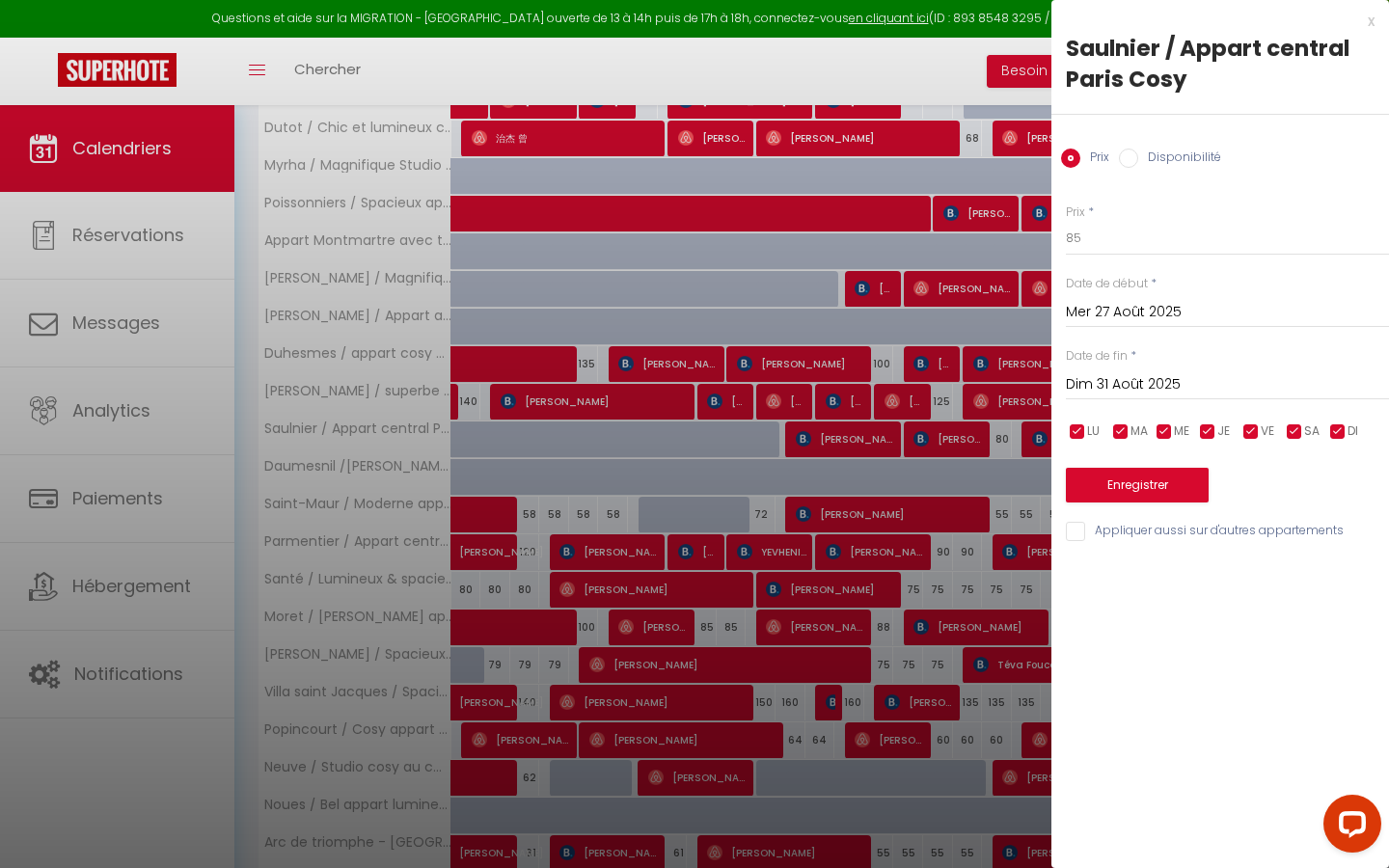
click at [680, 265] on div "Prix * 85 Statut * Disponible Indisponible Date de début * [DATE] < [DATE] > Di…" at bounding box center [1220, 362] width 337 height 365
click at [680, 256] on div "Prix * 85 Statut * Disponible Indisponible Date de début * [DATE] < [DATE] > Di…" at bounding box center [1220, 362] width 337 height 365
click at [680, 226] on input "85" at bounding box center [1227, 238] width 324 height 35
click at [680, 312] on div at bounding box center [694, 434] width 1389 height 868
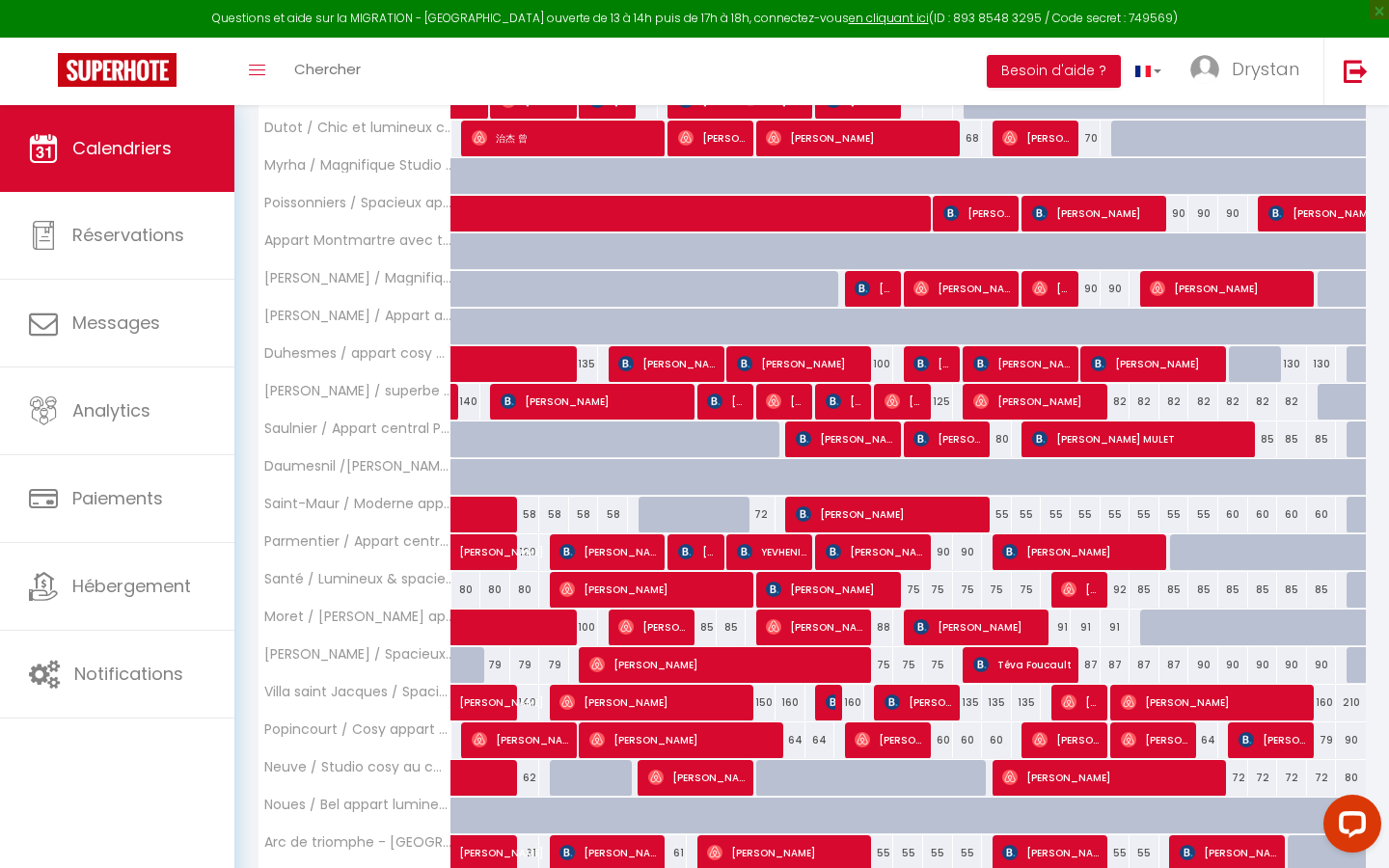
scroll to position [1524, 0]
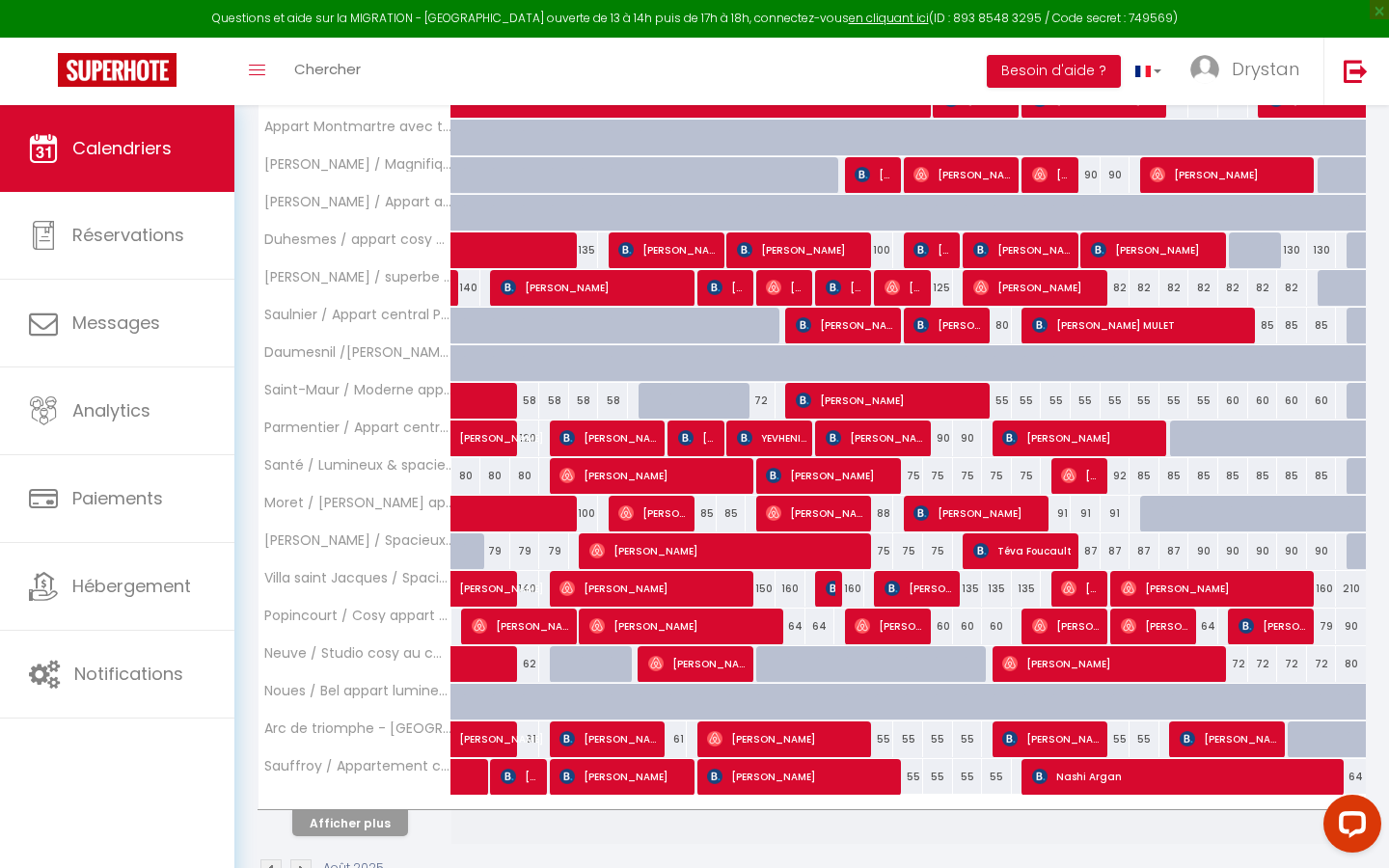
click at [680, 494] on div "90" at bounding box center [1322, 551] width 30 height 36
type input "90"
type input "[DATE]"
type input "Dim 31 Août 2025"
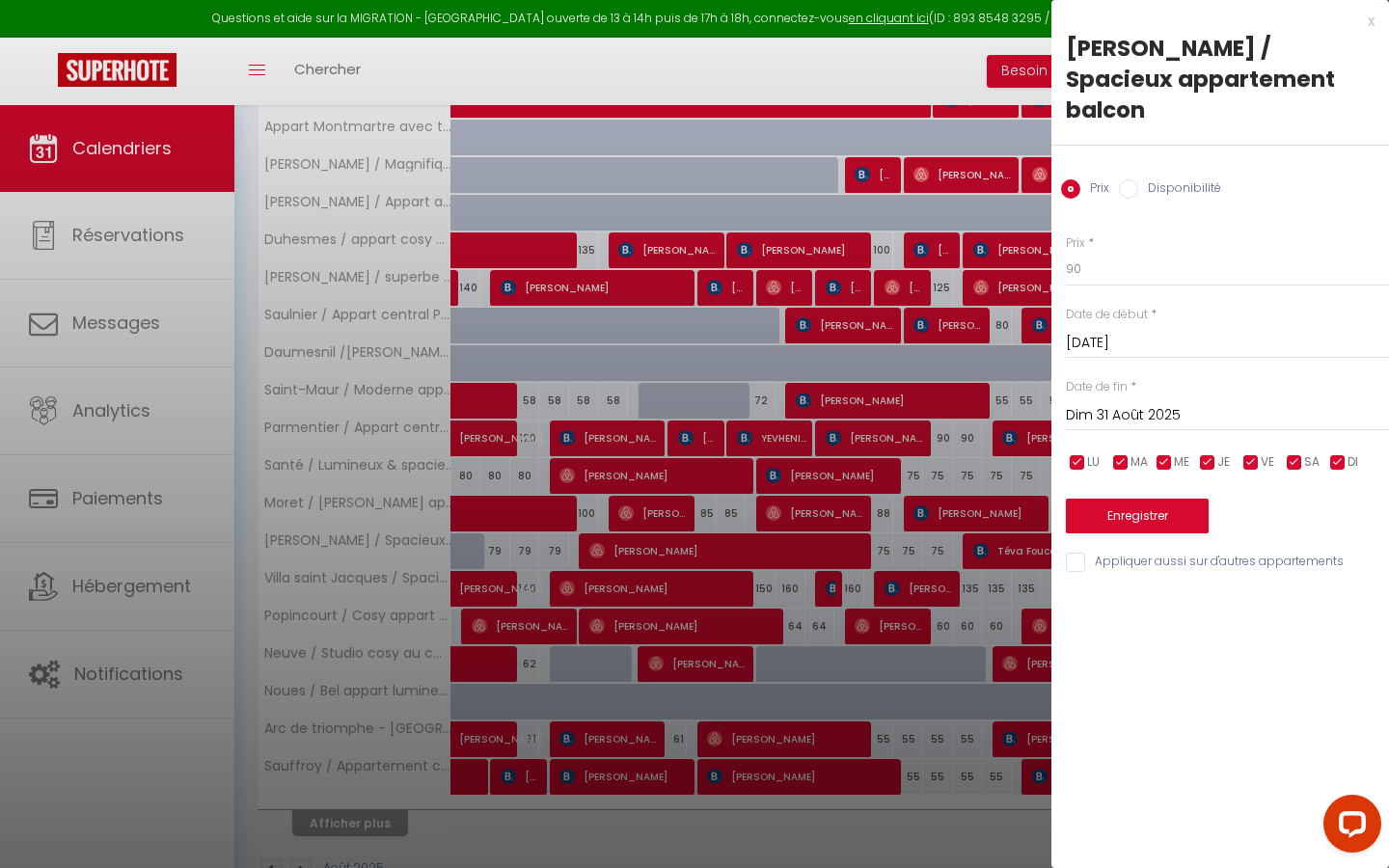
click at [680, 330] on input "[DATE]" at bounding box center [1227, 342] width 324 height 25
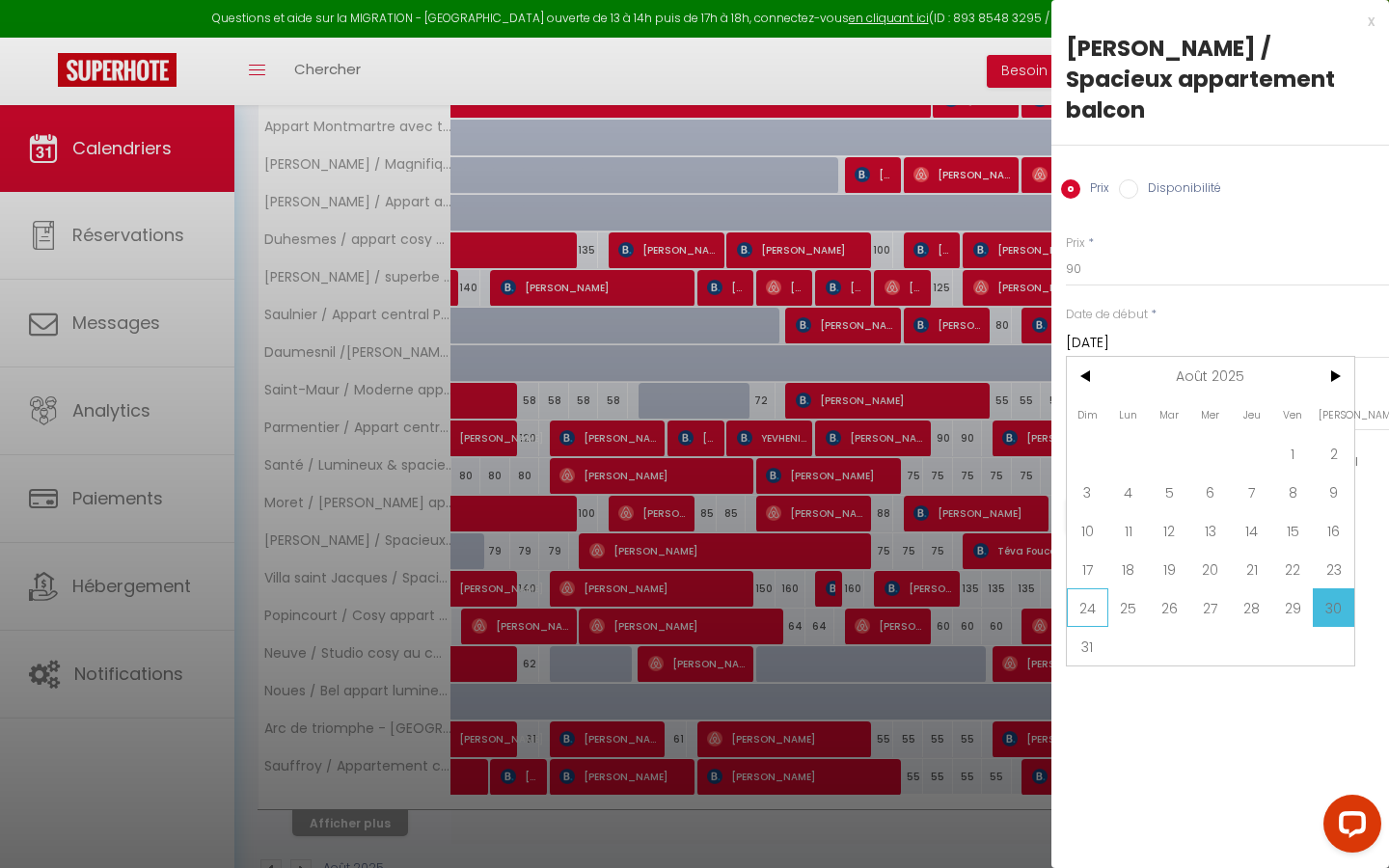
click at [680, 494] on span "24" at bounding box center [1087, 607] width 41 height 38
type input "Dim 24 Août 2025"
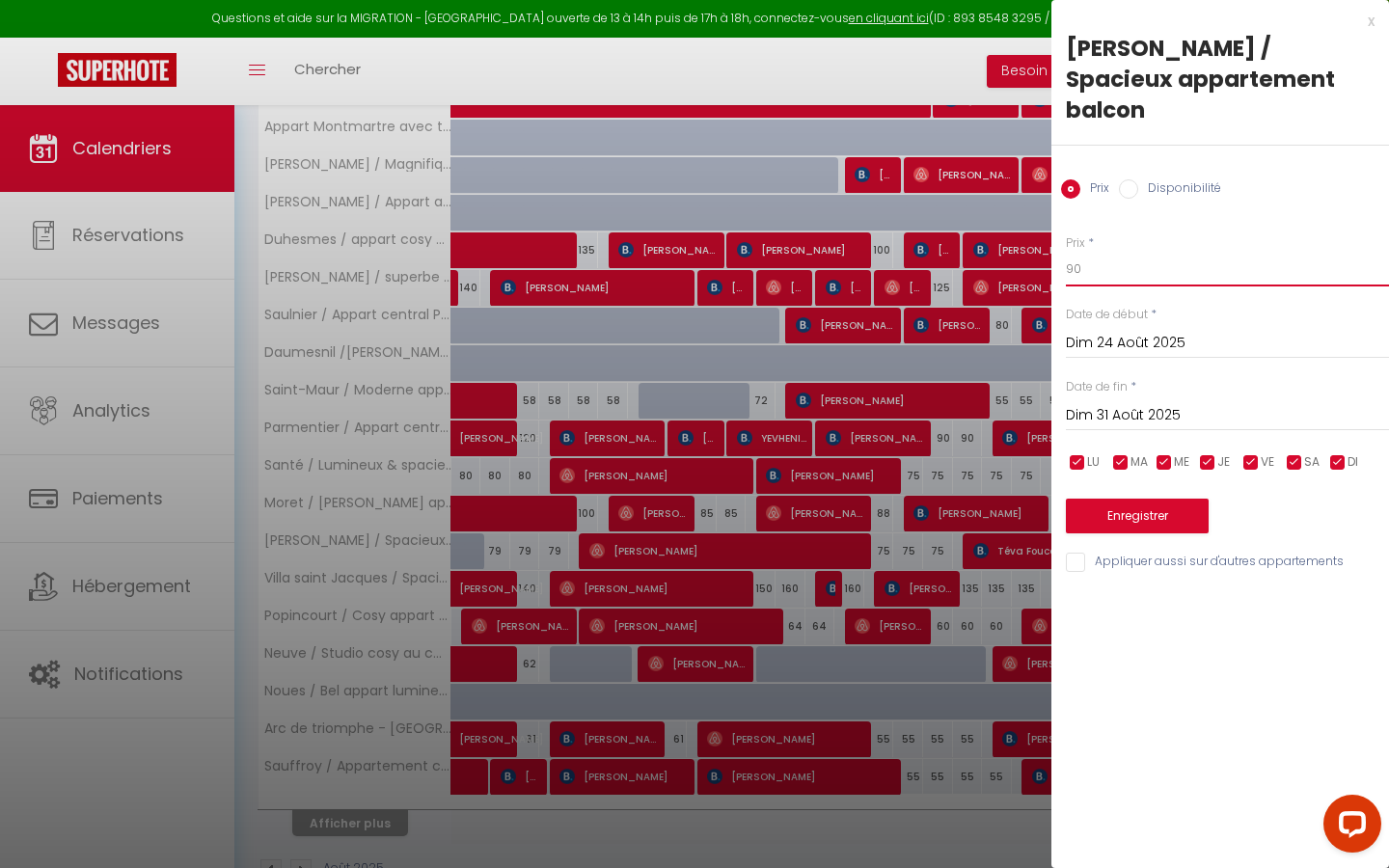
click at [680, 252] on input "90" at bounding box center [1227, 268] width 324 height 35
type input "9"
type input "84"
click at [680, 494] on button "Enregistrer" at bounding box center [1136, 515] width 143 height 35
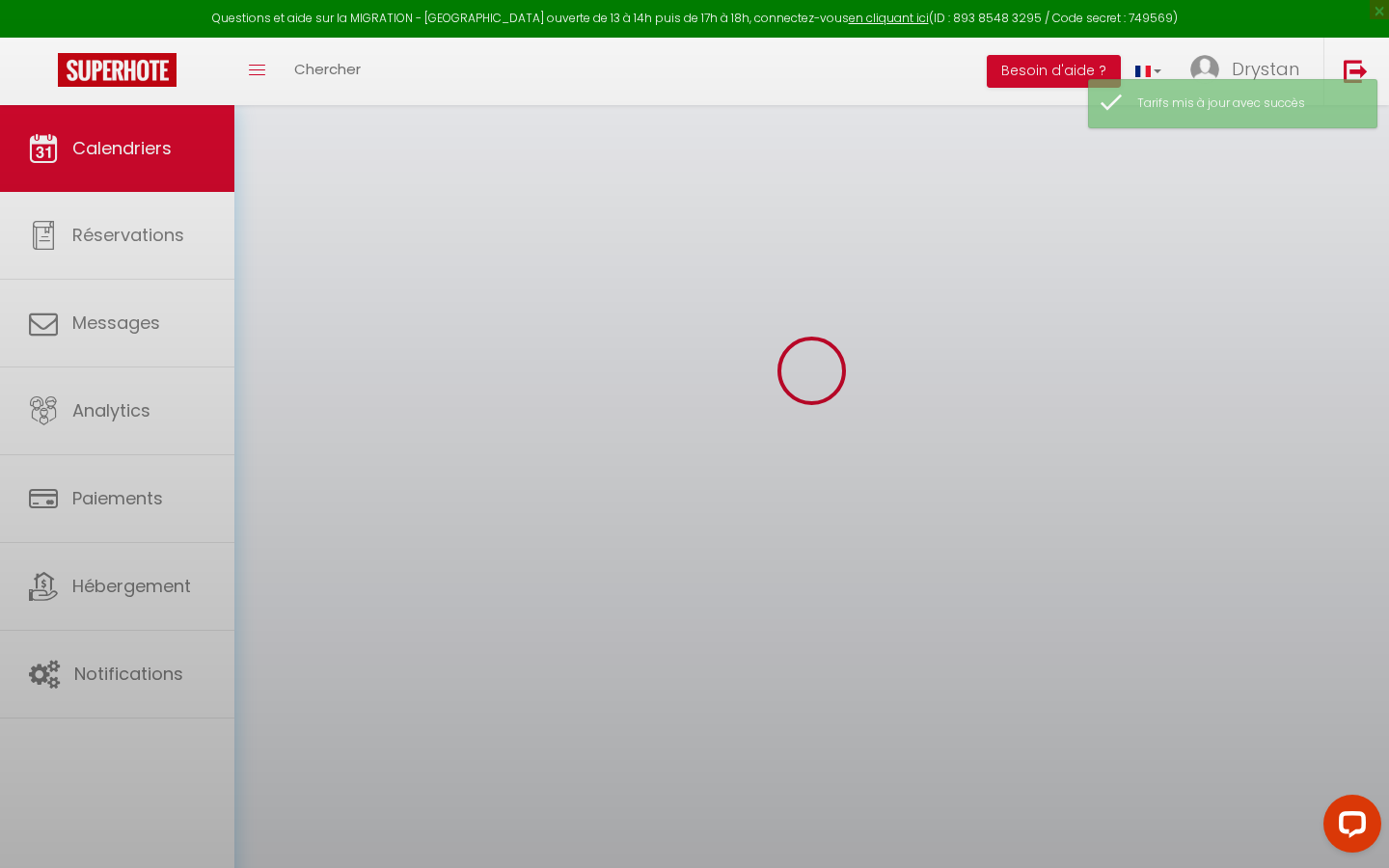
scroll to position [106, 0]
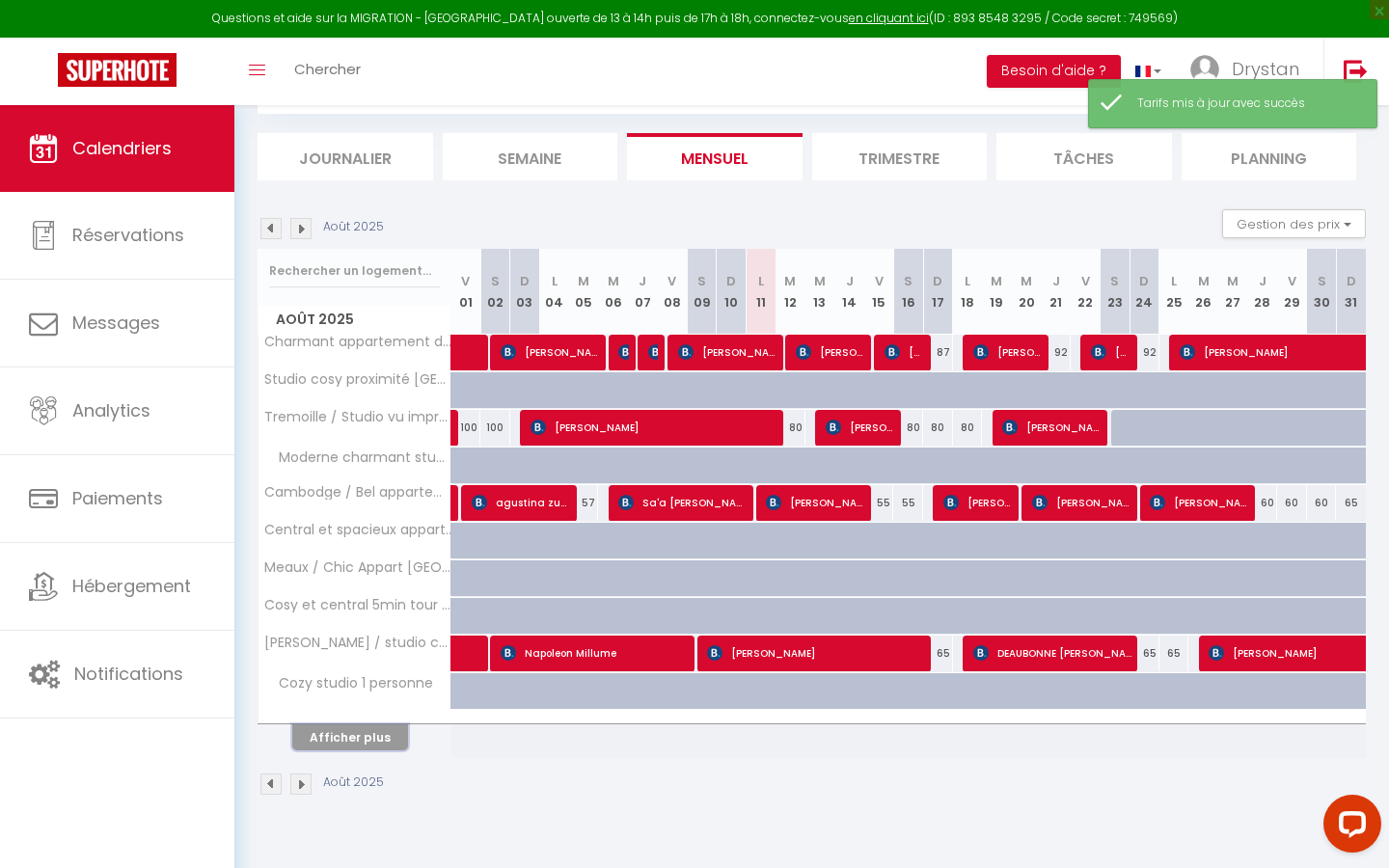
click at [333, 494] on button "Afficher plus" at bounding box center [349, 737] width 115 height 26
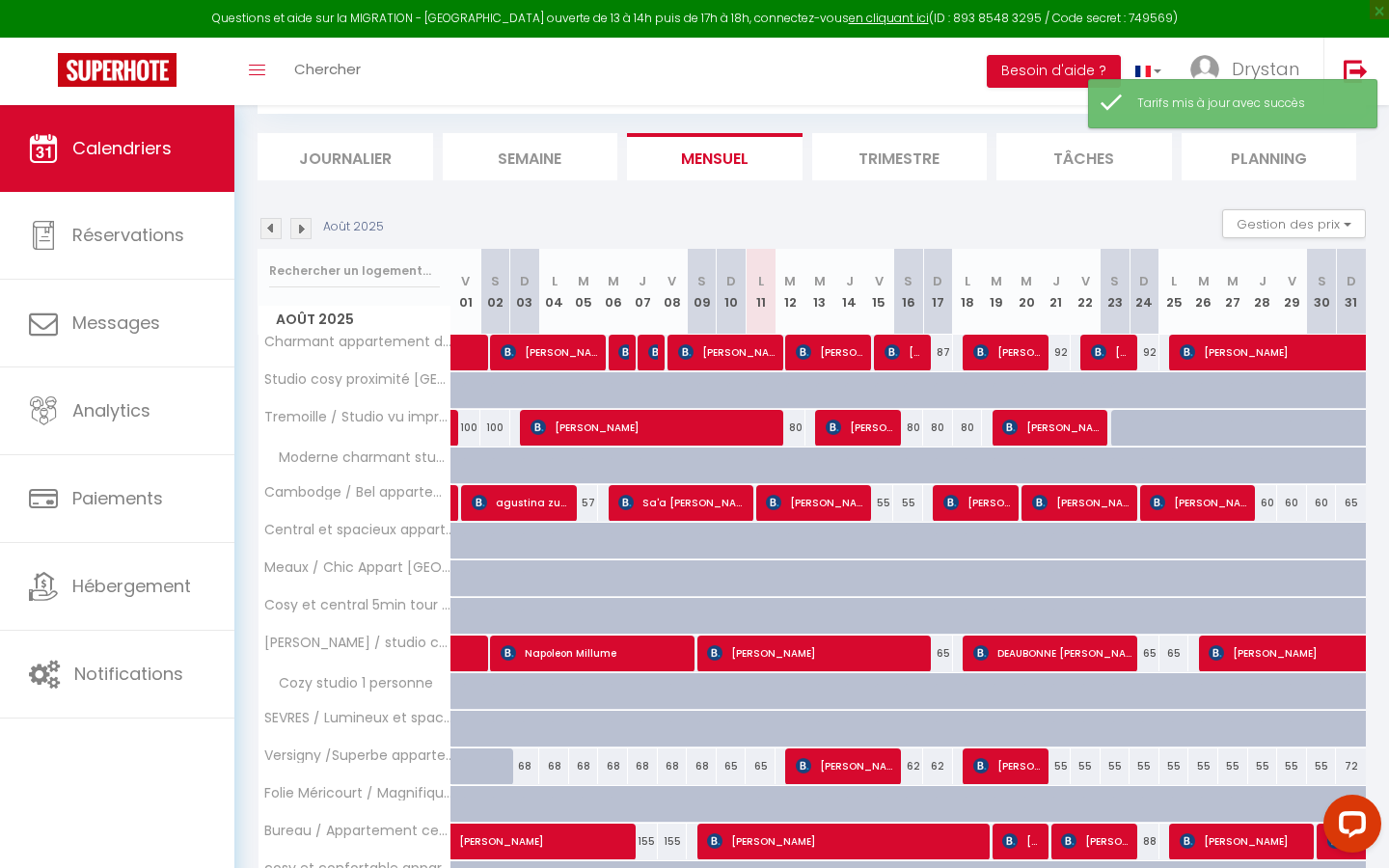
scroll to position [451, 0]
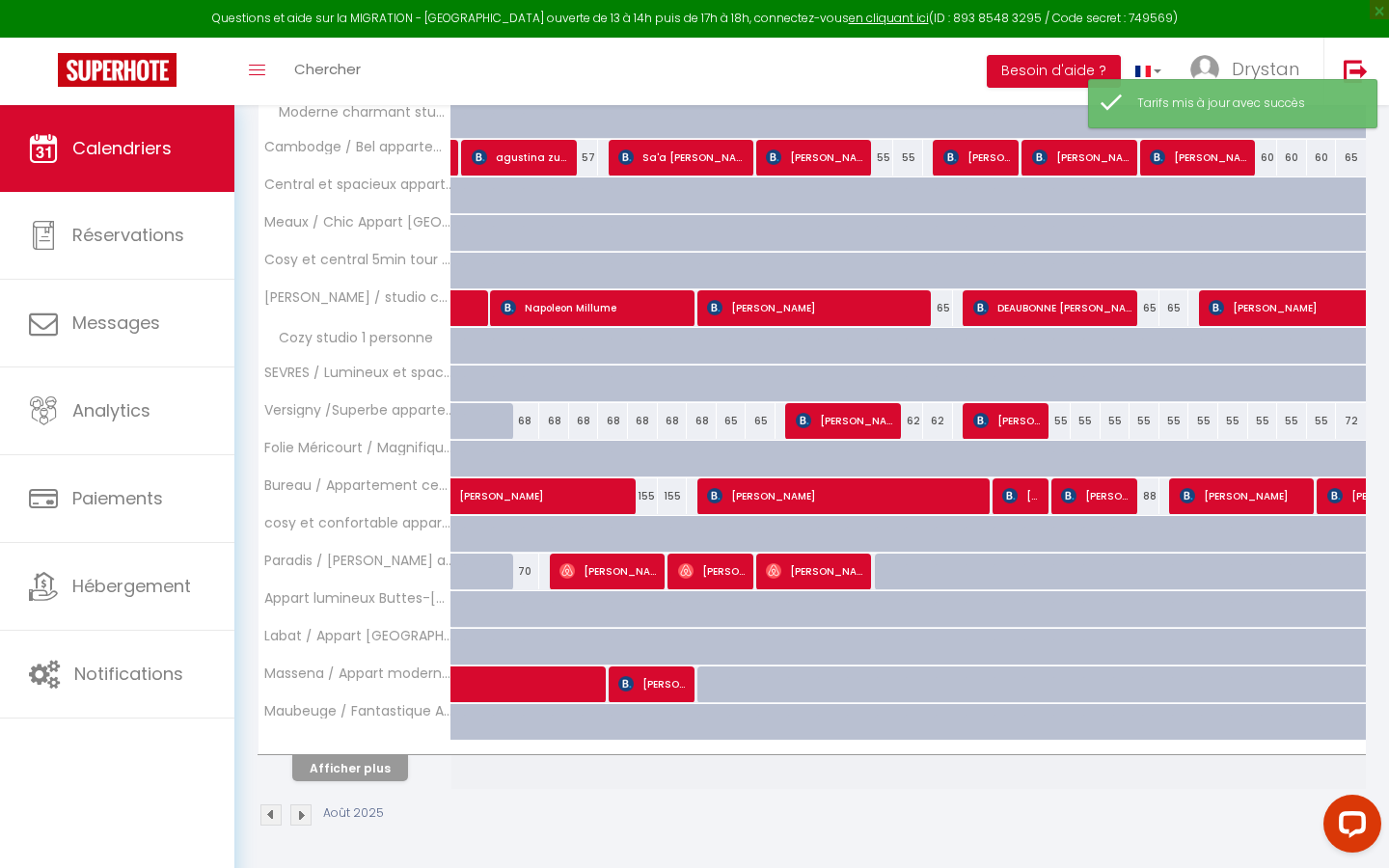
click at [333, 494] on th "Maubeuge / Fantastique Appart 2 personnes" at bounding box center [355, 722] width 193 height 36
click at [332, 494] on div at bounding box center [355, 748] width 193 height 13
click at [332, 494] on button "Afficher plus" at bounding box center [349, 768] width 115 height 26
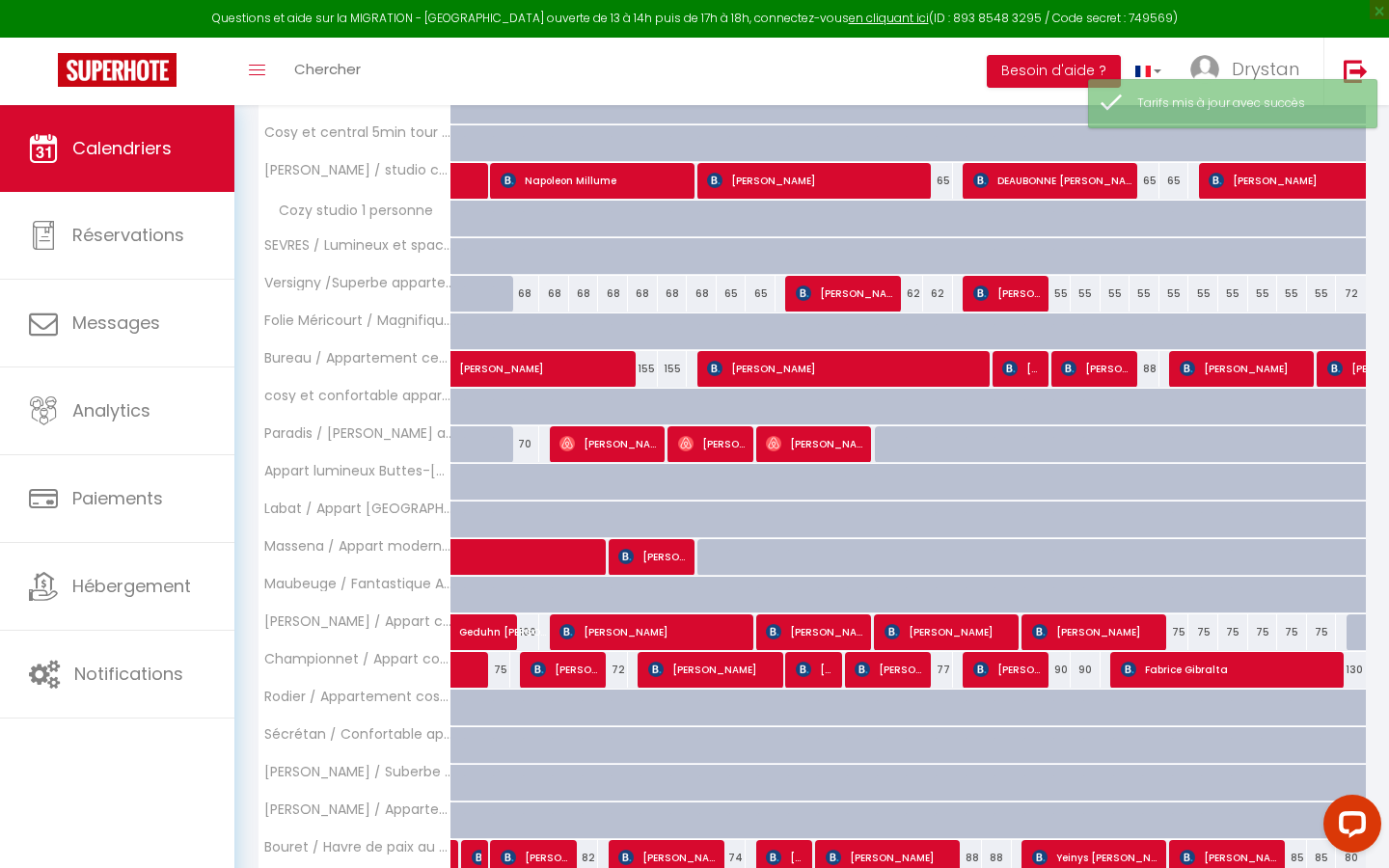
scroll to position [827, 0]
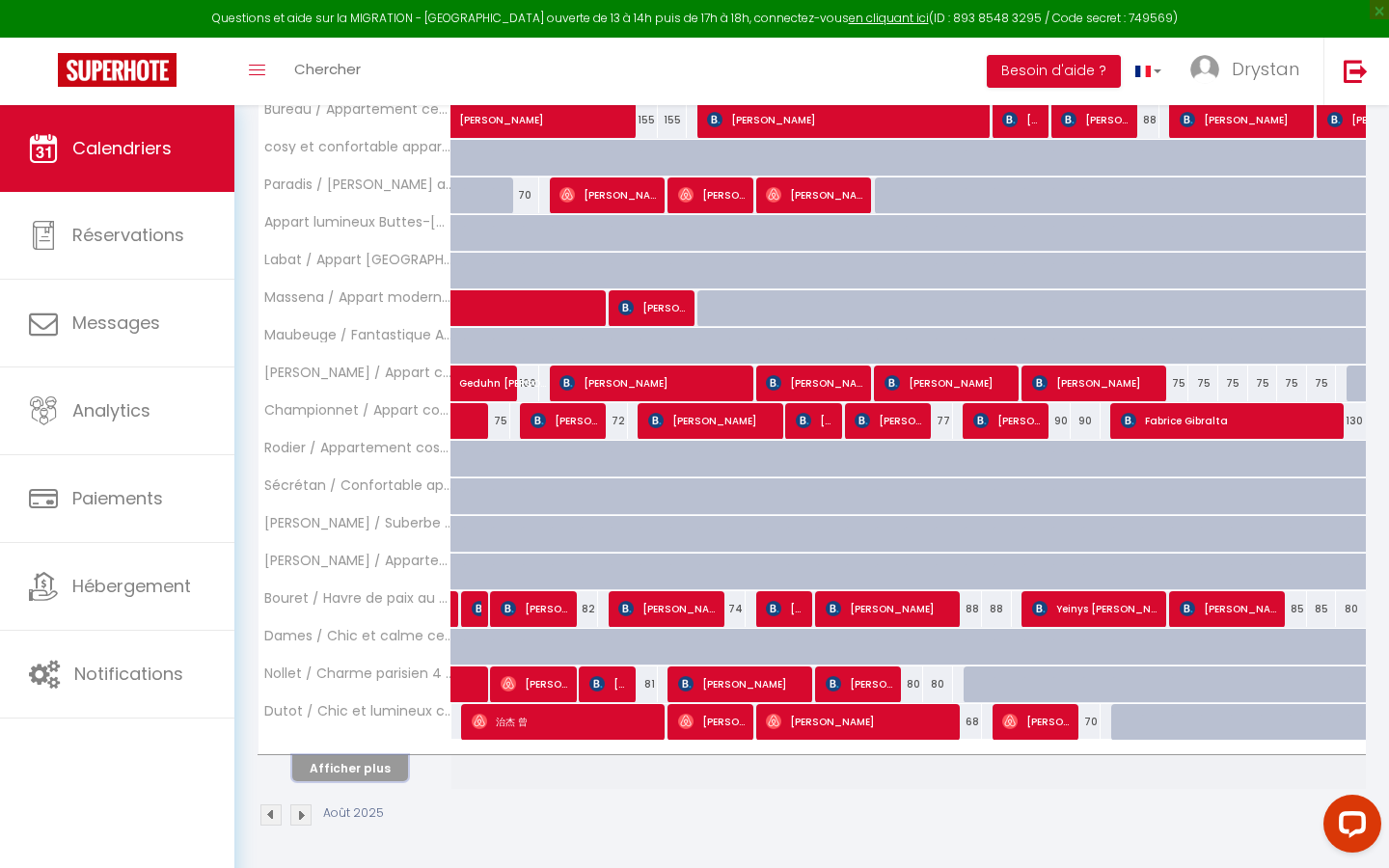
click at [332, 494] on button "Afficher plus" at bounding box center [349, 768] width 115 height 26
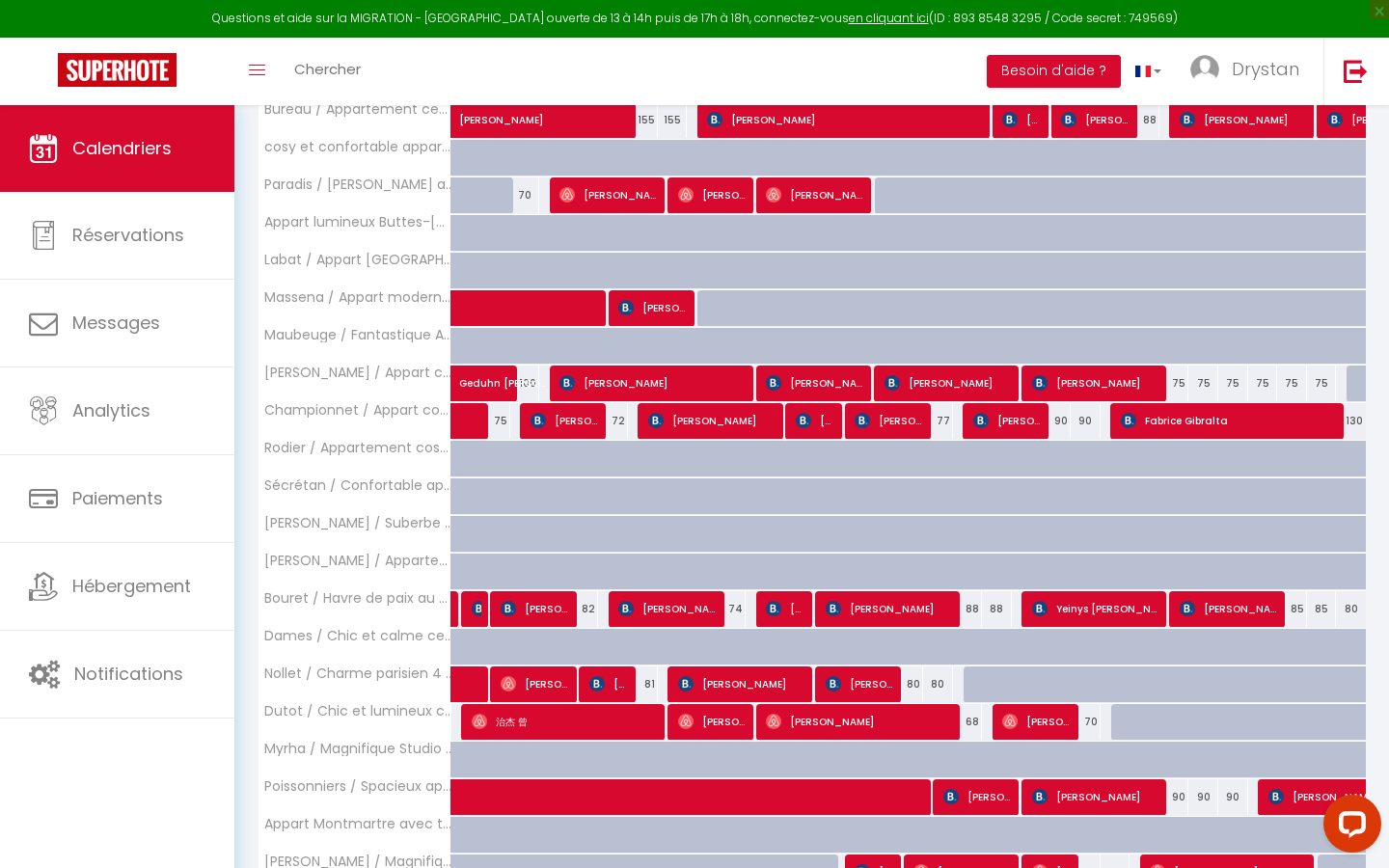
scroll to position [1202, 0]
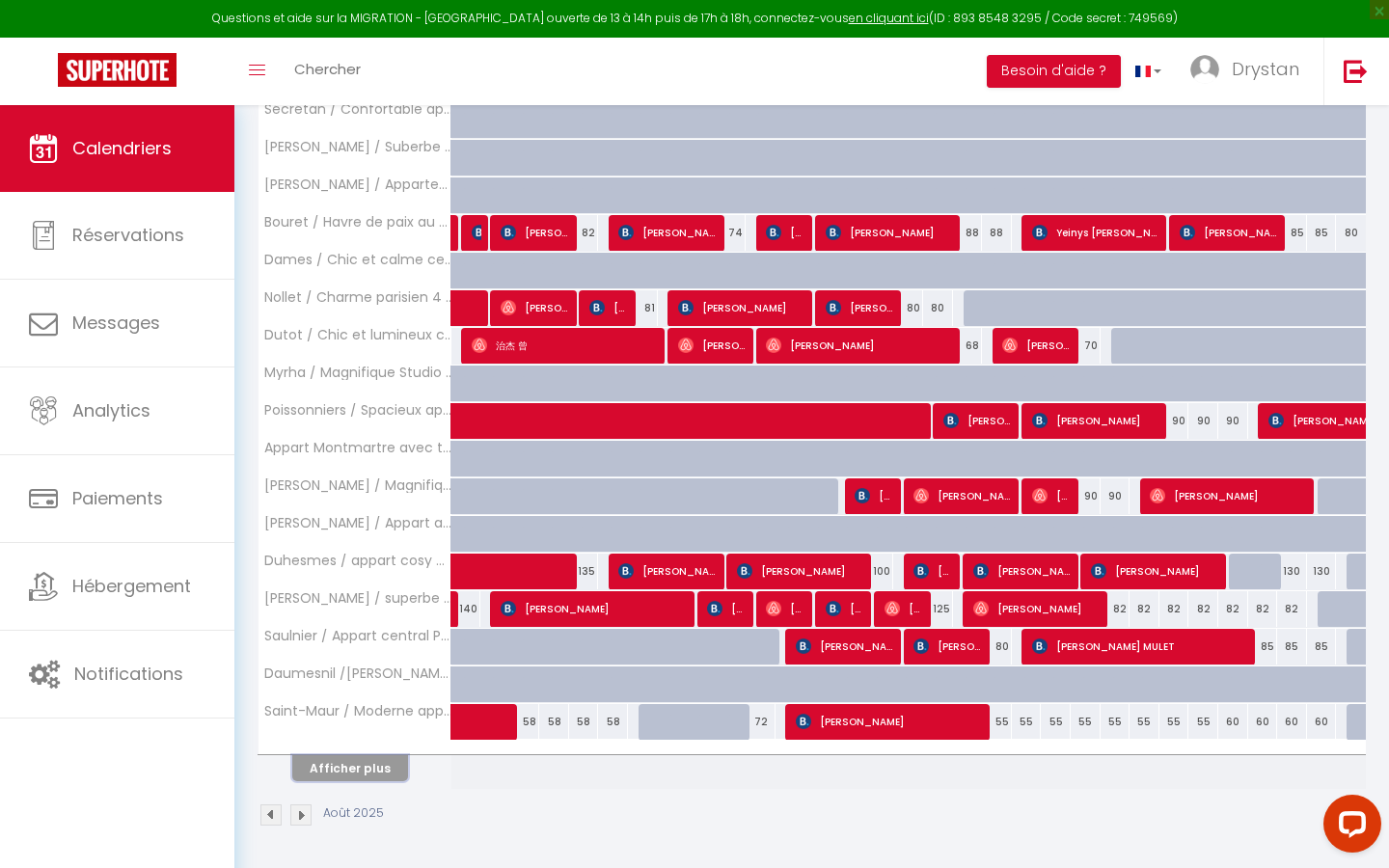
click at [332, 494] on button "Afficher plus" at bounding box center [349, 768] width 115 height 26
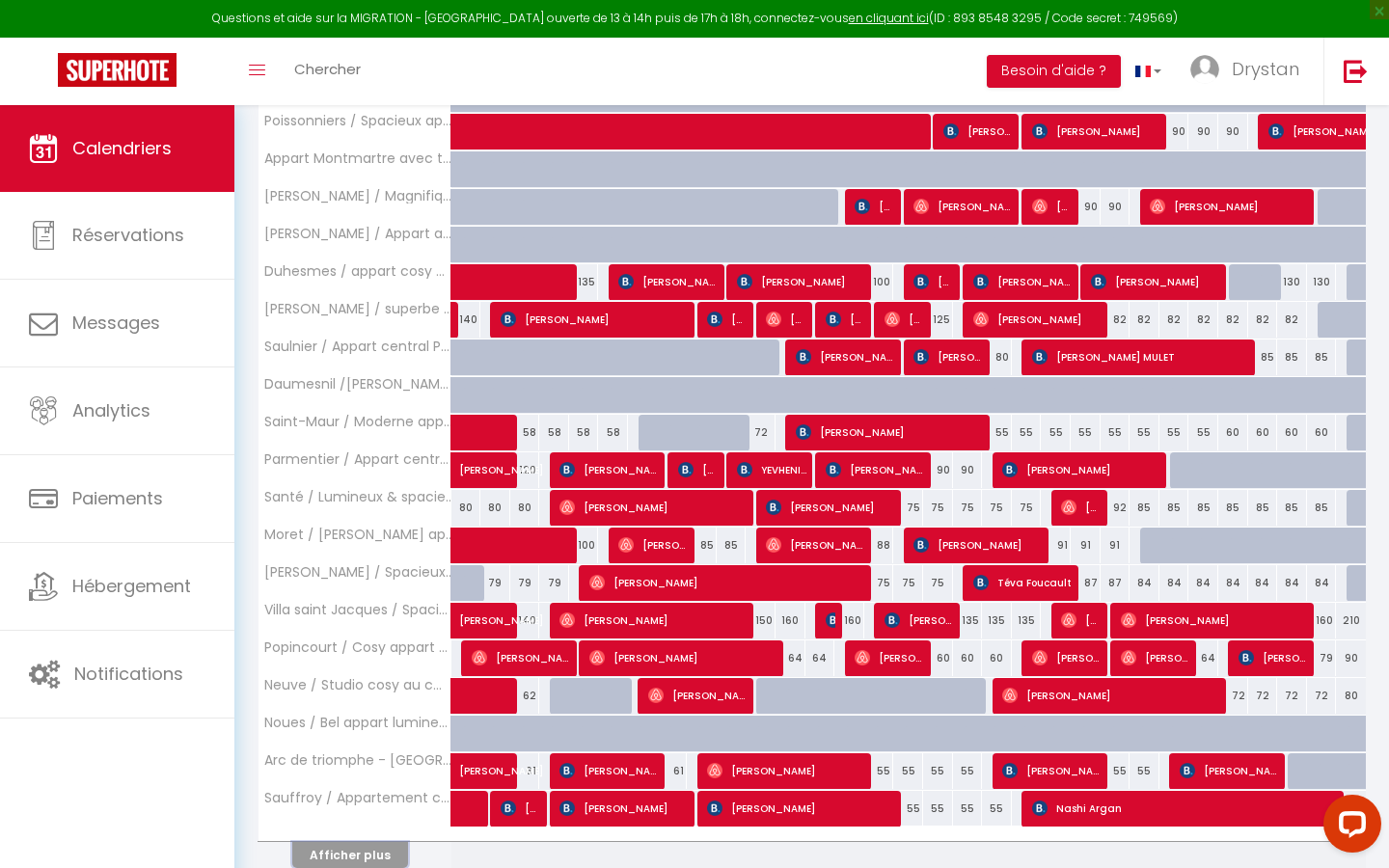
scroll to position [1579, 0]
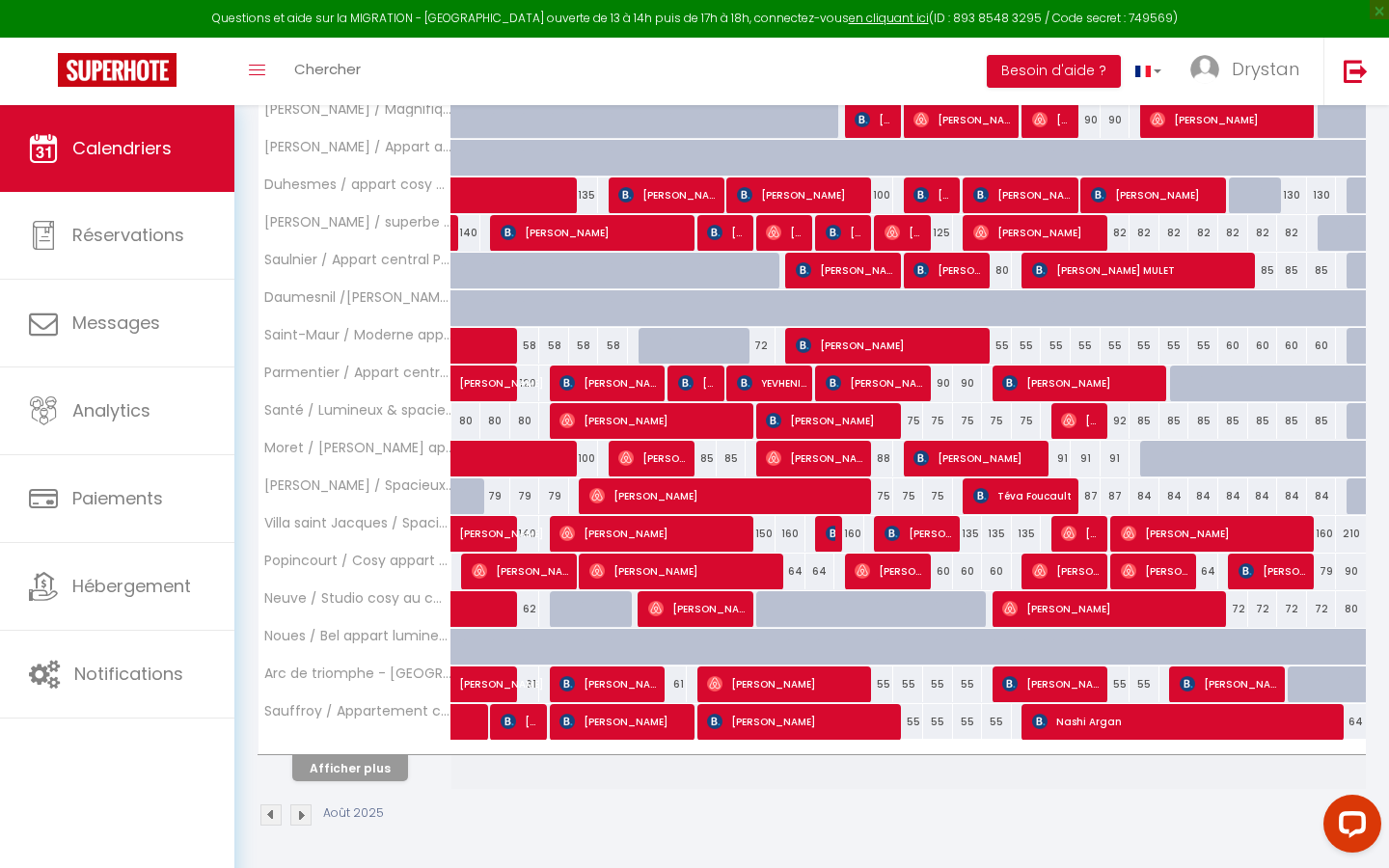
click at [680, 494] on div "87" at bounding box center [1085, 496] width 30 height 36
type input "87"
type input "Ven 22 Août 2025"
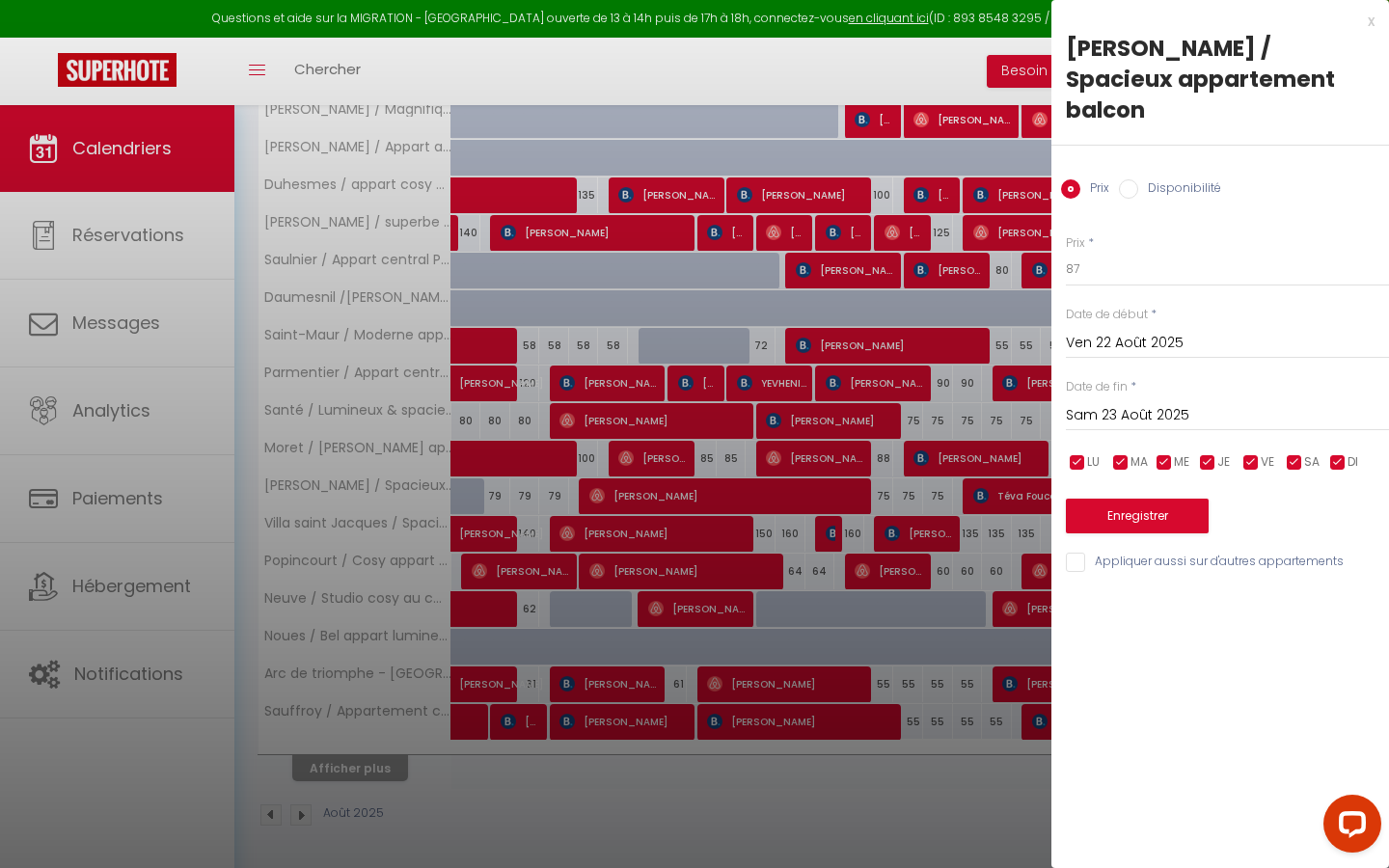
click at [680, 397] on div "[DATE] < [DATE] > Dim Lun Mar Mer Jeu Ven Sam 1 2 3 4 5 6 7 8 9 10 11 12 13 14 …" at bounding box center [1227, 413] width 324 height 35
click at [680, 403] on input "Sam 23 Août 2025" at bounding box center [1227, 415] width 324 height 25
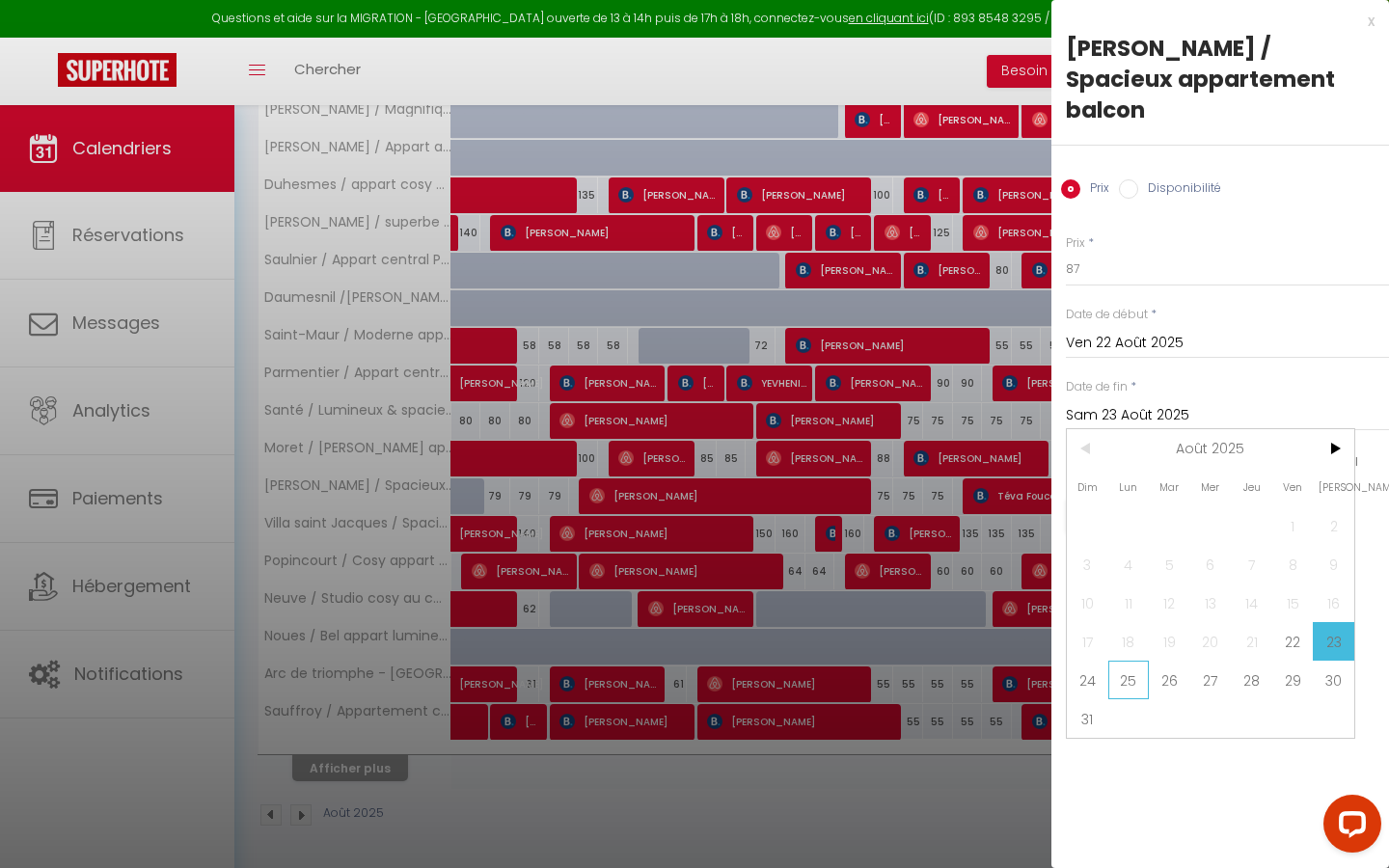
click at [680, 494] on span "25" at bounding box center [1129, 680] width 41 height 38
type input "Lun 25 Août 2025"
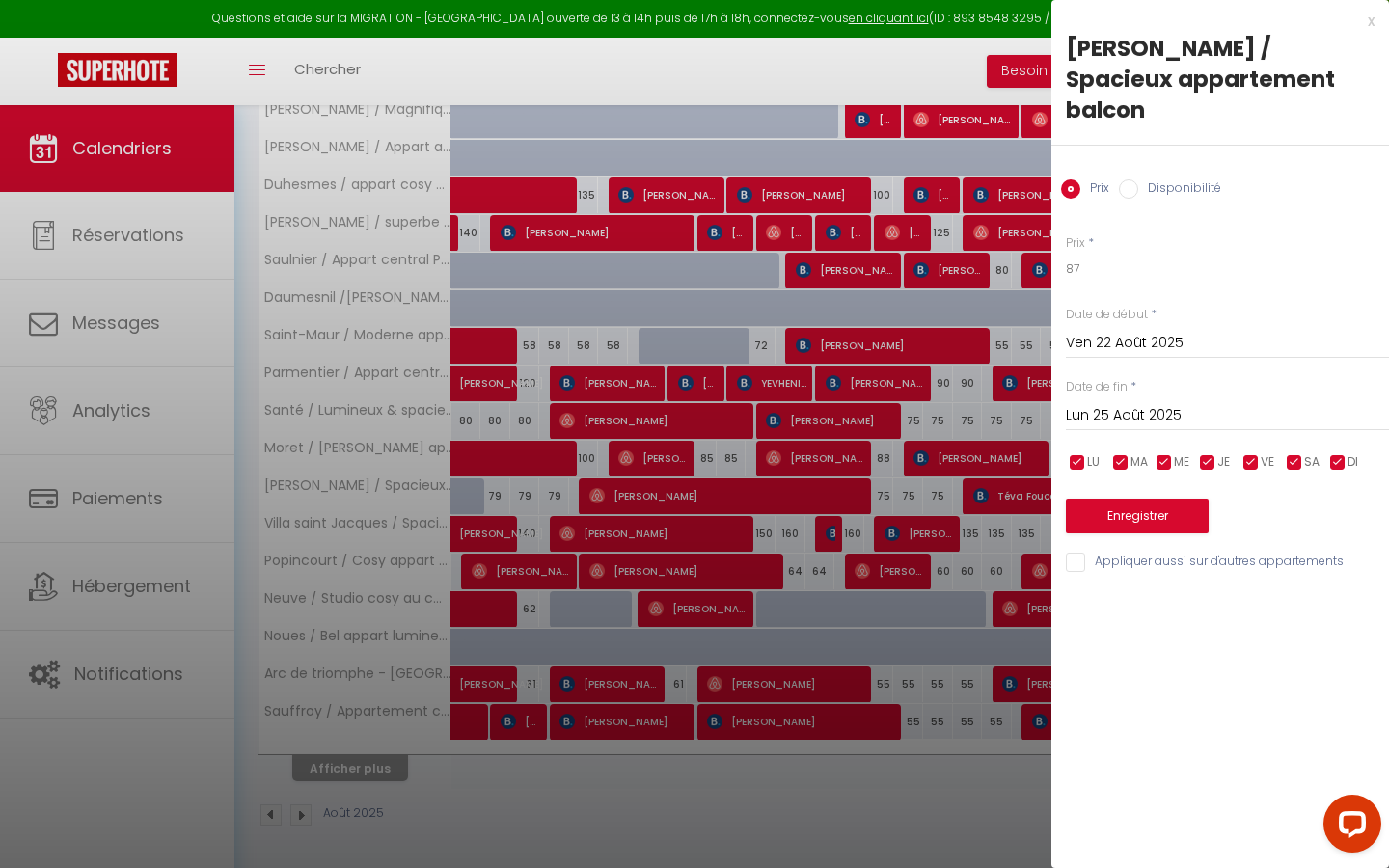
click at [680, 272] on div "Prix * 87 Statut * Disponible Indisponible Date de début * [DATE] < [DATE] > Di…" at bounding box center [1220, 393] width 337 height 365
click at [680, 261] on div "Prix * 87 Statut * Disponible Indisponible Date de début * [DATE] < [DATE] > Di…" at bounding box center [1220, 393] width 337 height 365
click at [680, 253] on input "87" at bounding box center [1227, 268] width 324 height 35
type input "82"
click at [680, 494] on button "Enregistrer" at bounding box center [1136, 515] width 143 height 35
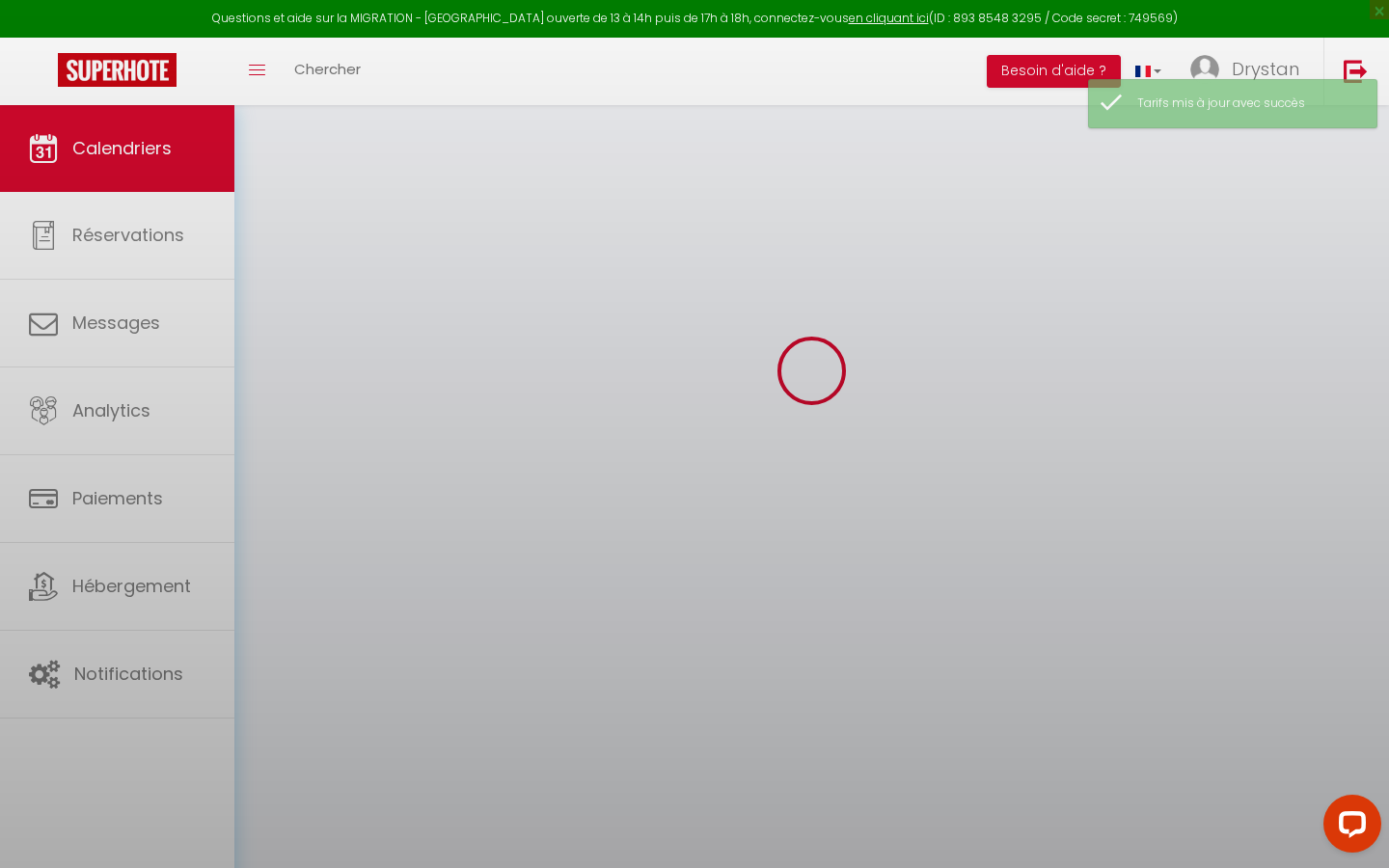
scroll to position [106, 0]
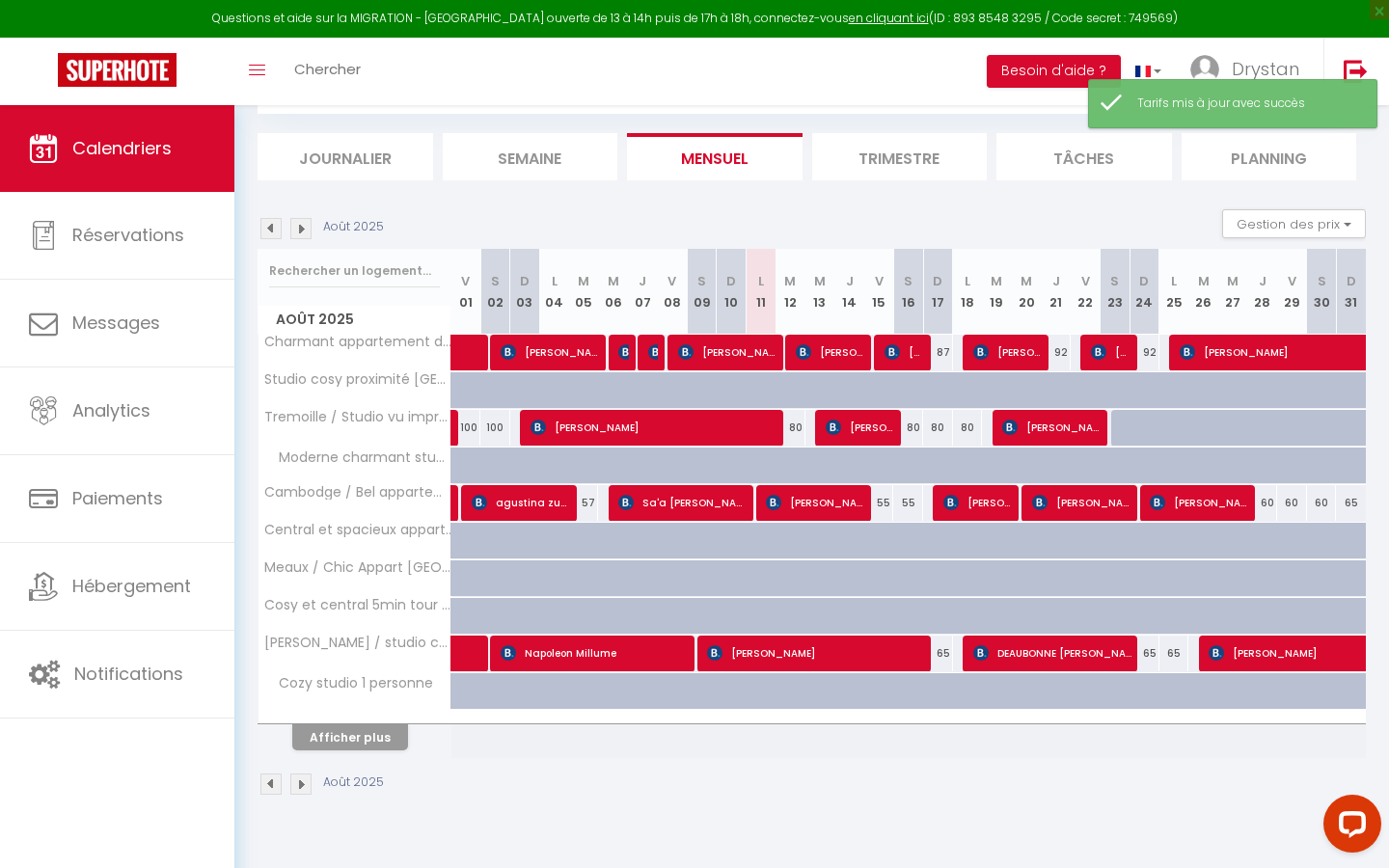
click at [314, 220] on div "Août 2025" at bounding box center [324, 229] width 132 height 22
click at [304, 222] on img at bounding box center [301, 229] width 22 height 22
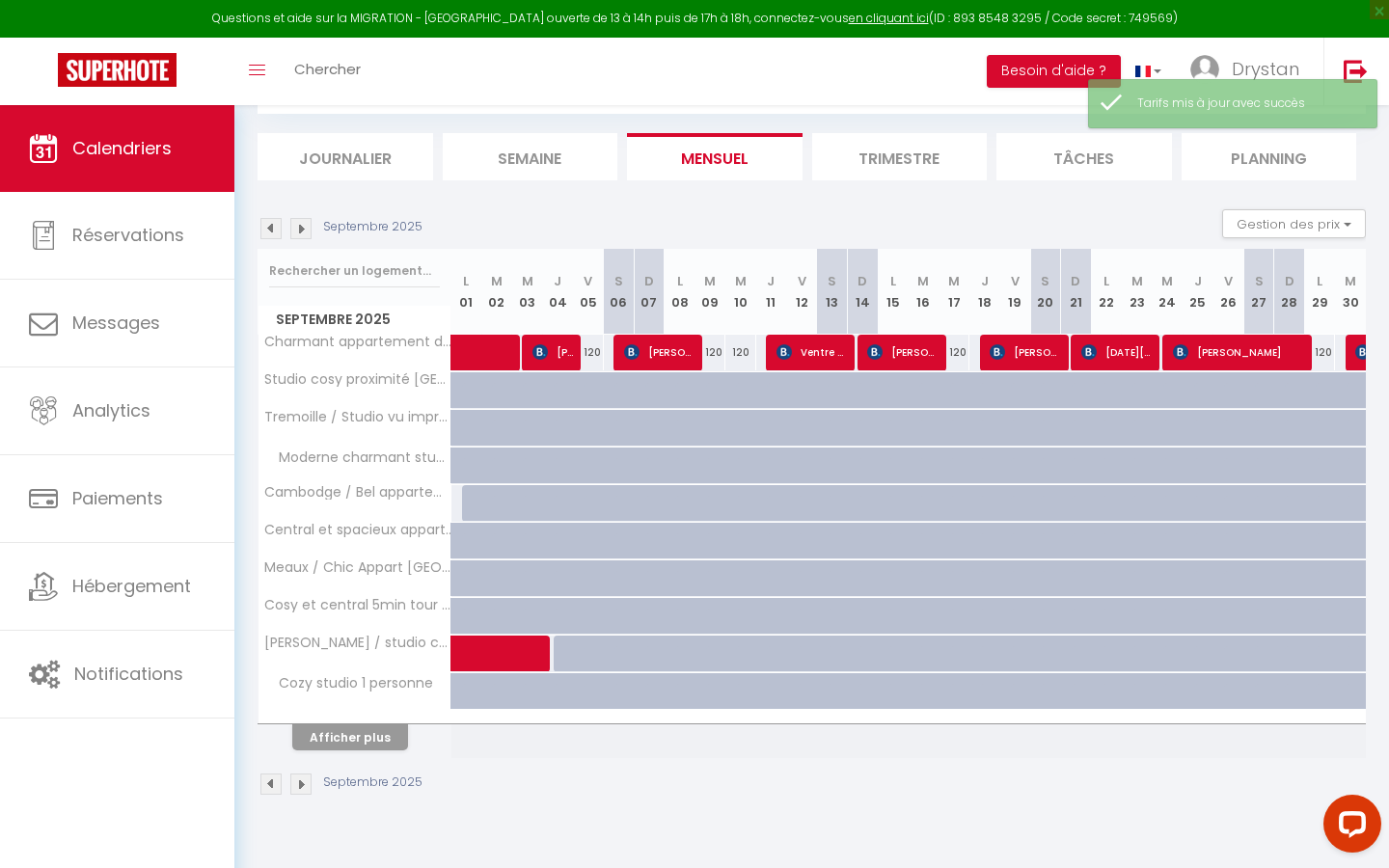
click at [304, 222] on img at bounding box center [301, 229] width 22 height 22
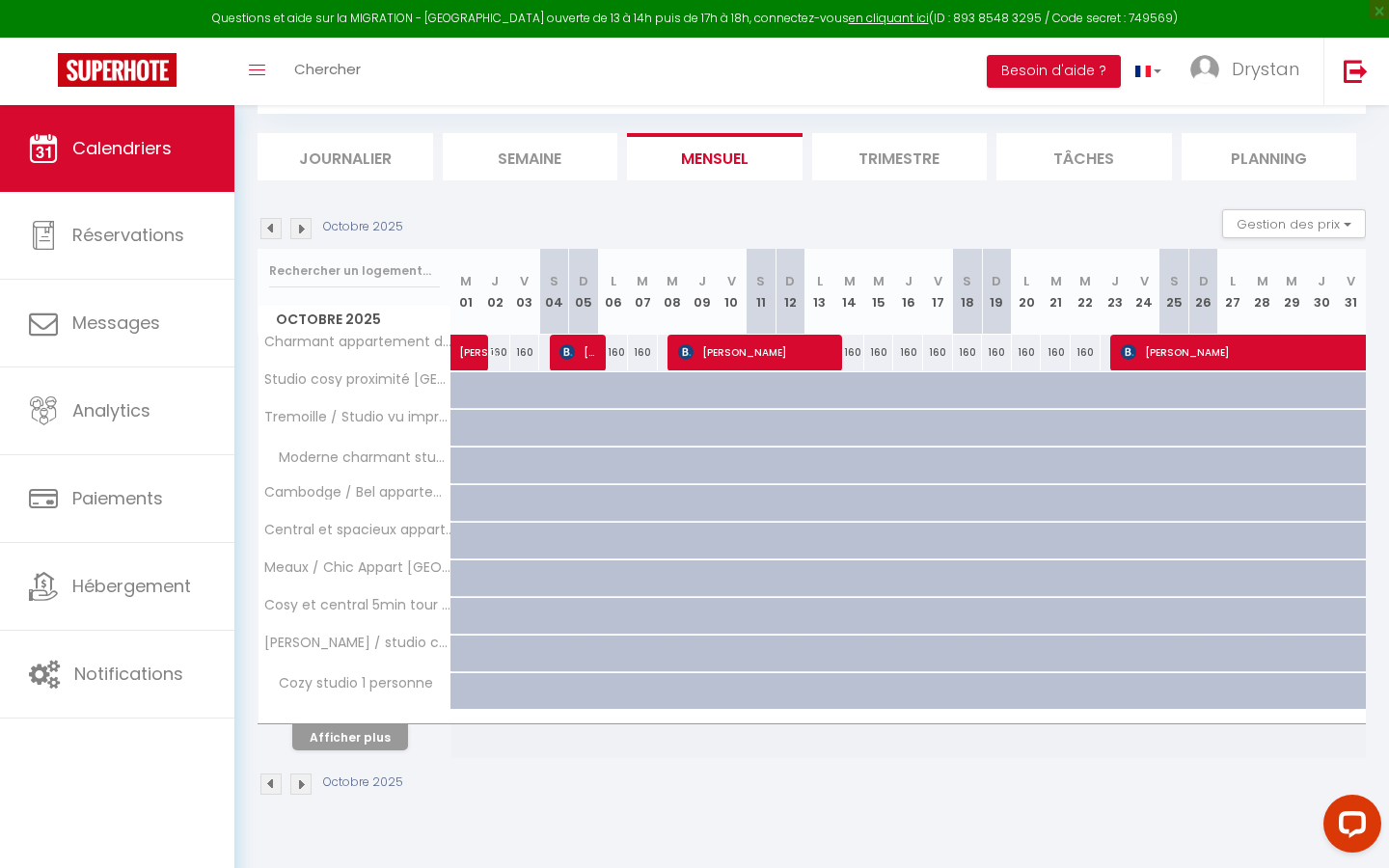
click at [680, 353] on div "160" at bounding box center [849, 352] width 30 height 36
type input "160"
type input "[DATE]"
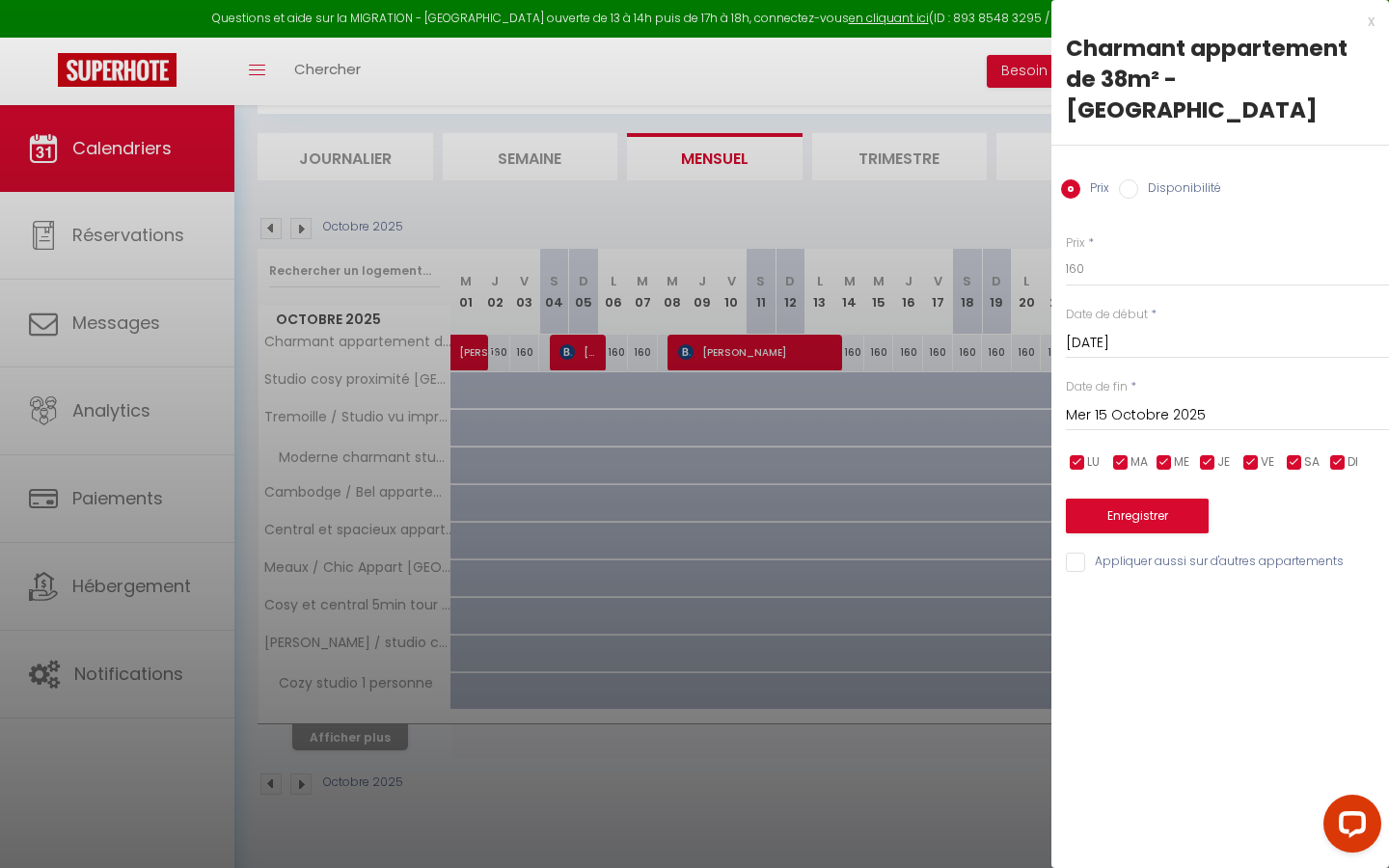
click at [680, 397] on div "[DATE] < [DATE] > Dim Lun Mar Mer Jeu Ven Sam 1 2 3 4 5 6 7 8 9 10 11 12 13 14 …" at bounding box center [1227, 413] width 324 height 35
click at [680, 403] on input "Mer 15 Octobre 2025" at bounding box center [1227, 415] width 324 height 25
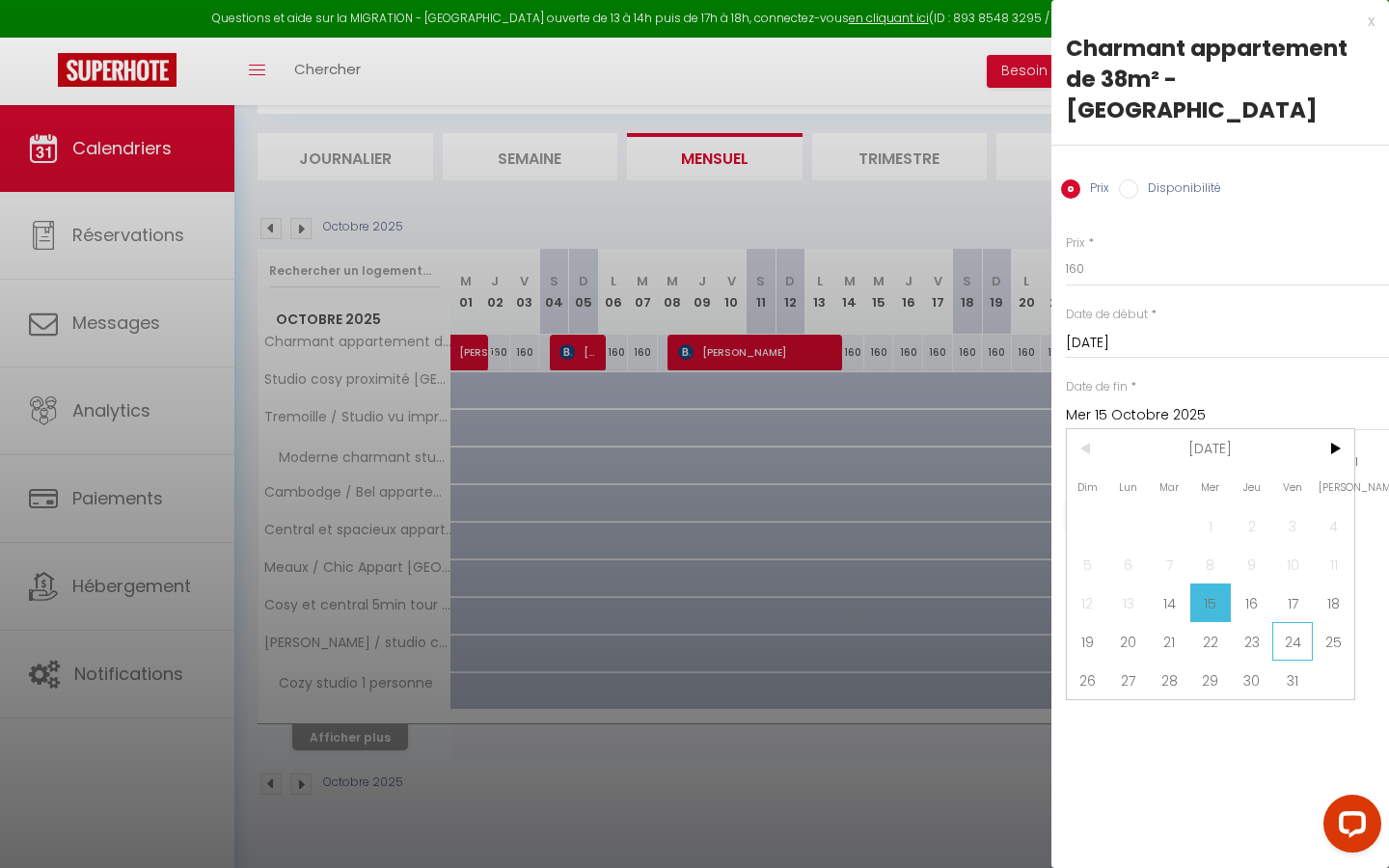
click at [680, 494] on span "24" at bounding box center [1293, 641] width 41 height 38
type input "[DATE]"
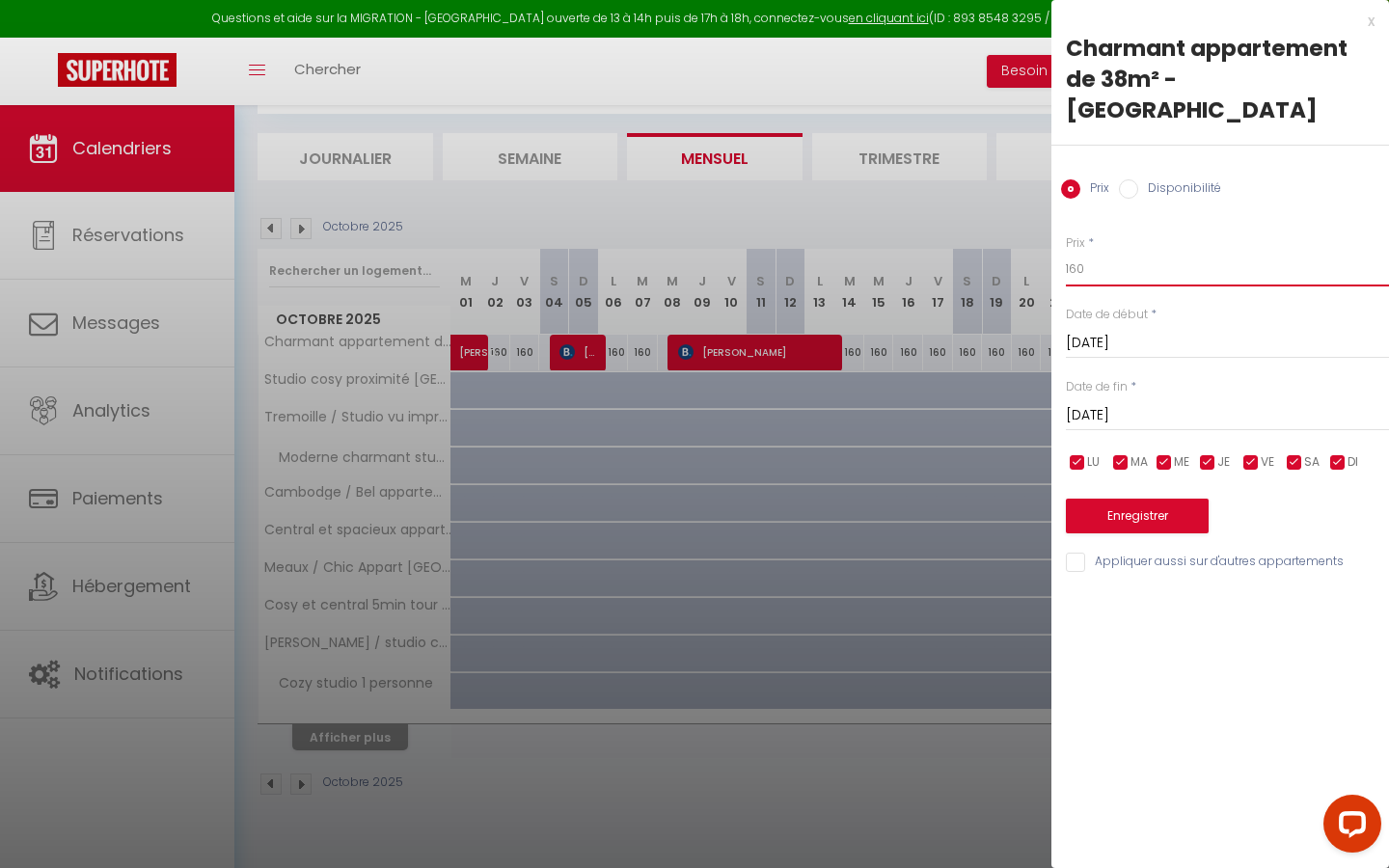
click at [680, 252] on input "160" at bounding box center [1227, 268] width 324 height 35
type input "1"
type input "140"
click at [680, 494] on button "Enregistrer" at bounding box center [1136, 515] width 143 height 35
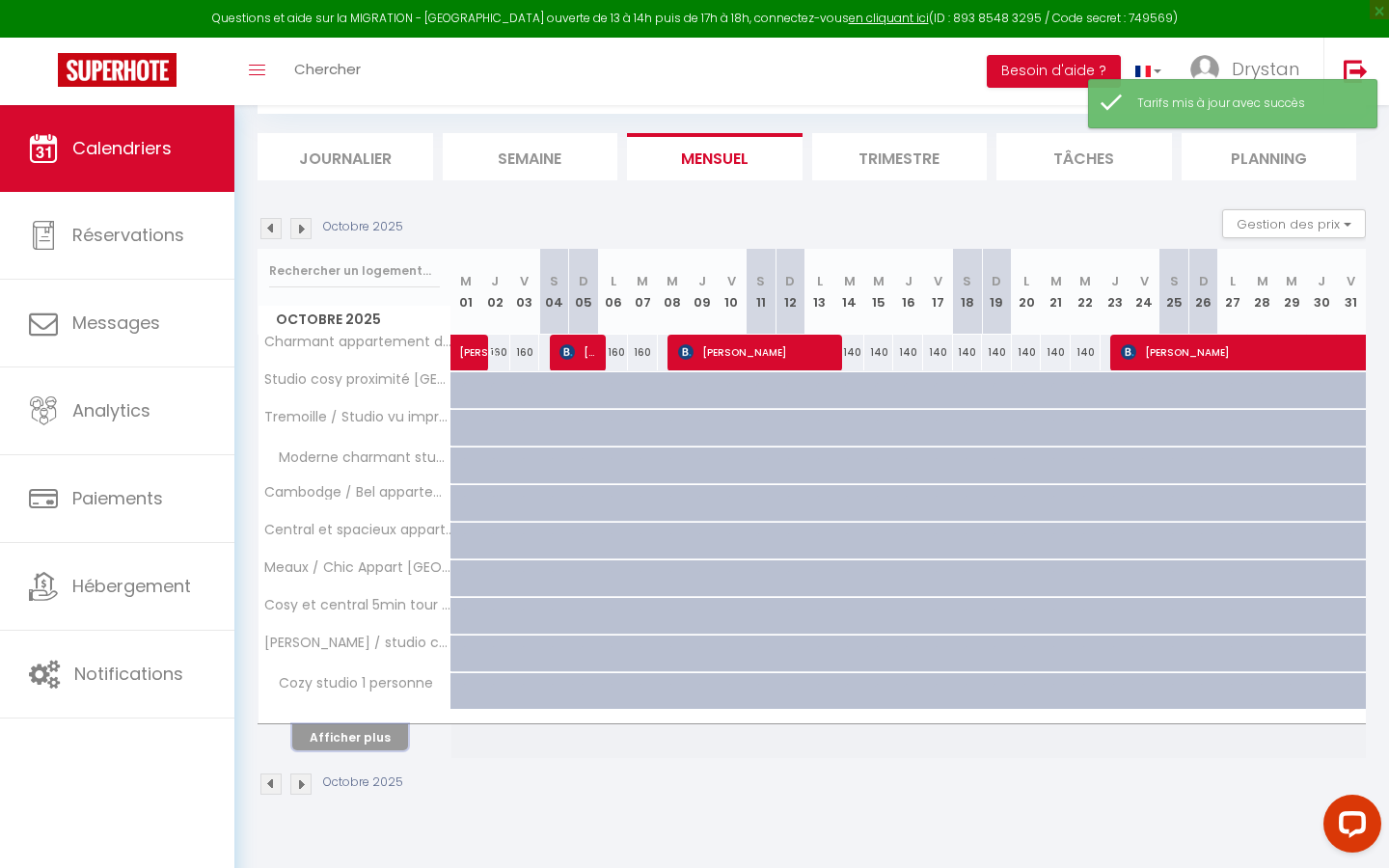
click at [389, 494] on button "Afficher plus" at bounding box center [349, 737] width 115 height 26
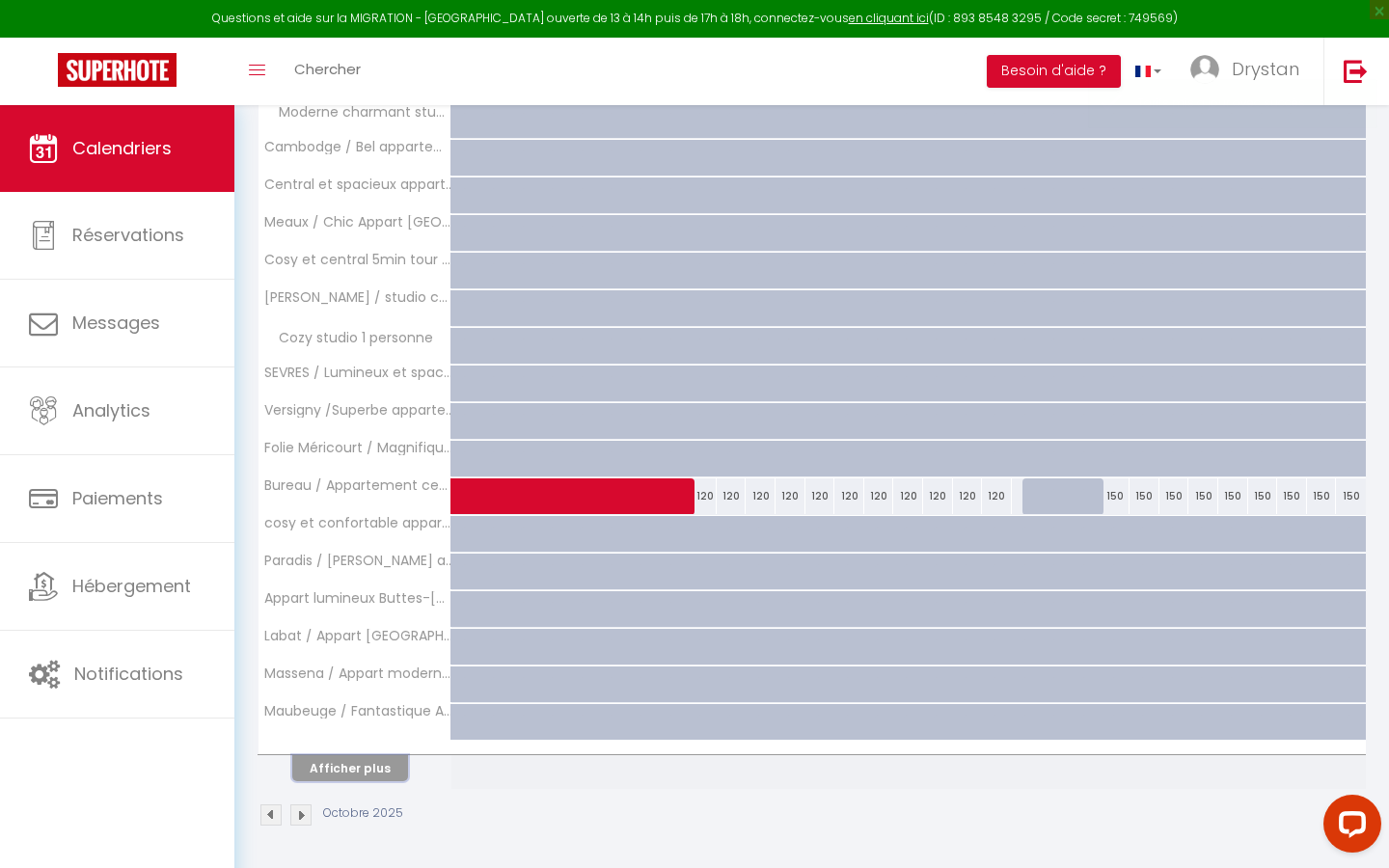
scroll to position [451, 0]
click at [343, 494] on th "Afficher plus" at bounding box center [355, 764] width 193 height 48
click at [572, 492] on span at bounding box center [649, 496] width 355 height 36
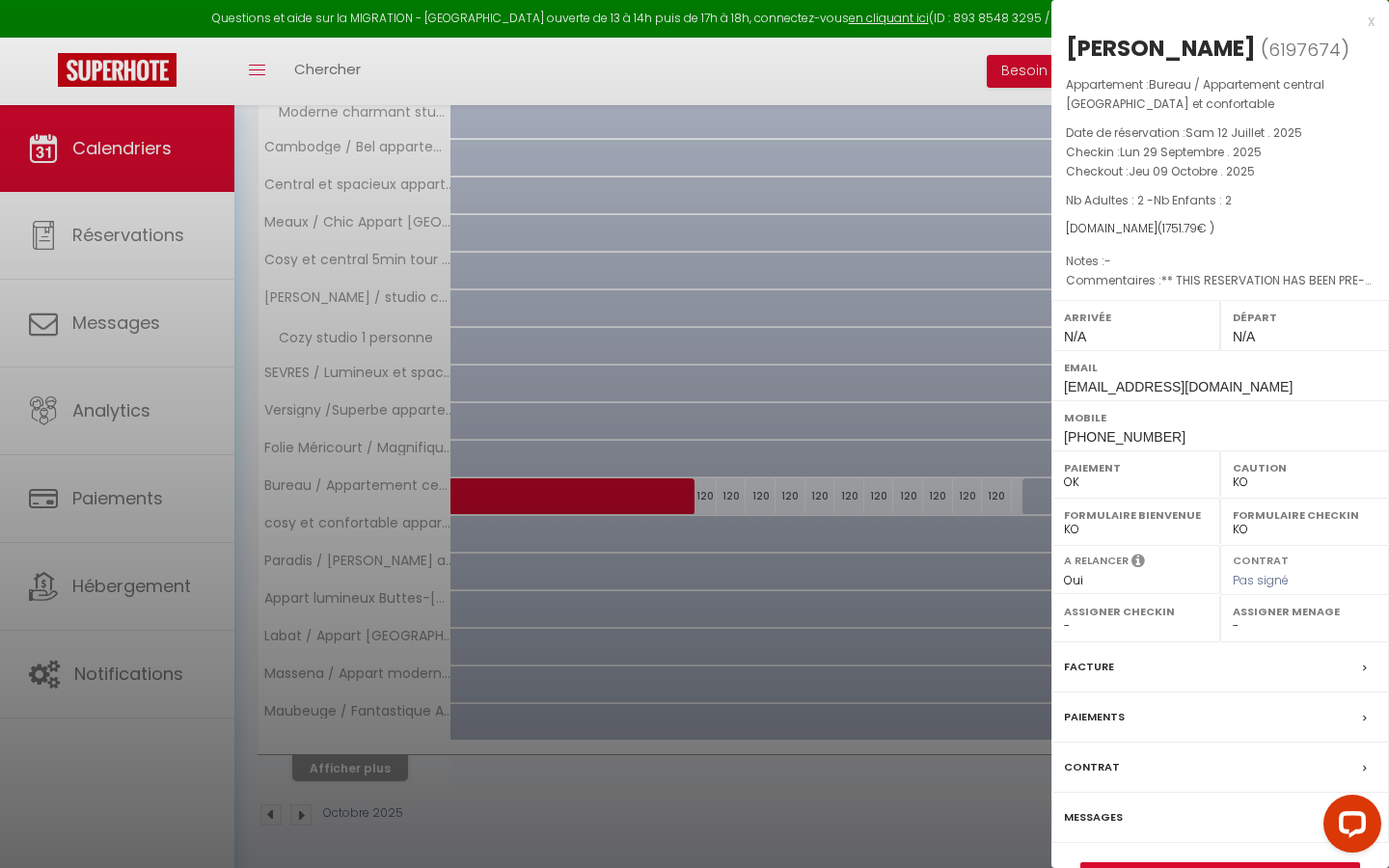
click at [380, 494] on div at bounding box center [694, 434] width 1389 height 868
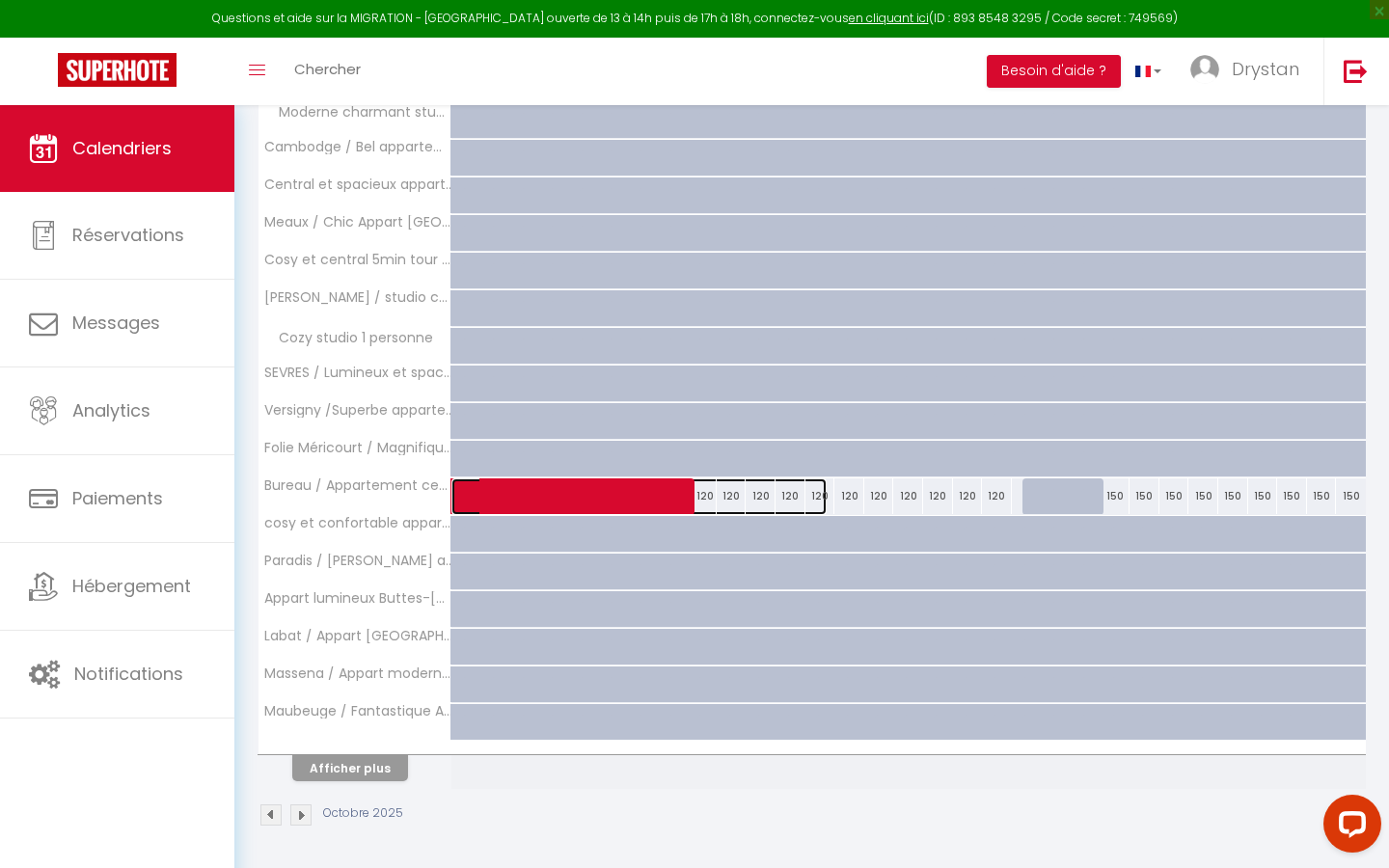
click at [523, 494] on span at bounding box center [649, 496] width 355 height 36
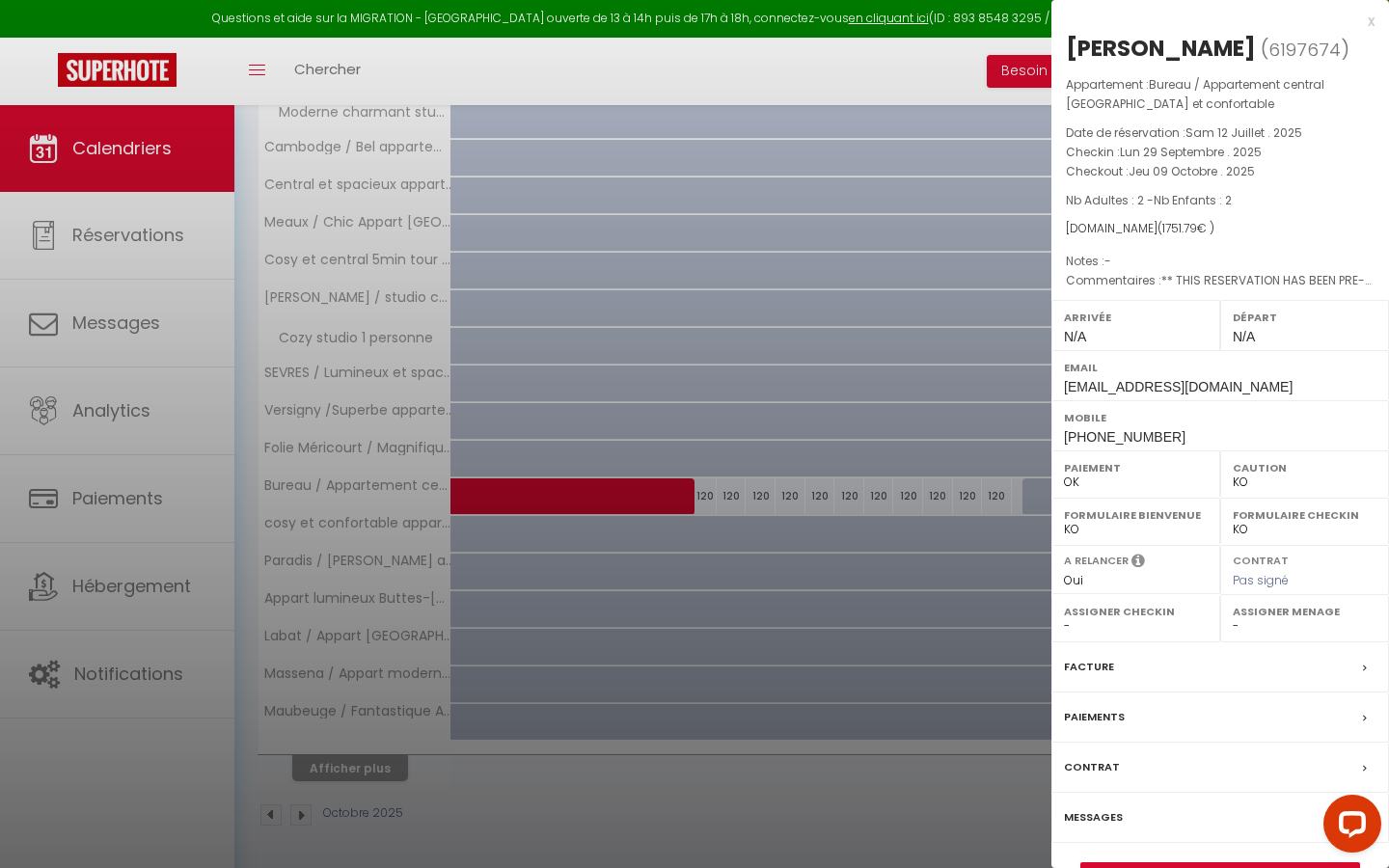
click at [680, 463] on div at bounding box center [694, 434] width 1389 height 868
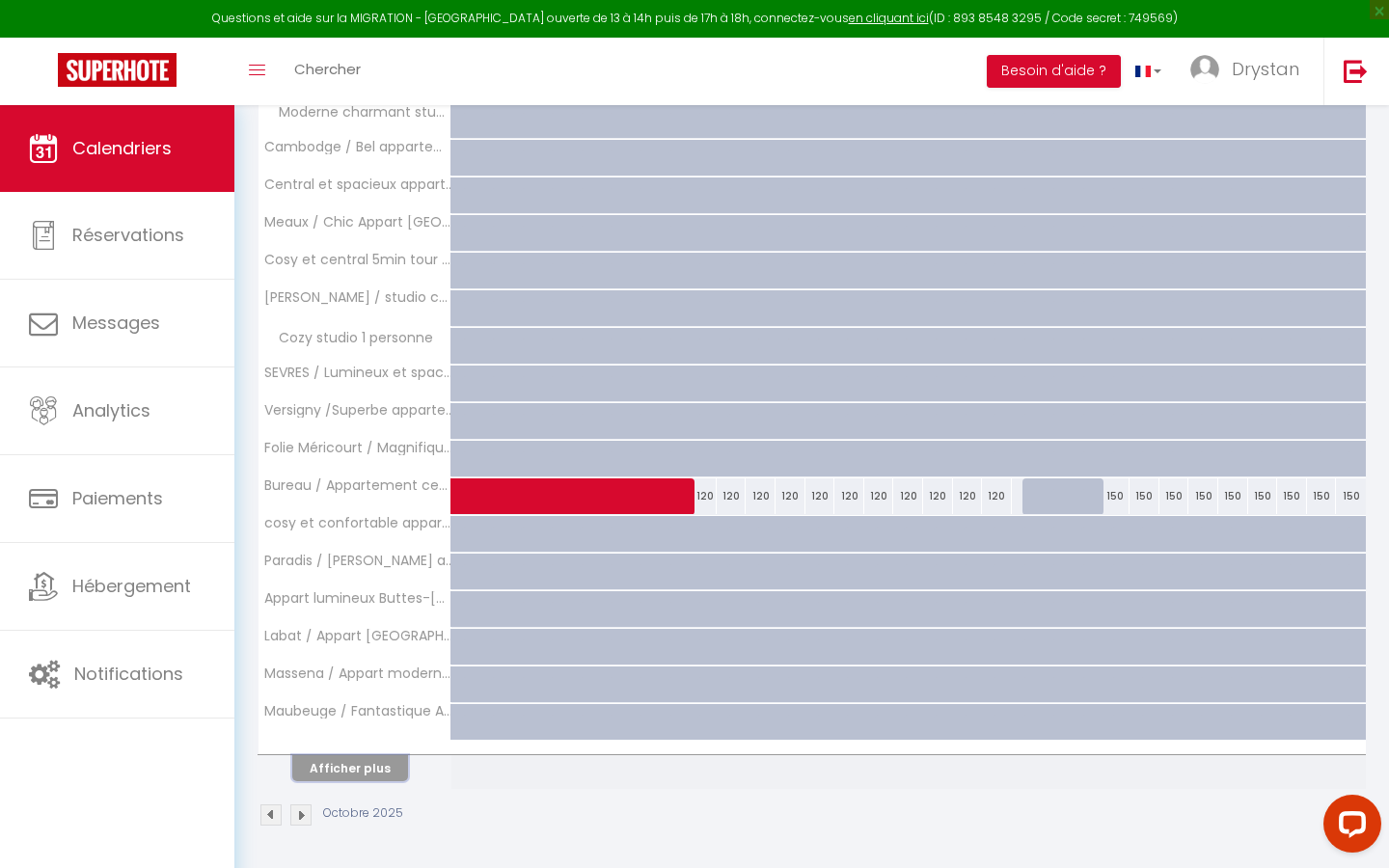
click at [370, 494] on button "Afficher plus" at bounding box center [349, 768] width 115 height 26
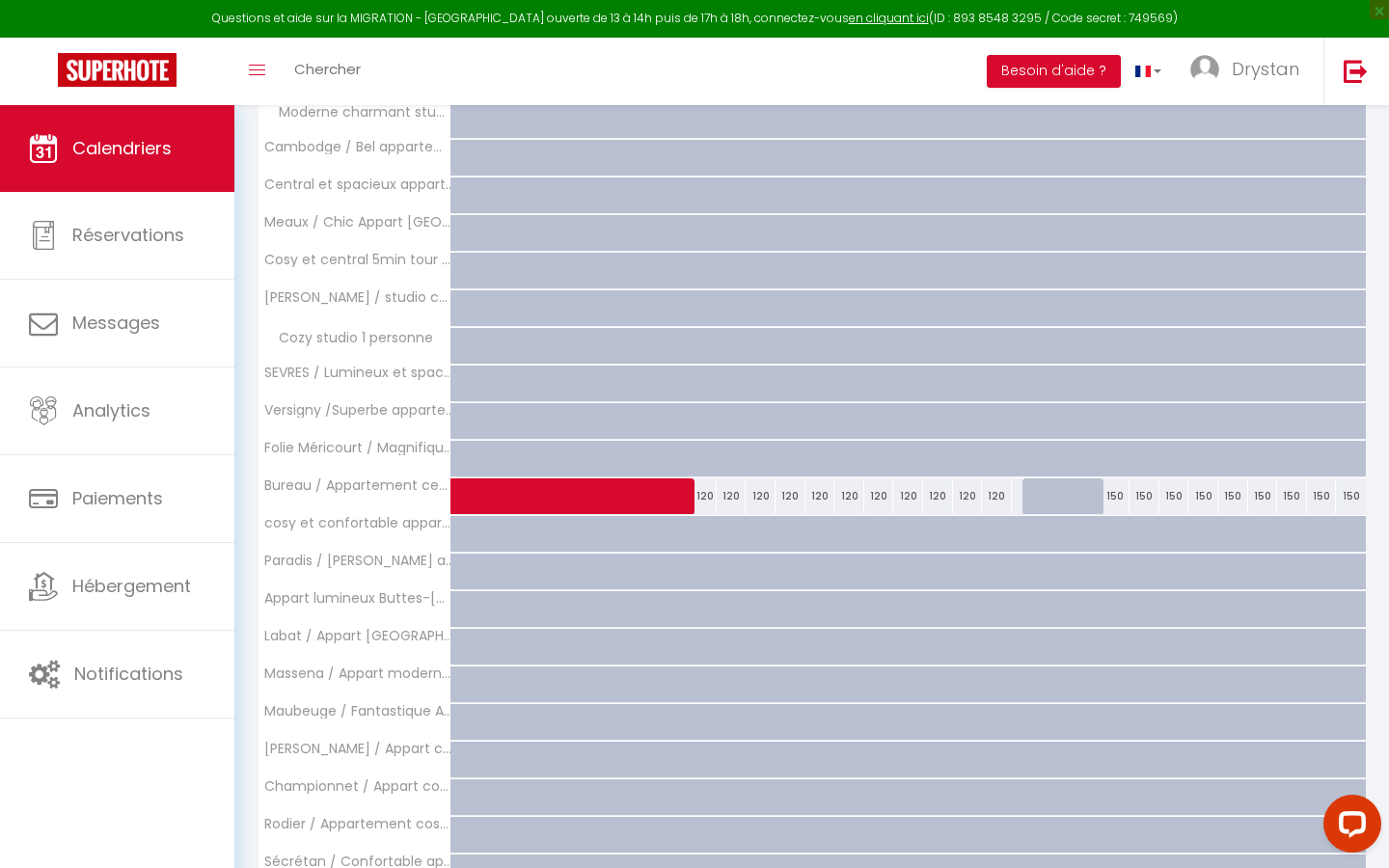
scroll to position [619, 0]
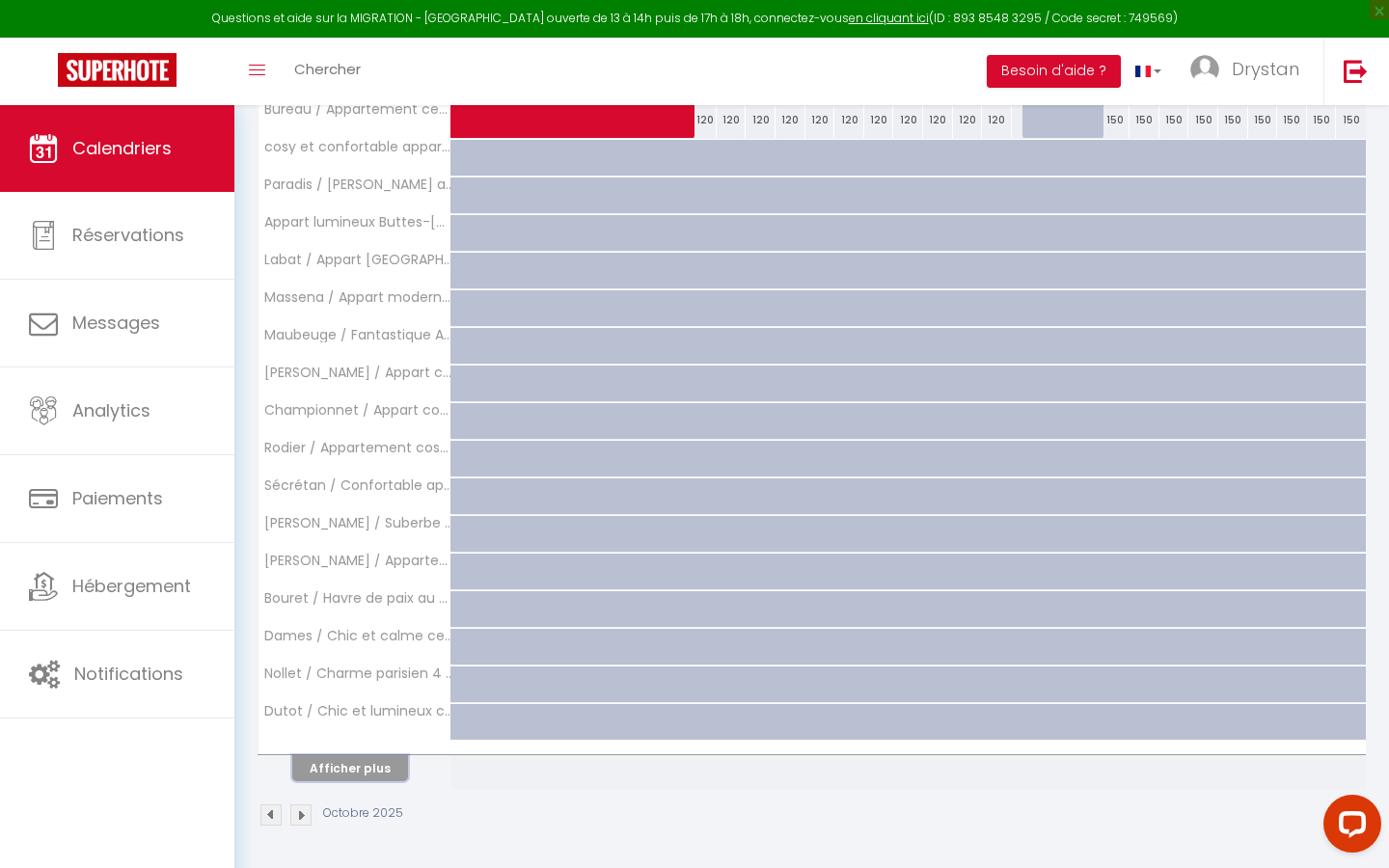
click at [360, 494] on button "Afficher plus" at bounding box center [349, 768] width 115 height 26
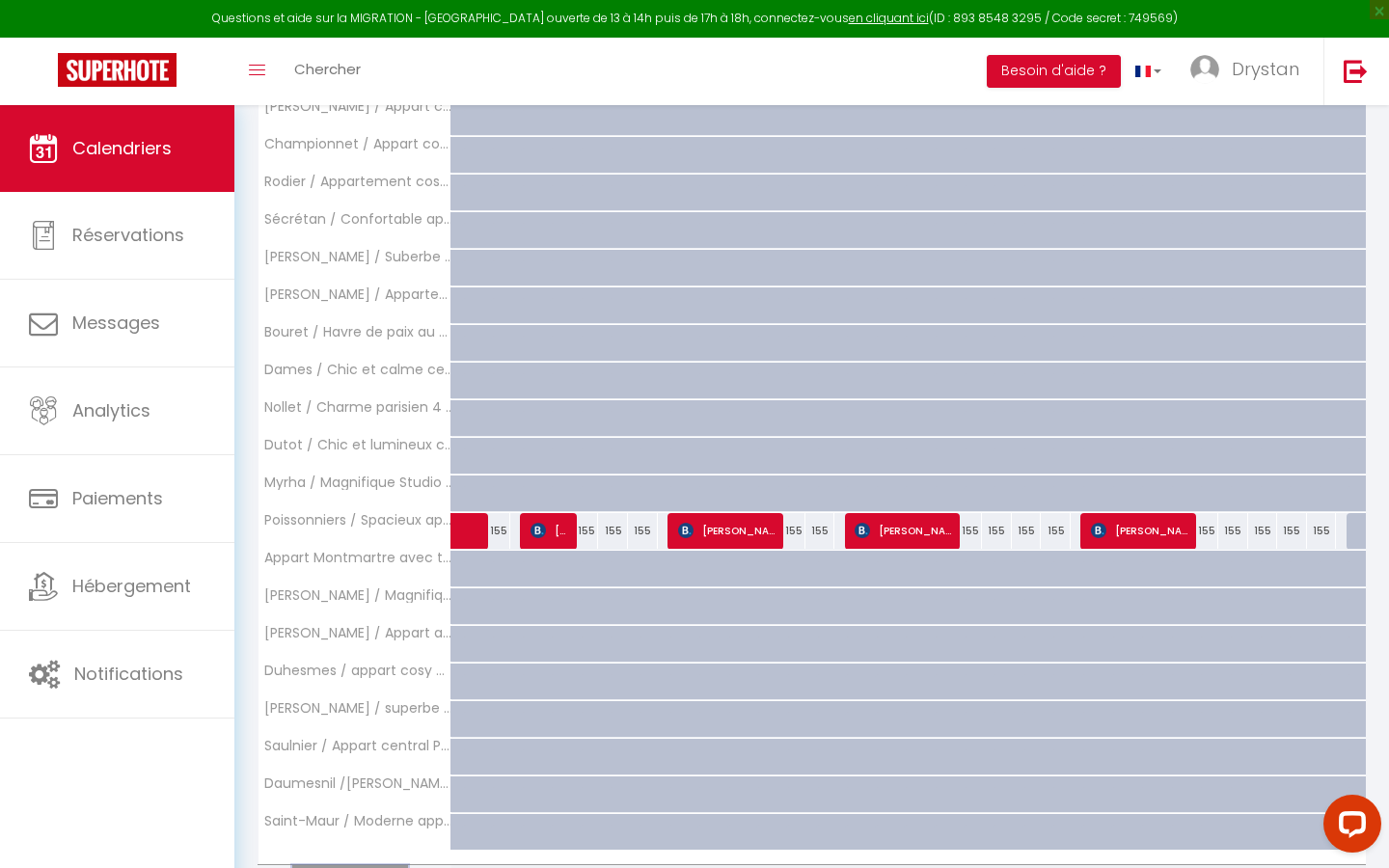
scroll to position [1202, 0]
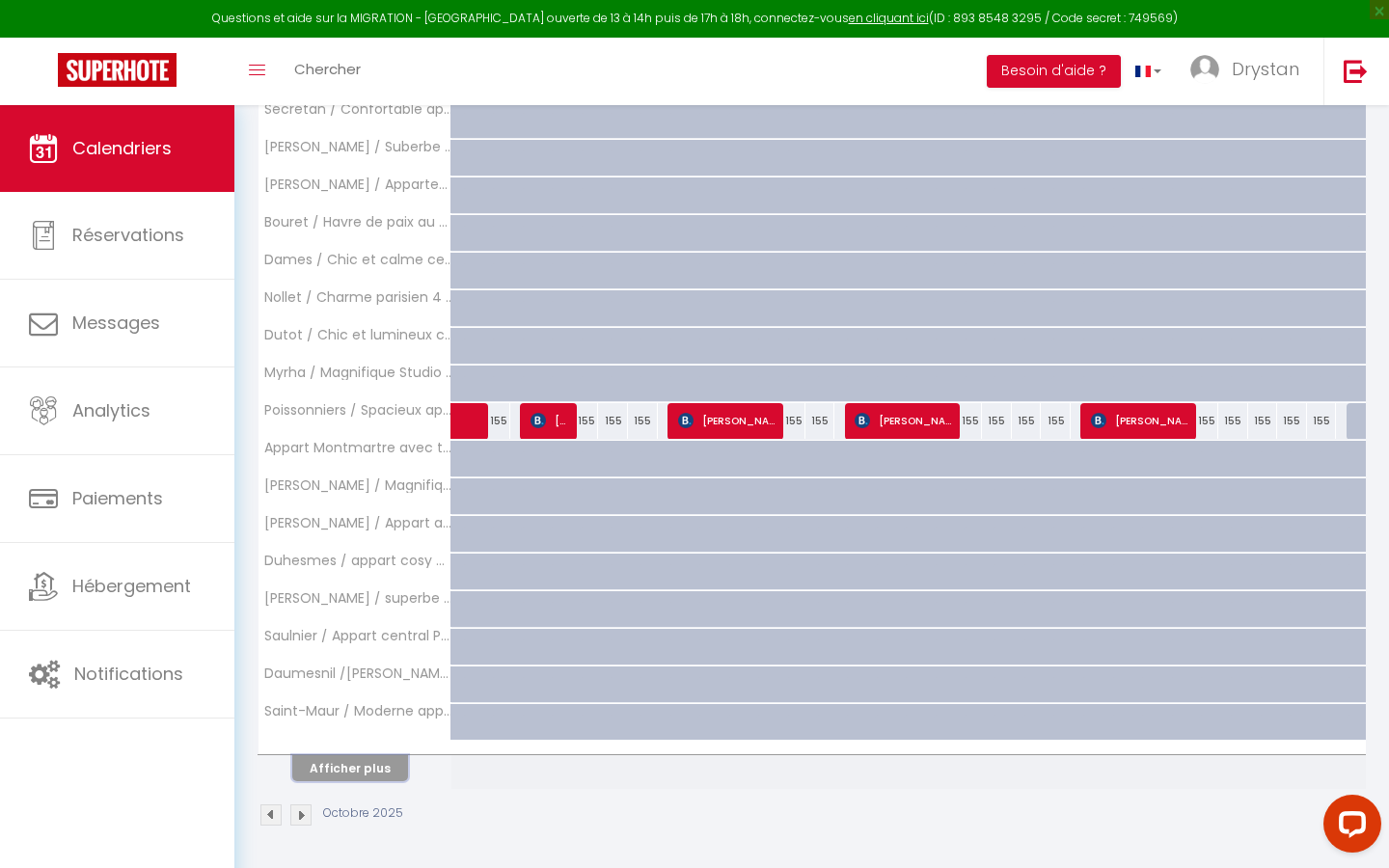
click at [360, 494] on button "Afficher plus" at bounding box center [349, 768] width 115 height 26
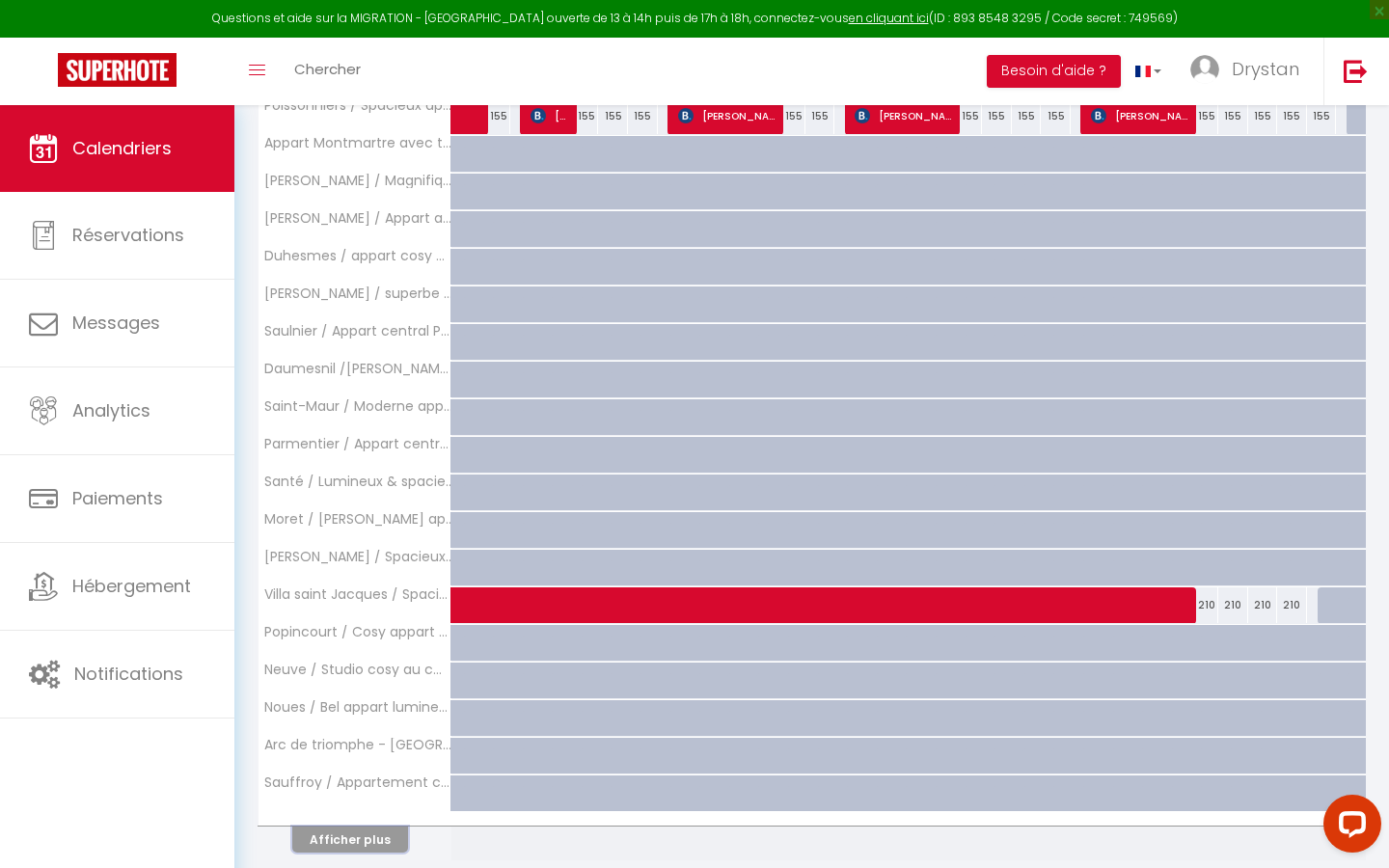
scroll to position [1579, 0]
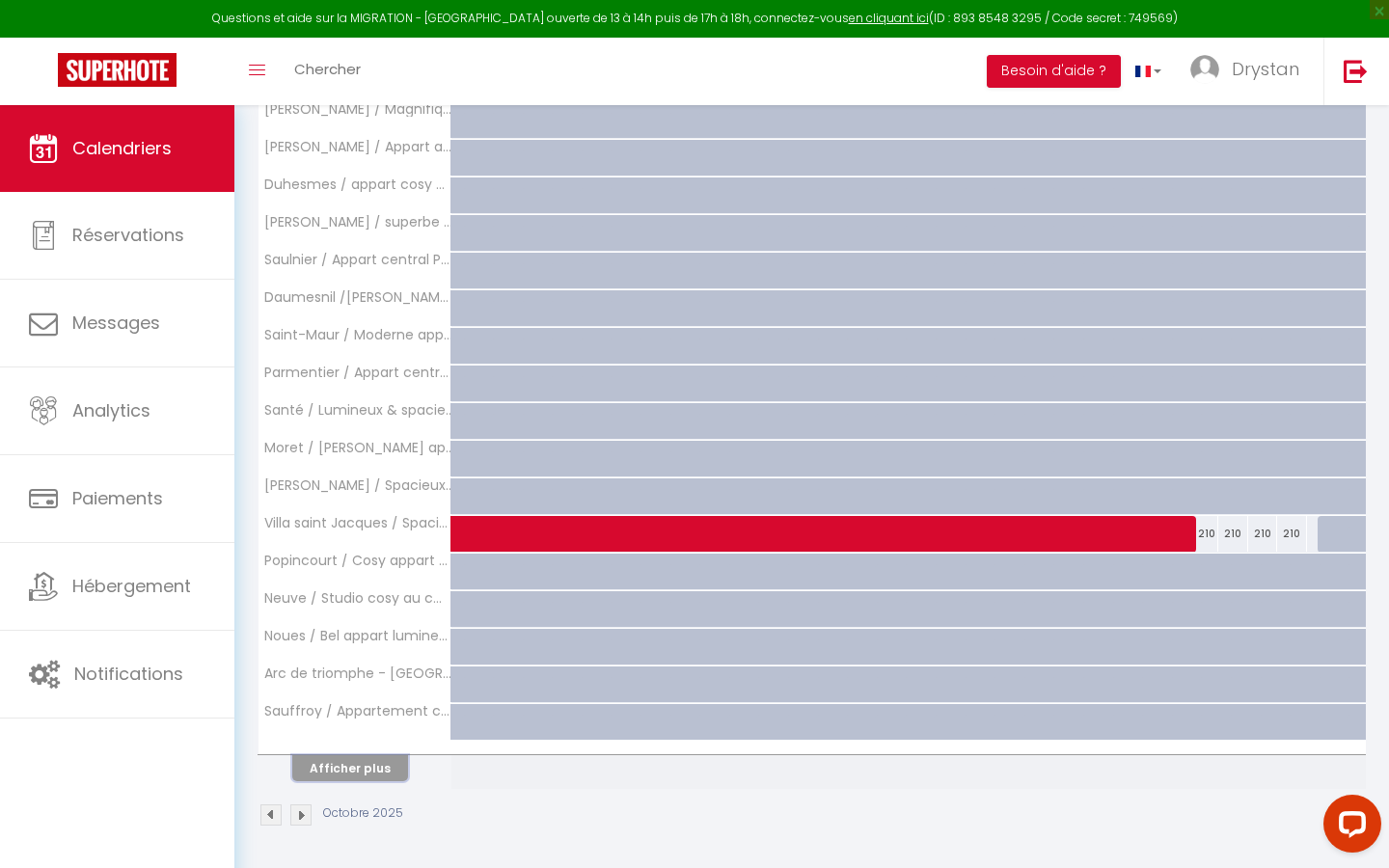
click at [360, 494] on button "Afficher plus" at bounding box center [349, 768] width 115 height 26
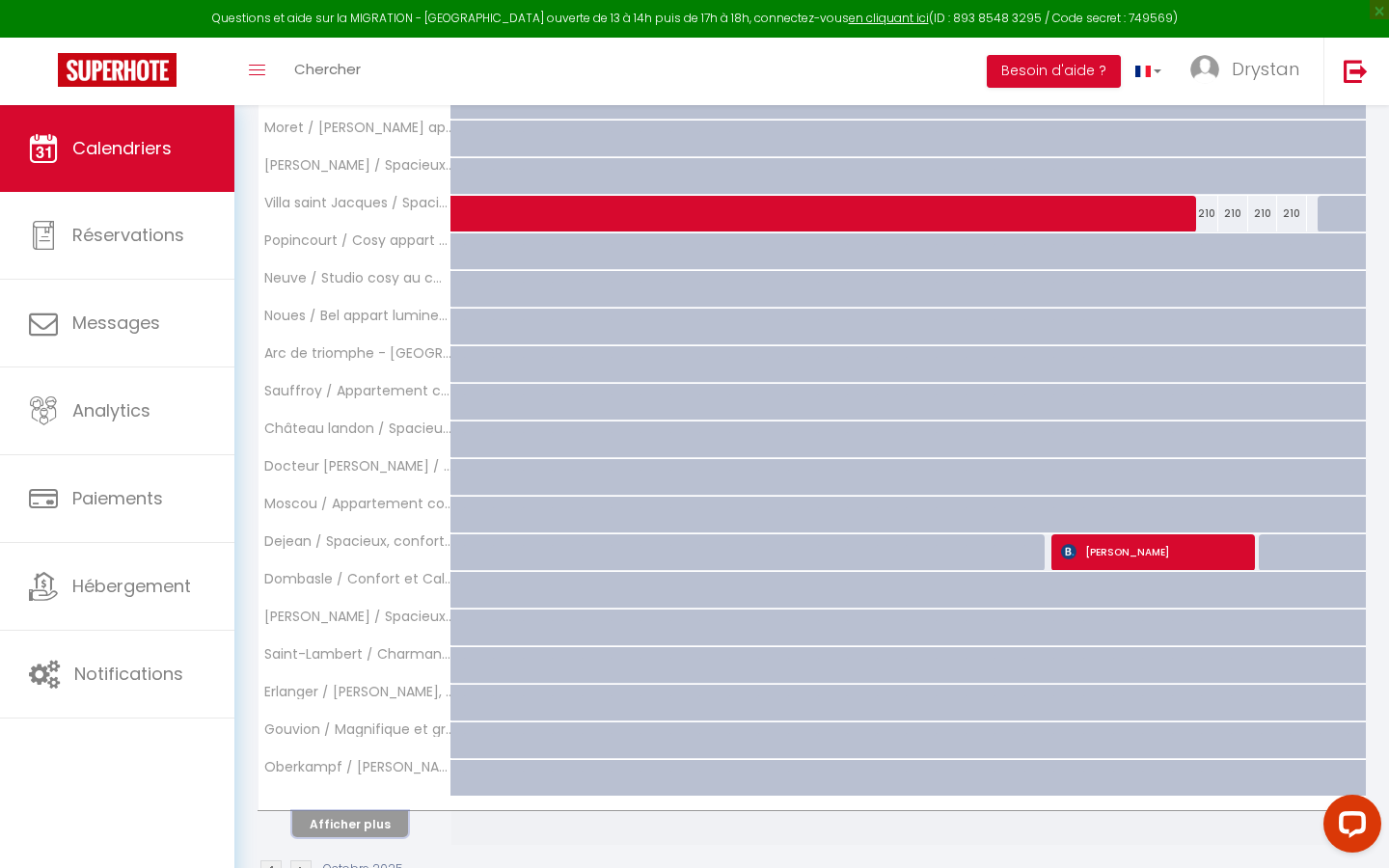
scroll to position [1955, 0]
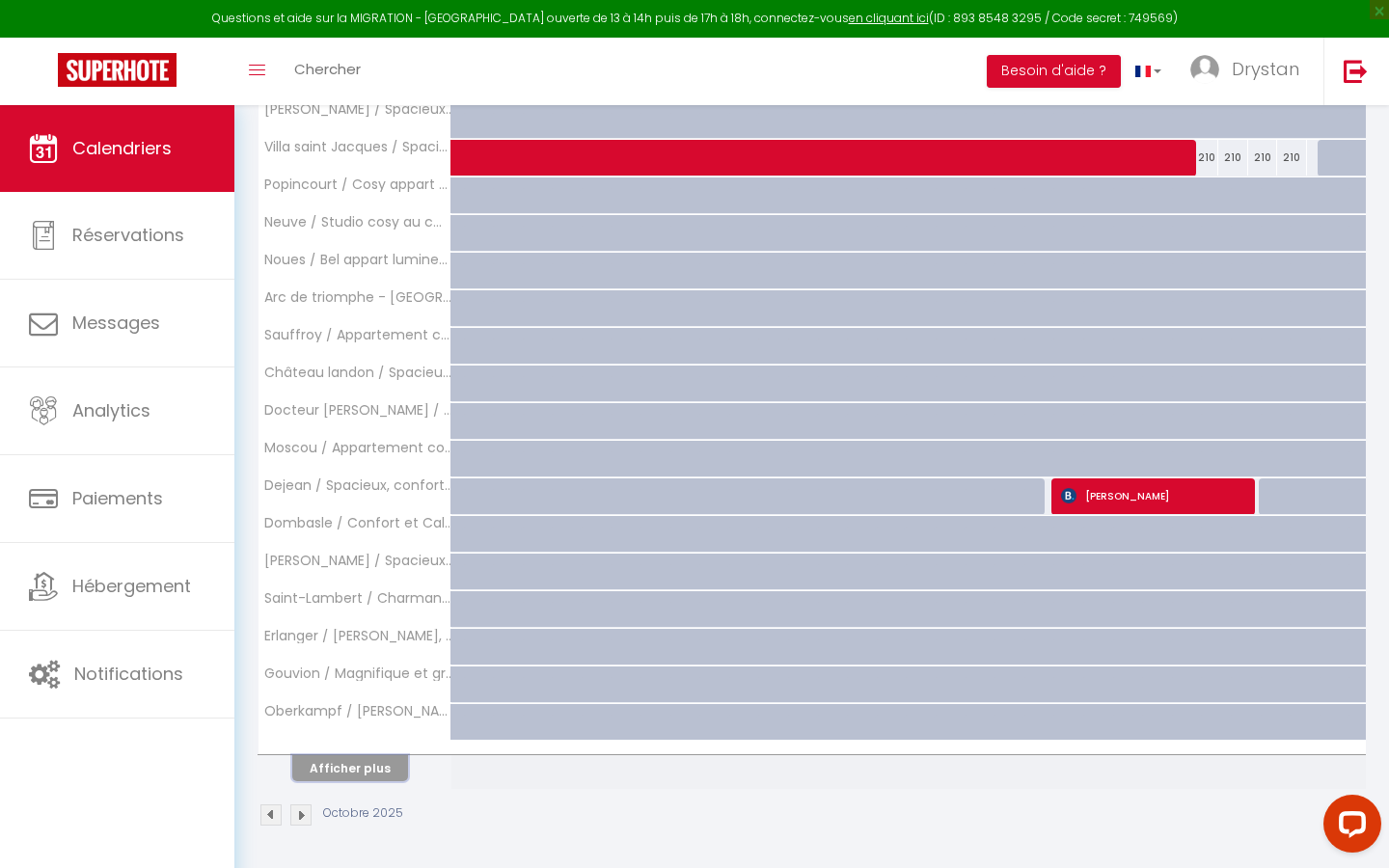
click at [360, 494] on button "Afficher plus" at bounding box center [349, 768] width 115 height 26
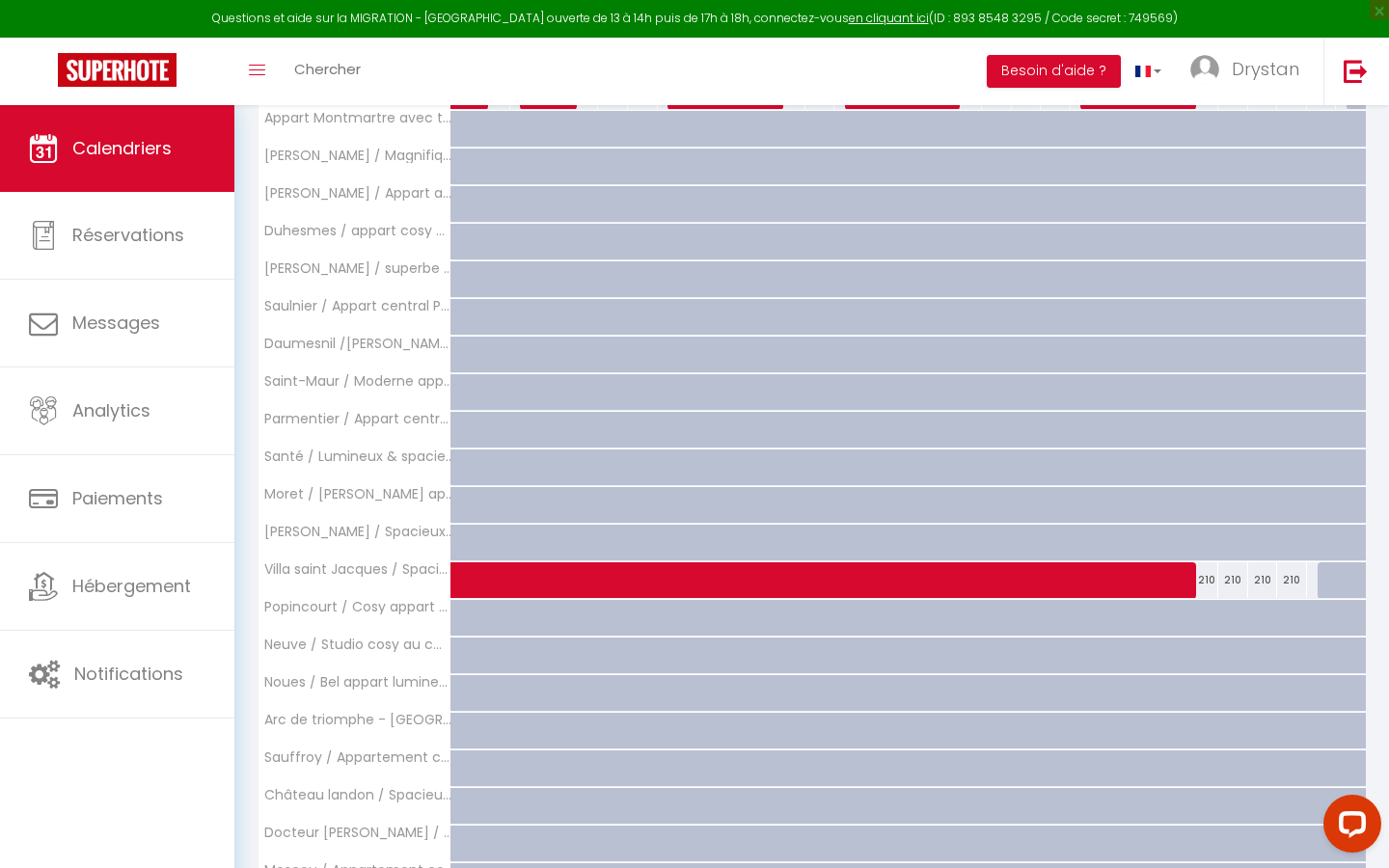
scroll to position [1337, 0]
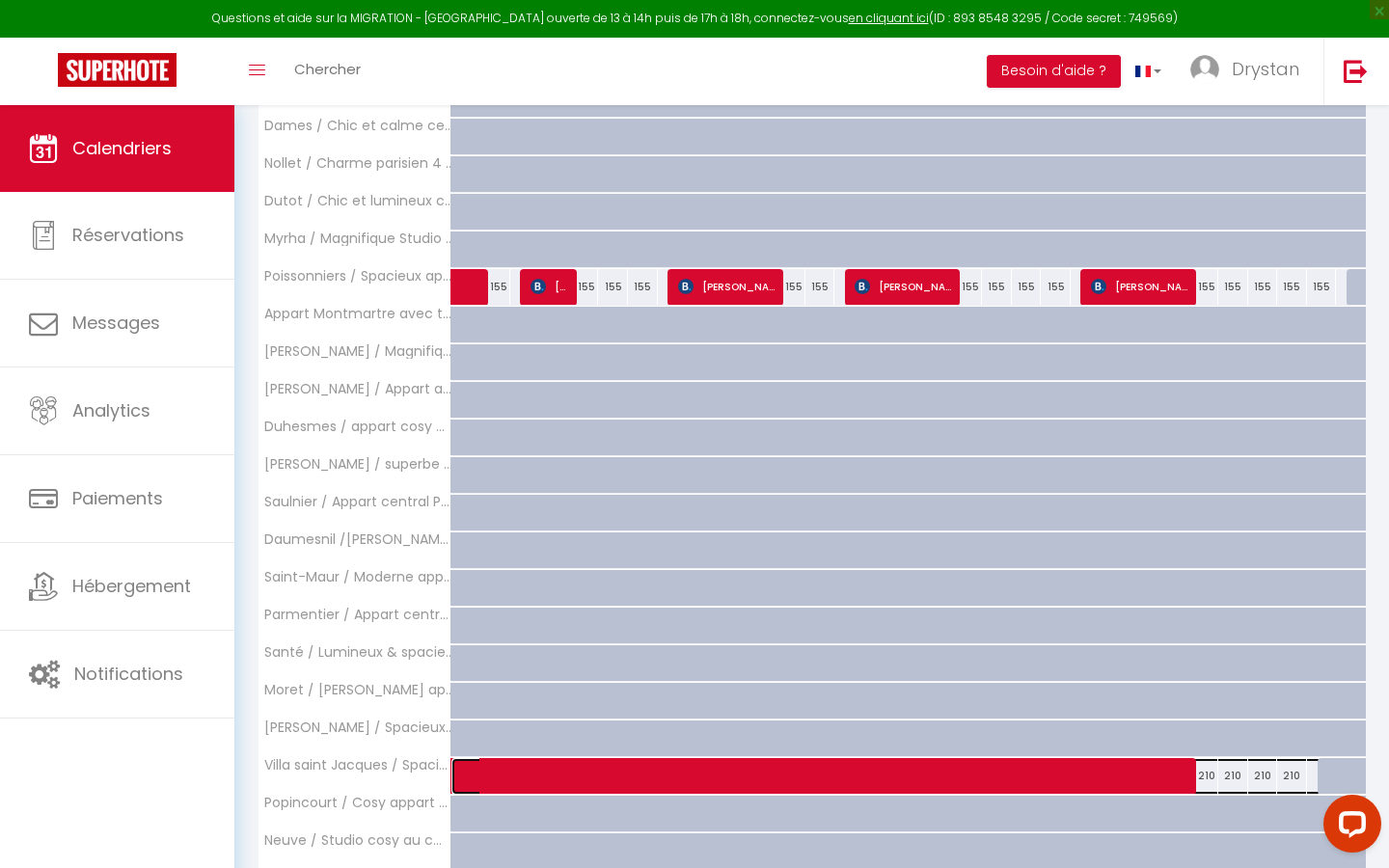
click at [551, 494] on span at bounding box center [1026, 775] width 1109 height 36
select select "OK"
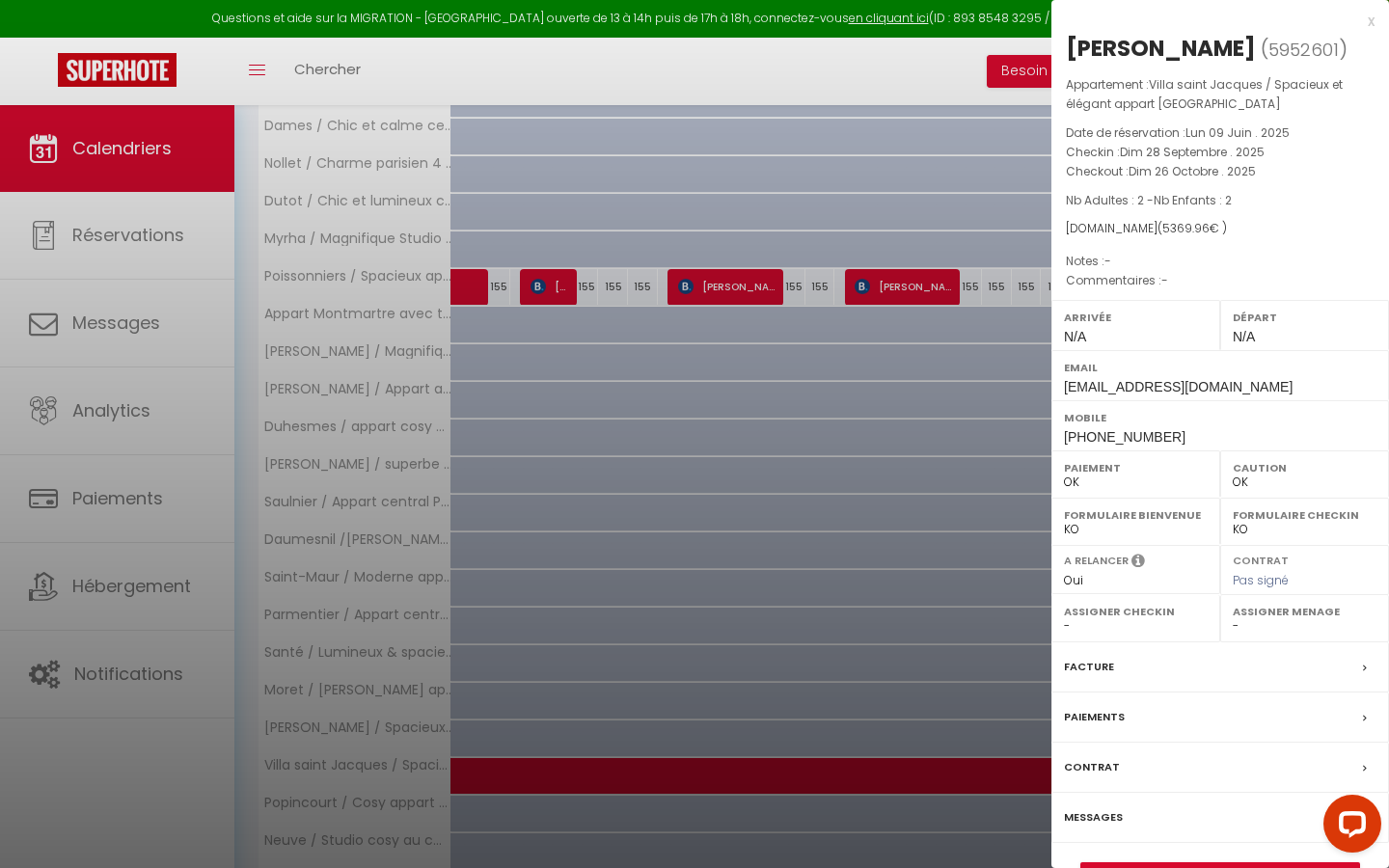
click at [533, 494] on div at bounding box center [694, 434] width 1389 height 868
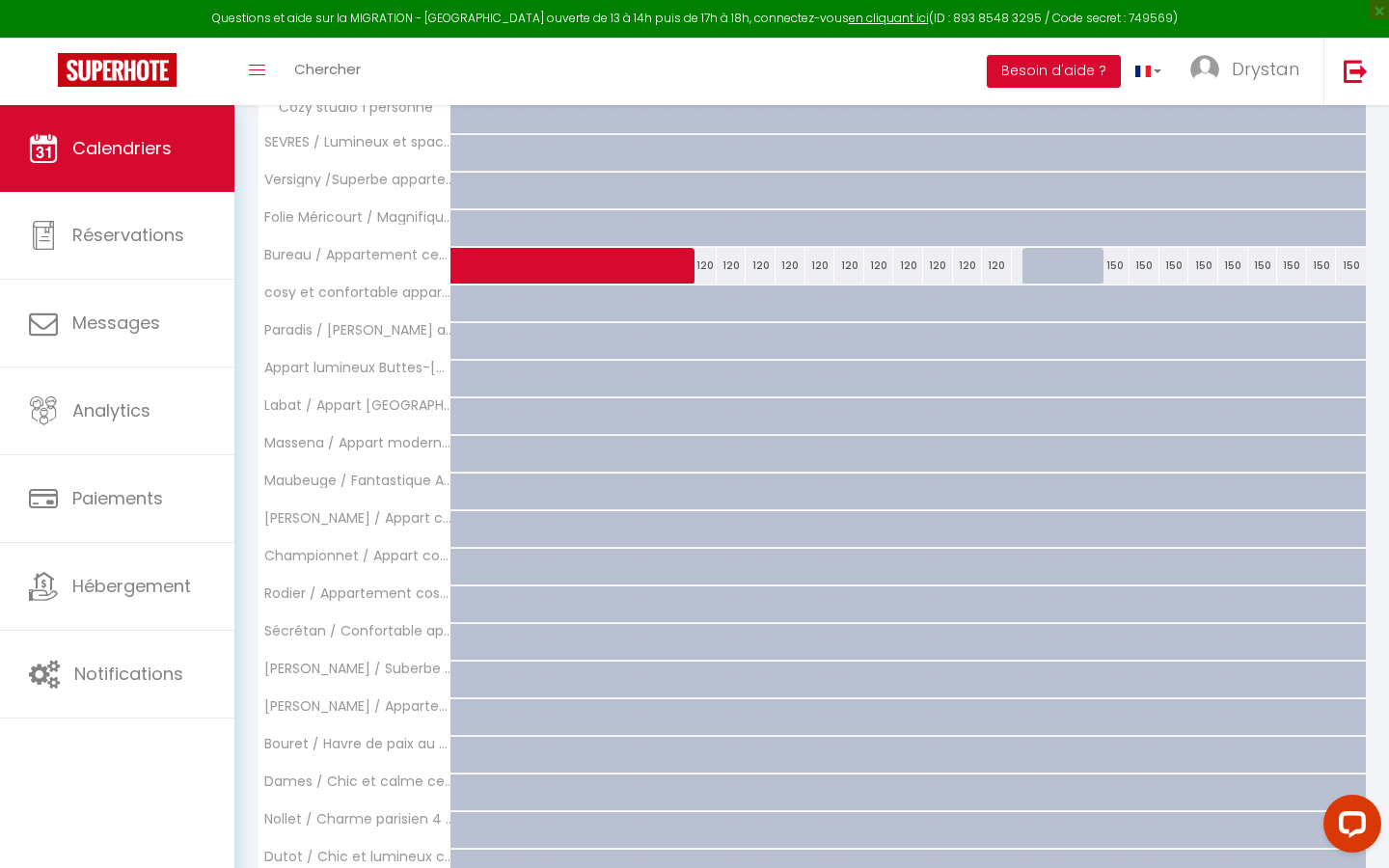
scroll to position [0, 0]
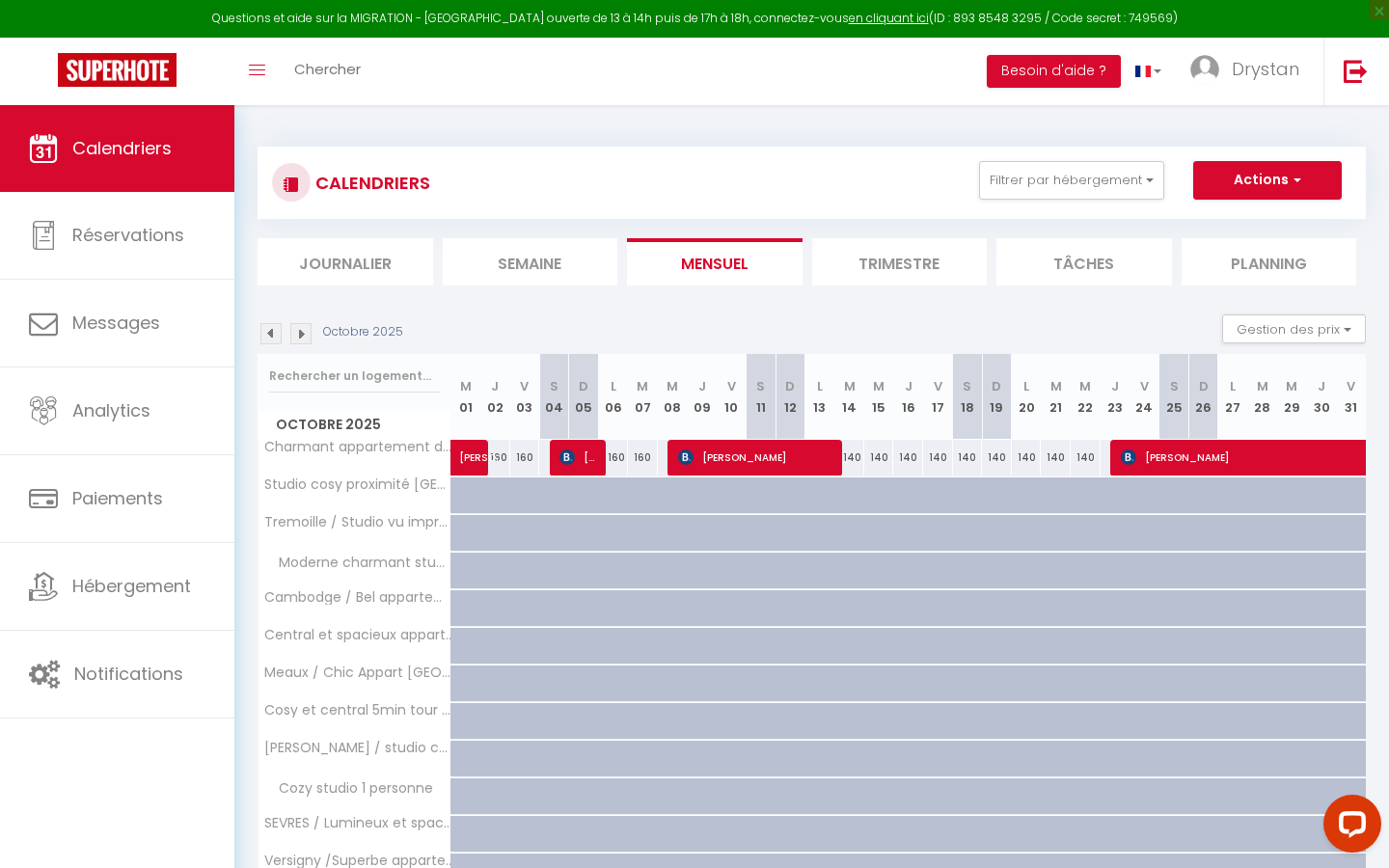
click at [308, 328] on img at bounding box center [301, 334] width 22 height 22
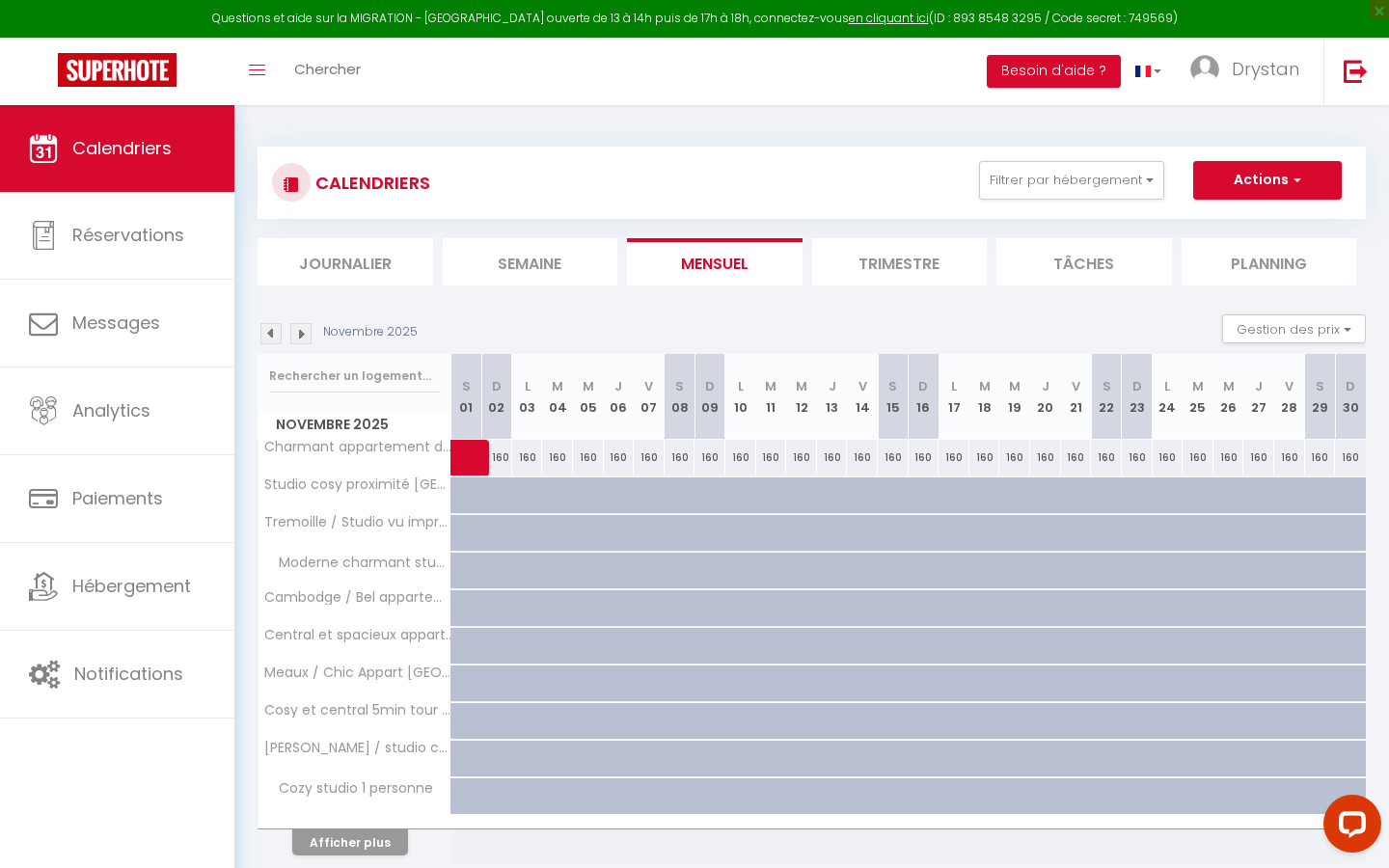
click at [528, 455] on div "160" at bounding box center [527, 458] width 31 height 36
type input "160"
type input "[DATE]"
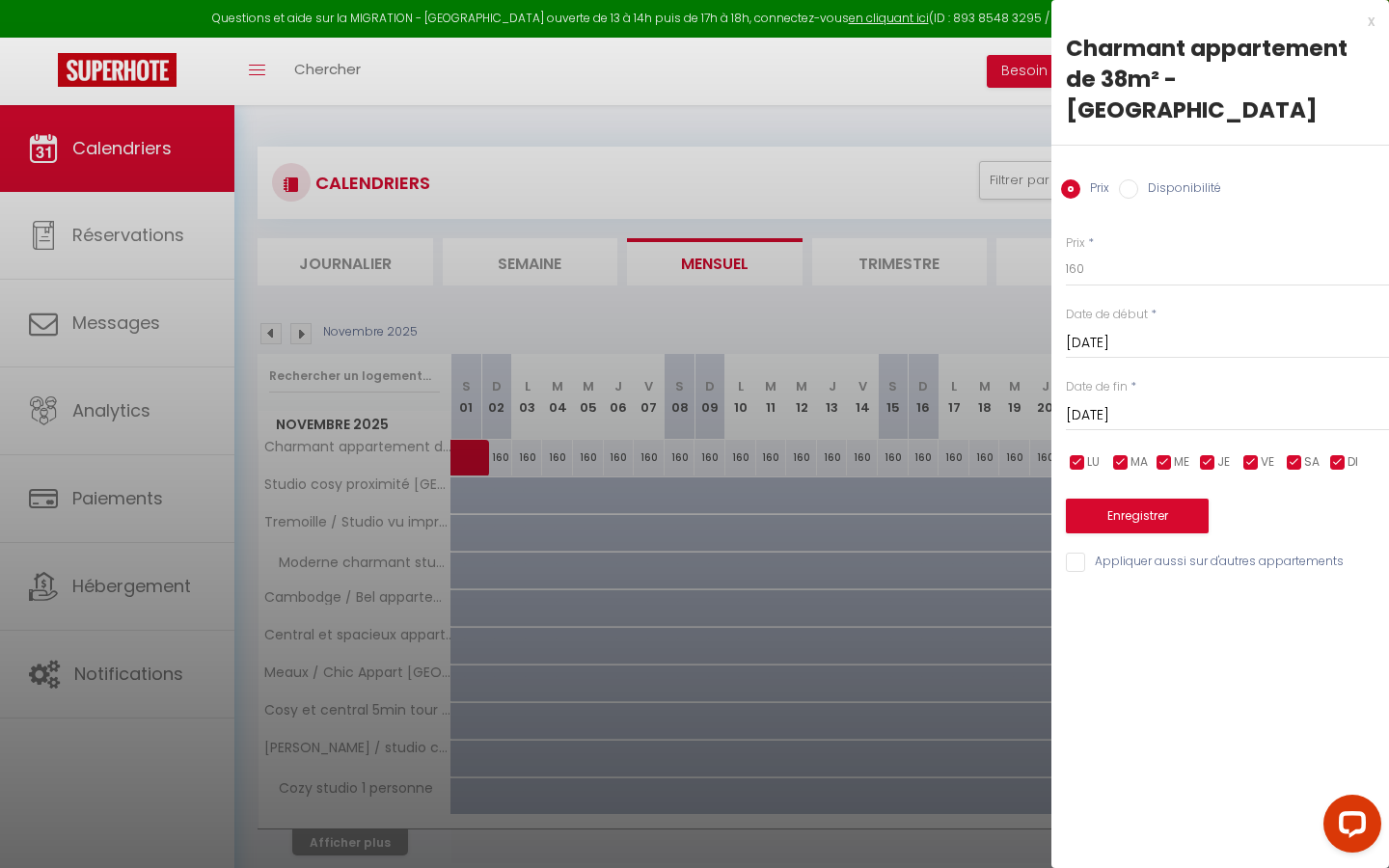
click at [680, 330] on input "[DATE]" at bounding box center [1227, 342] width 324 height 25
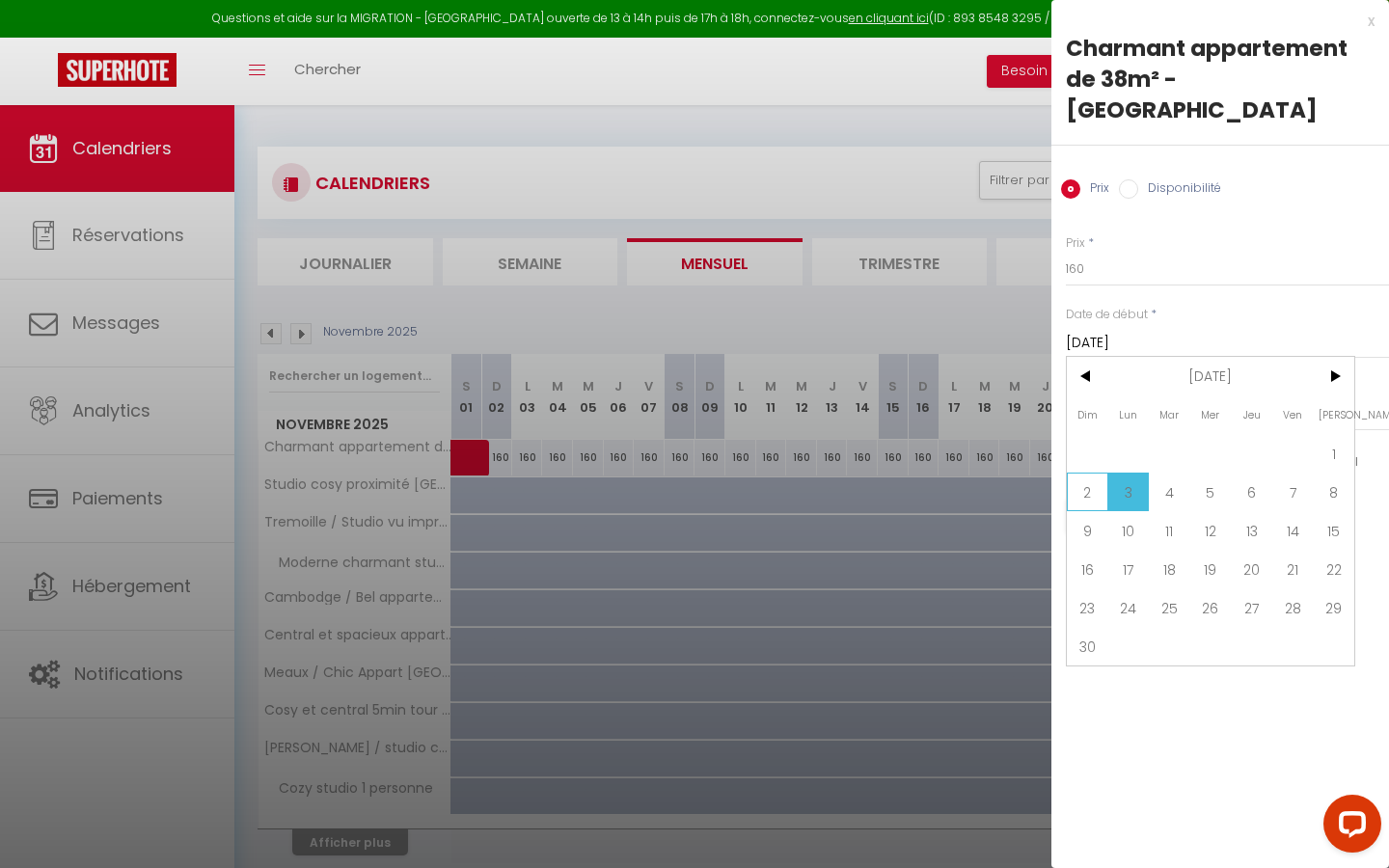
click at [680, 472] on span "2" at bounding box center [1087, 491] width 41 height 38
type input "Dim 02 Novembre 2025"
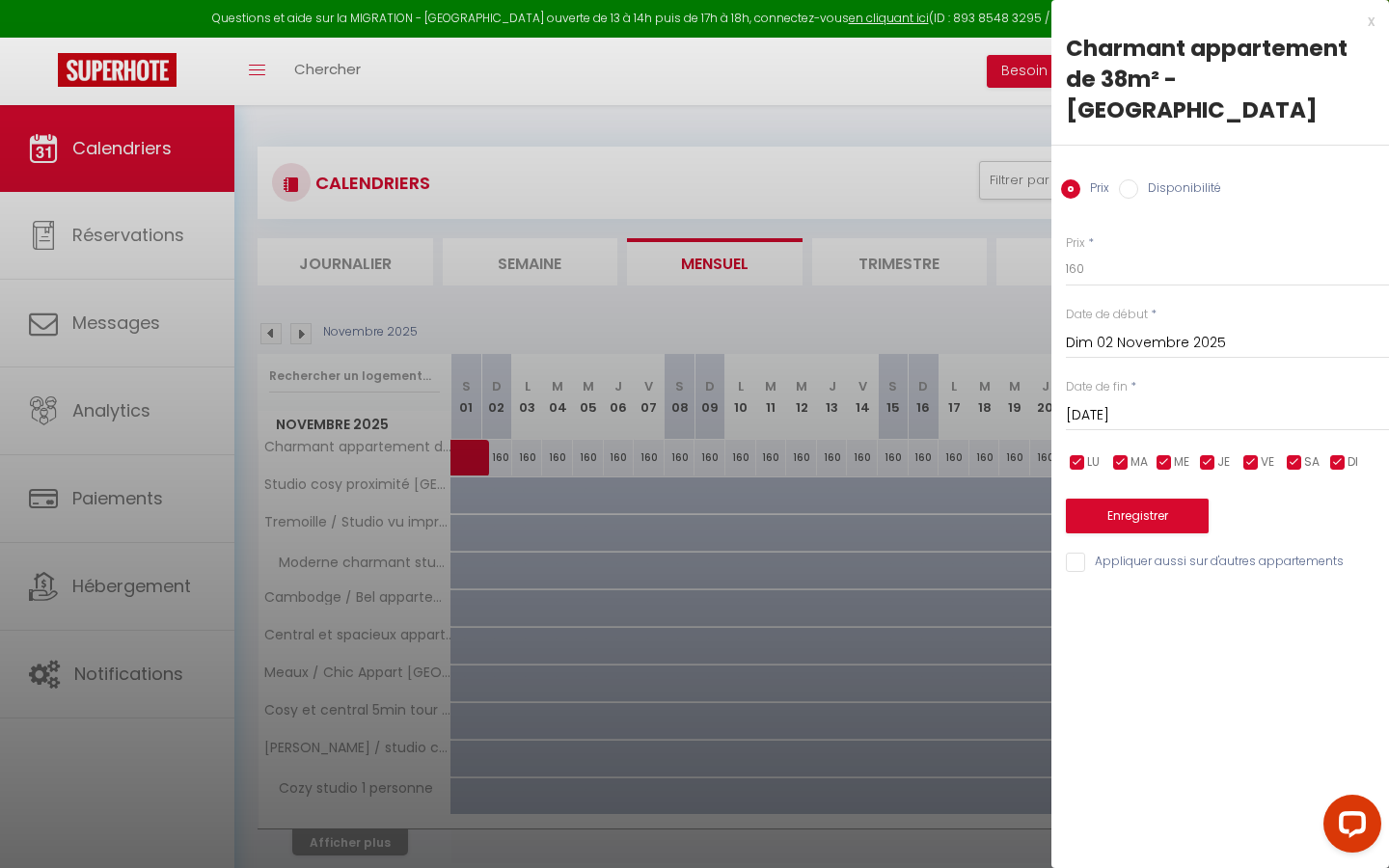
click at [680, 378] on div "Date de fin * [DATE] < [DATE] > Dim Lun Mar Mer Jeu Ven Sam 1 2 3 4 5 6 7 8 9 1…" at bounding box center [1227, 404] width 324 height 53
click at [680, 397] on div "[DATE] < [DATE] > Dim Lun Mar Mer Jeu Ven Sam 1 2 3 4 5 6 7 8 9 10 11 12 13 14 …" at bounding box center [1227, 413] width 324 height 35
click at [680, 403] on input "[DATE]" at bounding box center [1227, 415] width 324 height 25
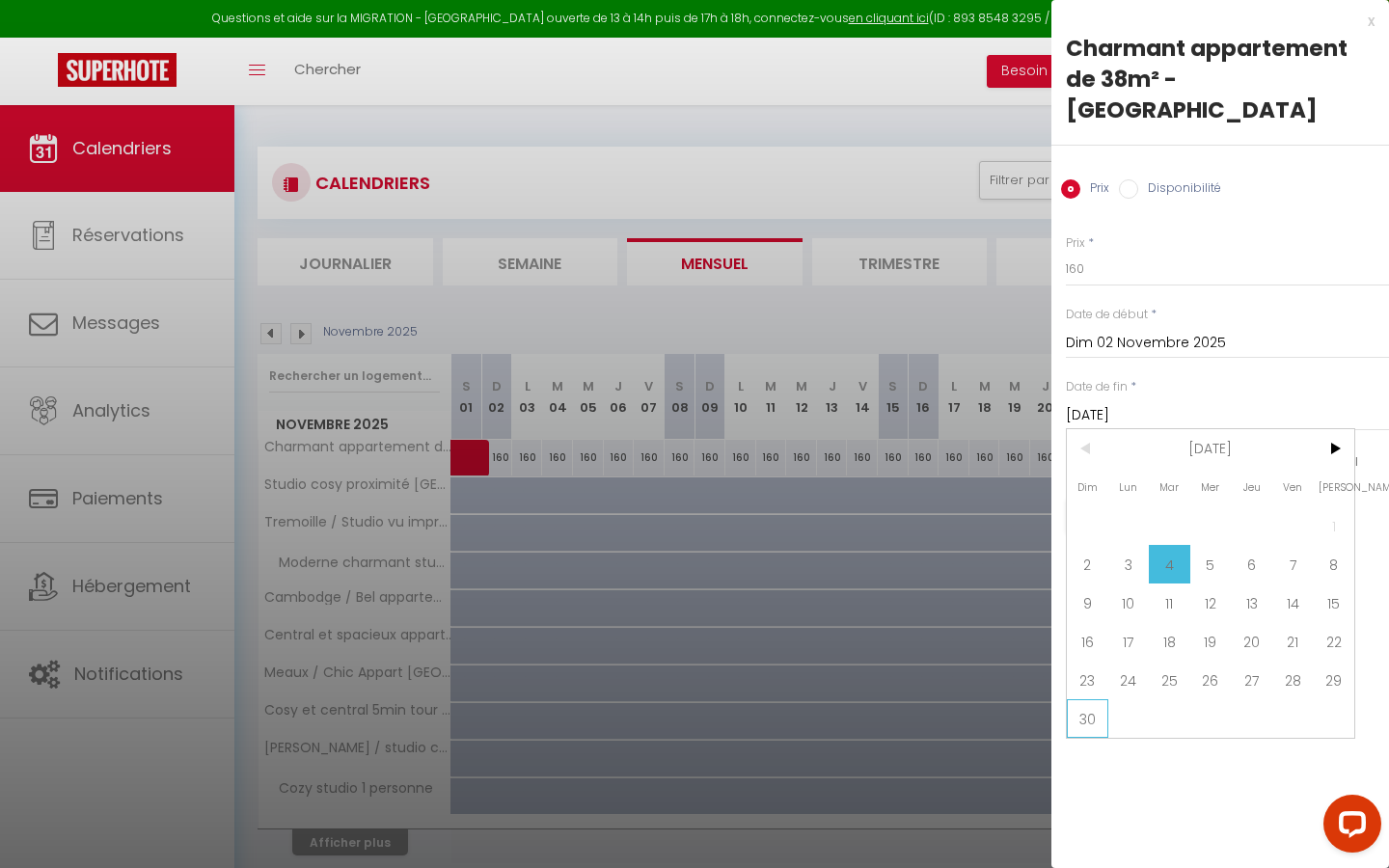
click at [680, 494] on span "30" at bounding box center [1087, 718] width 41 height 38
type input "Dim 30 Novembre 2025"
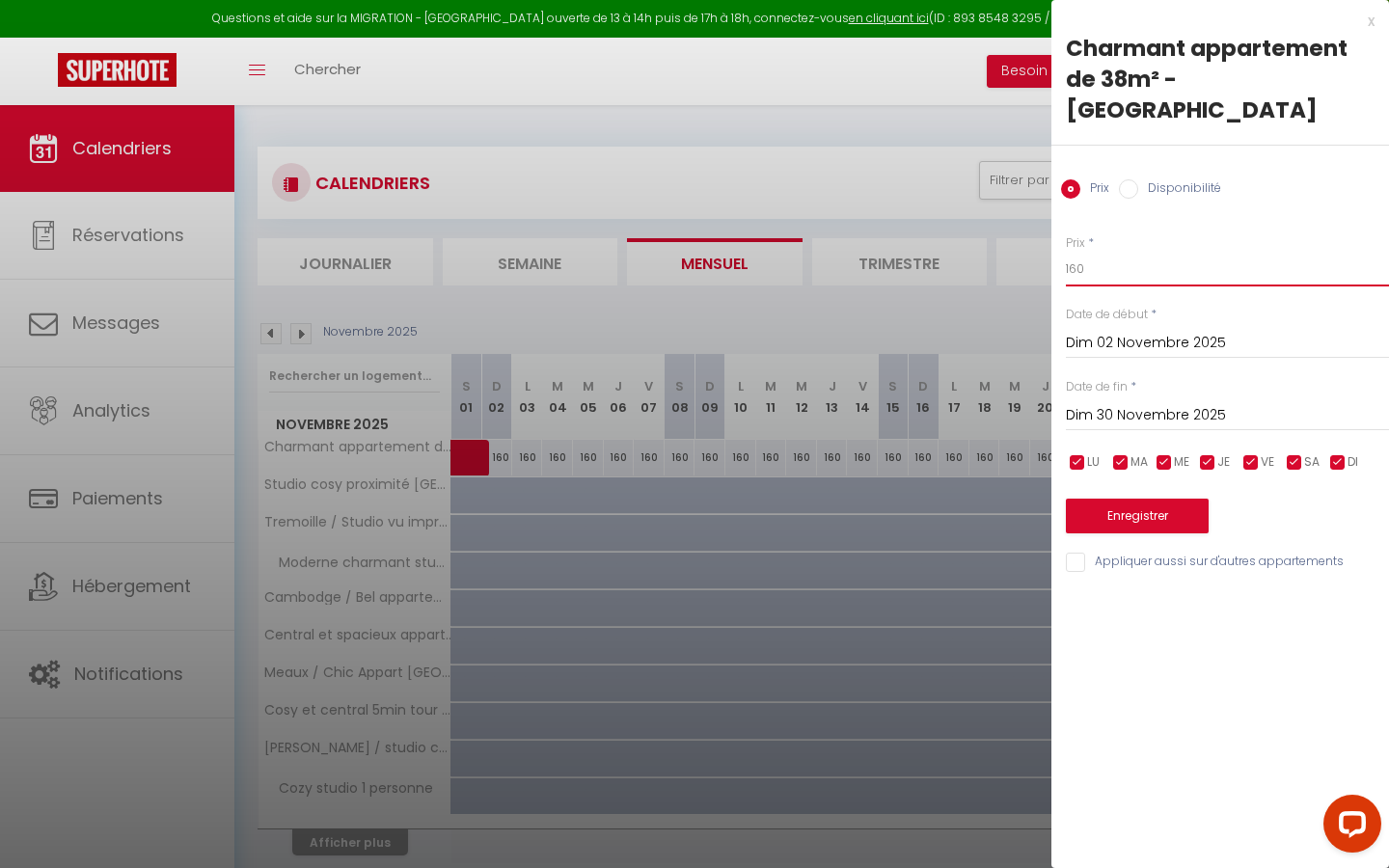
click at [680, 252] on input "160" at bounding box center [1227, 268] width 324 height 35
type input "145"
click at [680, 494] on button "Enregistrer" at bounding box center [1136, 515] width 143 height 35
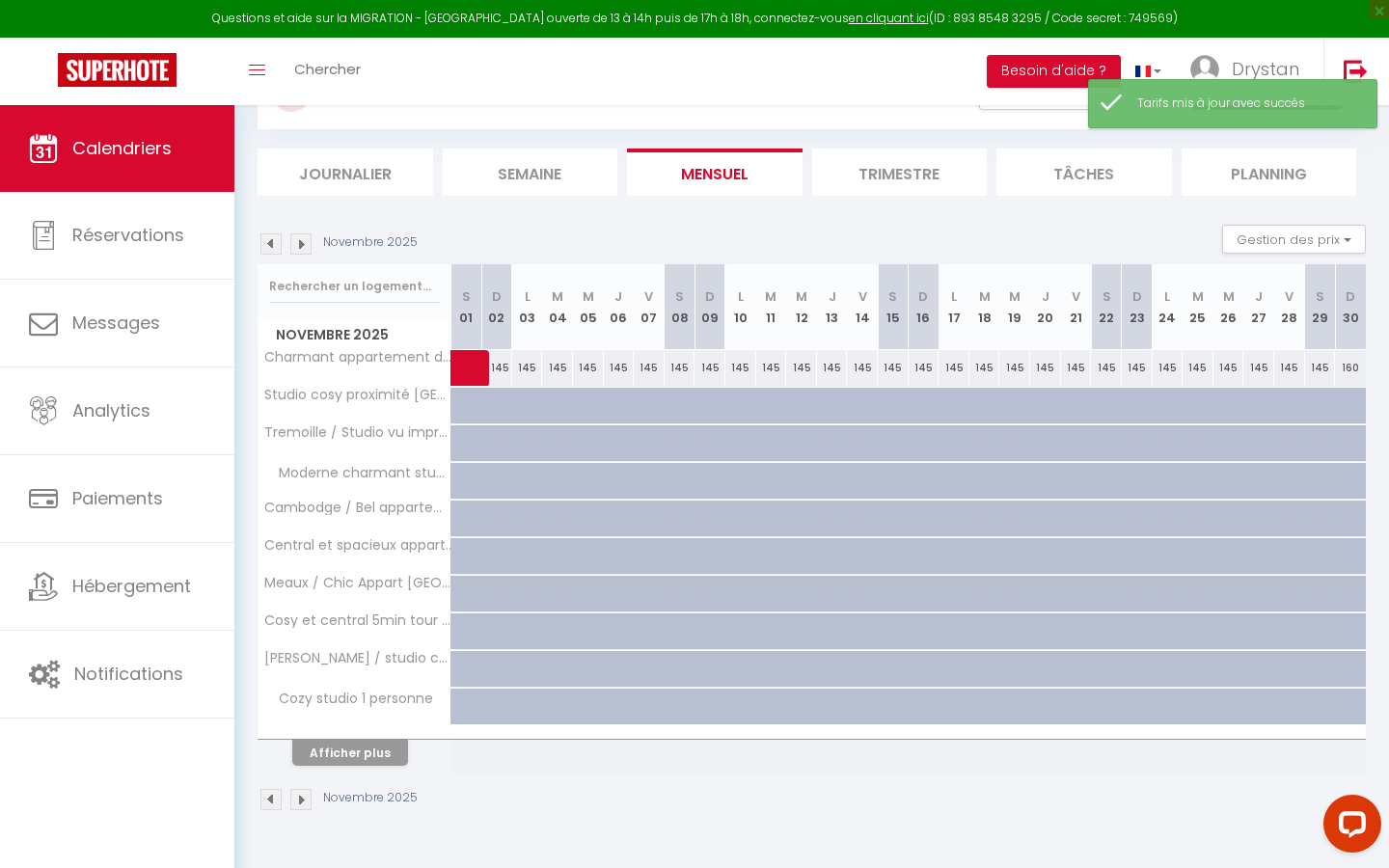
scroll to position [106, 0]
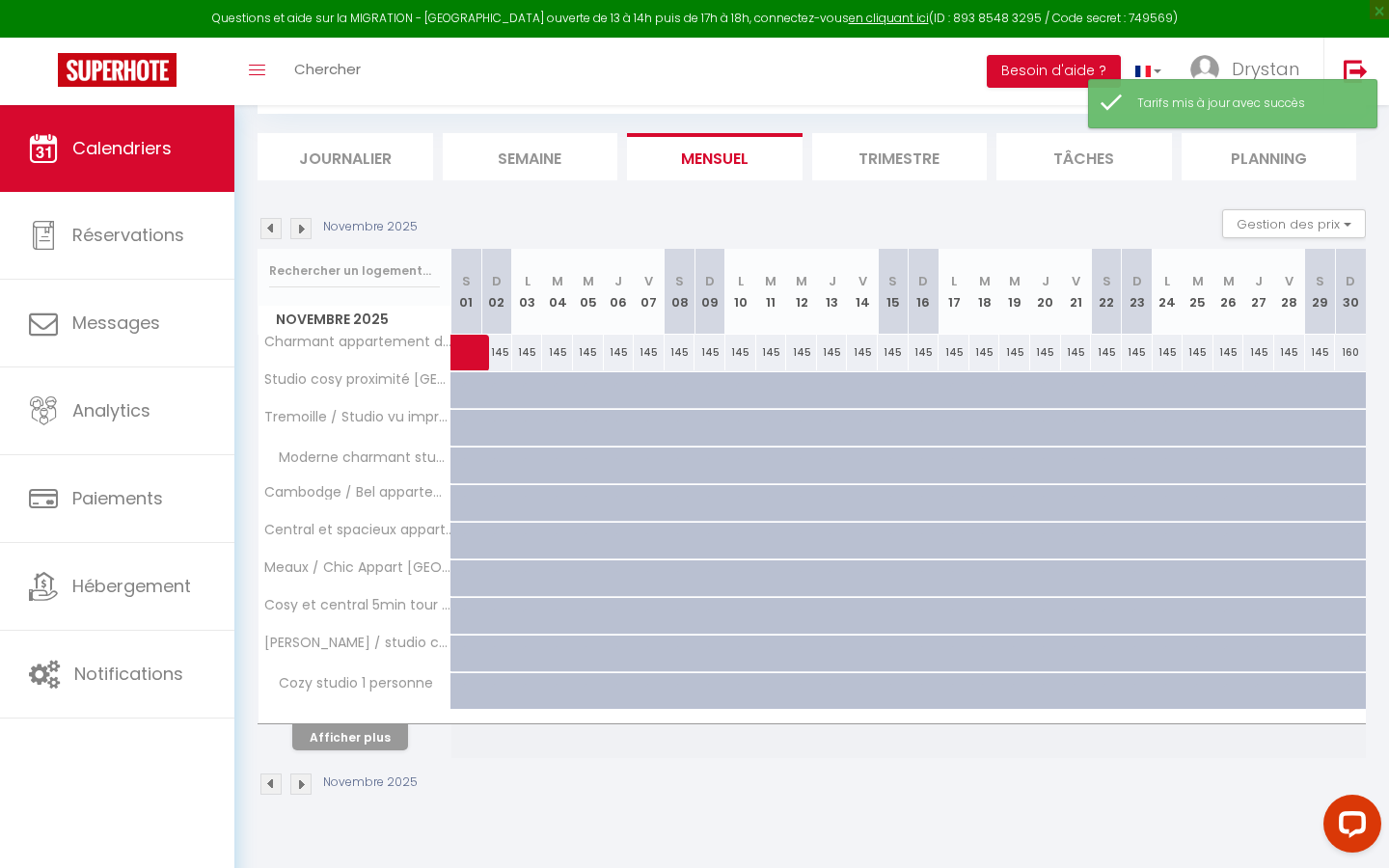
click at [332, 494] on th "Afficher plus" at bounding box center [355, 734] width 193 height 48
click at [335, 494] on button "Afficher plus" at bounding box center [349, 737] width 115 height 26
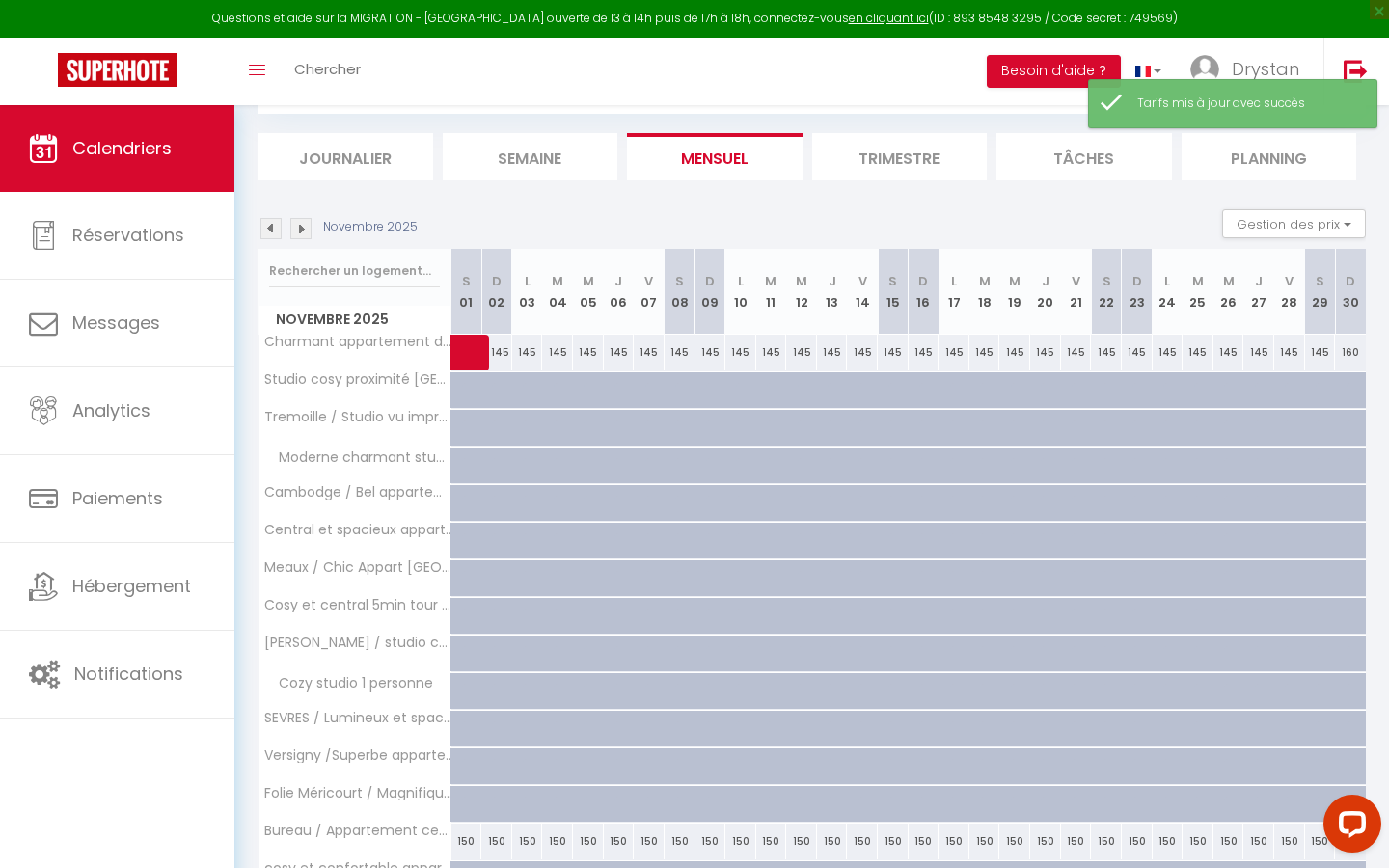
scroll to position [451, 0]
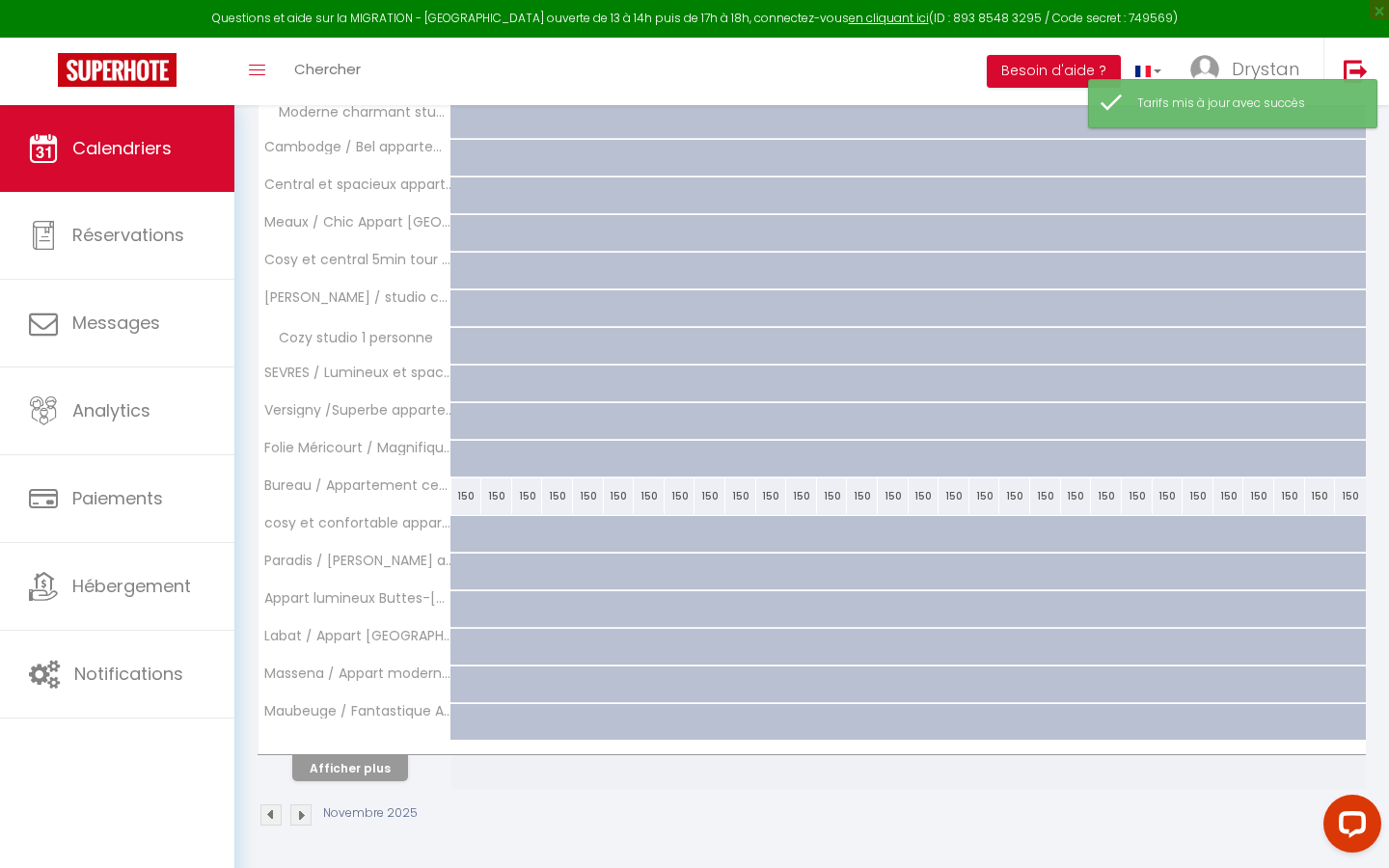
click at [469, 494] on div "150" at bounding box center [467, 496] width 31 height 36
type input "150"
type input "[DATE]"
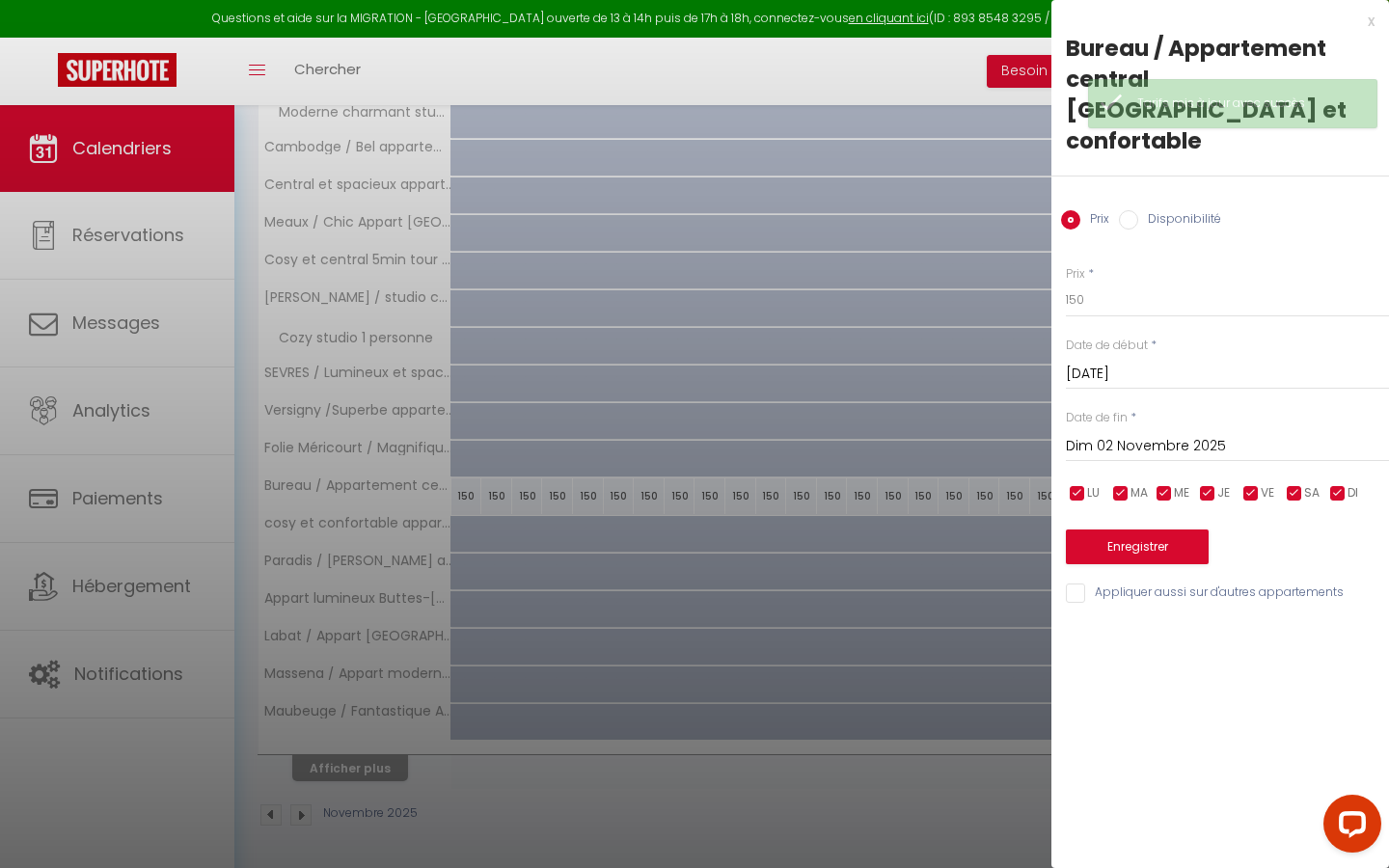
click at [680, 427] on div "[DATE] < [DATE] > Dim Lun Mar Mer Jeu Ven Sam 1 2 3 4 5 6 7 8 9 10 11 12 13 14 …" at bounding box center [1227, 444] width 324 height 35
click at [680, 434] on input "Dim 02 Novembre 2025" at bounding box center [1227, 446] width 324 height 25
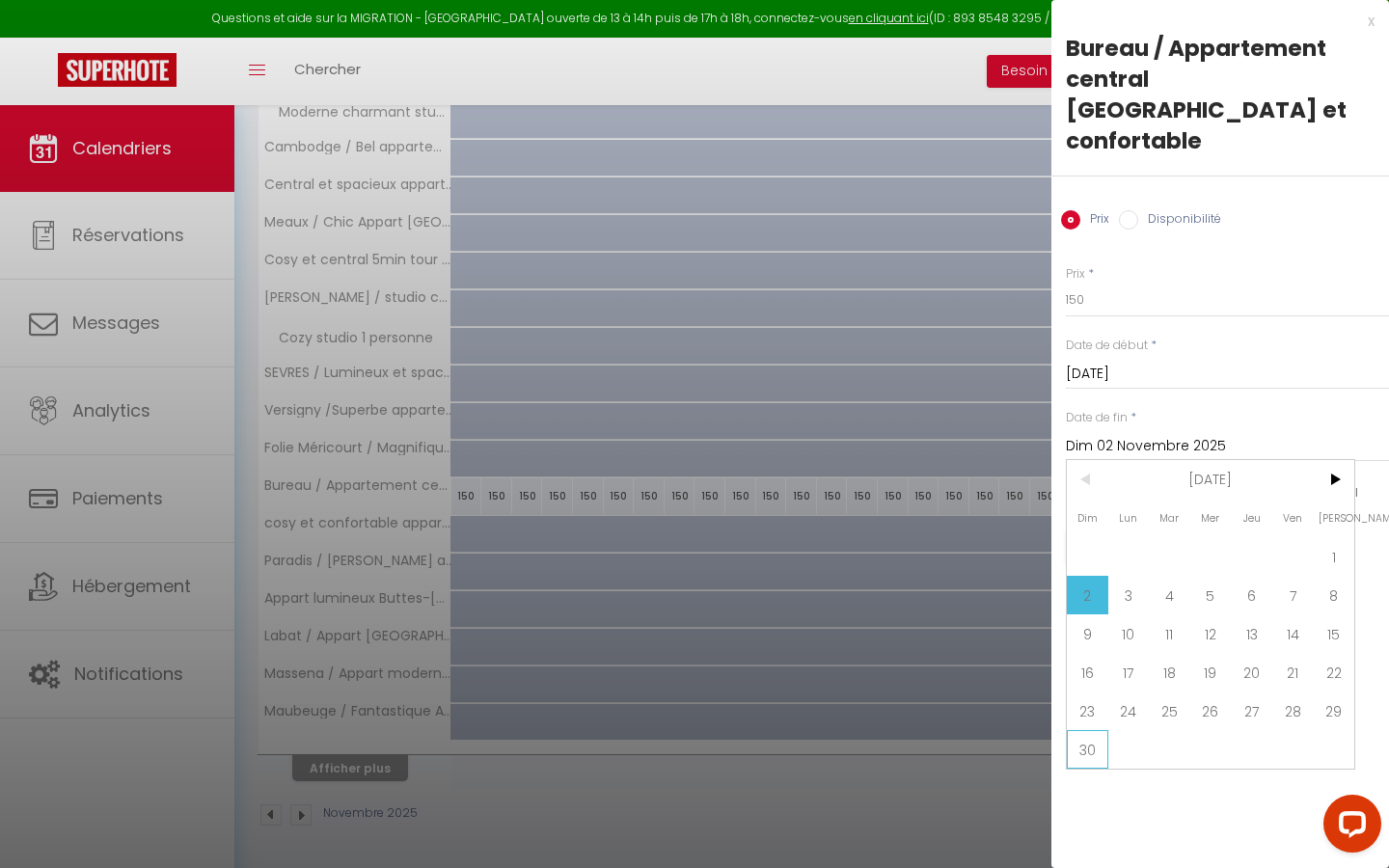
click at [680, 494] on span "30" at bounding box center [1087, 749] width 41 height 38
type input "Dim 30 Novembre 2025"
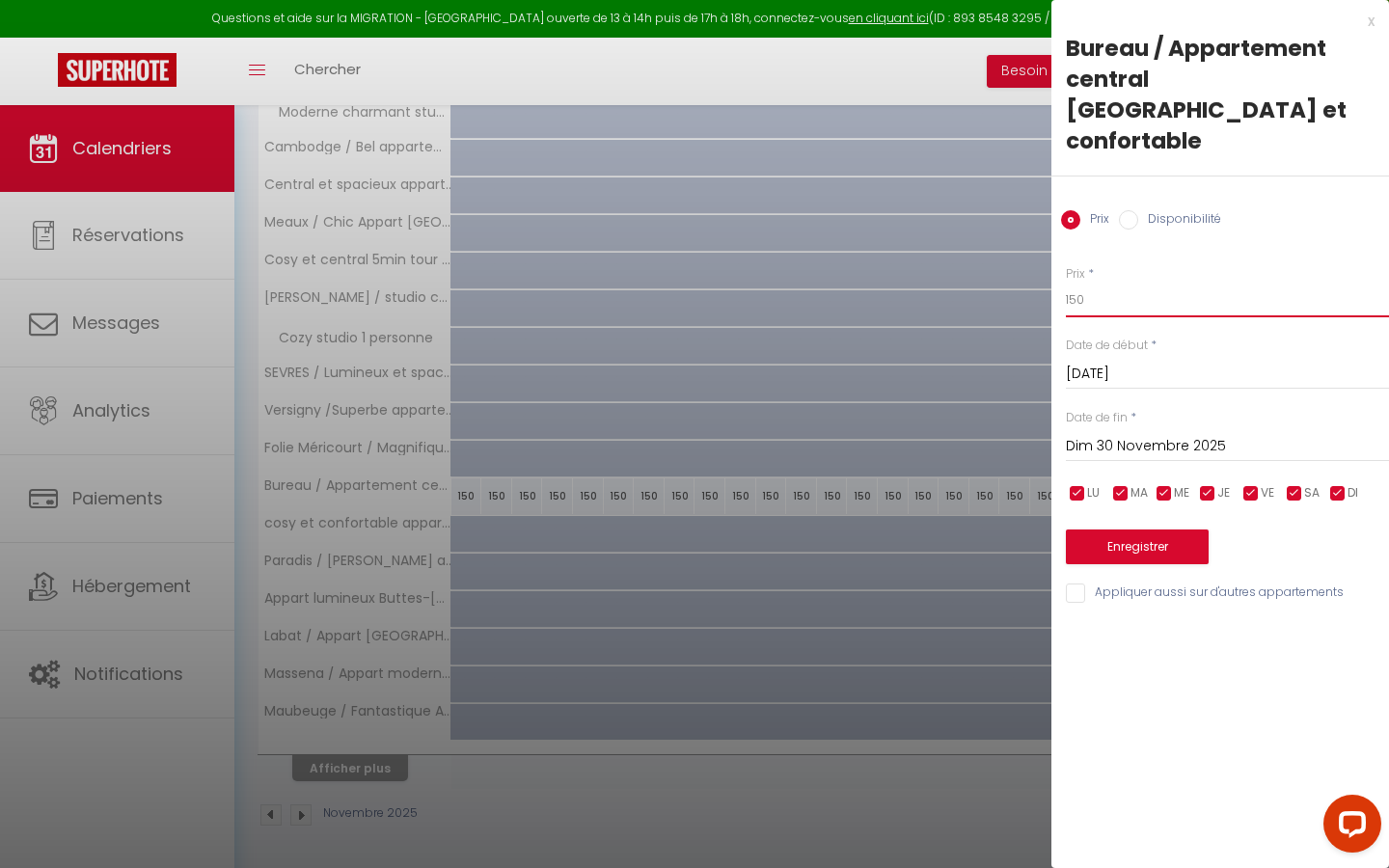
click at [680, 282] on input "150" at bounding box center [1227, 299] width 324 height 35
type input "1"
type input "130"
click at [1160, 530] on button "Enregistrer" at bounding box center [1136, 546] width 143 height 35
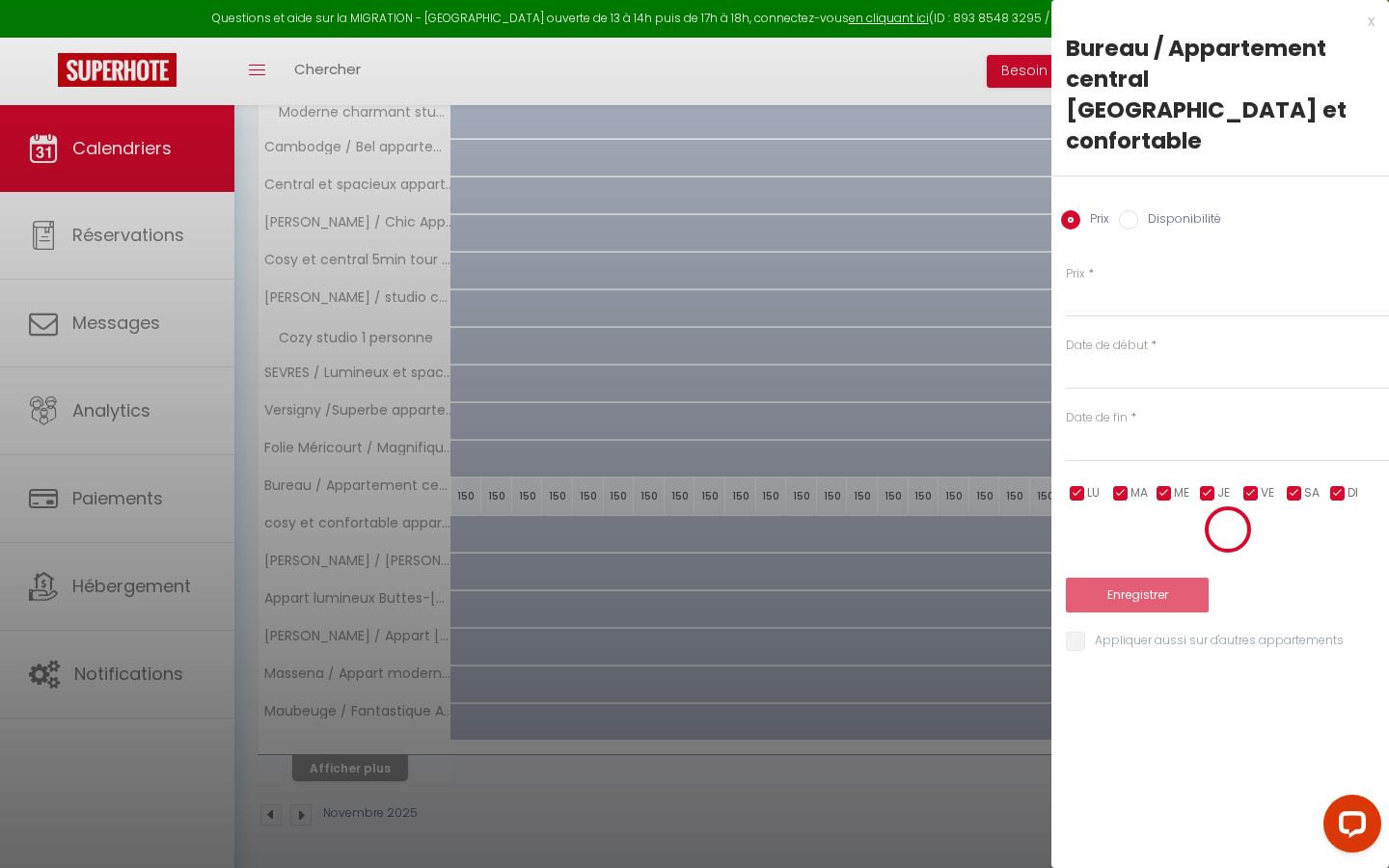
scroll to position [106, 0]
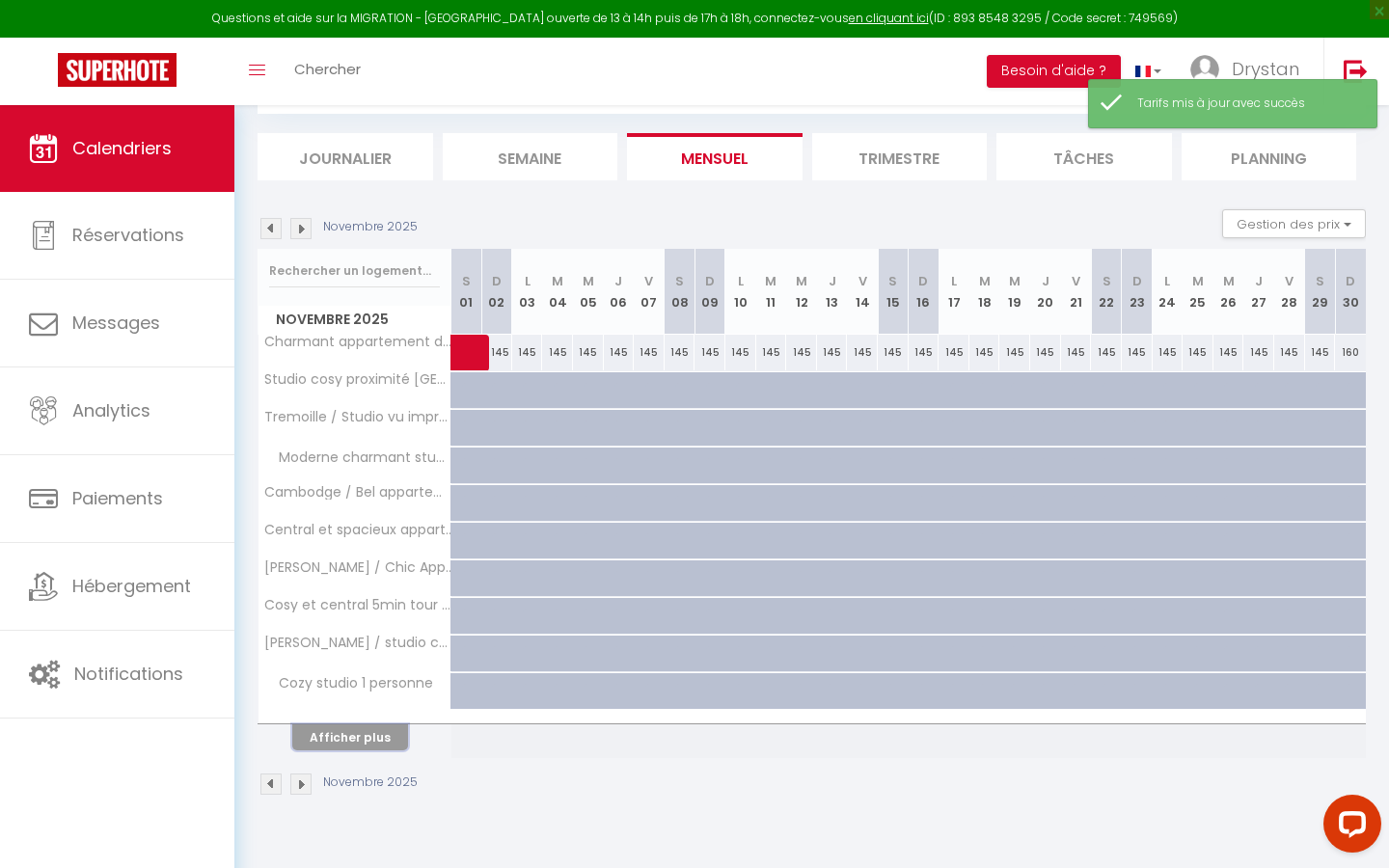
click at [356, 737] on button "Afficher plus" at bounding box center [349, 737] width 115 height 26
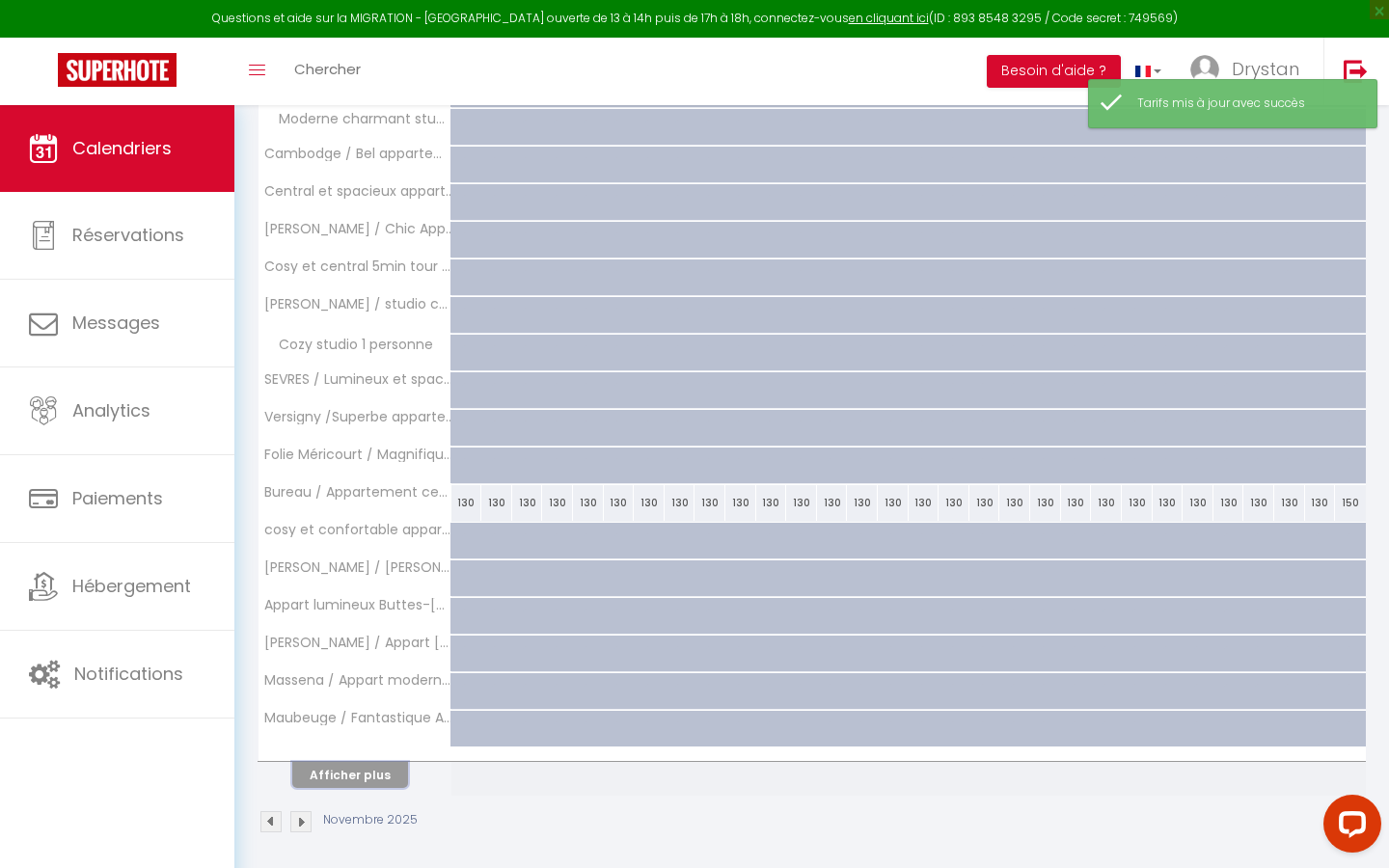
scroll to position [451, 0]
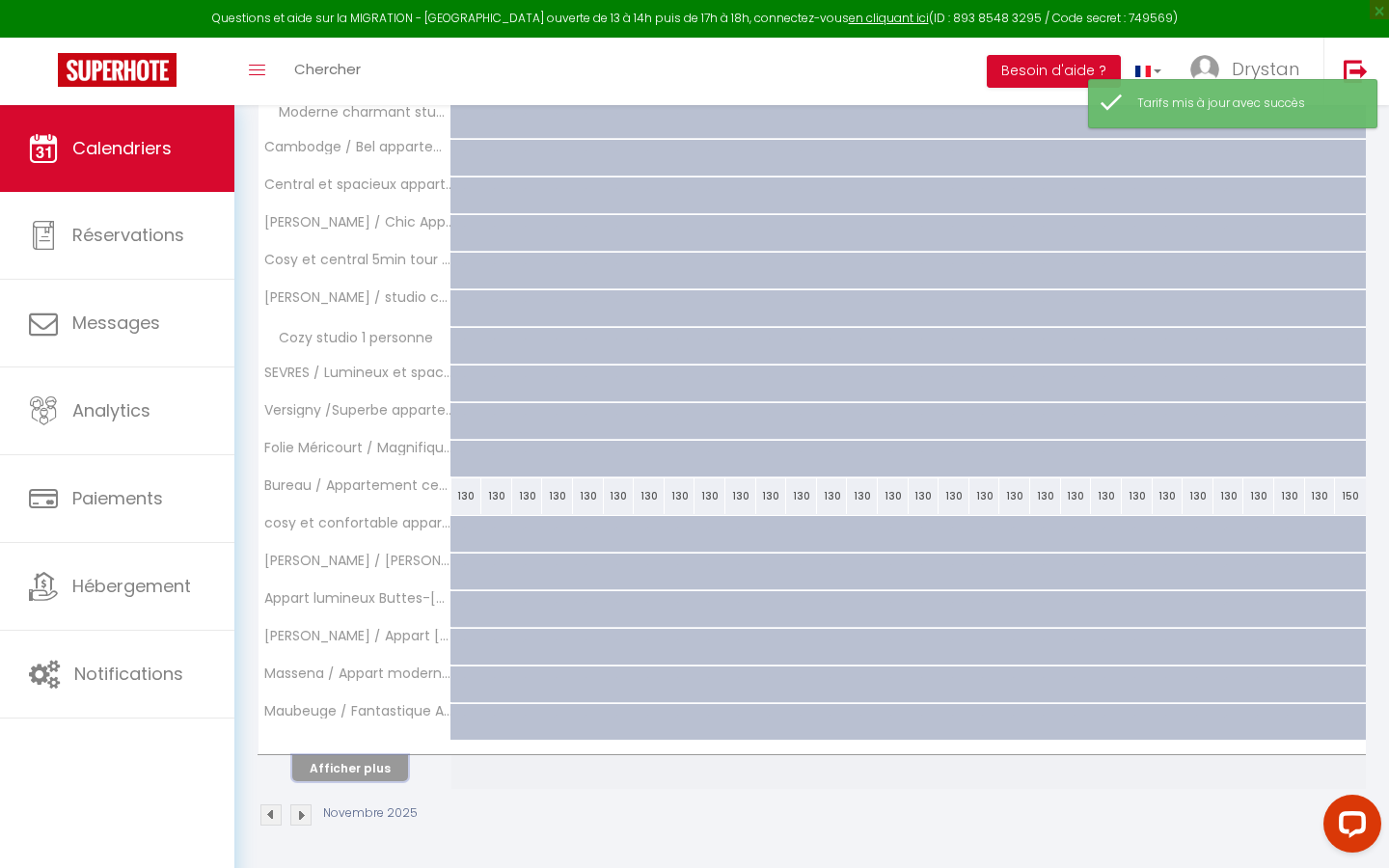
click at [349, 758] on button "Afficher plus" at bounding box center [349, 768] width 115 height 26
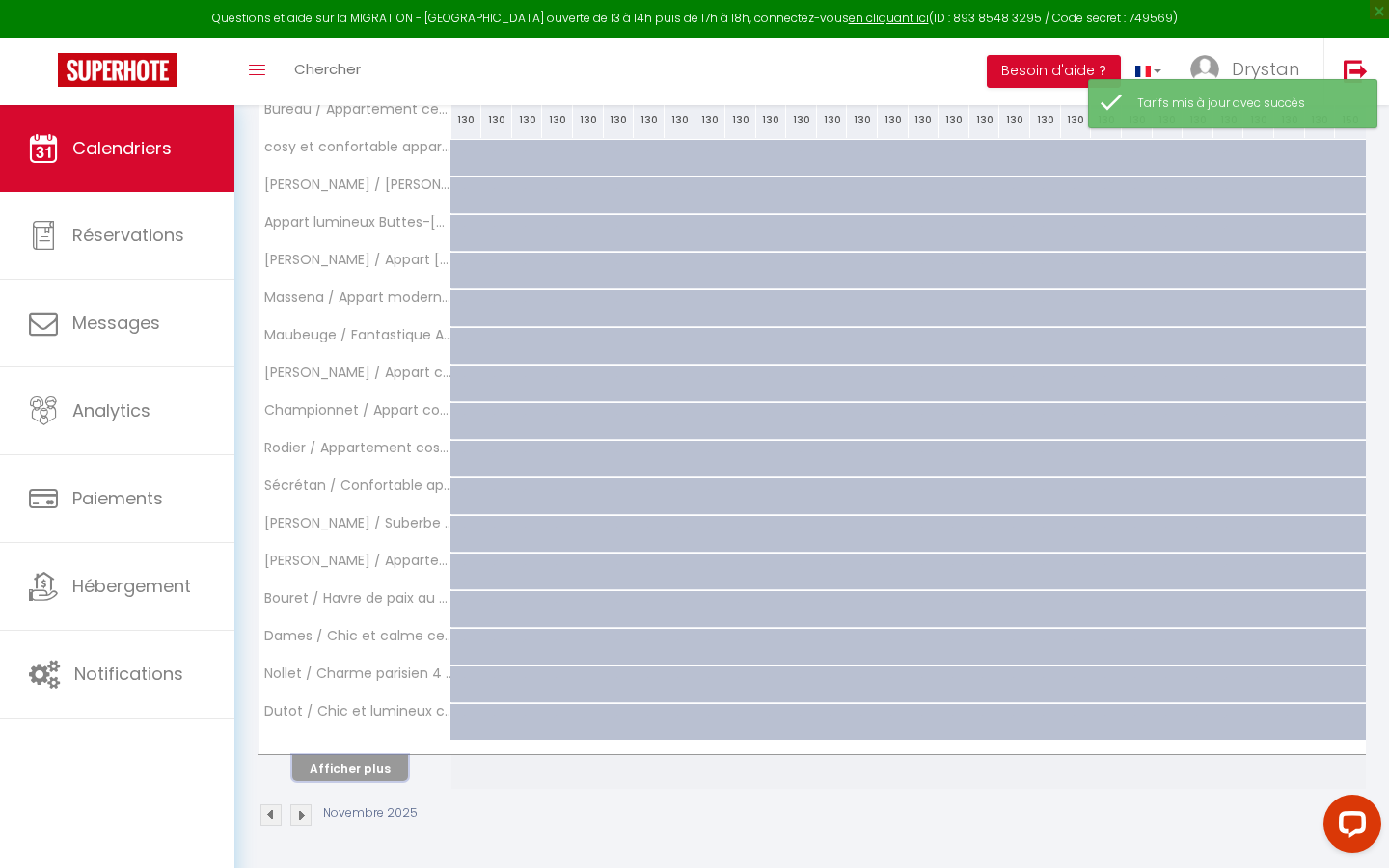
click at [349, 760] on button "Afficher plus" at bounding box center [349, 768] width 115 height 26
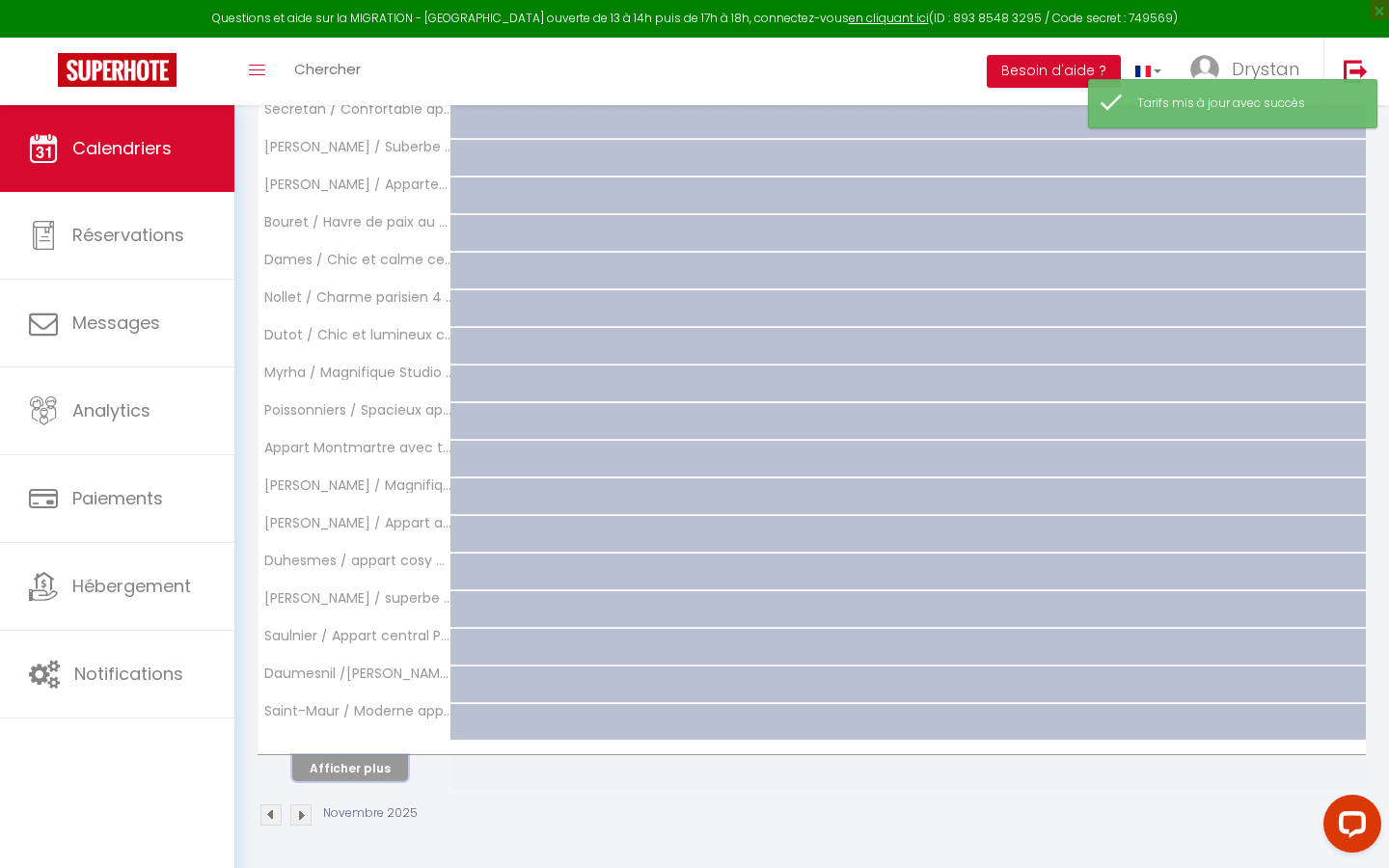
click at [349, 760] on button "Afficher plus" at bounding box center [349, 768] width 115 height 26
click at [349, 762] on button "Afficher plus" at bounding box center [349, 768] width 115 height 26
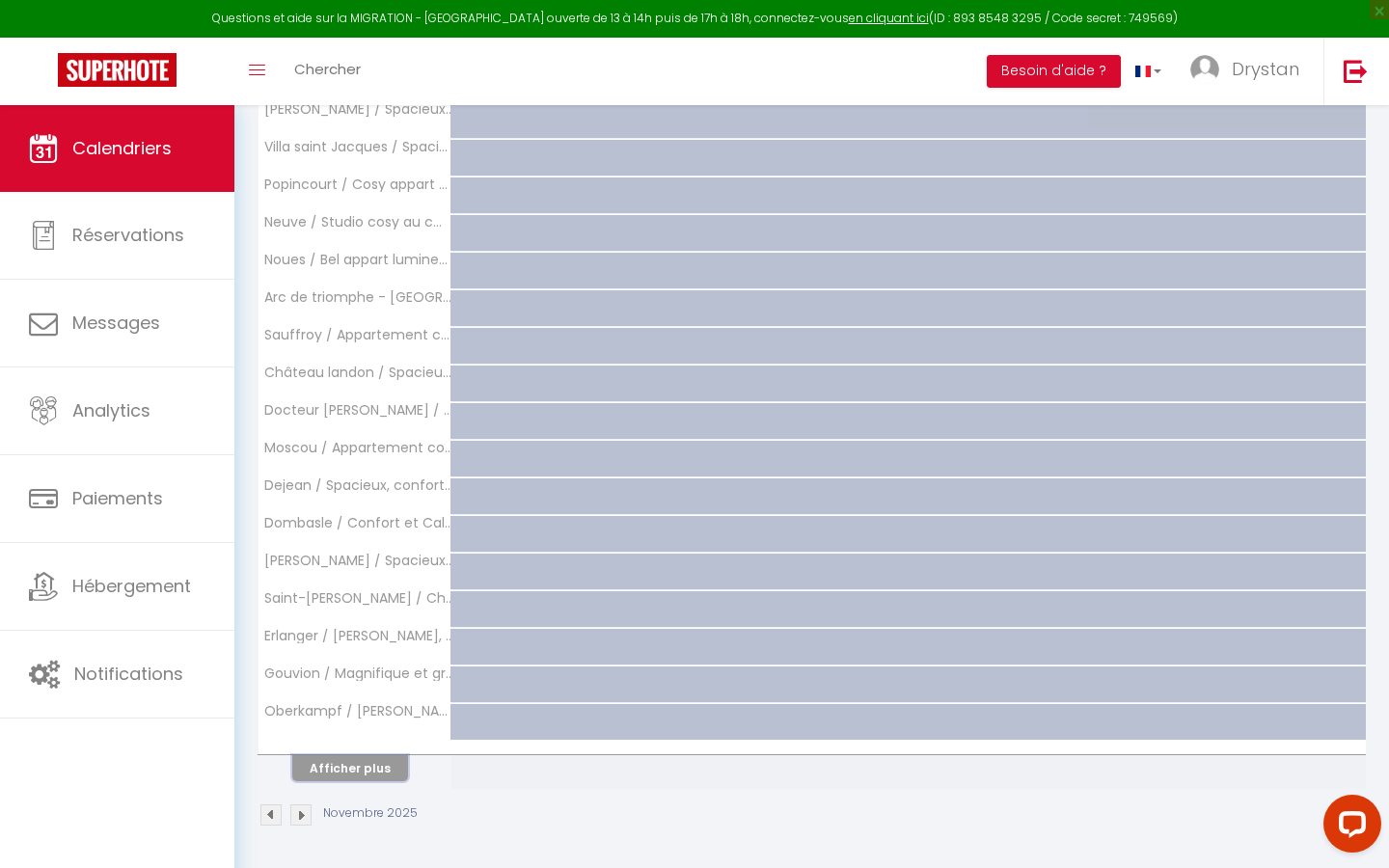
click at [349, 760] on button "Afficher plus" at bounding box center [349, 768] width 115 height 26
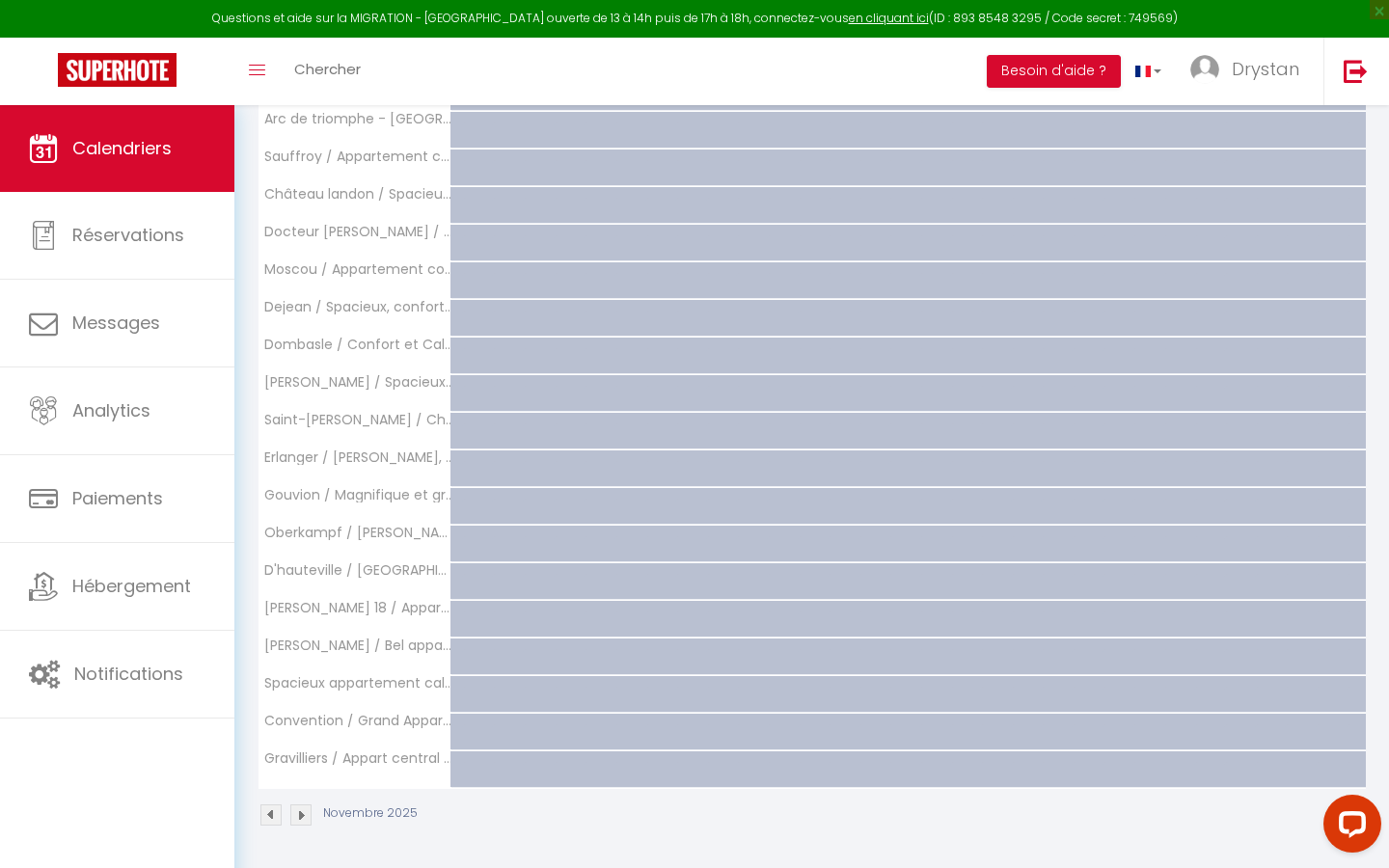
click at [349, 760] on th "Gravilliers / Appart central [GEOGRAPHIC_DATA]" at bounding box center [355, 769] width 193 height 36
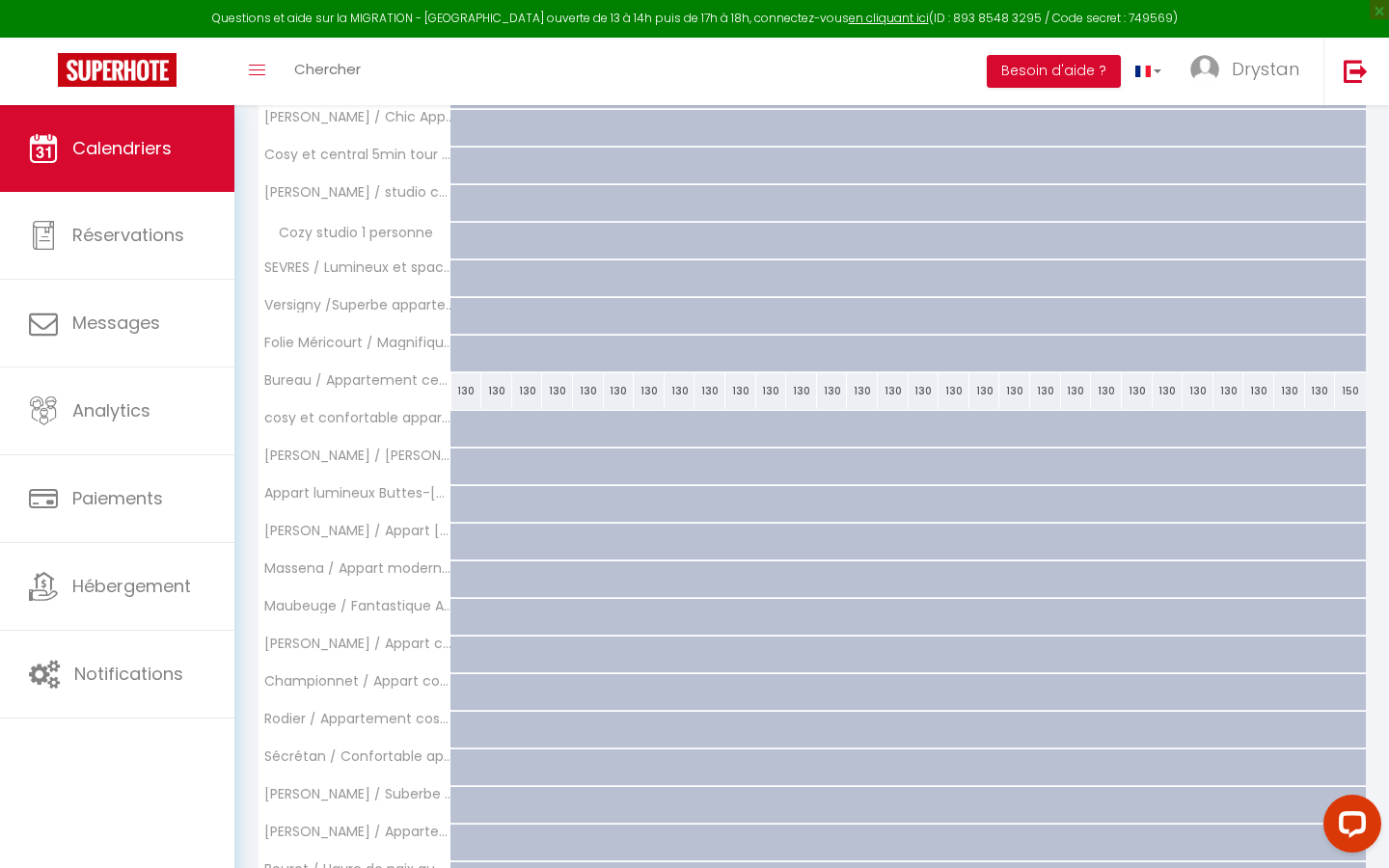
scroll to position [0, 0]
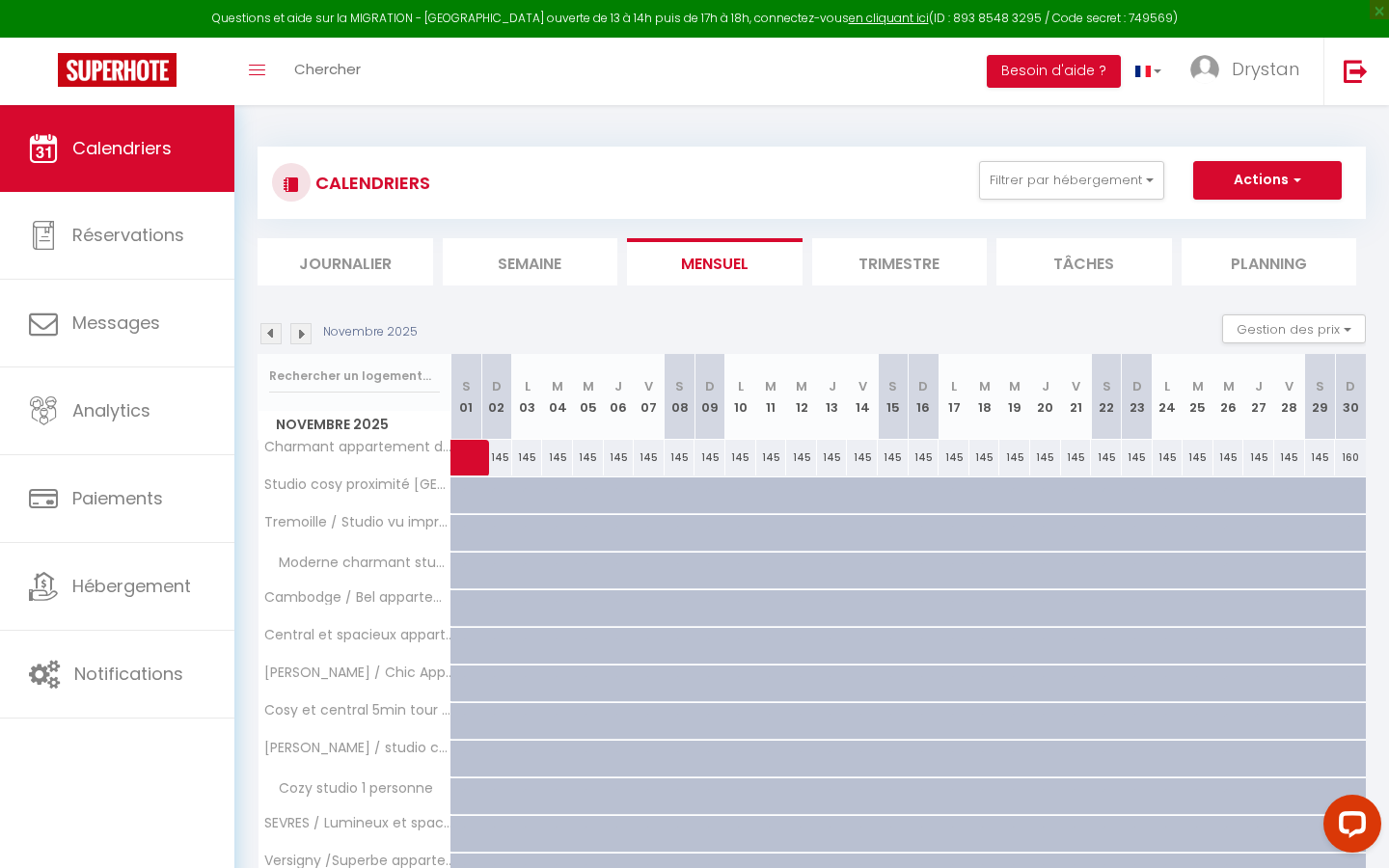
click at [296, 326] on img at bounding box center [301, 334] width 22 height 22
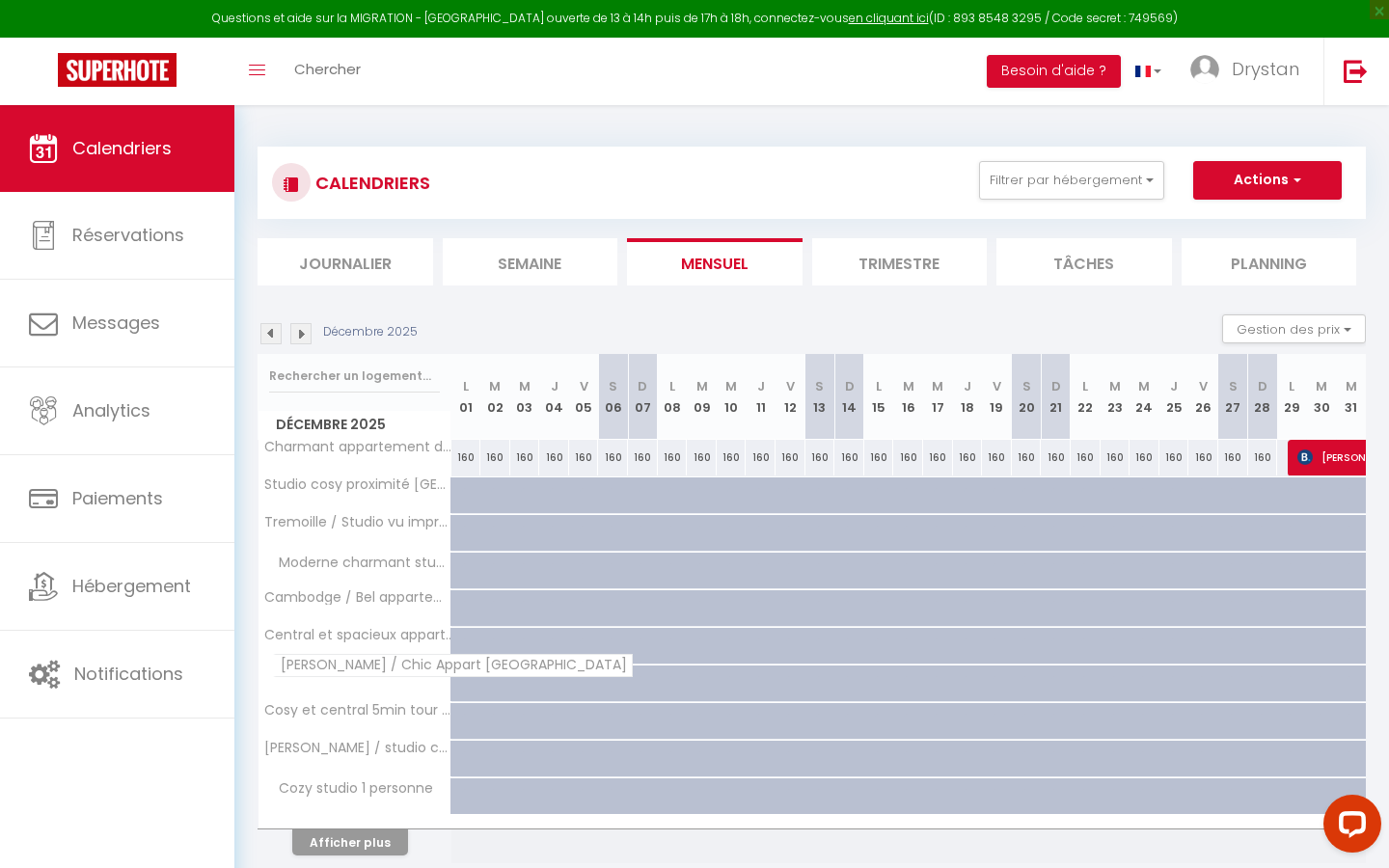
scroll to position [106, 0]
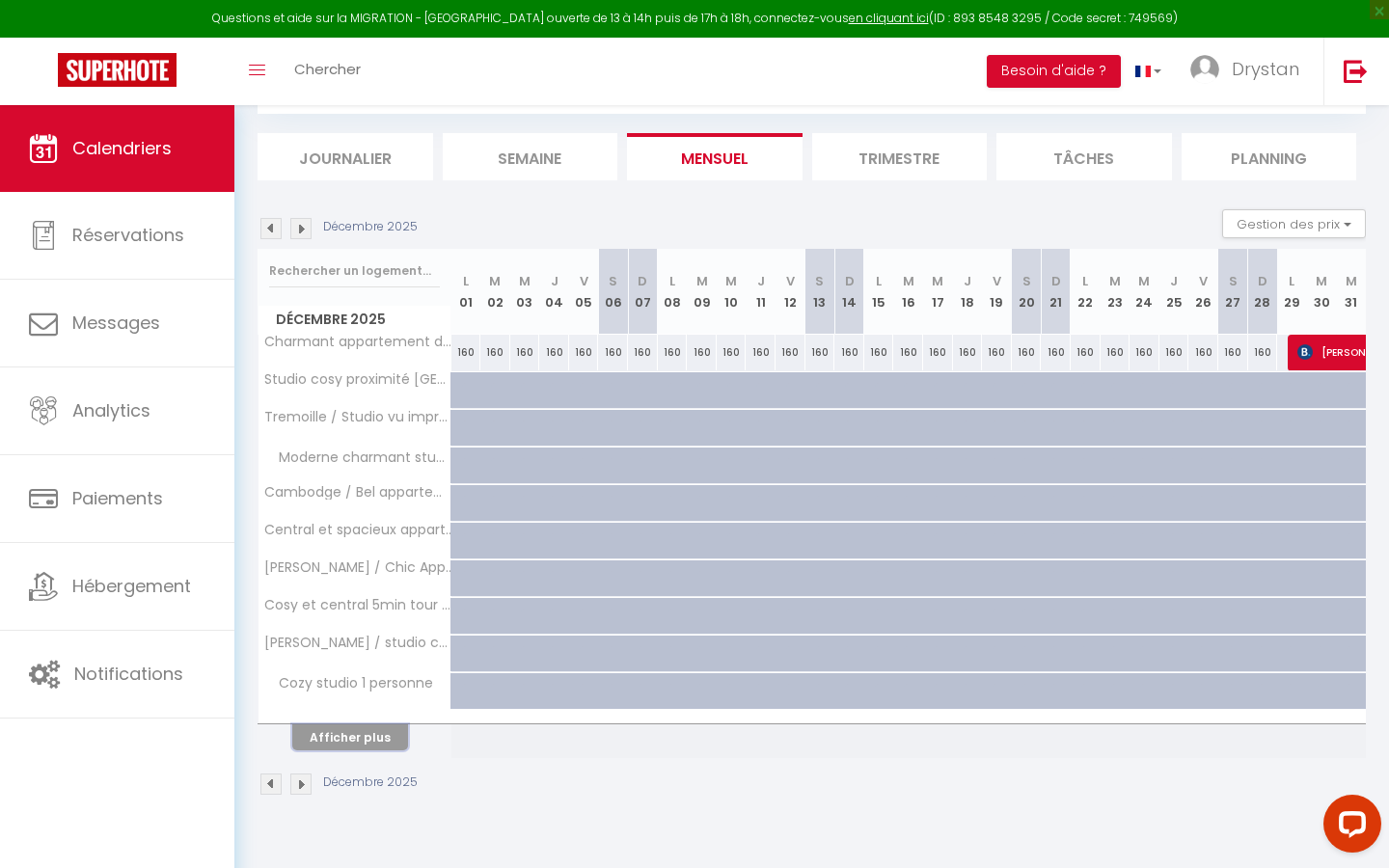
click at [351, 724] on button "Afficher plus" at bounding box center [349, 737] width 115 height 26
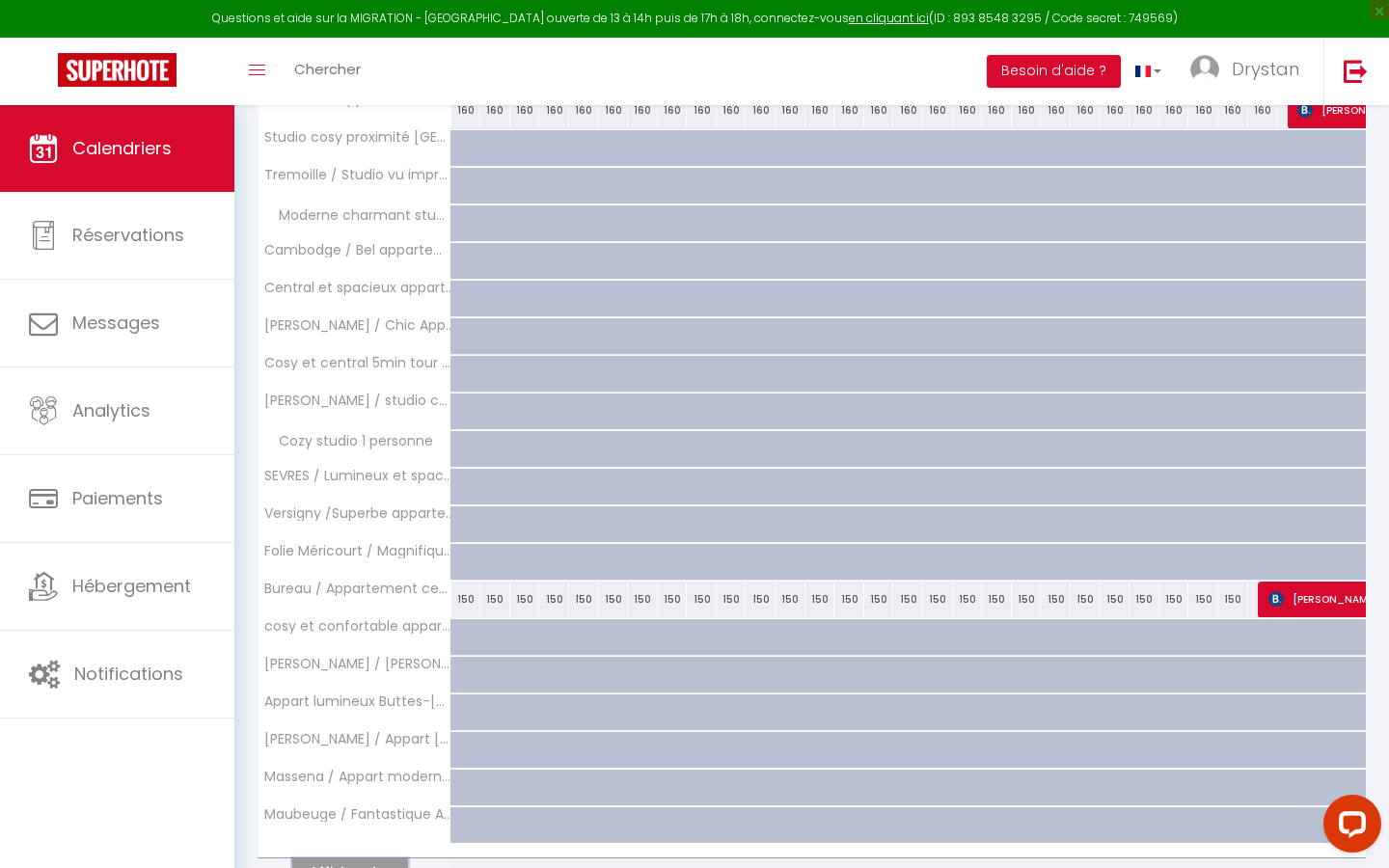
scroll to position [451, 0]
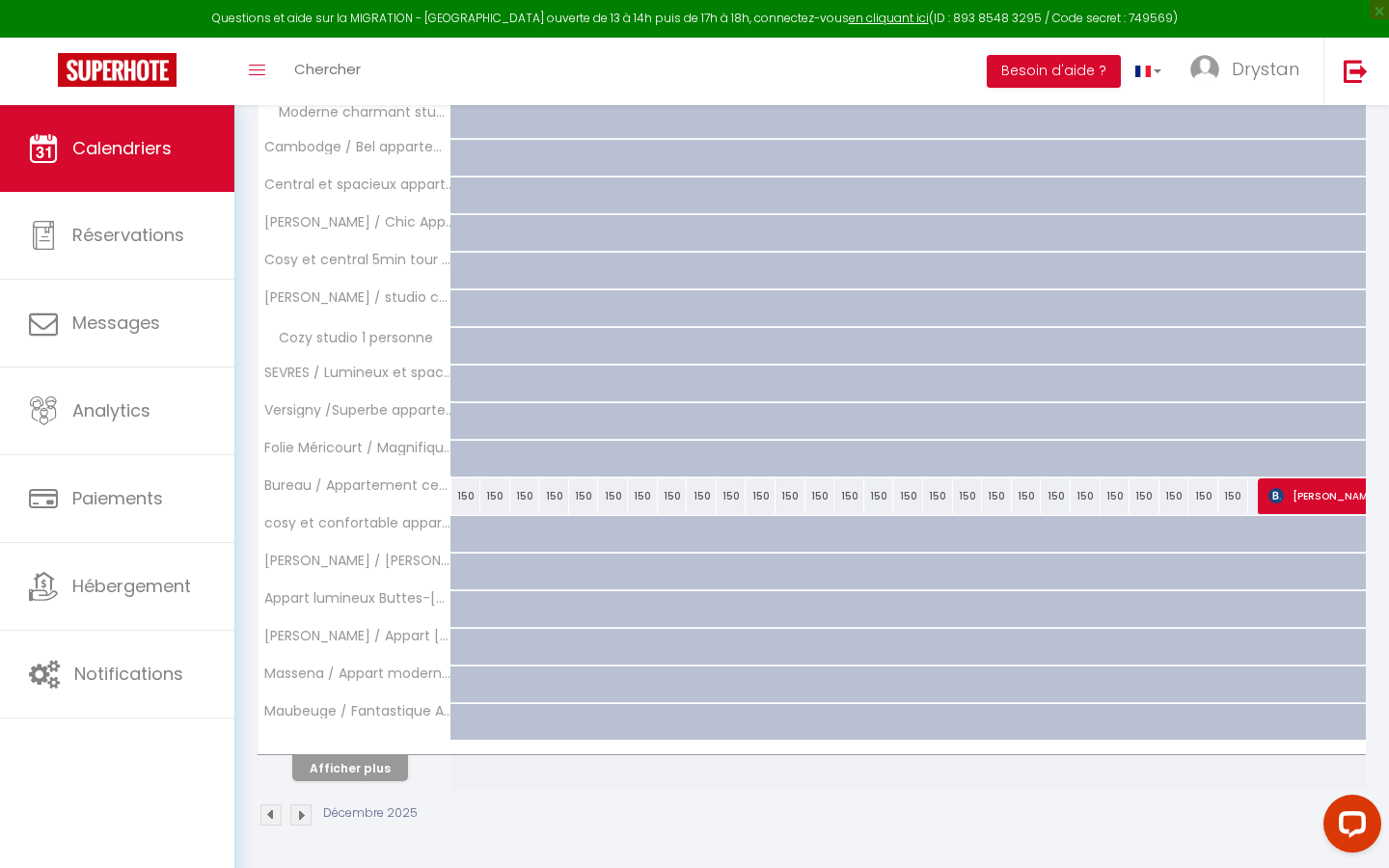
click at [351, 725] on th "Maubeuge / Fantastique Appart 2 personnes" at bounding box center [355, 722] width 193 height 36
click at [348, 780] on button "Afficher plus" at bounding box center [349, 768] width 115 height 26
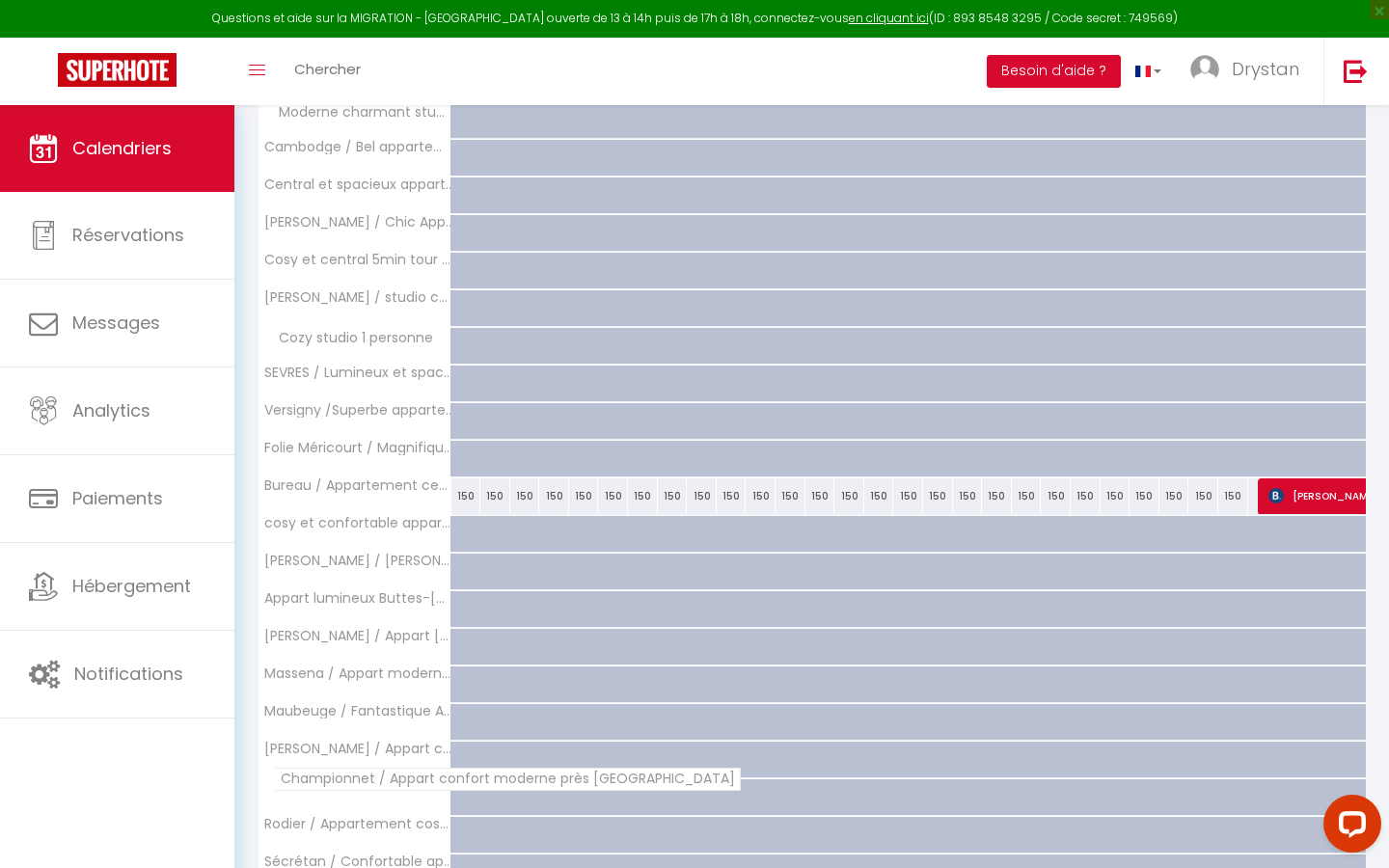
click at [353, 767] on span "Championnet / Appart confort moderne près [GEOGRAPHIC_DATA]" at bounding box center [507, 778] width 468 height 23
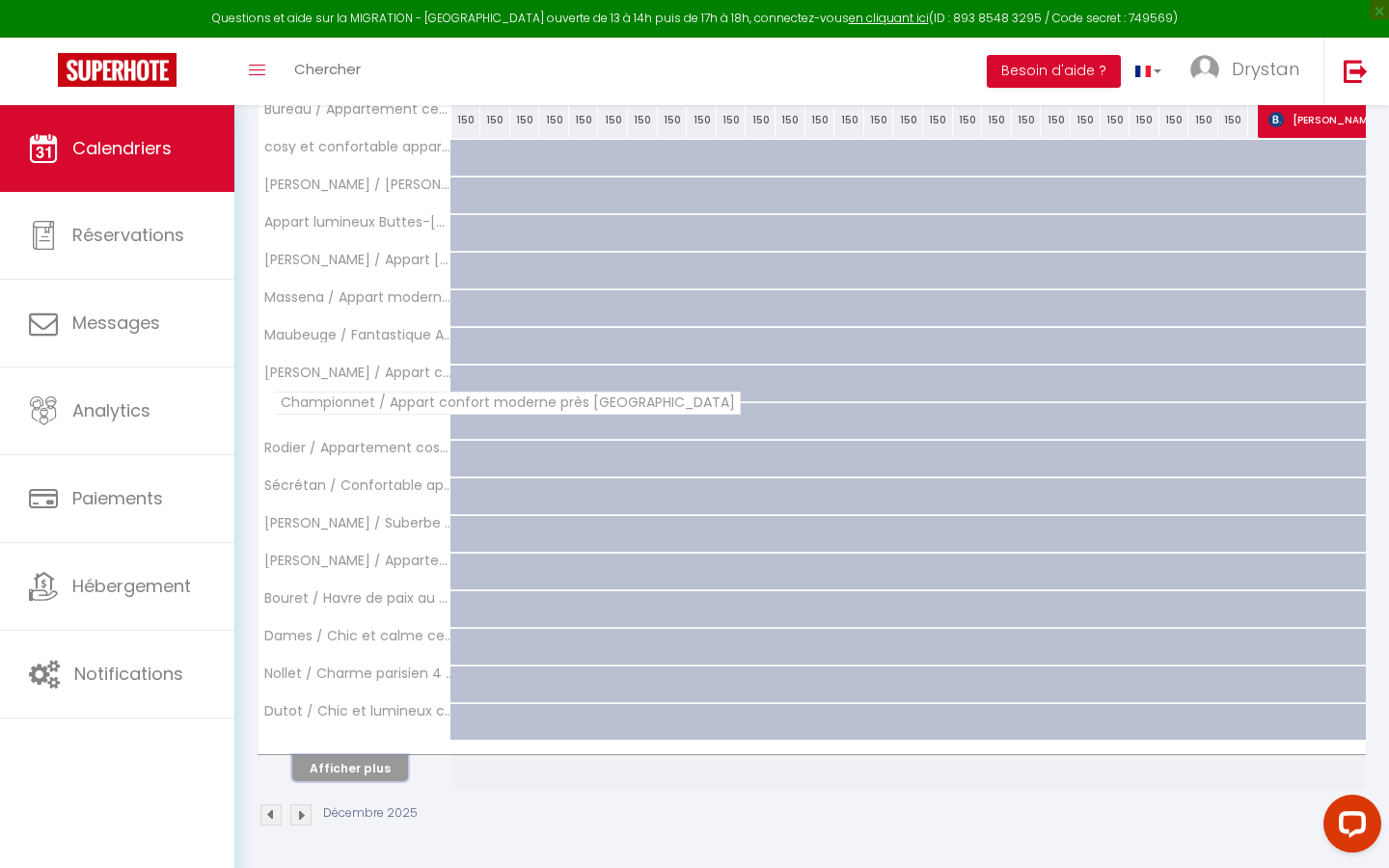
click at [353, 768] on button "Afficher plus" at bounding box center [349, 768] width 115 height 26
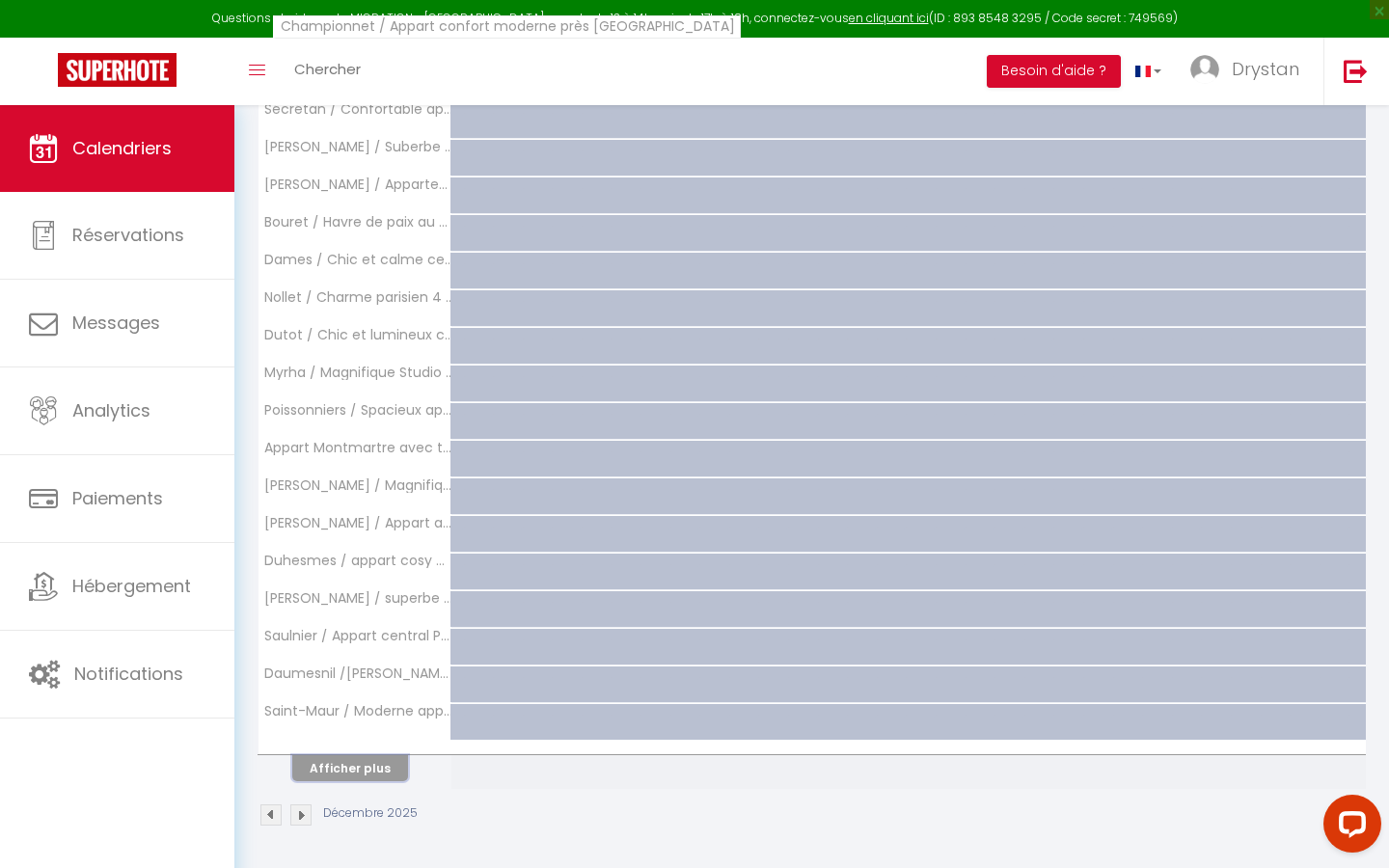
click at [353, 770] on button "Afficher plus" at bounding box center [349, 768] width 115 height 26
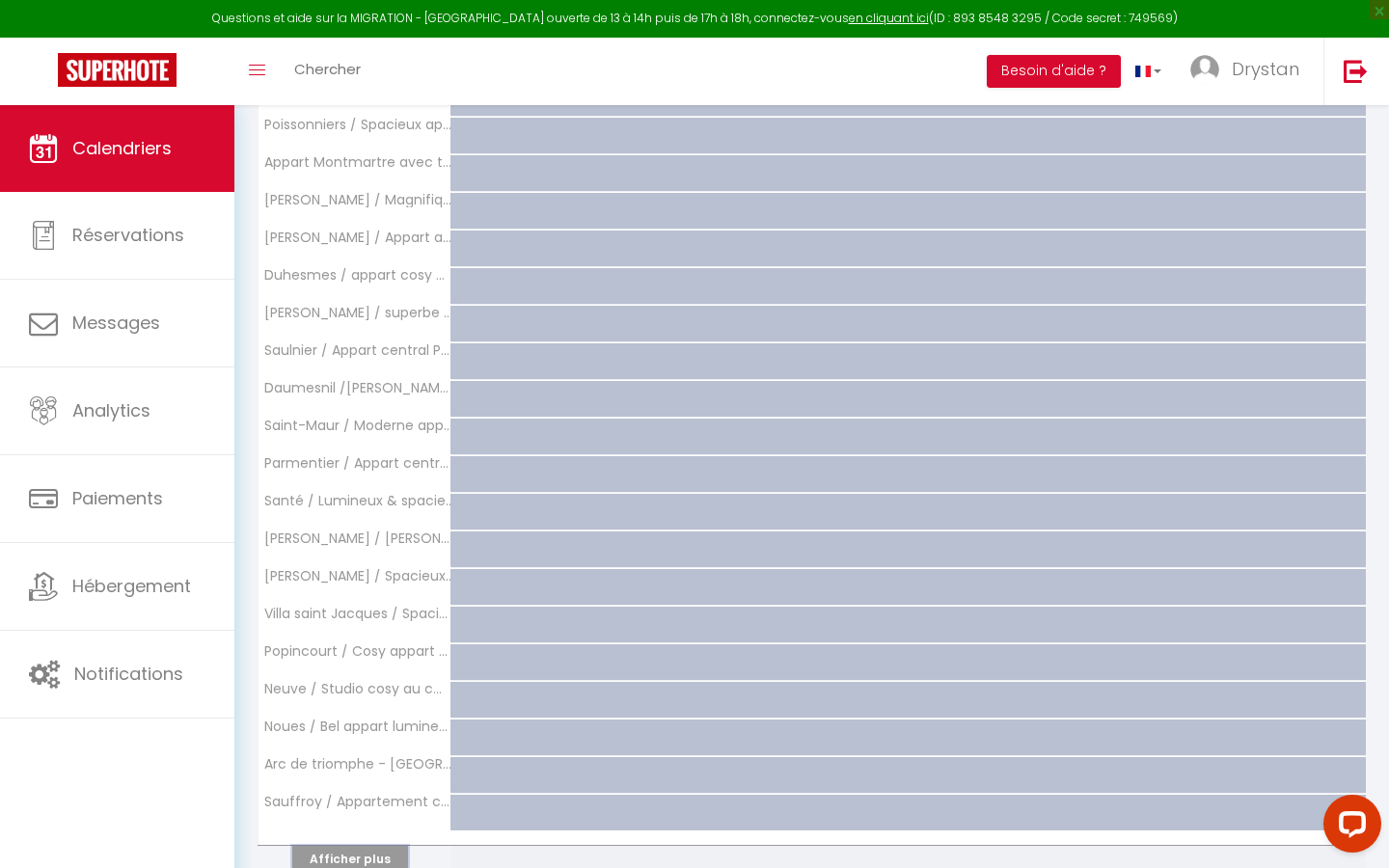
scroll to position [1579, 0]
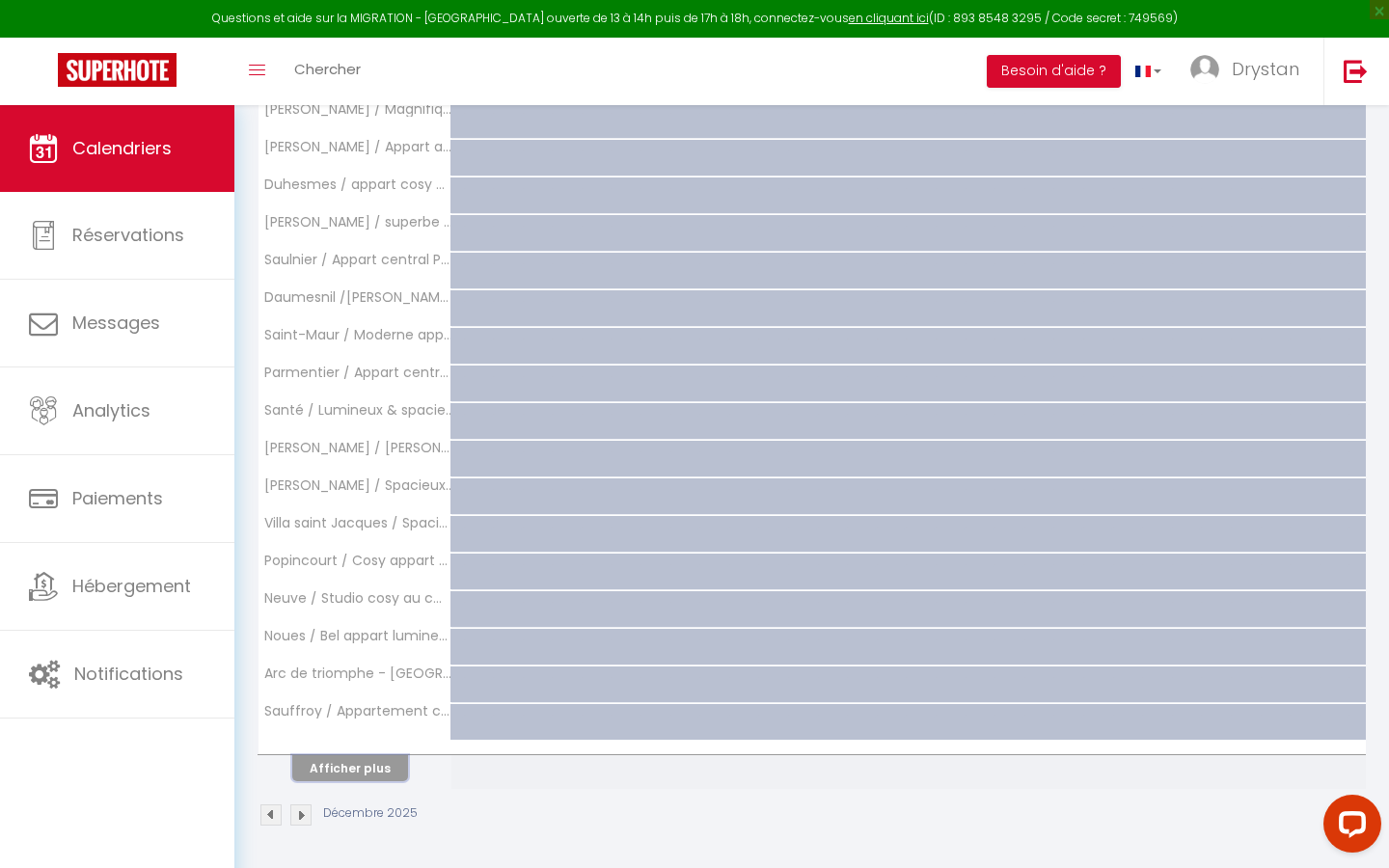
click at [353, 767] on button "Afficher plus" at bounding box center [349, 768] width 115 height 26
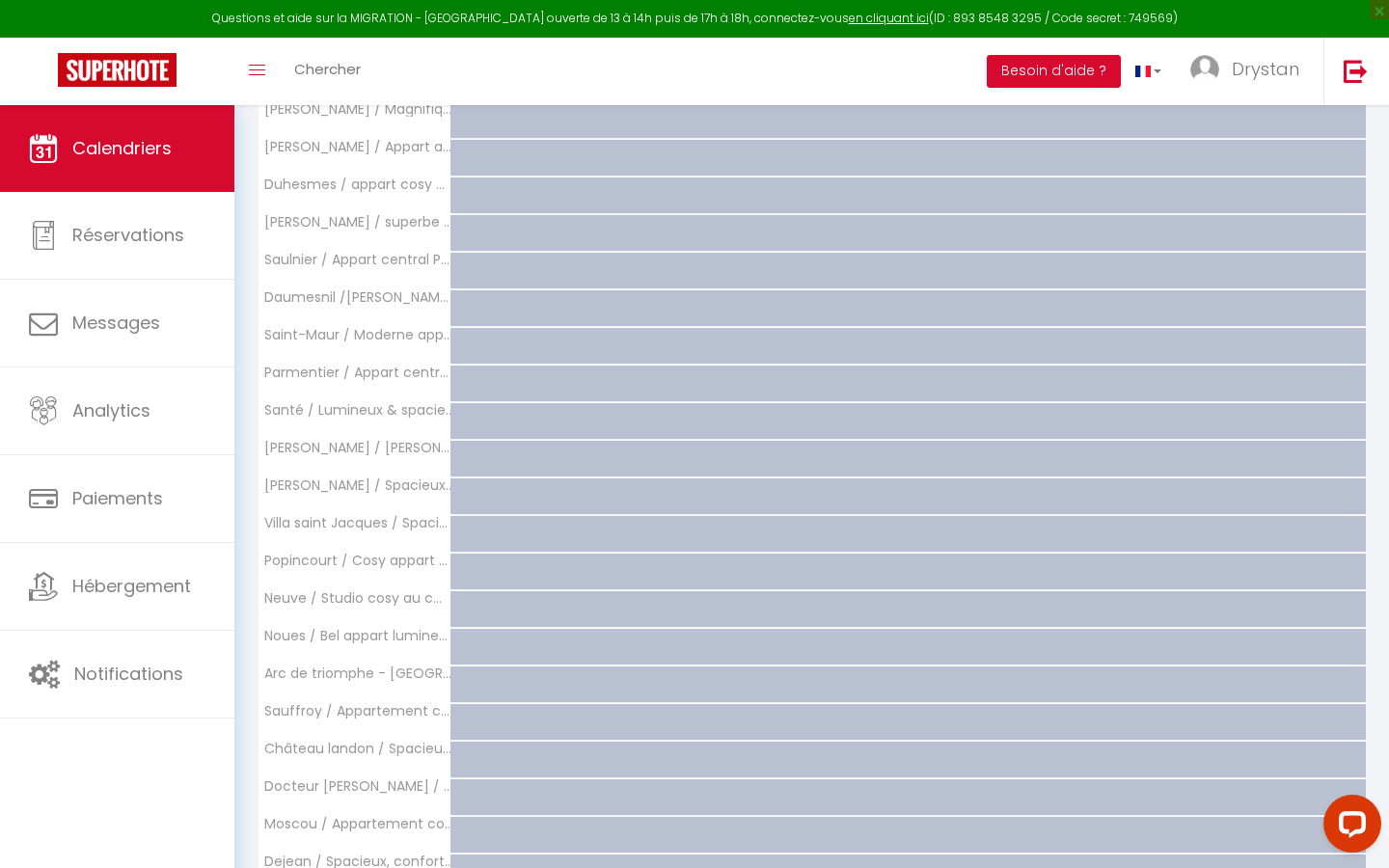
click at [353, 766] on th "Château landon / Spacieux appart cosy 2 chambres" at bounding box center [355, 760] width 193 height 36
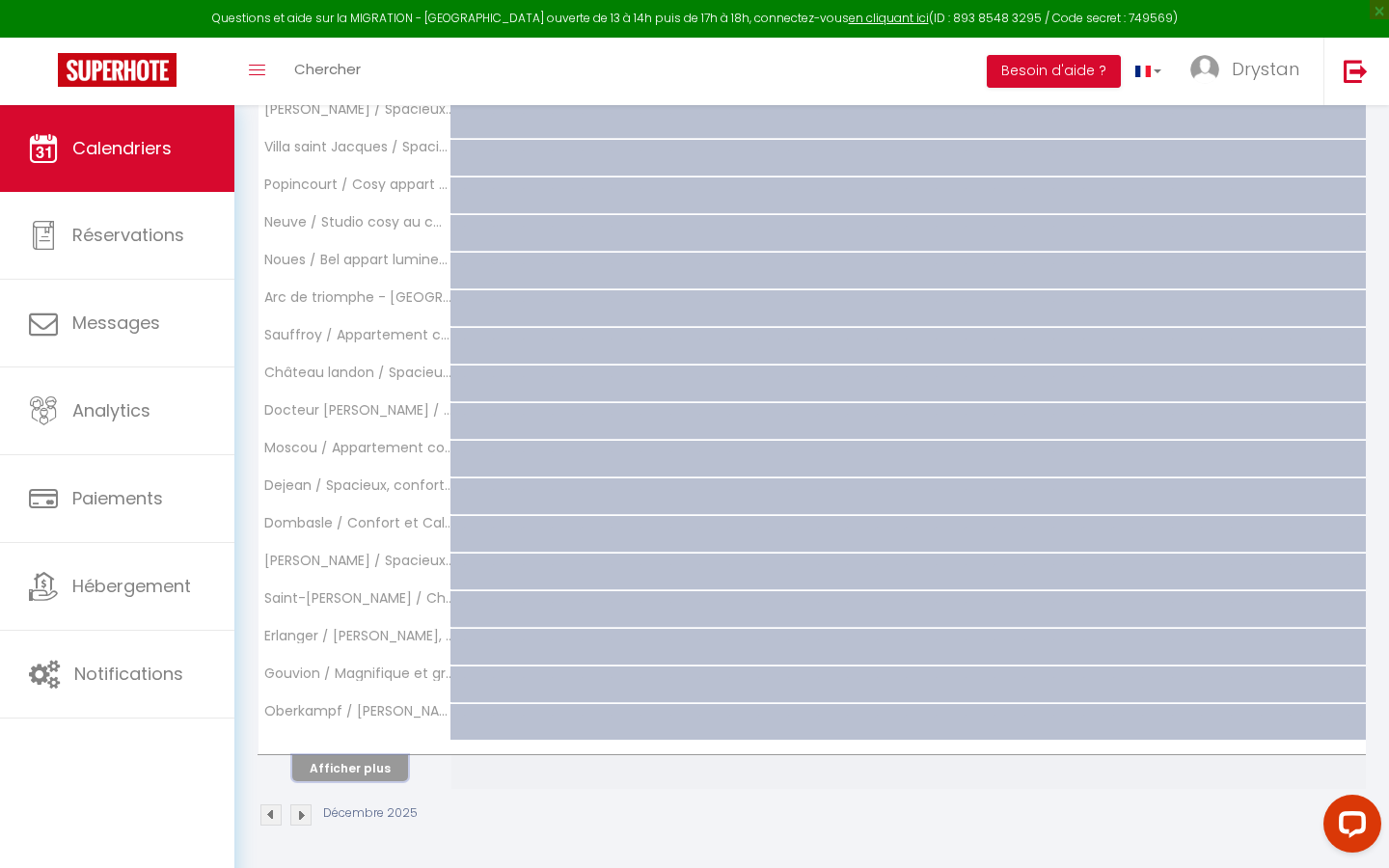
click at [353, 766] on button "Afficher plus" at bounding box center [349, 768] width 115 height 26
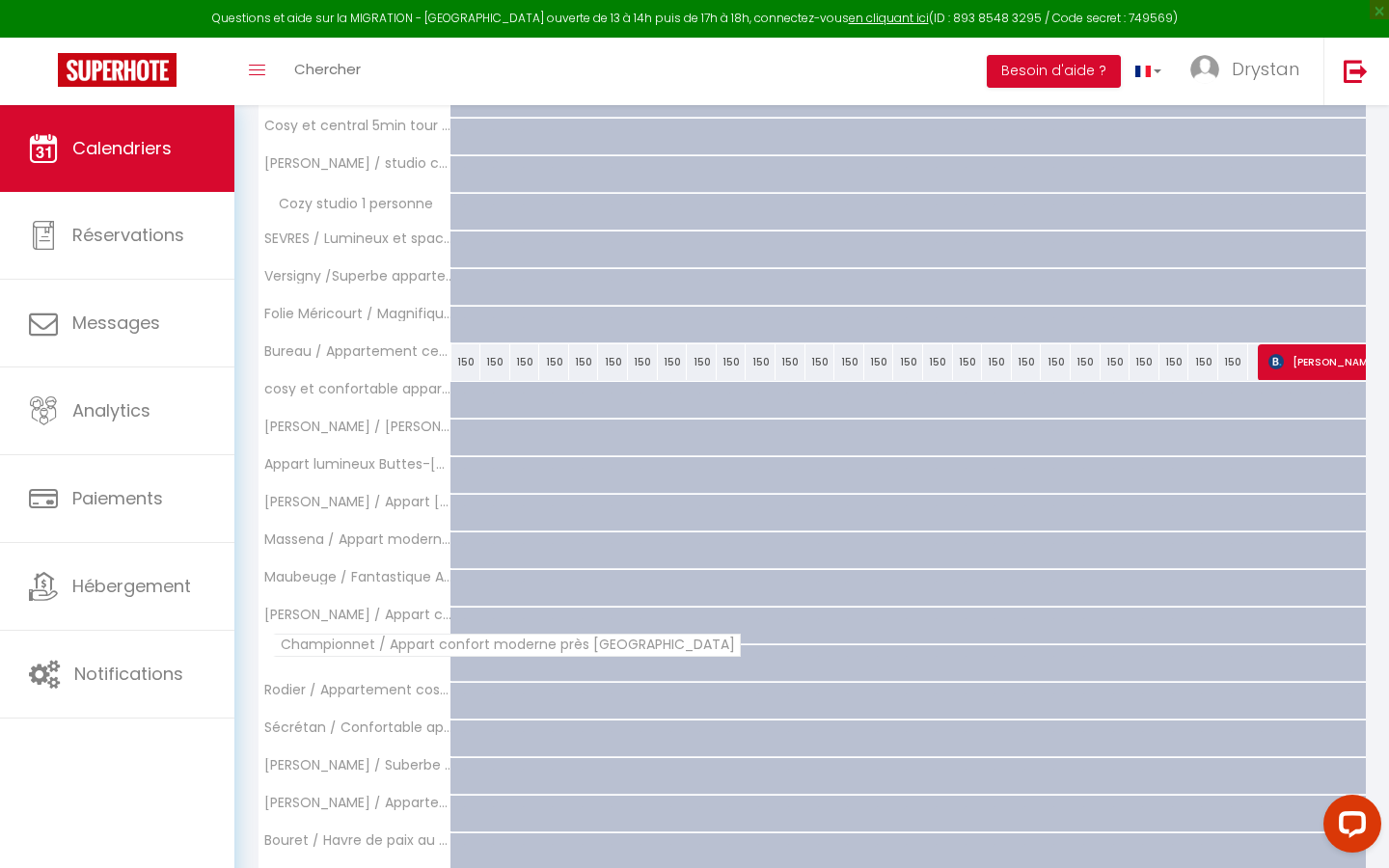
scroll to position [0, 0]
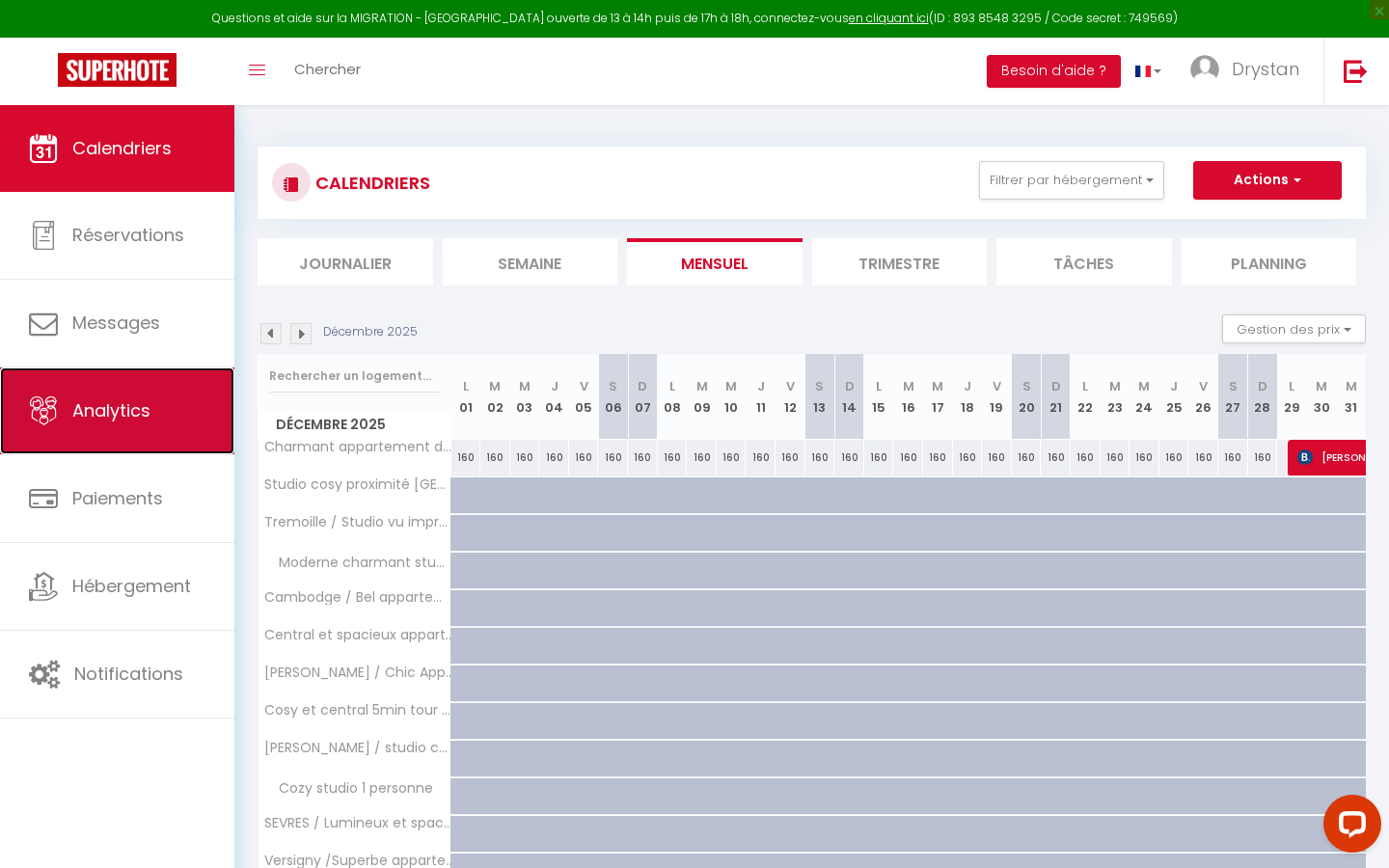
click at [138, 422] on link "Analytics" at bounding box center [117, 411] width 235 height 87
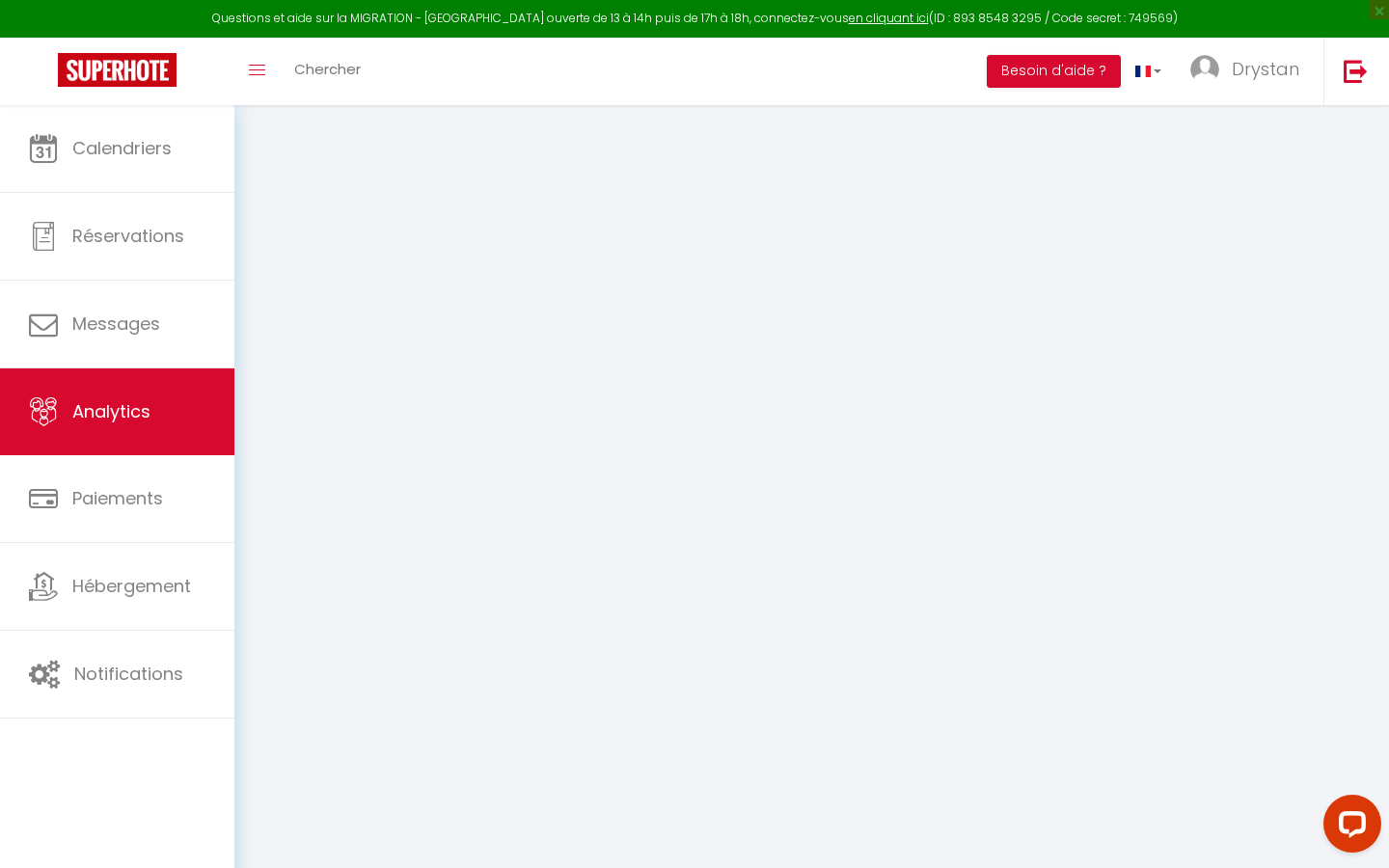
select select "2025"
select select "8"
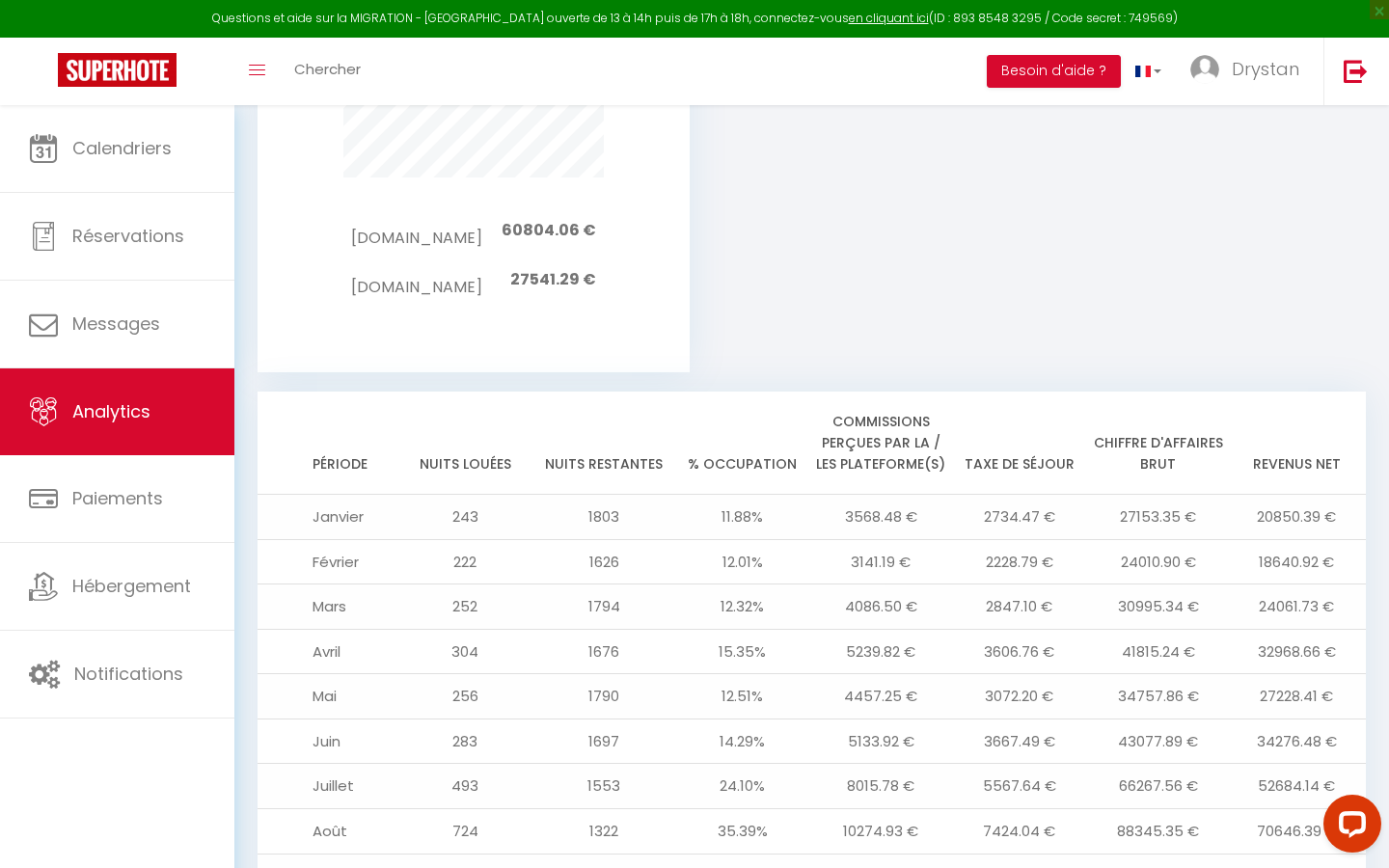
scroll to position [2013, 0]
